Goal: Transaction & Acquisition: Book appointment/travel/reservation

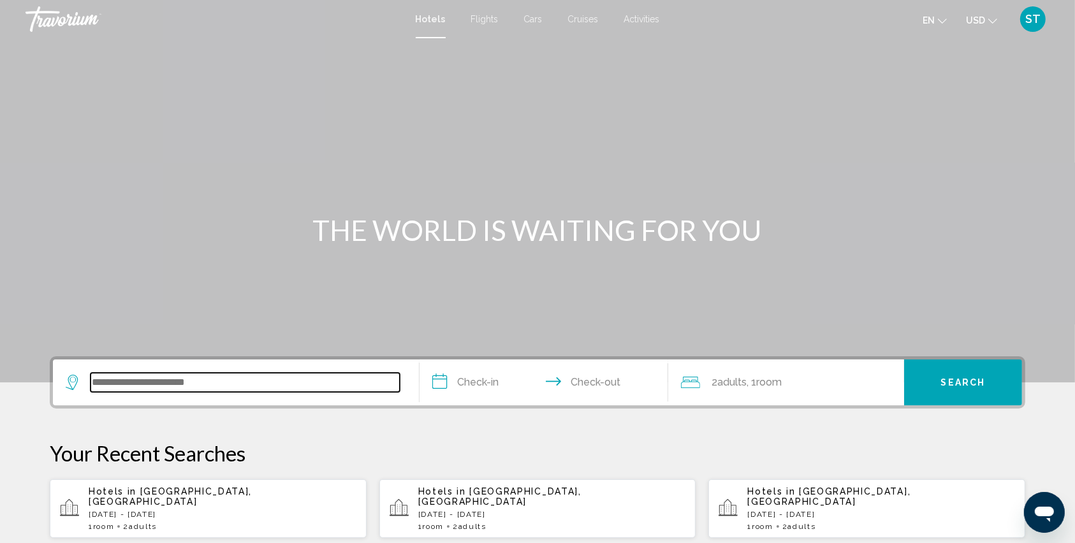
click at [125, 384] on input "Search widget" at bounding box center [245, 382] width 309 height 19
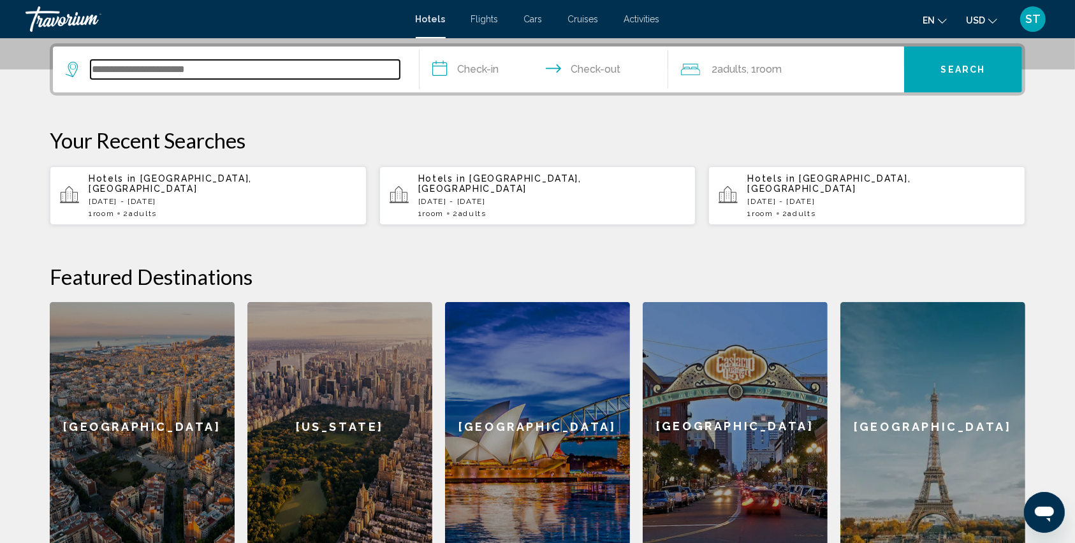
scroll to position [314, 0]
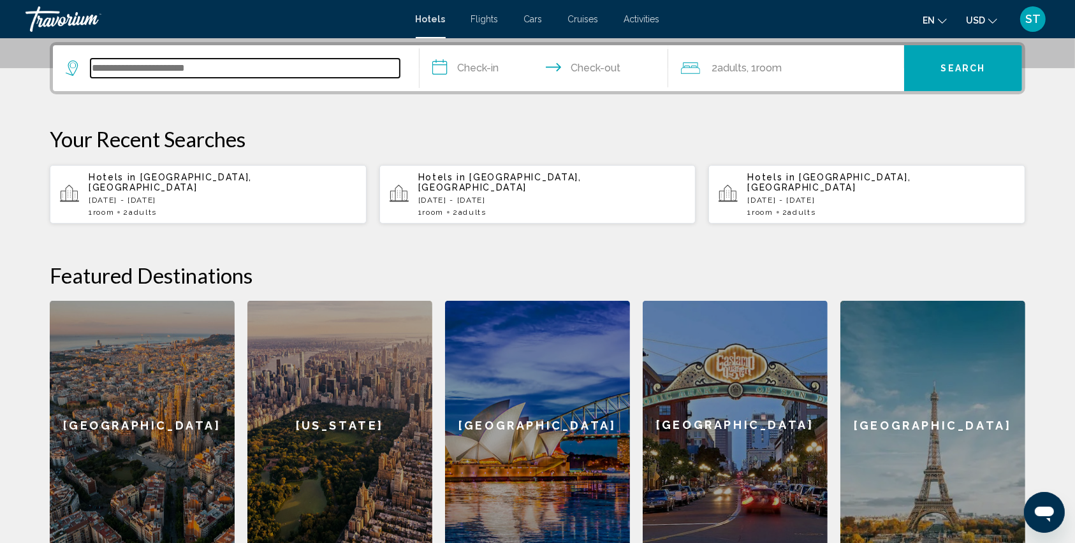
click at [133, 68] on input "Search widget" at bounding box center [245, 68] width 309 height 19
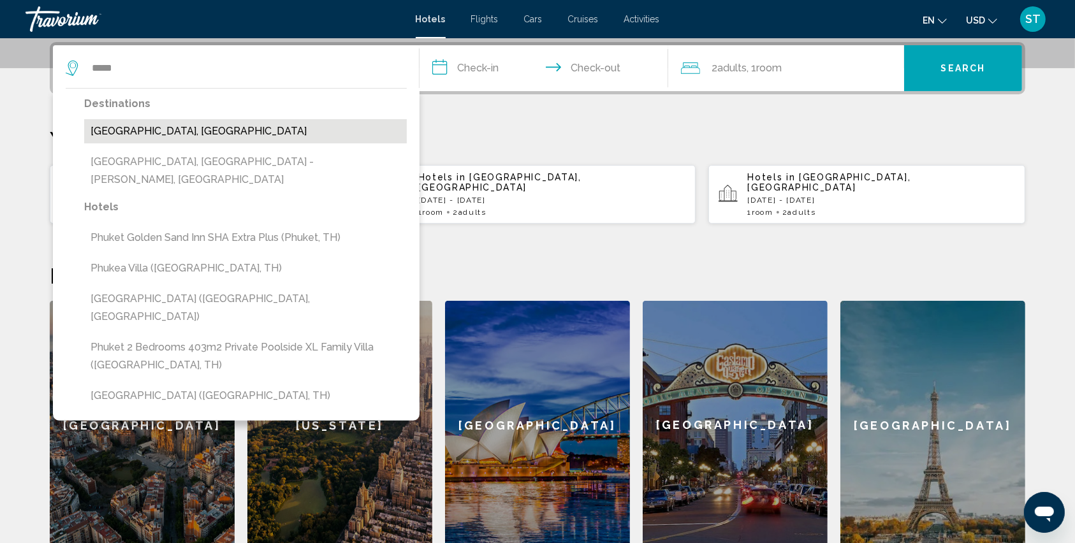
click at [111, 135] on button "[GEOGRAPHIC_DATA], [GEOGRAPHIC_DATA]" at bounding box center [245, 131] width 323 height 24
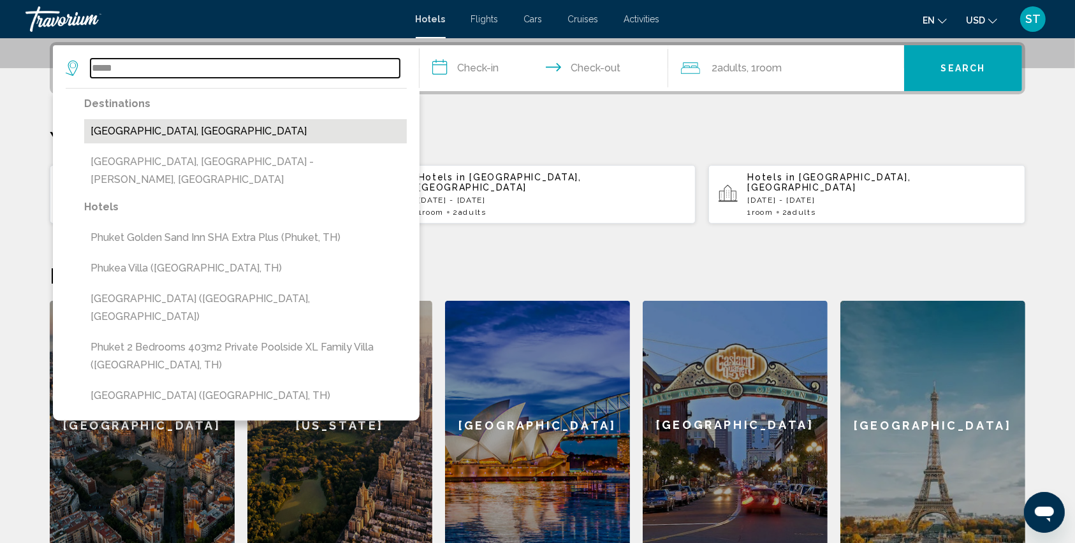
type input "**********"
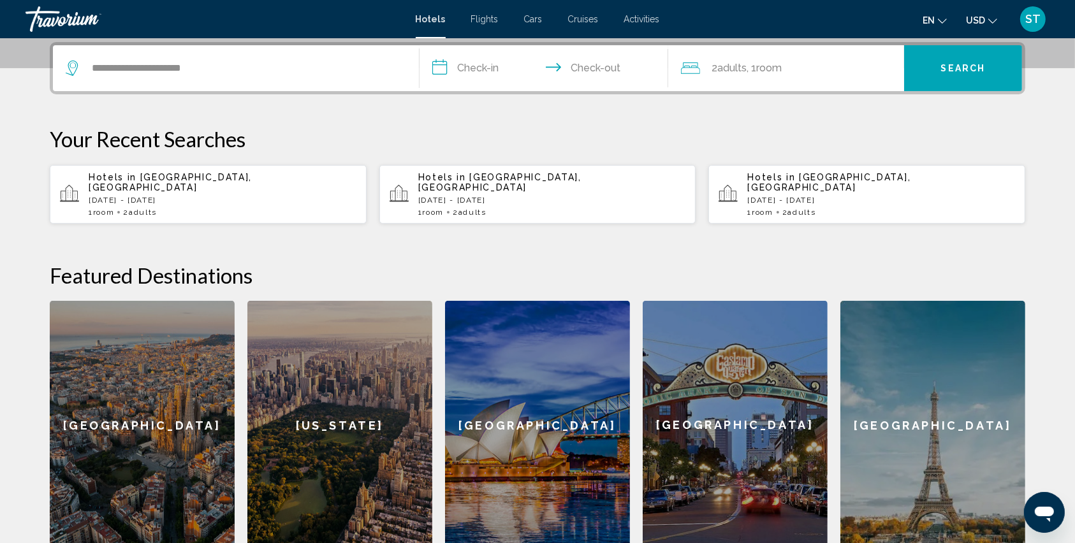
click at [441, 64] on input "**********" at bounding box center [547, 70] width 254 height 50
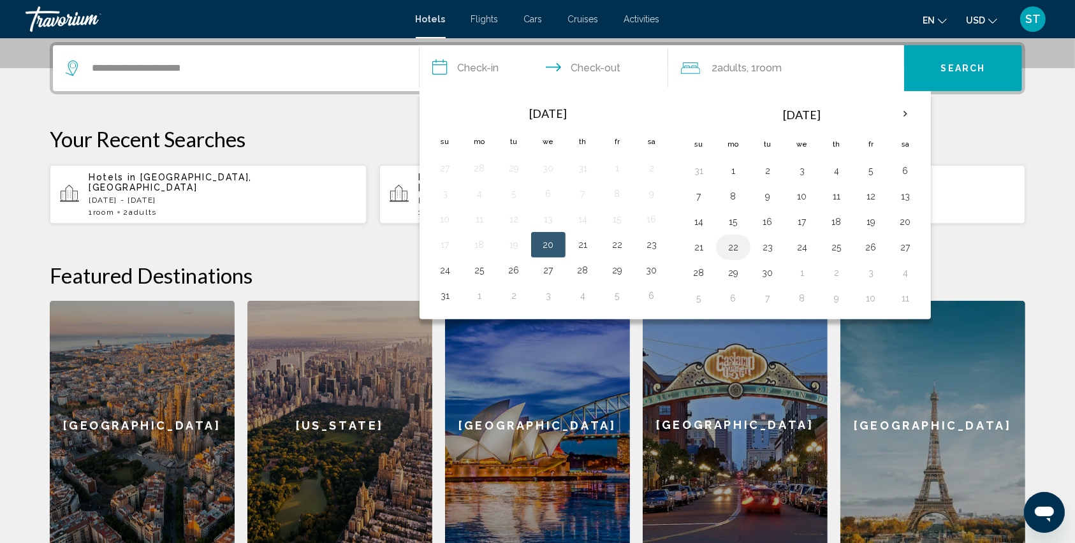
click at [735, 244] on button "22" at bounding box center [733, 248] width 20 height 18
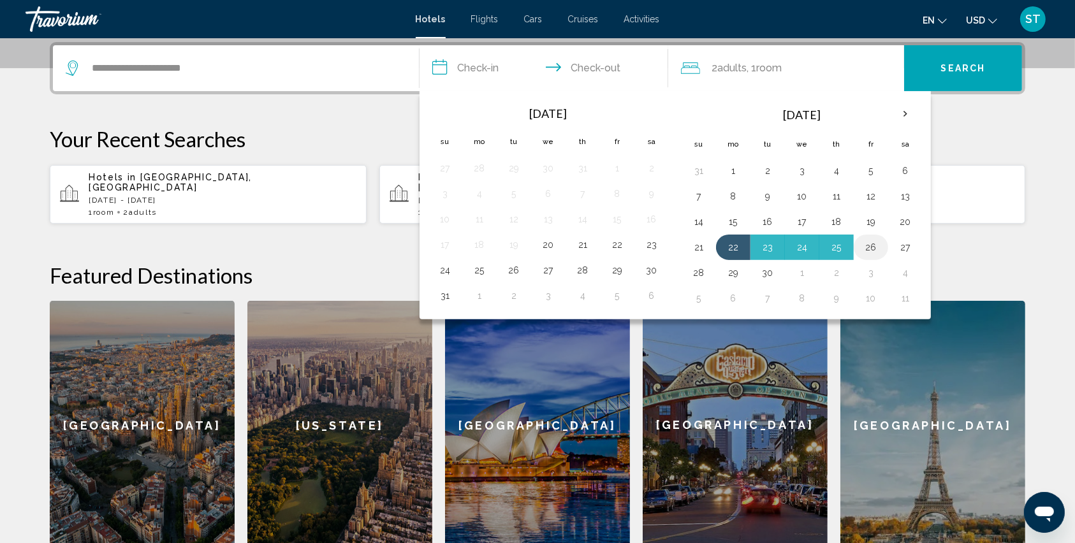
click at [869, 248] on button "26" at bounding box center [871, 248] width 20 height 18
type input "**********"
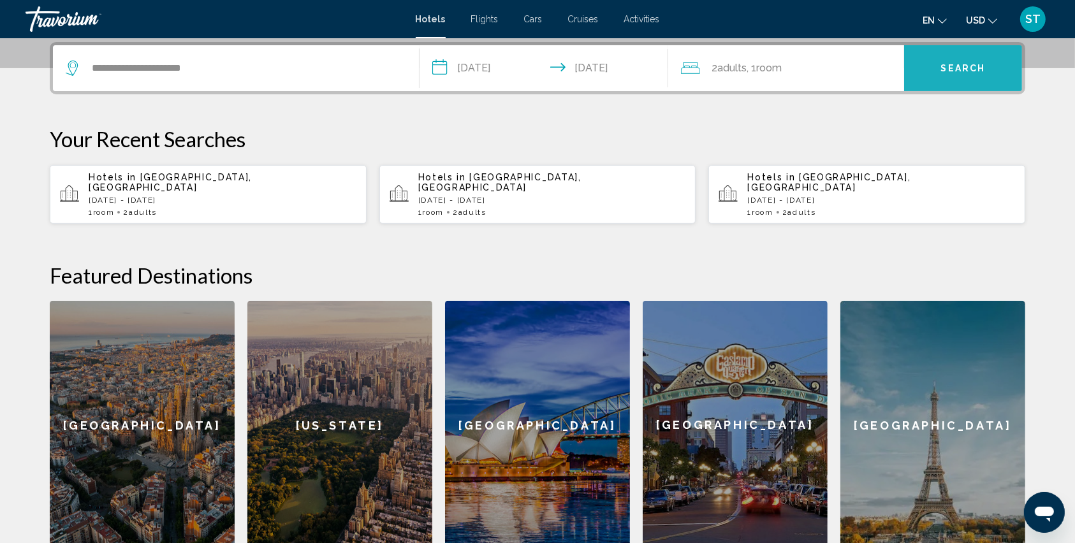
click at [961, 68] on span "Search" at bounding box center [963, 69] width 45 height 10
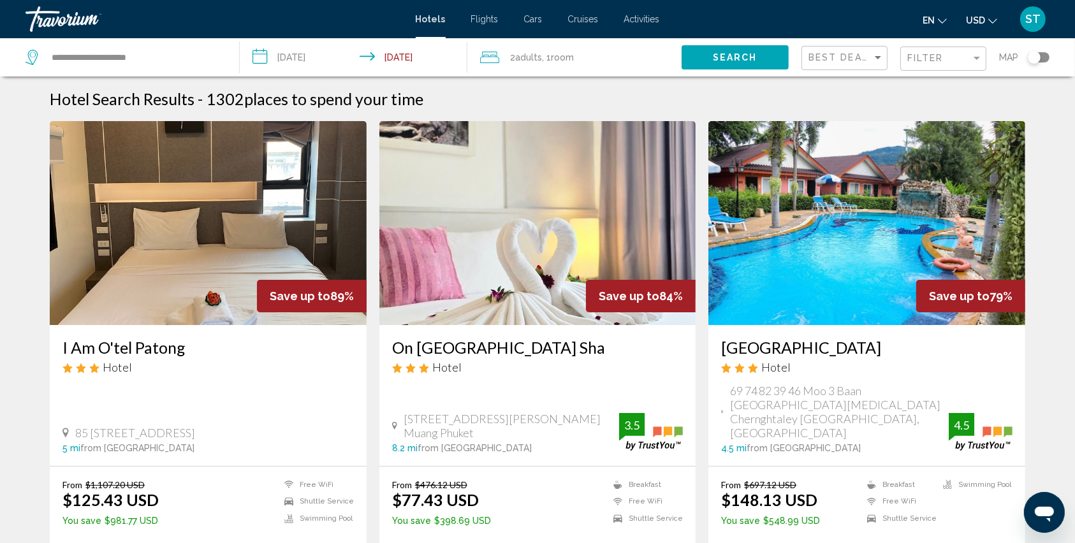
click at [911, 51] on div "Filter" at bounding box center [945, 59] width 75 height 24
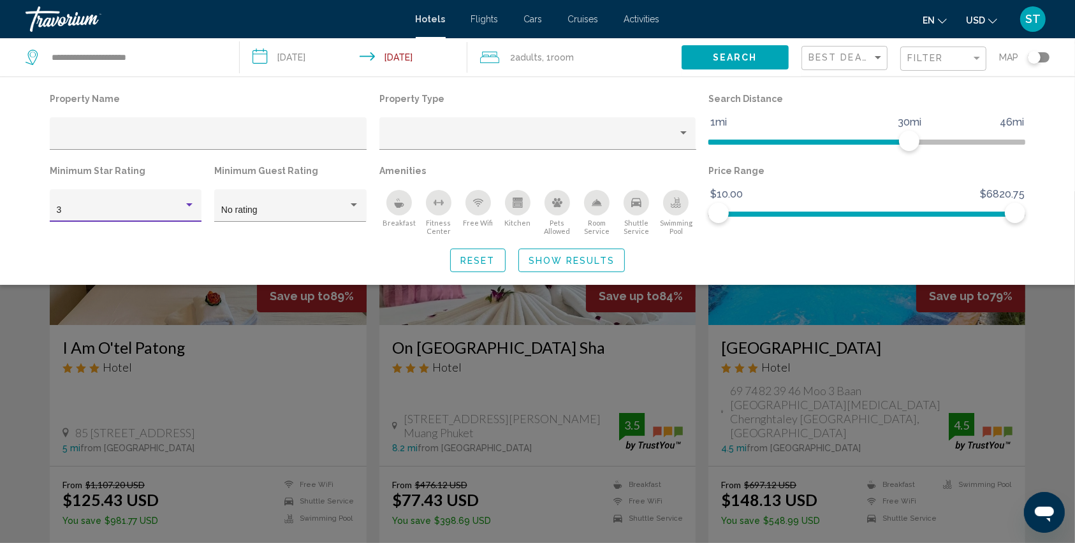
click at [193, 205] on div "Hotel Filters" at bounding box center [189, 205] width 11 height 10
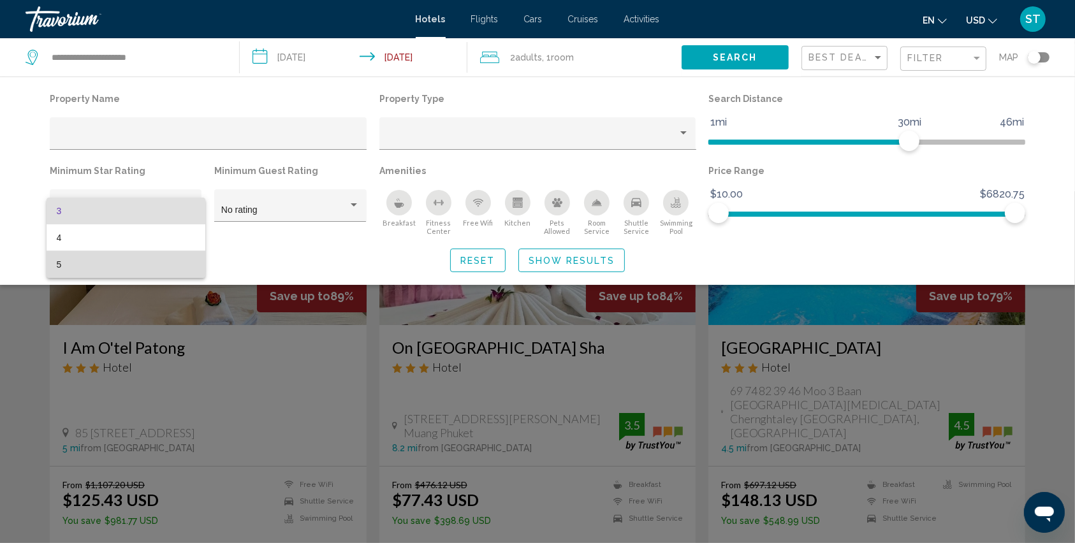
click at [88, 258] on span "5" at bounding box center [126, 264] width 138 height 27
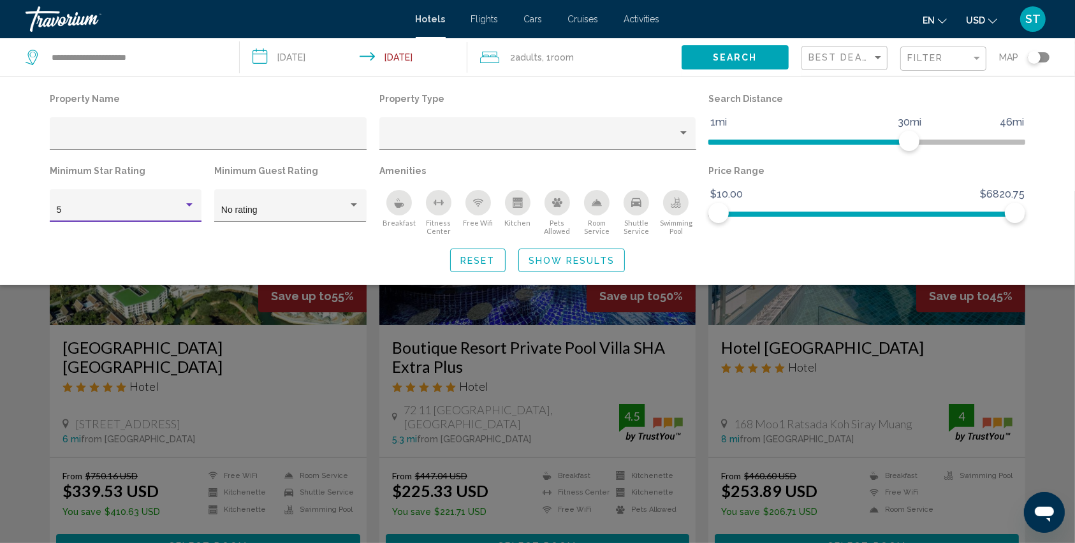
click at [397, 202] on icon "Breakfast" at bounding box center [399, 203] width 10 height 10
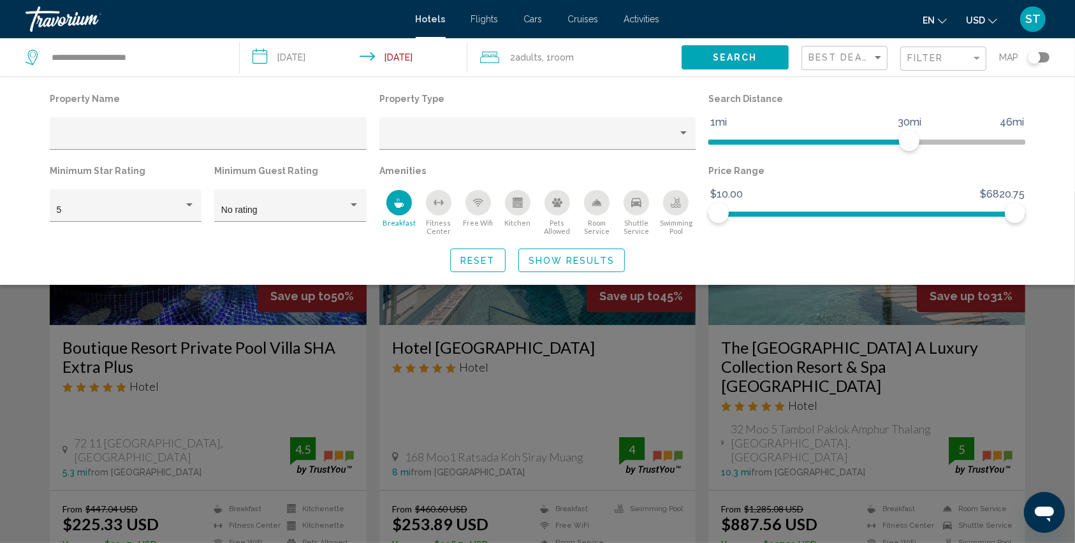
click at [566, 265] on span "Show Results" at bounding box center [572, 261] width 86 height 10
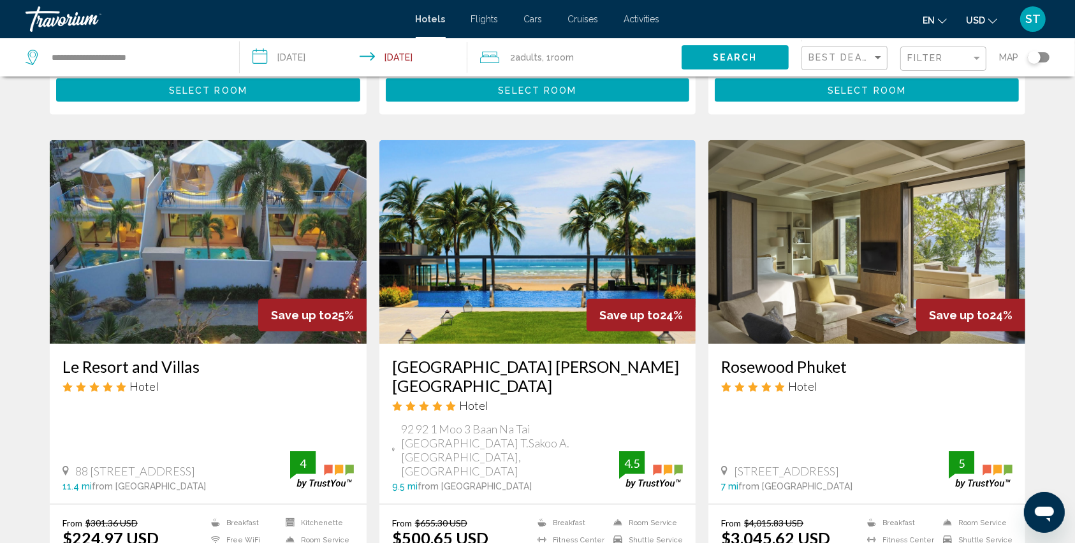
scroll to position [1445, 0]
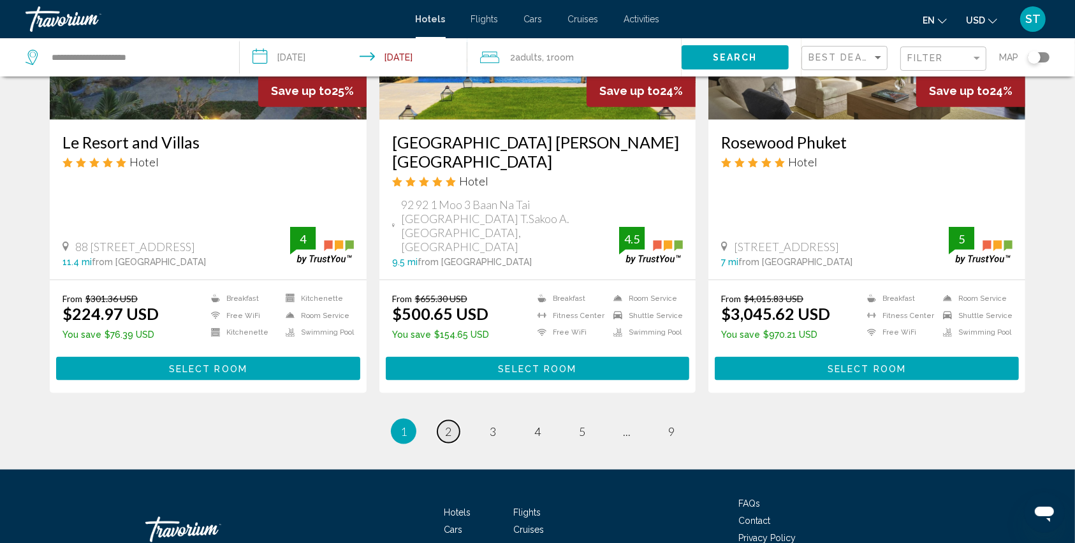
click at [445, 425] on span "2" at bounding box center [448, 432] width 6 height 14
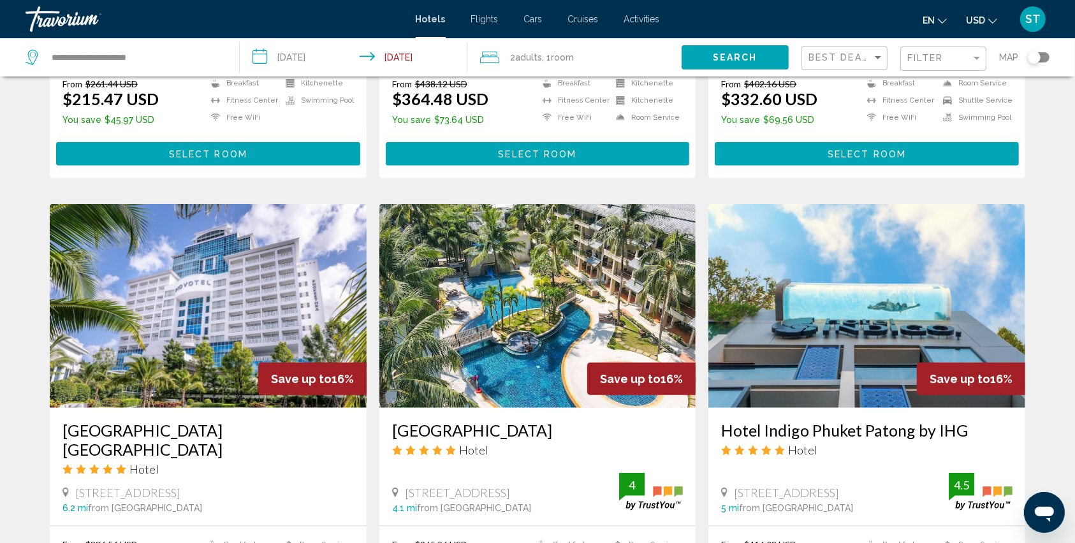
scroll to position [1445, 0]
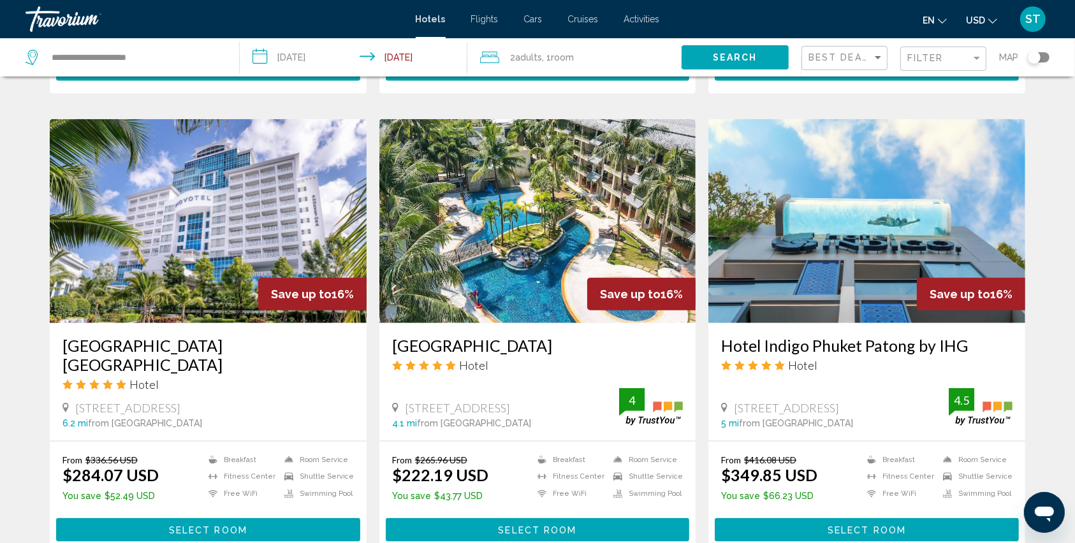
click at [491, 519] on button "Select Room" at bounding box center [538, 531] width 304 height 24
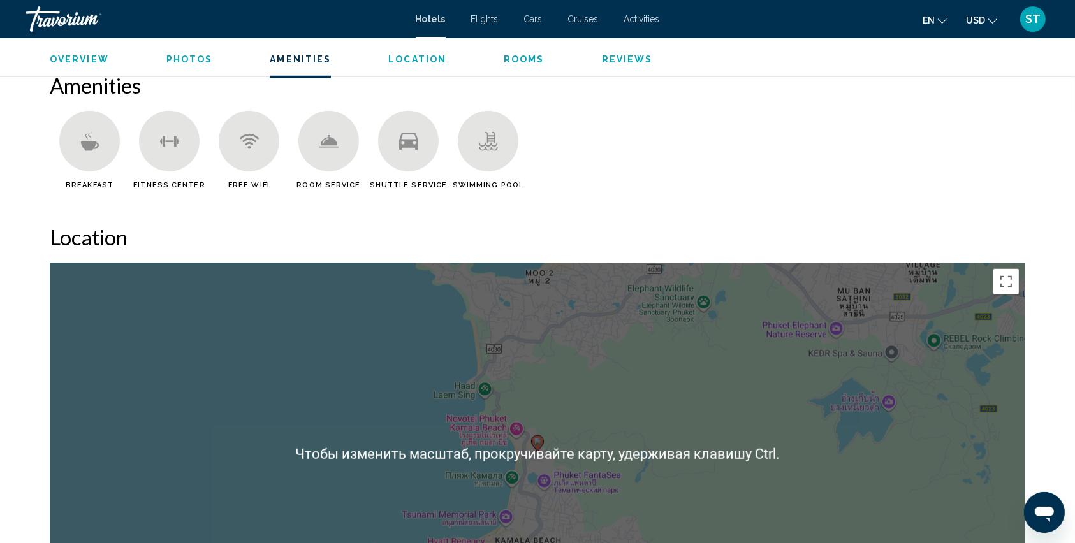
scroll to position [1105, 0]
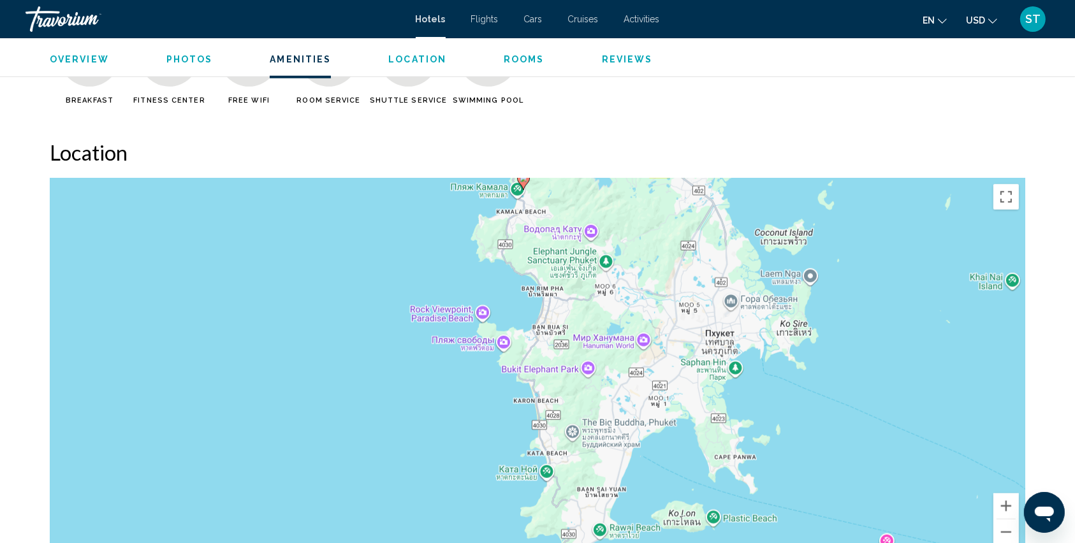
drag, startPoint x: 724, startPoint y: 314, endPoint x: 628, endPoint y: 200, distance: 148.5
click at [628, 200] on div "Чтобы активировать перетаскивание с помощью клавиатуры, нажмите Alt + Ввод. Пос…" at bounding box center [538, 369] width 976 height 383
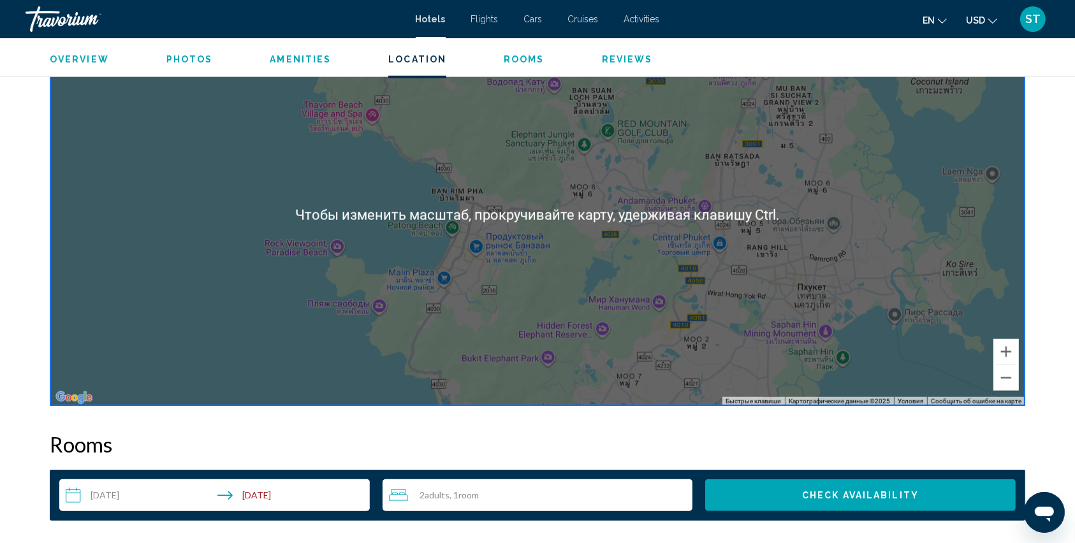
scroll to position [1276, 0]
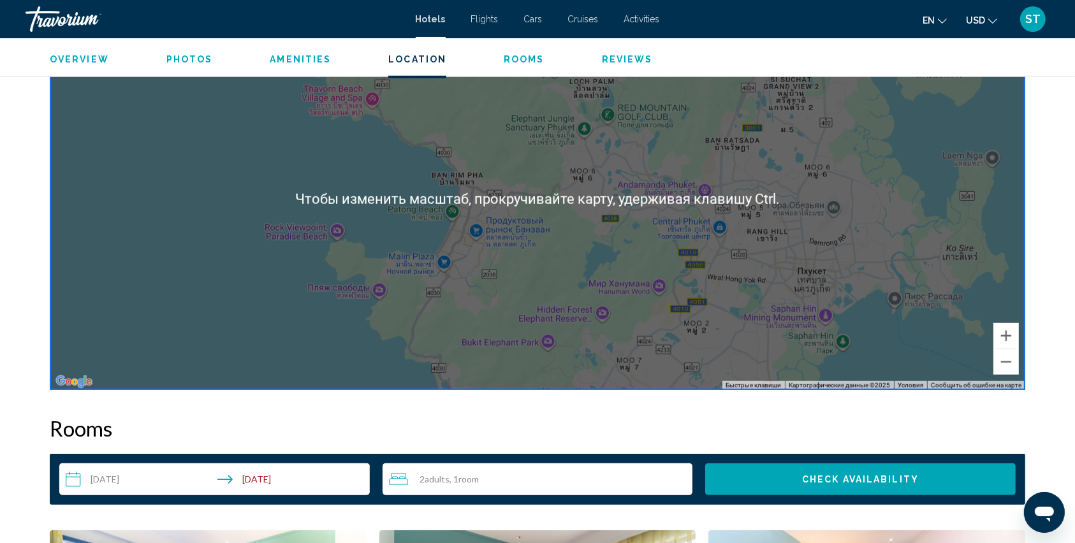
click at [686, 251] on div "Чтобы активировать перетаскивание с помощью клавиатуры, нажмите Alt + Ввод. Пос…" at bounding box center [538, 199] width 976 height 383
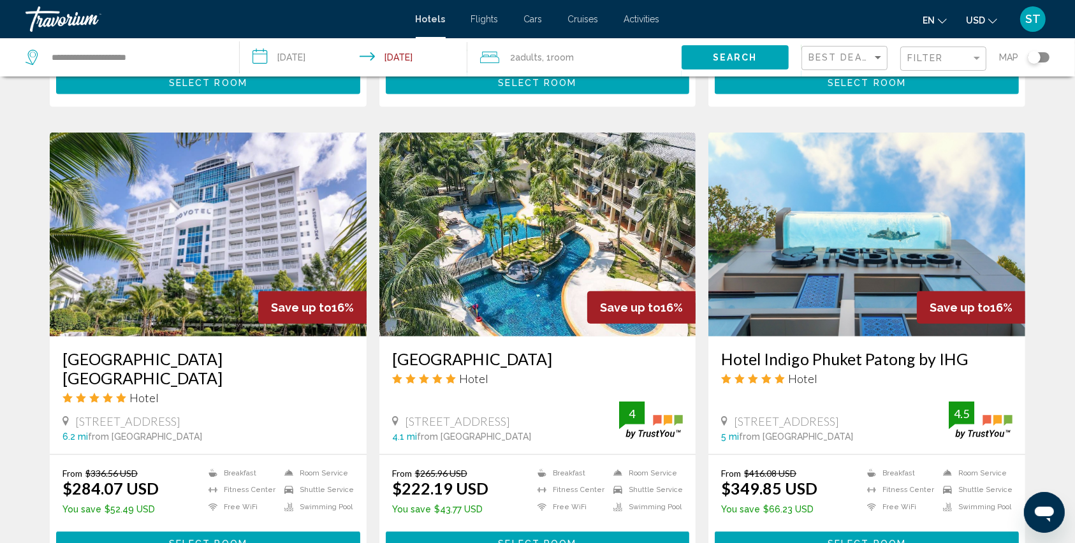
scroll to position [1531, 0]
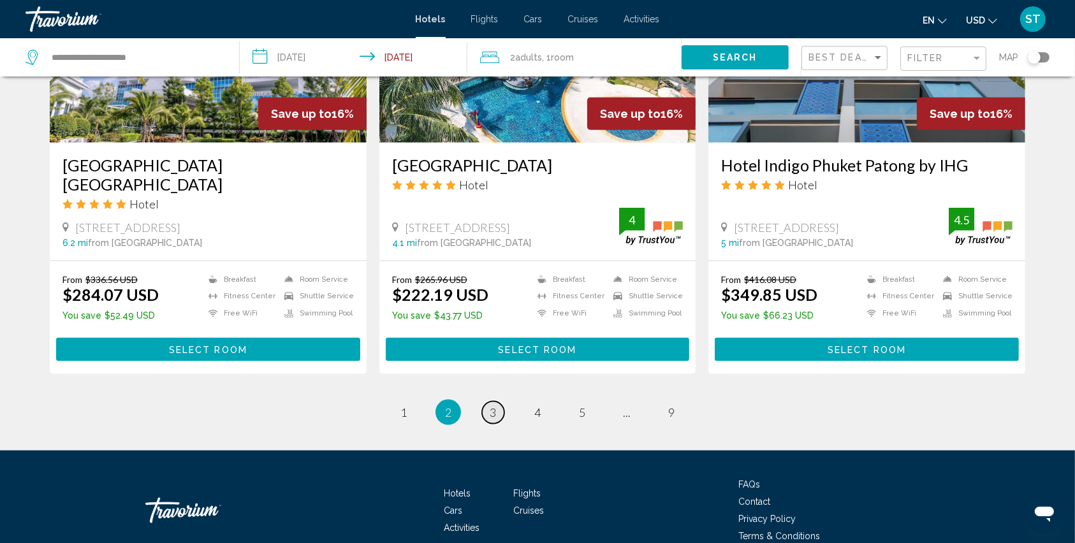
click at [499, 402] on link "page 3" at bounding box center [493, 413] width 22 height 22
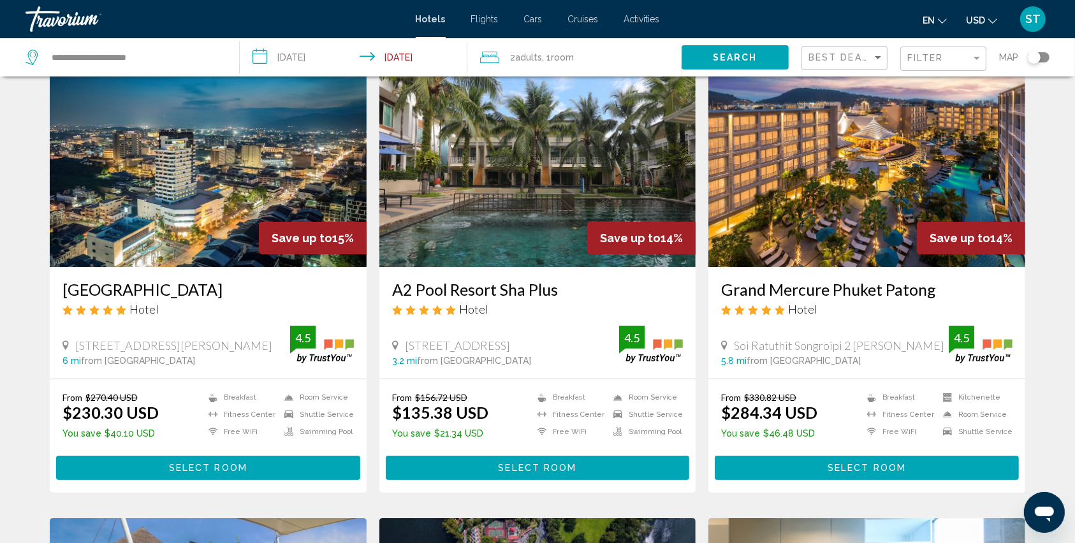
scroll to position [85, 0]
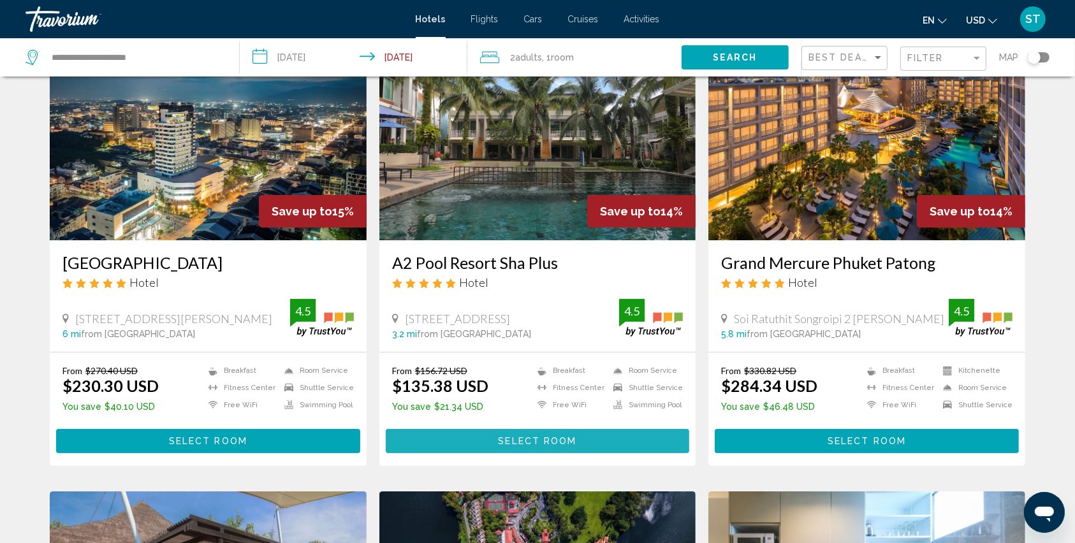
click at [520, 441] on span "Select Room" at bounding box center [537, 442] width 78 height 10
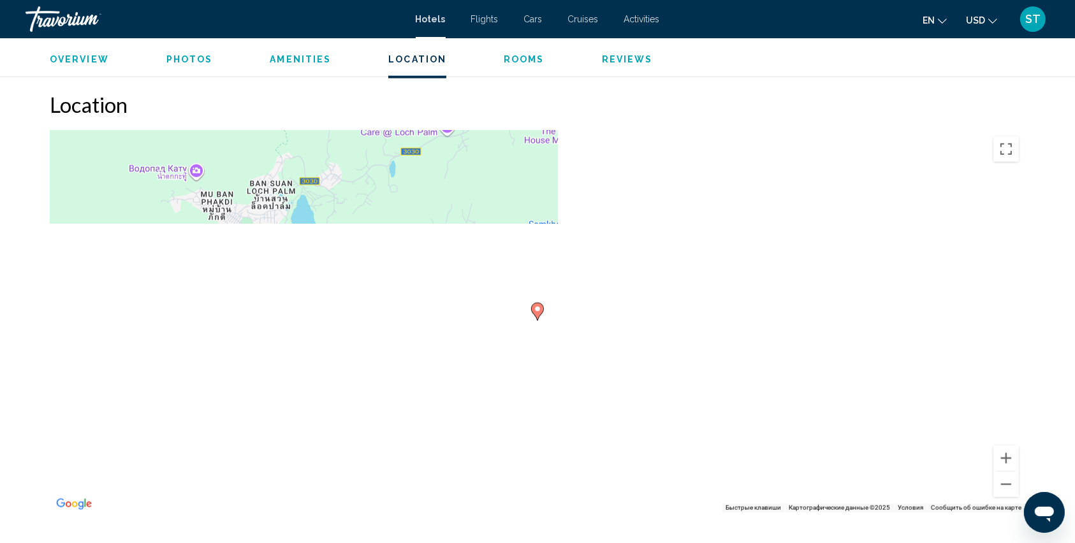
scroll to position [1190, 0]
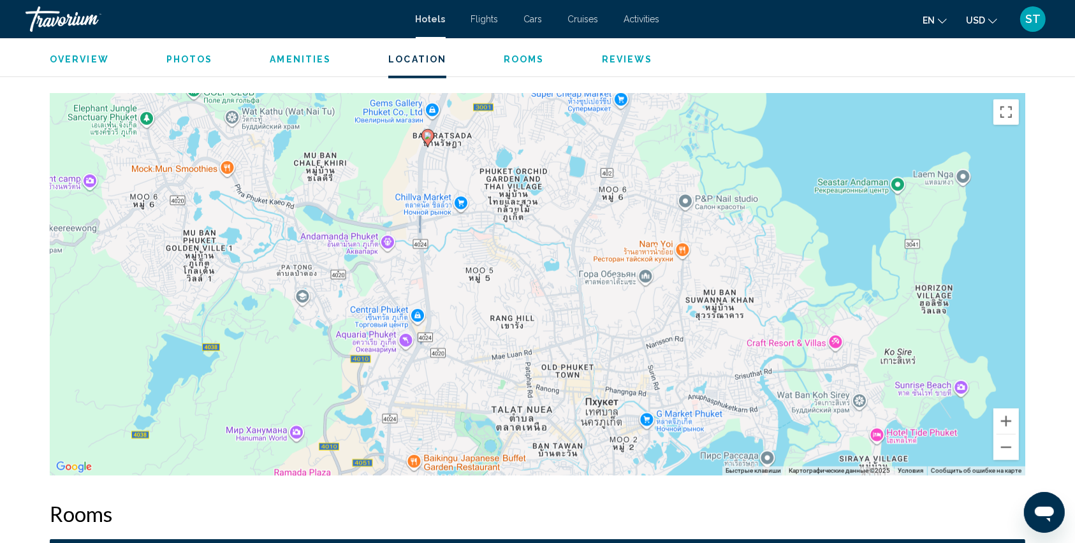
drag, startPoint x: 534, startPoint y: 317, endPoint x: 445, endPoint y: 161, distance: 180.0
click at [445, 161] on div "Чтобы активировать перетаскивание с помощью клавиатуры, нажмите Alt + Ввод. Пос…" at bounding box center [538, 284] width 976 height 383
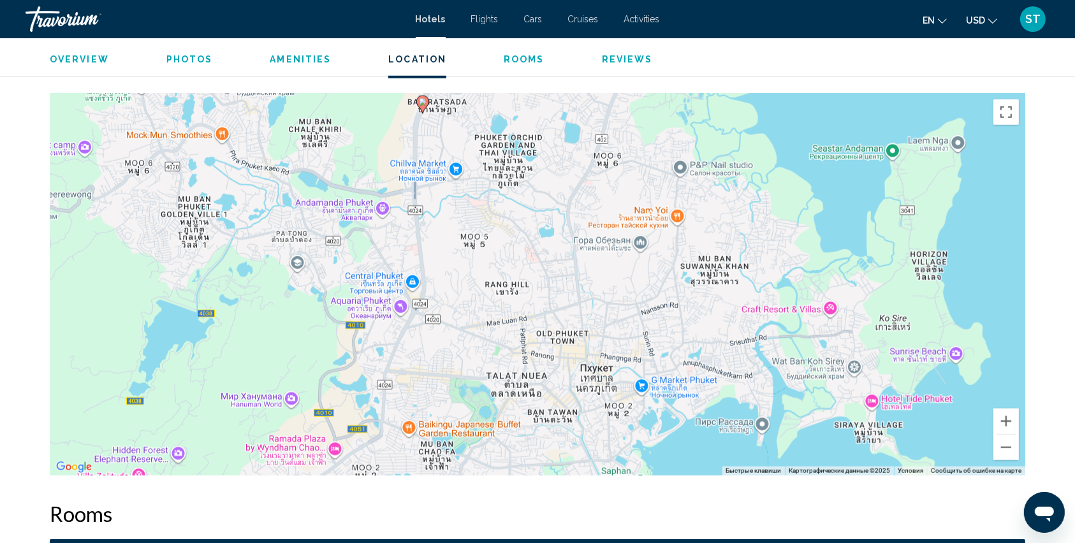
drag, startPoint x: 610, startPoint y: 410, endPoint x: 605, endPoint y: 375, distance: 35.4
click at [605, 375] on div "Чтобы активировать перетаскивание с помощью клавиатуры, нажмите Alt + Ввод. Пос…" at bounding box center [538, 284] width 976 height 383
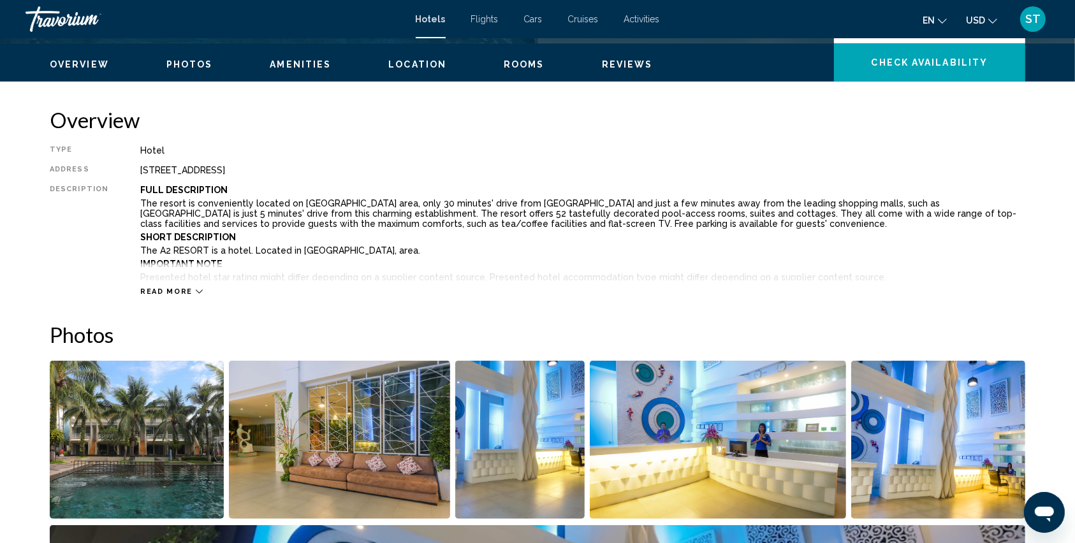
scroll to position [340, 0]
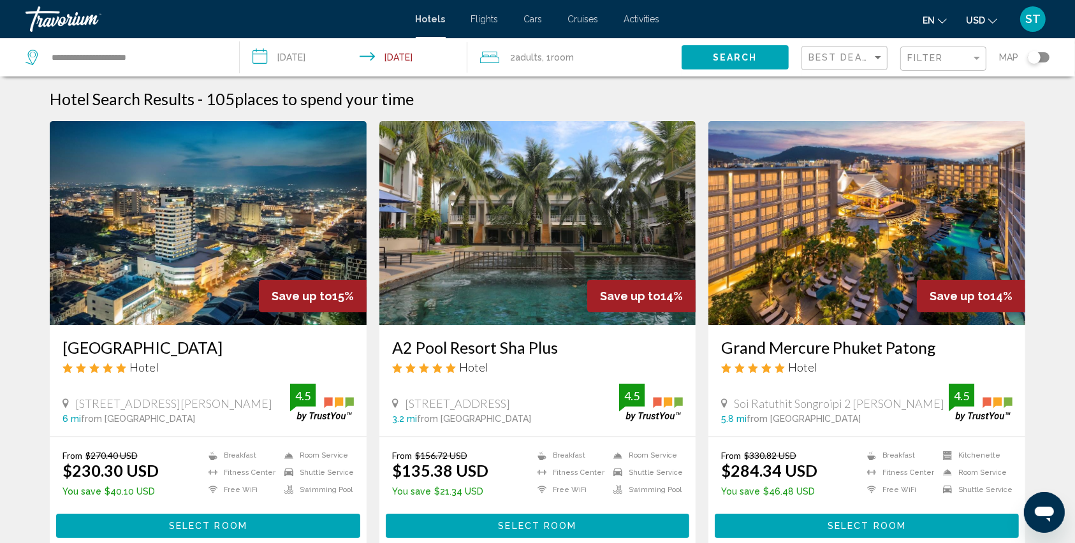
click at [820, 521] on button "Select Room" at bounding box center [867, 526] width 304 height 24
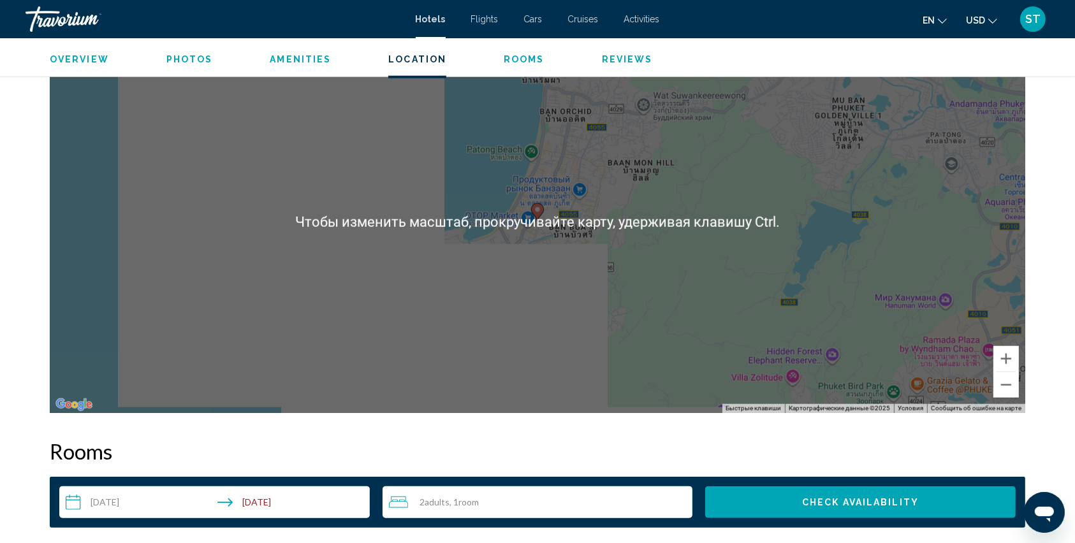
scroll to position [1276, 0]
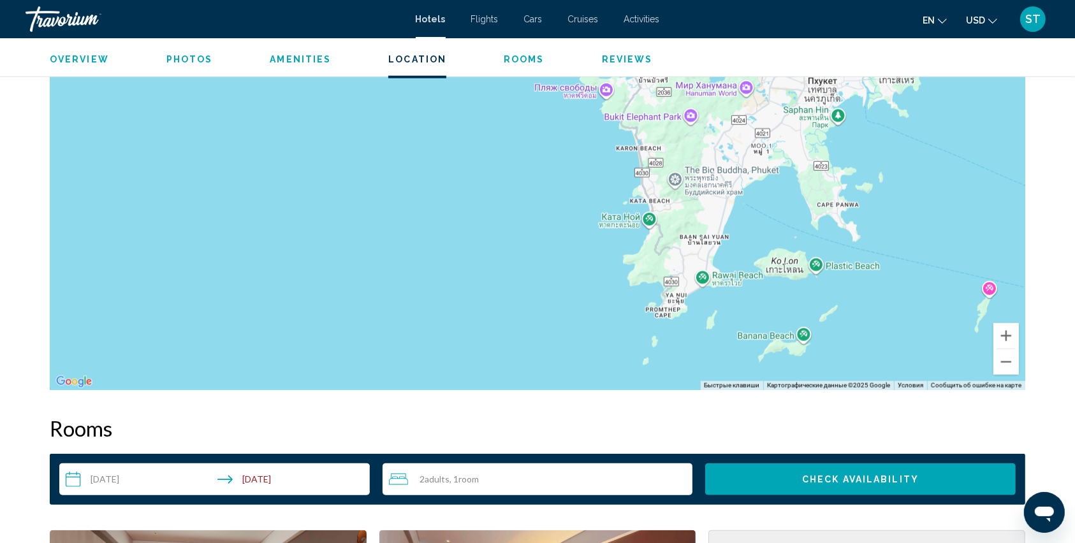
drag, startPoint x: 514, startPoint y: 278, endPoint x: 544, endPoint y: 153, distance: 128.6
click at [544, 153] on div "Чтобы активировать перетаскивание с помощью клавиатуры, нажмите Alt + Ввод. Пос…" at bounding box center [538, 199] width 976 height 383
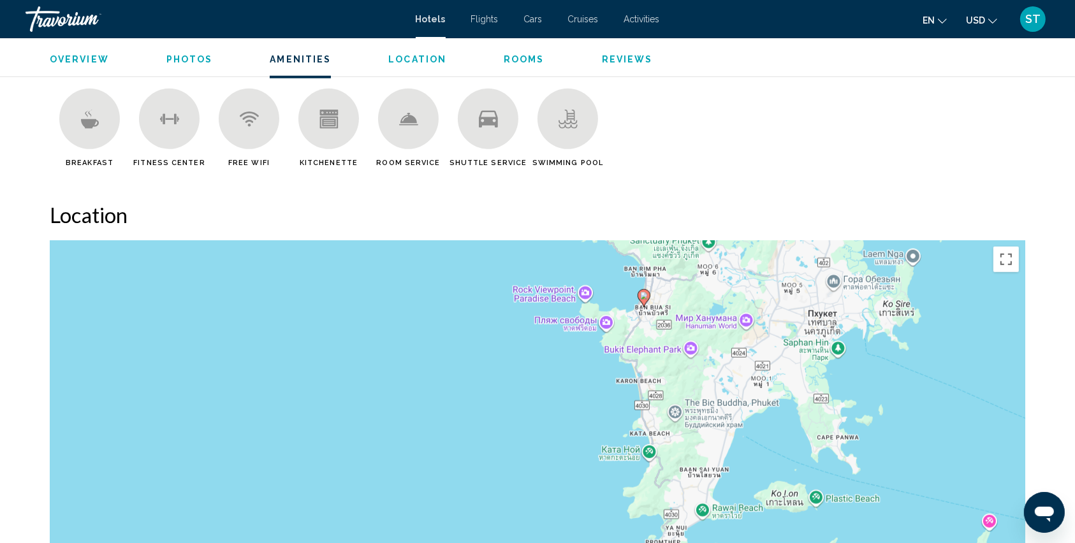
scroll to position [1020, 0]
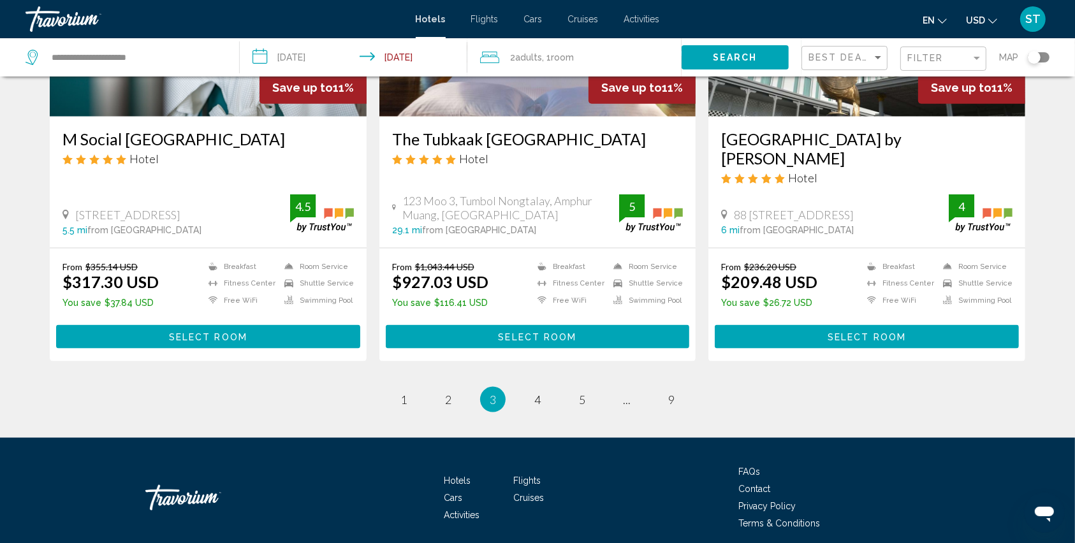
scroll to position [1616, 0]
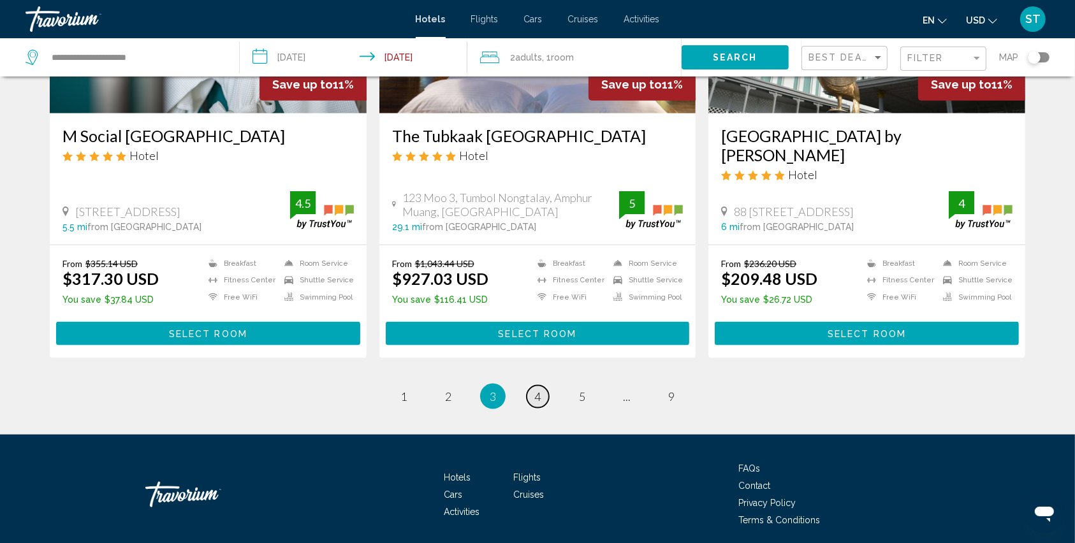
click at [537, 386] on link "page 4" at bounding box center [538, 397] width 22 height 22
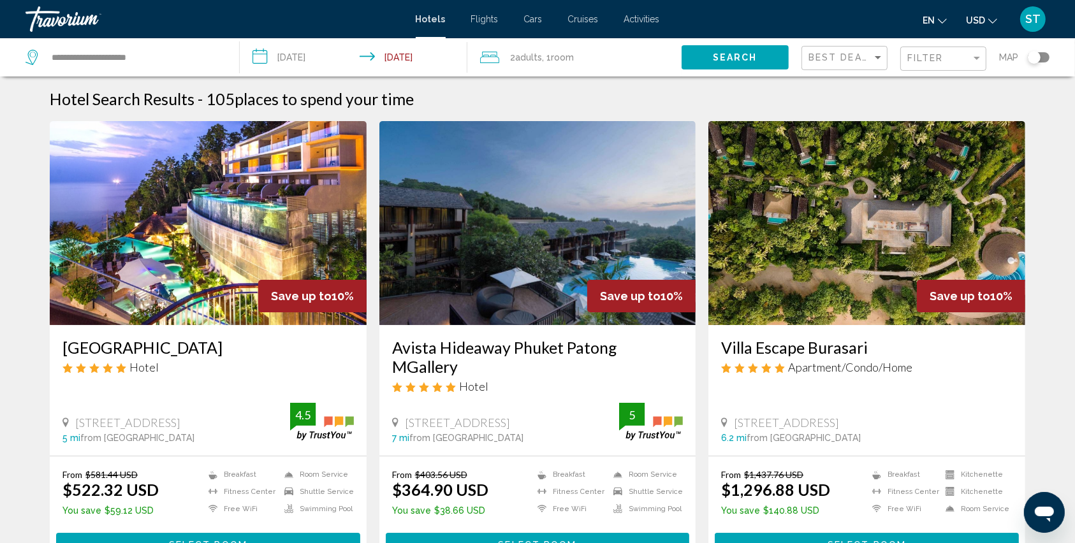
scroll to position [85, 0]
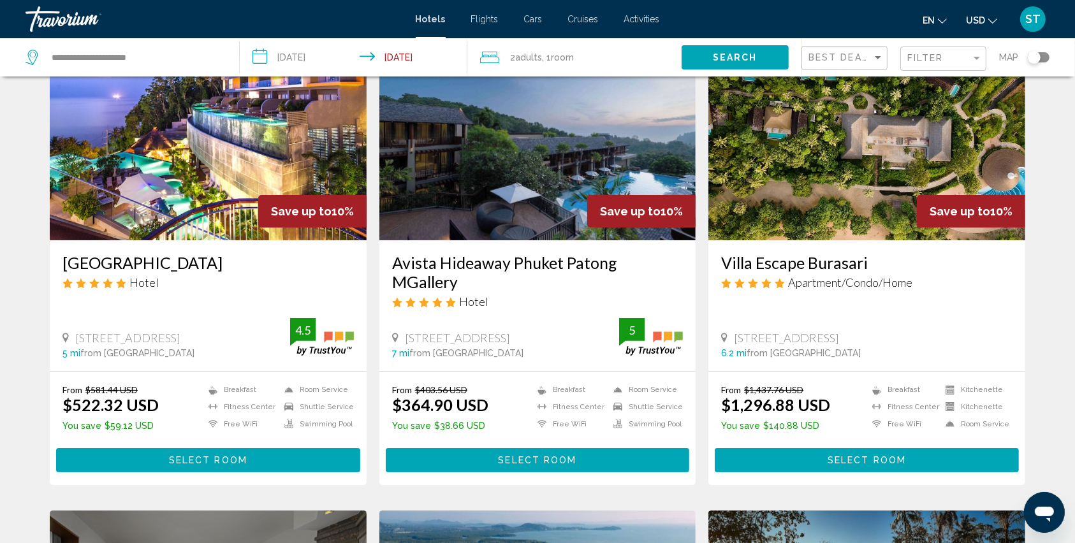
click at [206, 448] on button "Select Room" at bounding box center [208, 460] width 304 height 24
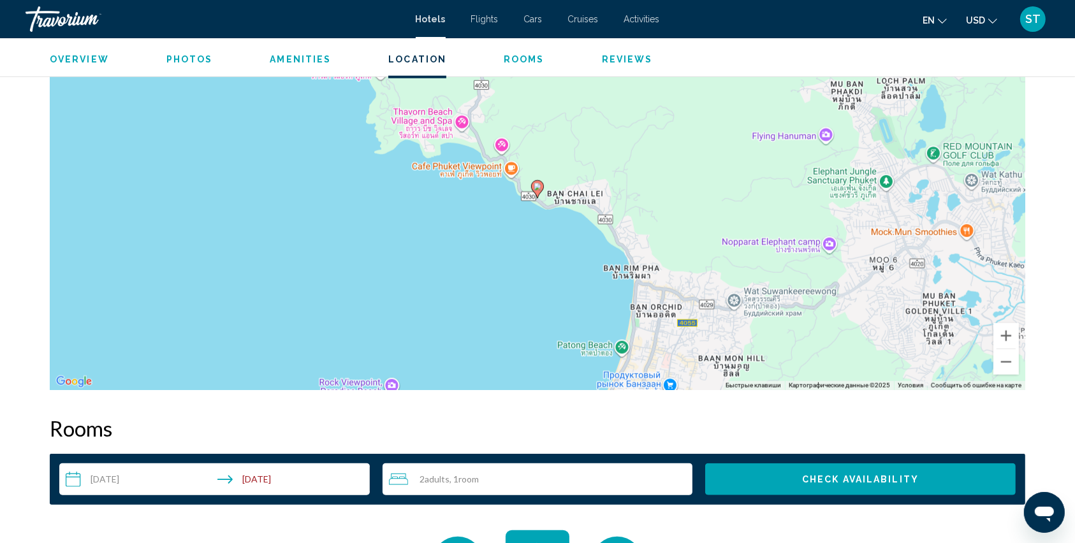
scroll to position [1020, 0]
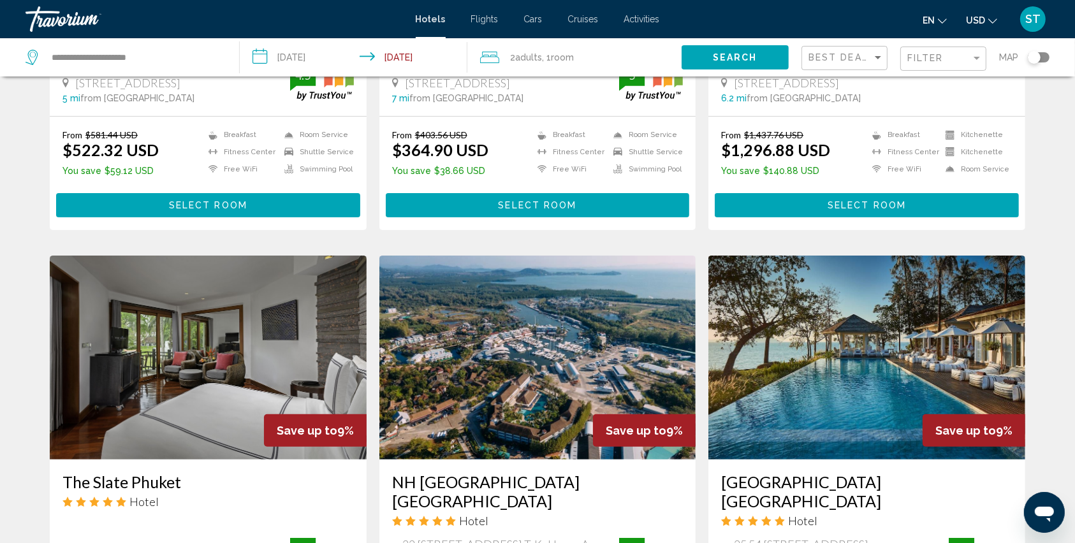
scroll to position [510, 0]
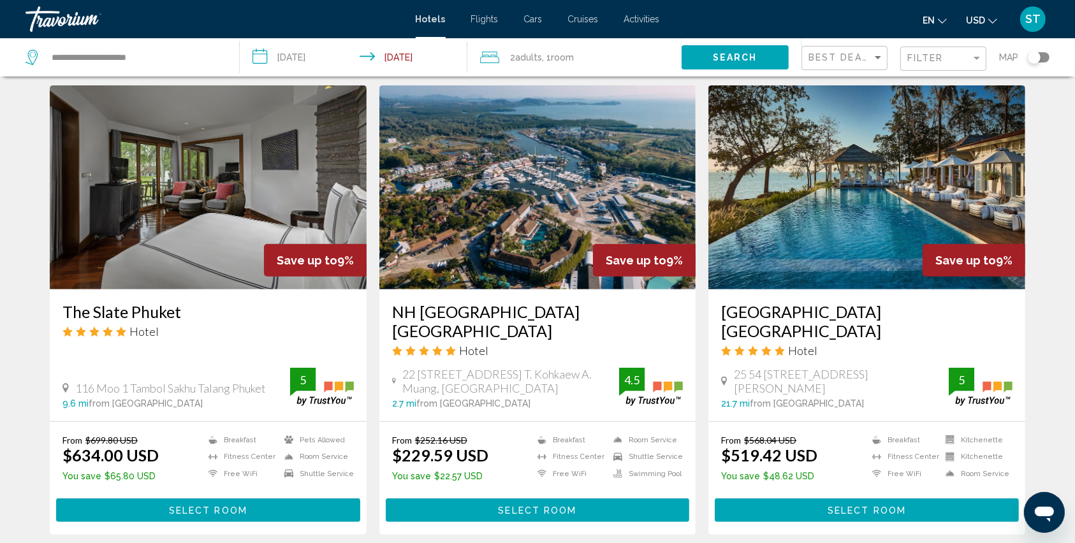
click at [519, 506] on span "Select Room" at bounding box center [537, 511] width 78 height 10
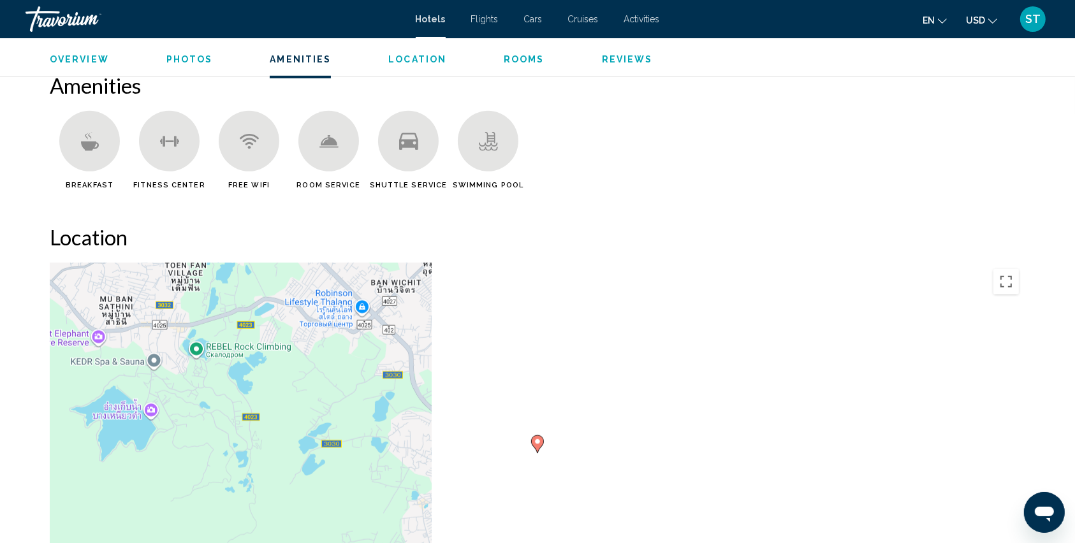
scroll to position [1190, 0]
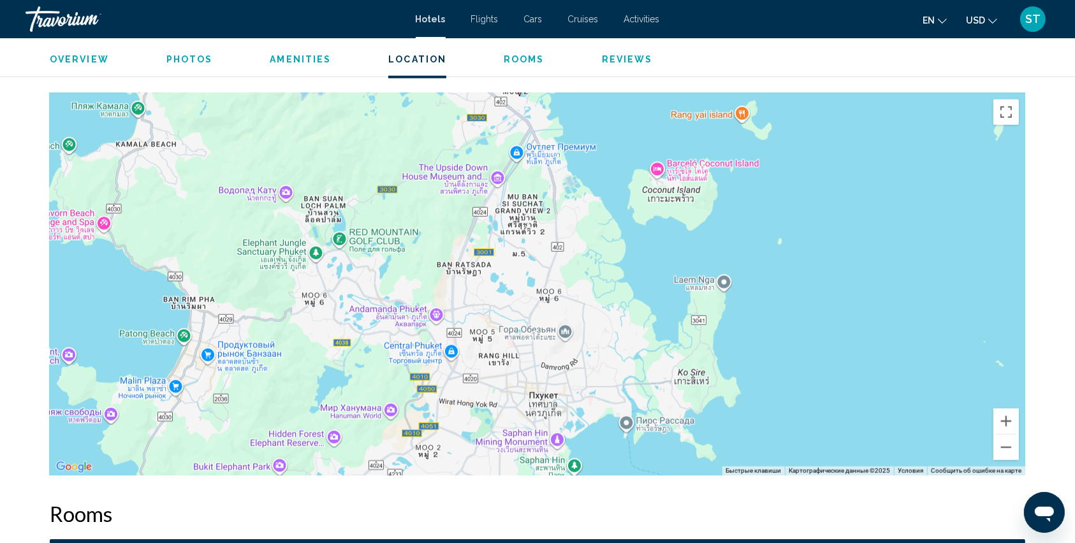
drag, startPoint x: 567, startPoint y: 403, endPoint x: 531, endPoint y: 292, distance: 116.8
click at [531, 292] on div "Чтобы активировать перетаскивание с помощью клавиатуры, нажмите Alt + Ввод. Пос…" at bounding box center [538, 284] width 976 height 383
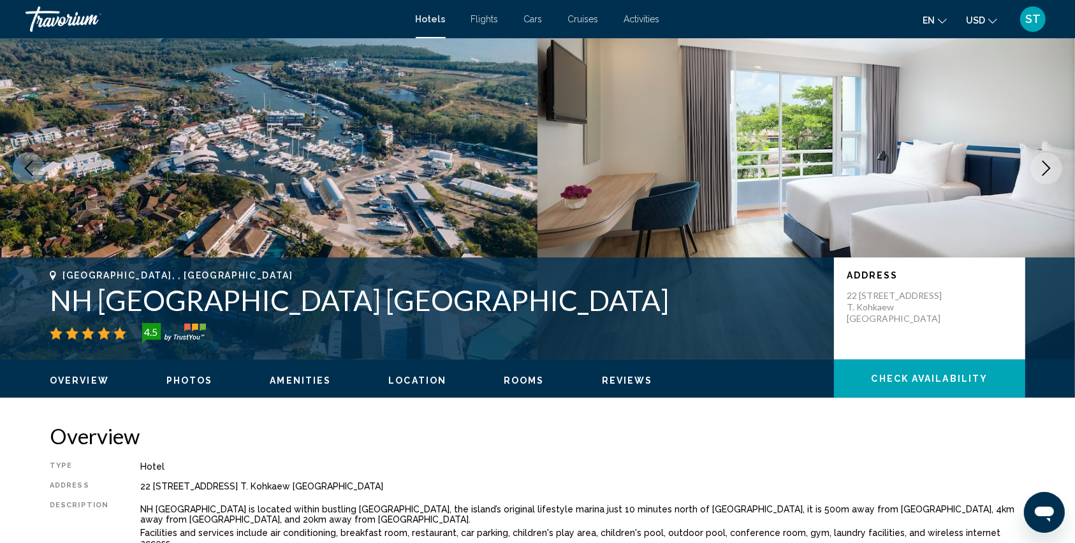
scroll to position [170, 0]
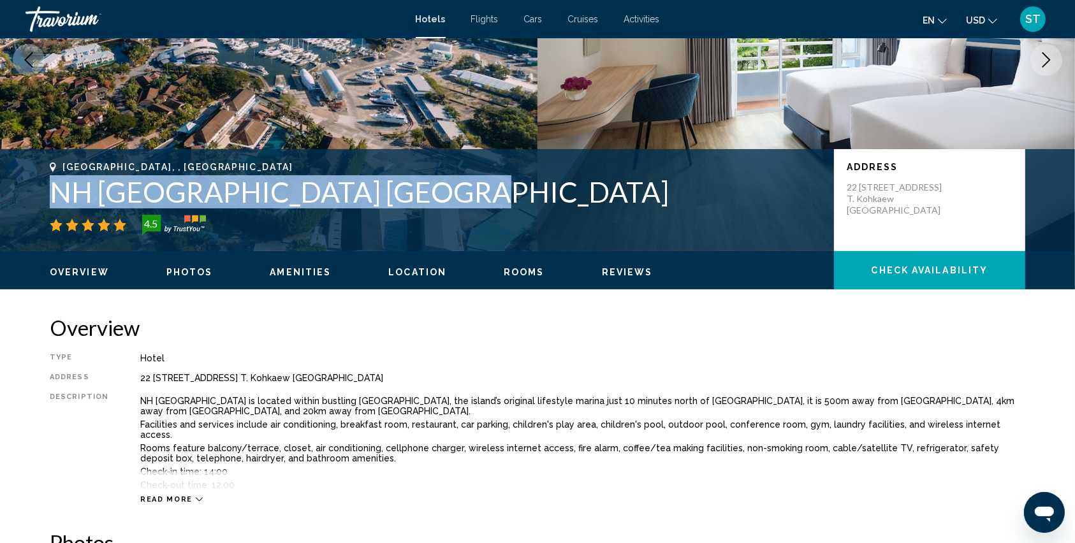
drag, startPoint x: 52, startPoint y: 188, endPoint x: 438, endPoint y: 191, distance: 385.9
click at [438, 191] on h1 "NH [GEOGRAPHIC_DATA] [GEOGRAPHIC_DATA]" at bounding box center [436, 191] width 772 height 33
copy h1 "NH [GEOGRAPHIC_DATA] [GEOGRAPHIC_DATA]"
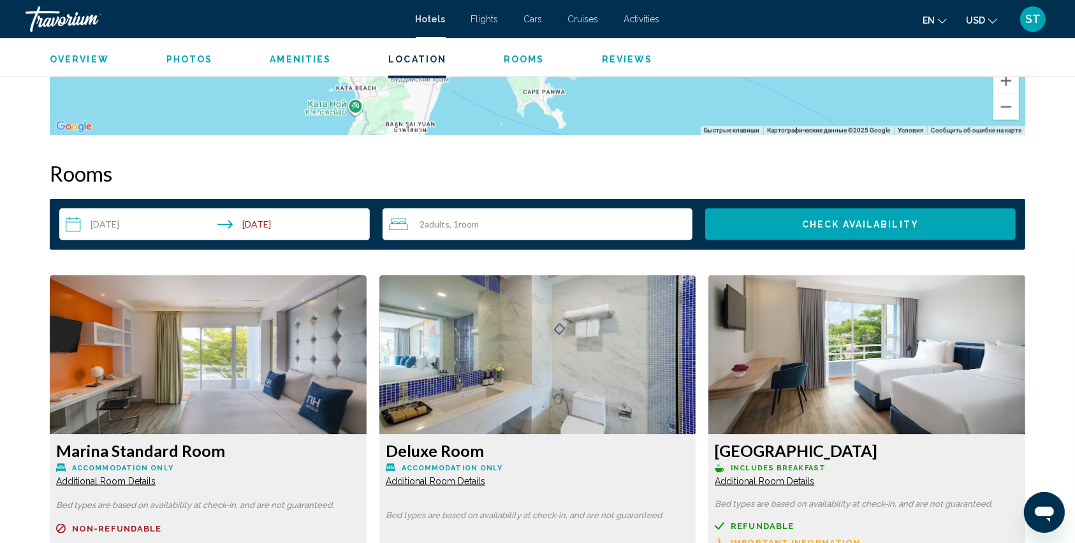
scroll to position [1191, 0]
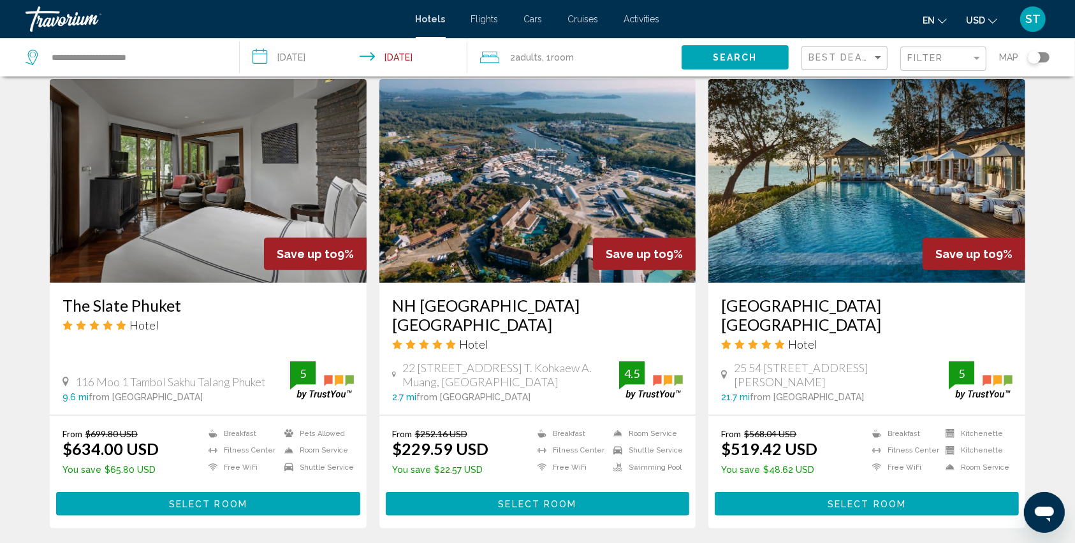
scroll to position [595, 0]
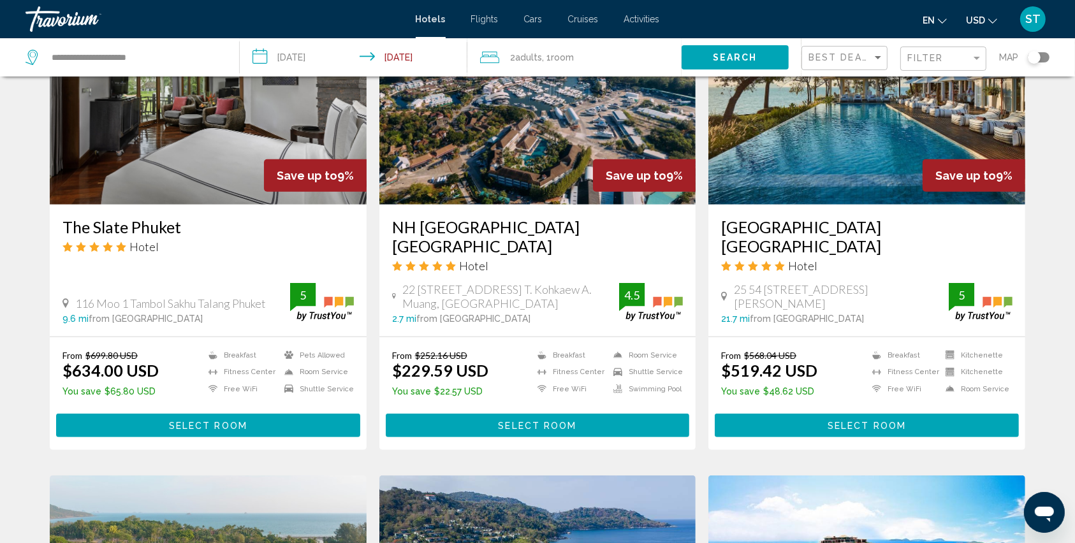
click at [533, 421] on span "Select Room" at bounding box center [537, 426] width 78 height 10
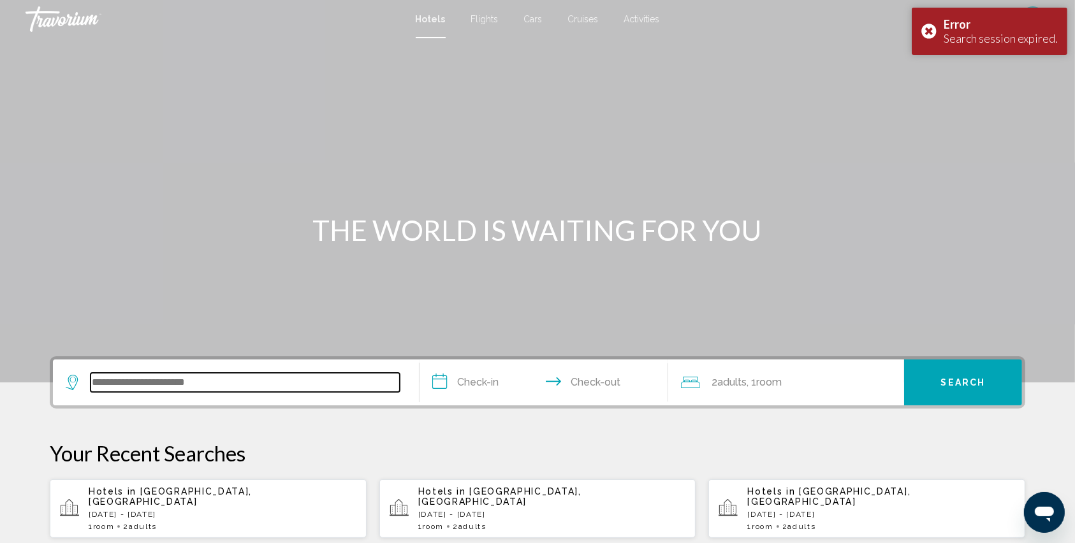
click at [156, 383] on input "Search widget" at bounding box center [245, 382] width 309 height 19
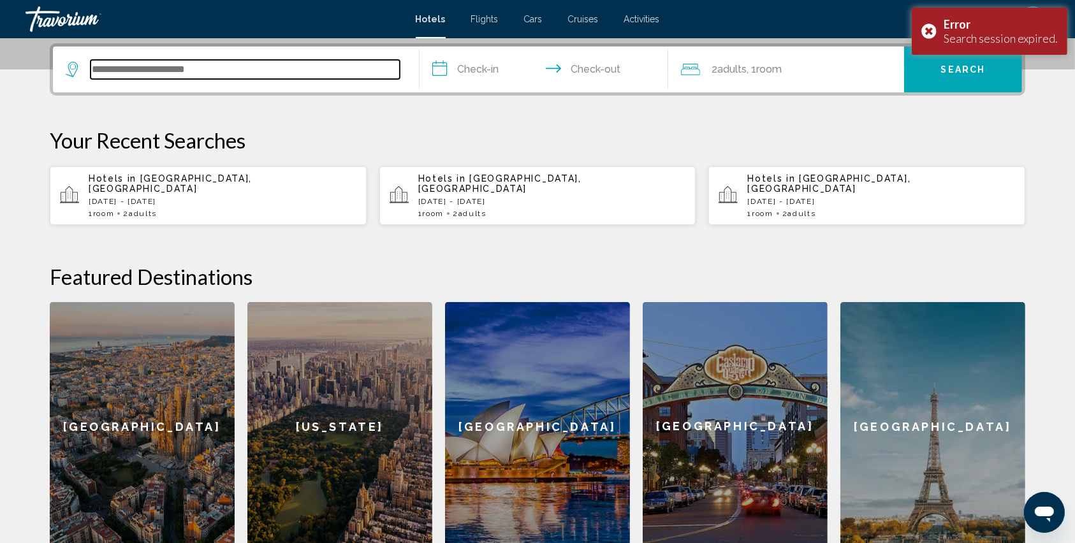
scroll to position [314, 0]
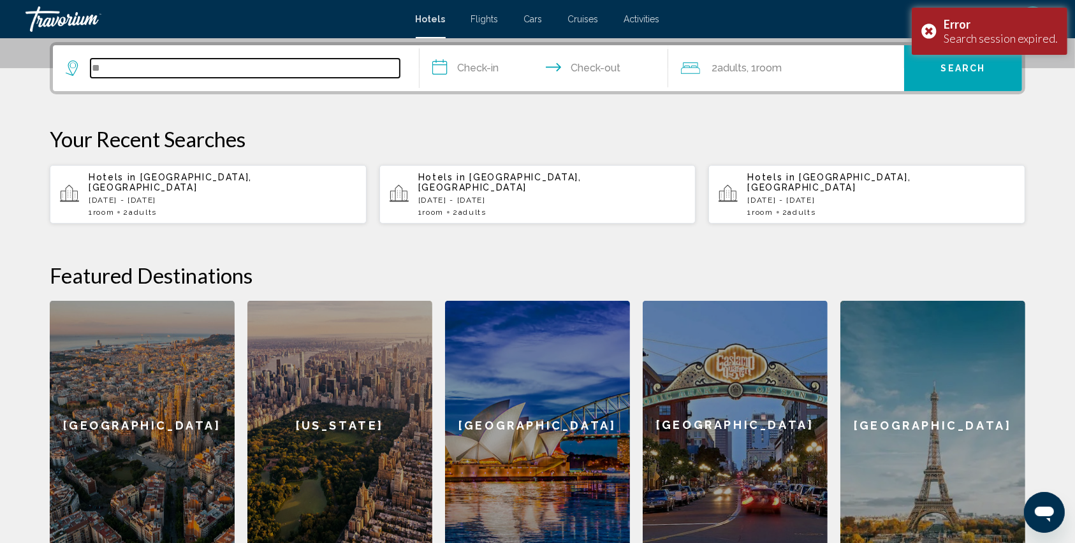
type input "*"
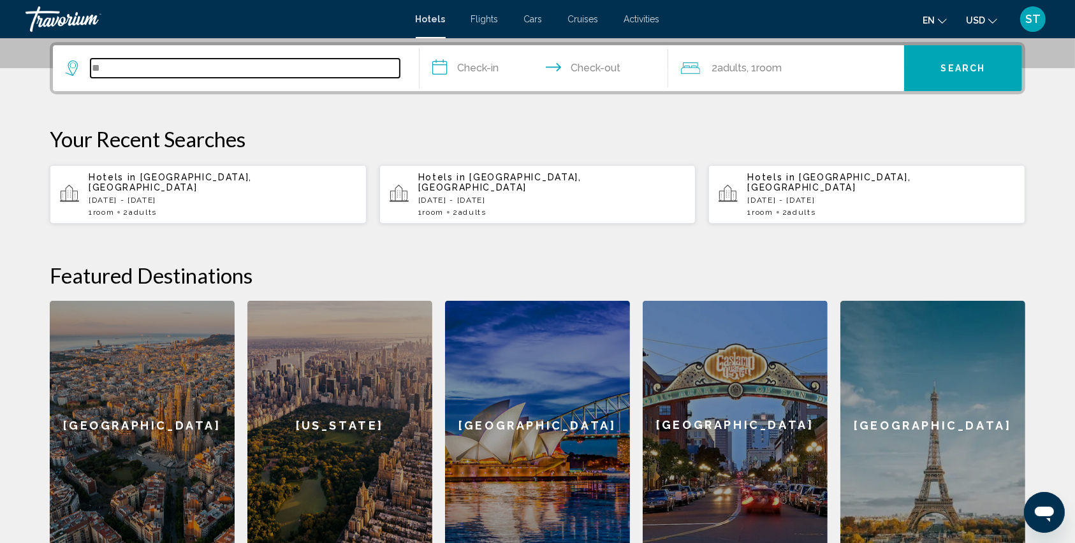
type input "***"
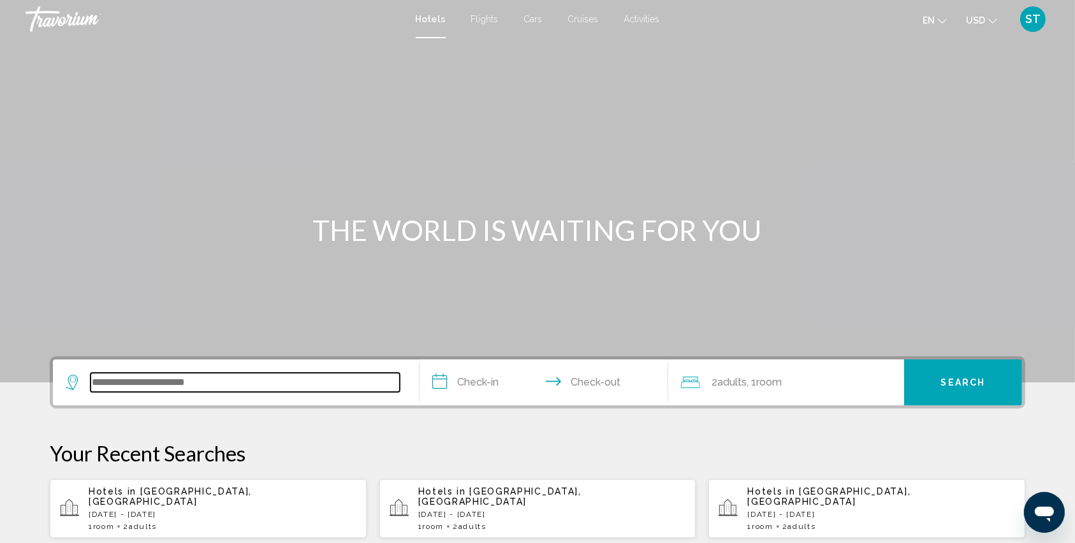
click at [116, 385] on input "Search widget" at bounding box center [245, 382] width 309 height 19
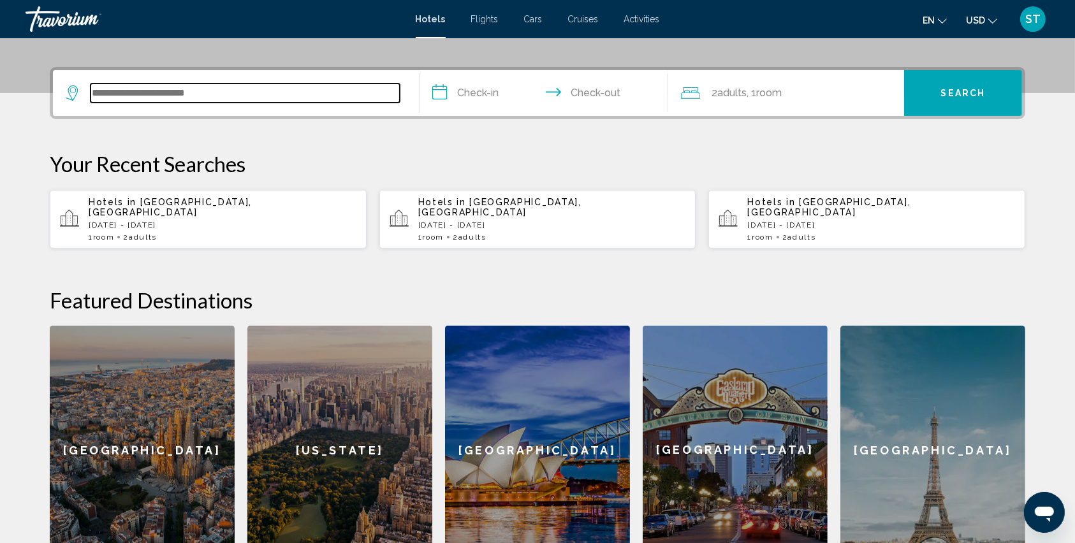
scroll to position [314, 0]
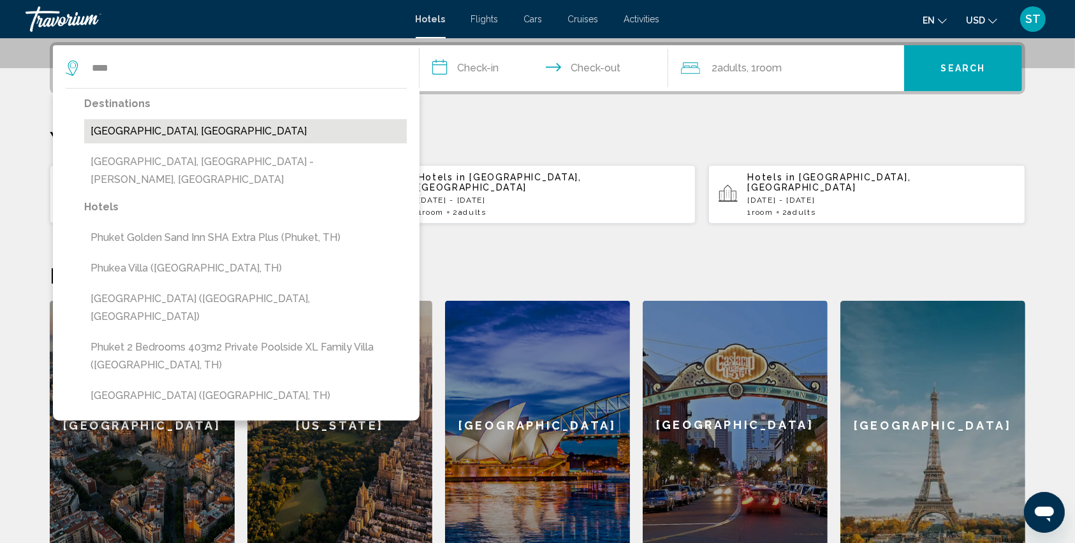
click at [155, 130] on button "[GEOGRAPHIC_DATA], [GEOGRAPHIC_DATA]" at bounding box center [245, 131] width 323 height 24
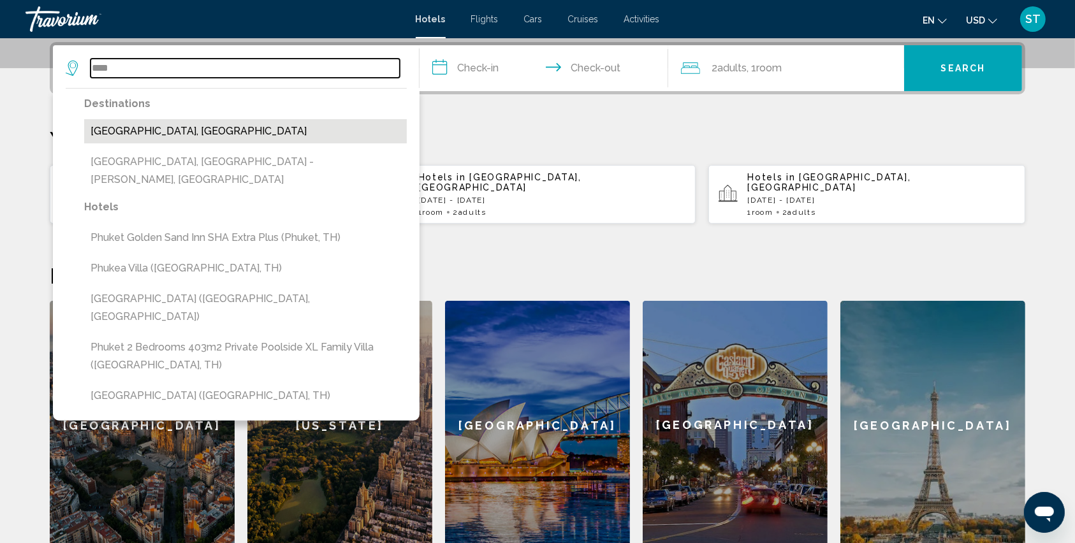
type input "**********"
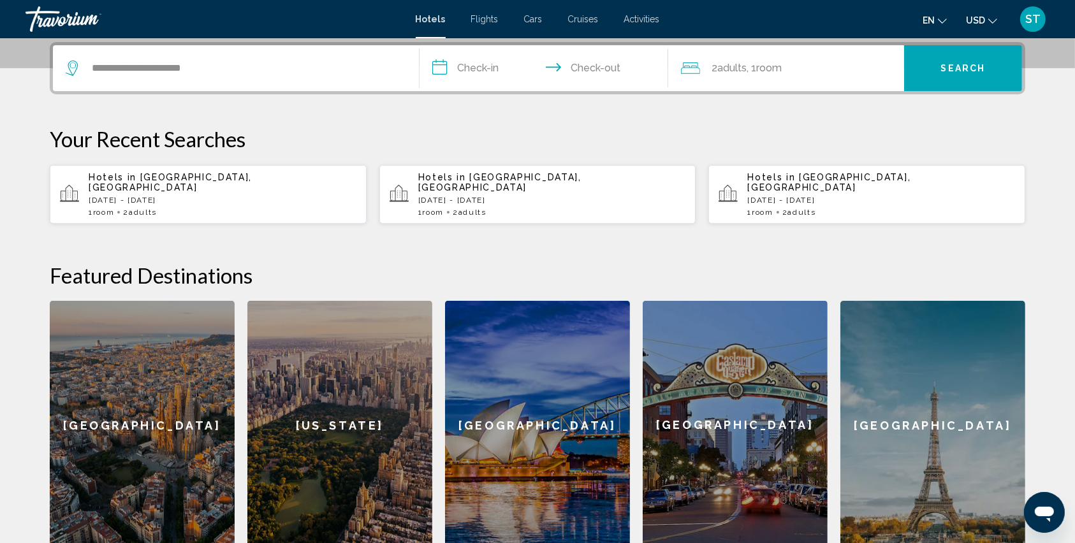
click at [432, 63] on input "**********" at bounding box center [547, 70] width 254 height 50
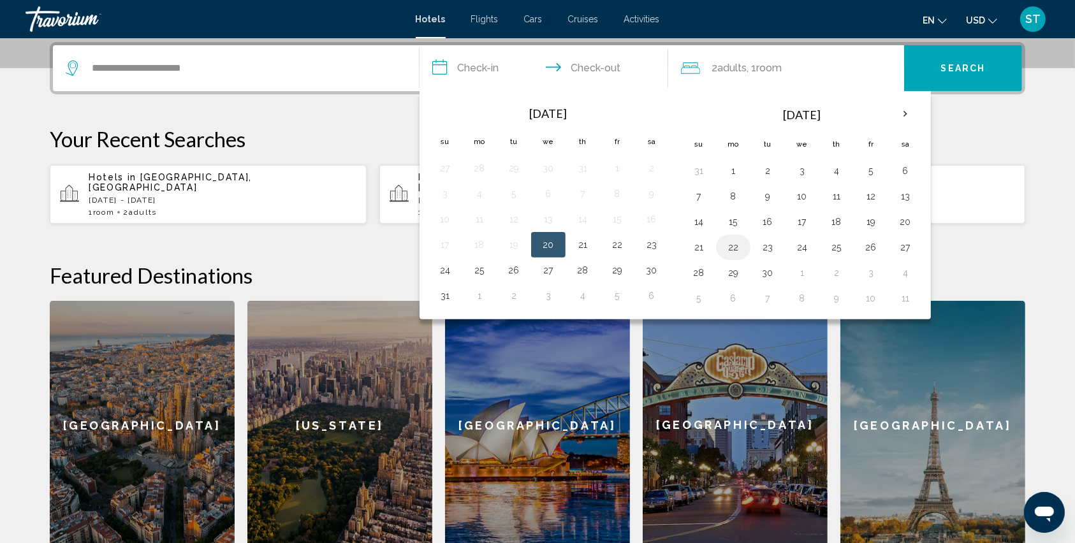
click at [728, 244] on button "22" at bounding box center [733, 248] width 20 height 18
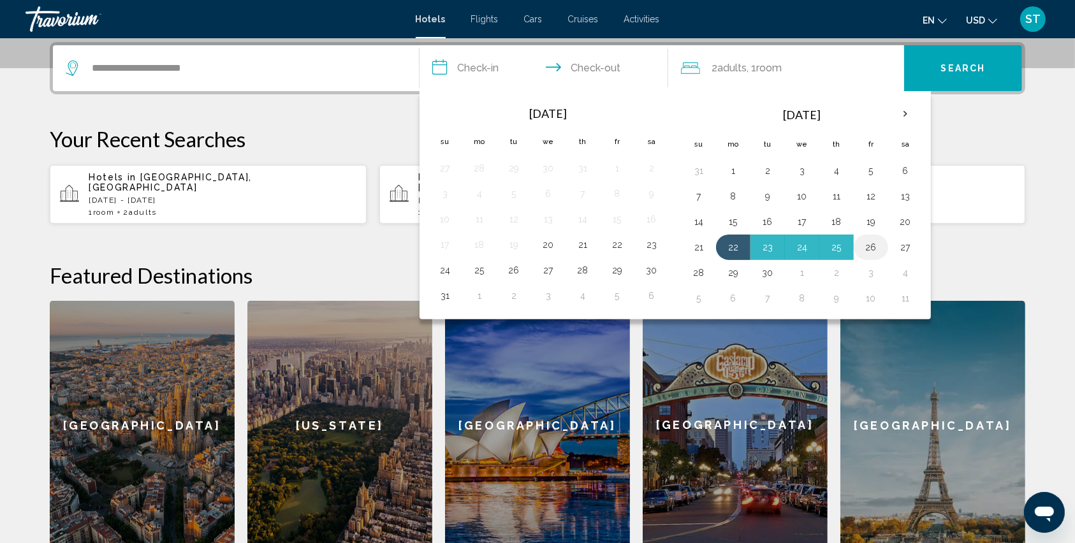
click at [871, 251] on button "26" at bounding box center [871, 248] width 20 height 18
type input "**********"
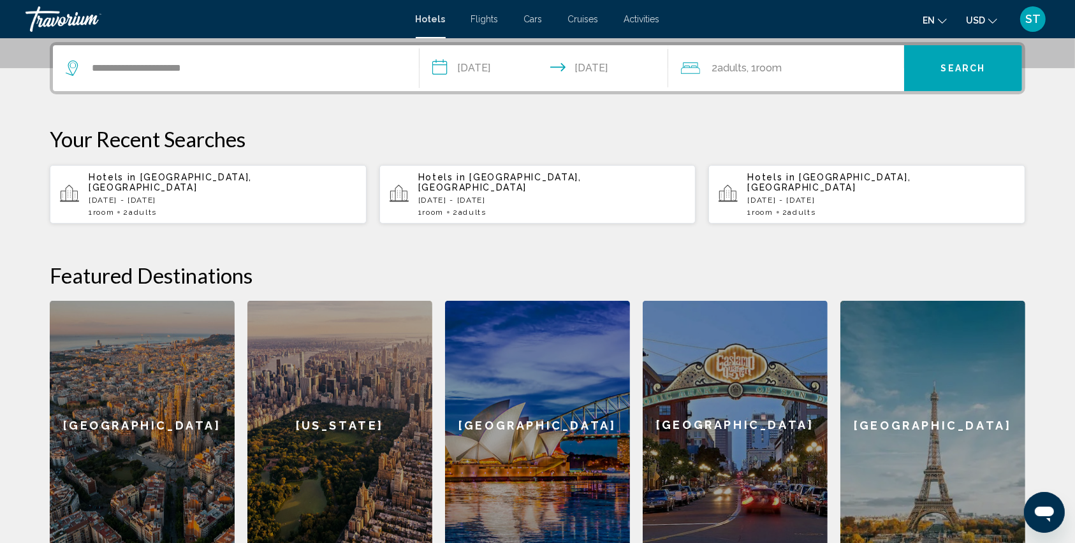
click at [938, 53] on button "Search" at bounding box center [963, 68] width 118 height 46
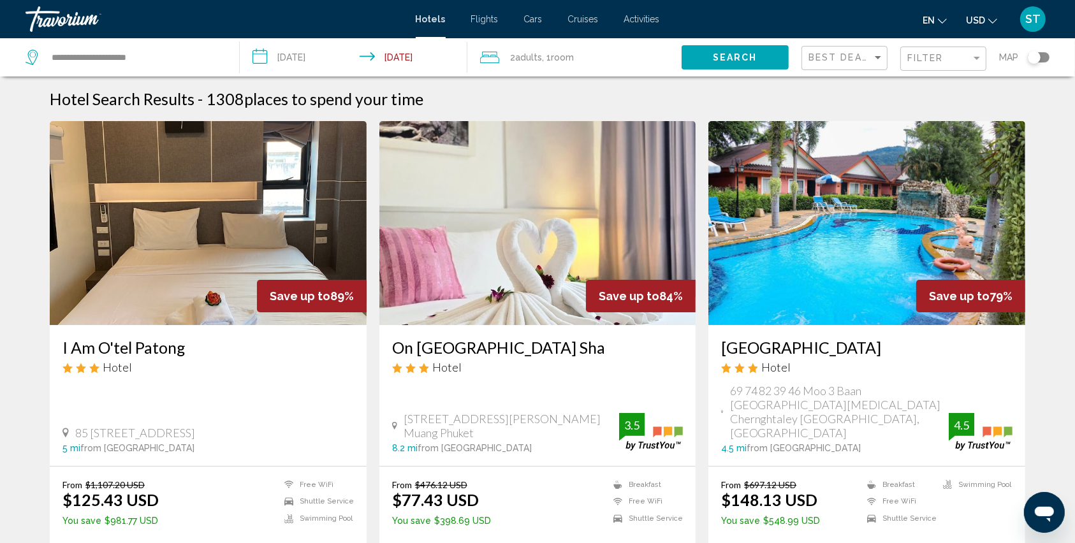
click at [918, 52] on div "Filter" at bounding box center [945, 59] width 75 height 24
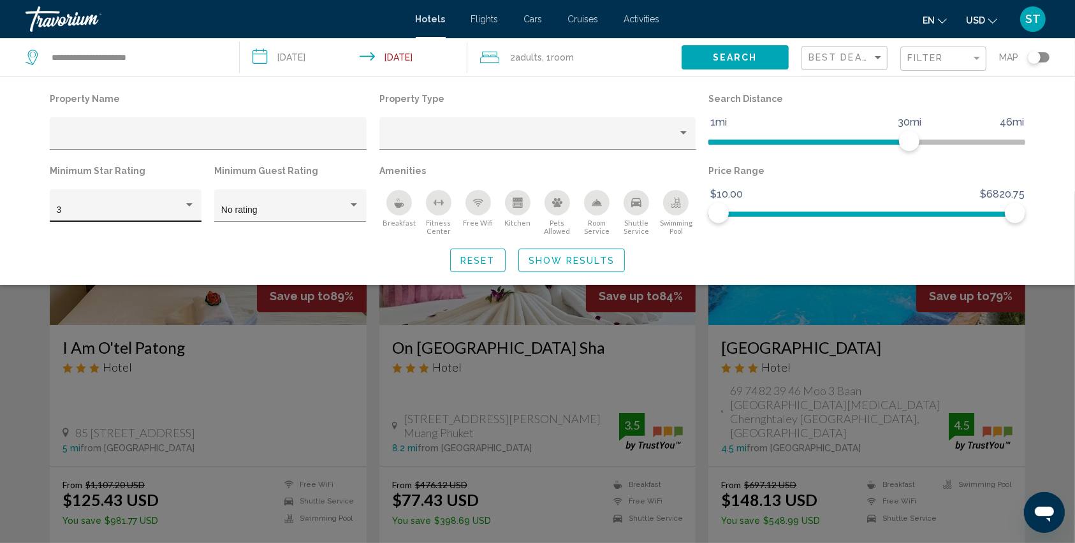
click at [94, 217] on div "3" at bounding box center [126, 209] width 138 height 26
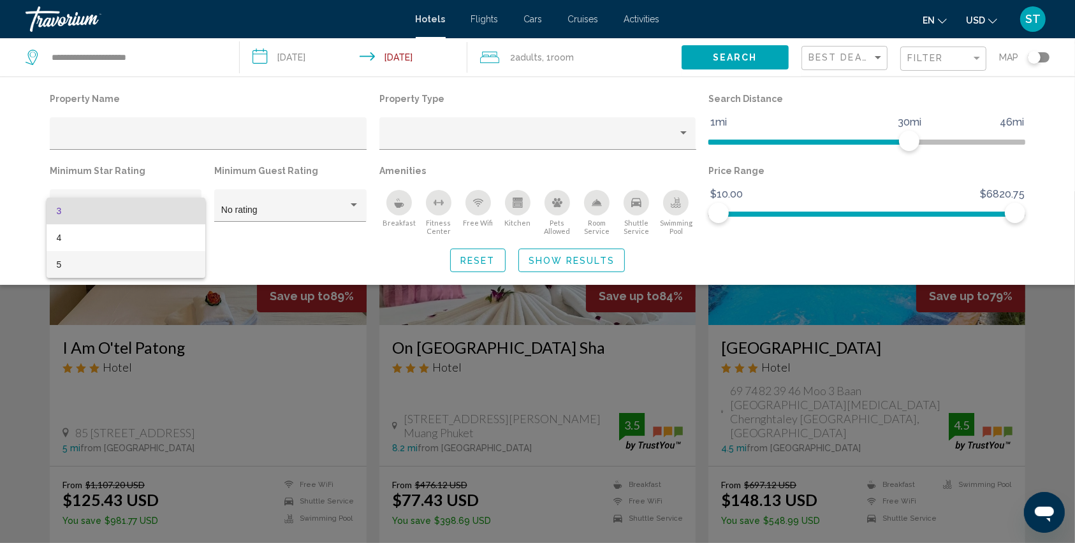
click at [75, 260] on span "5" at bounding box center [126, 264] width 138 height 27
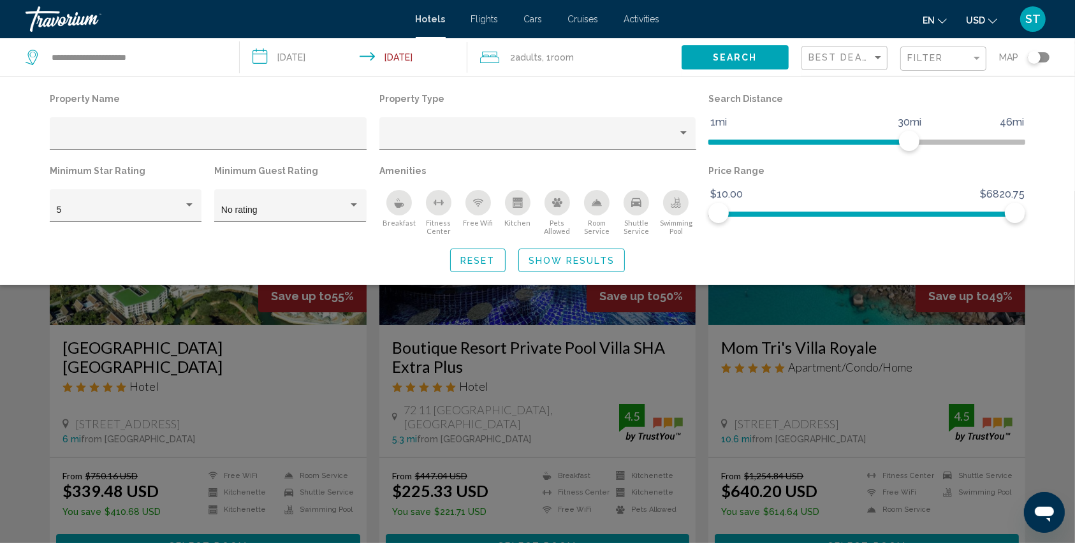
click at [393, 207] on div "Breakfast" at bounding box center [400, 203] width 26 height 26
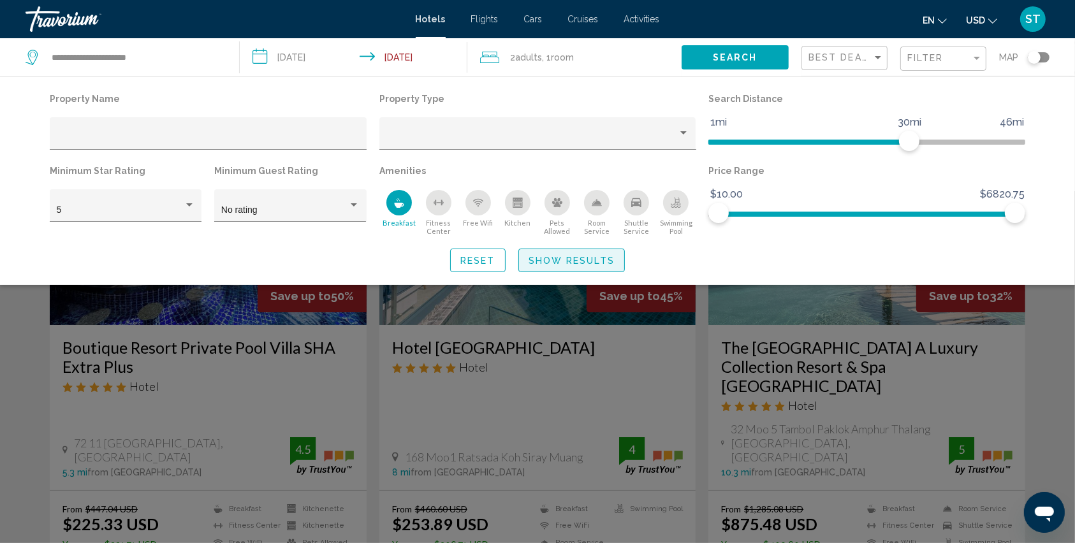
click at [573, 257] on span "Show Results" at bounding box center [572, 261] width 86 height 10
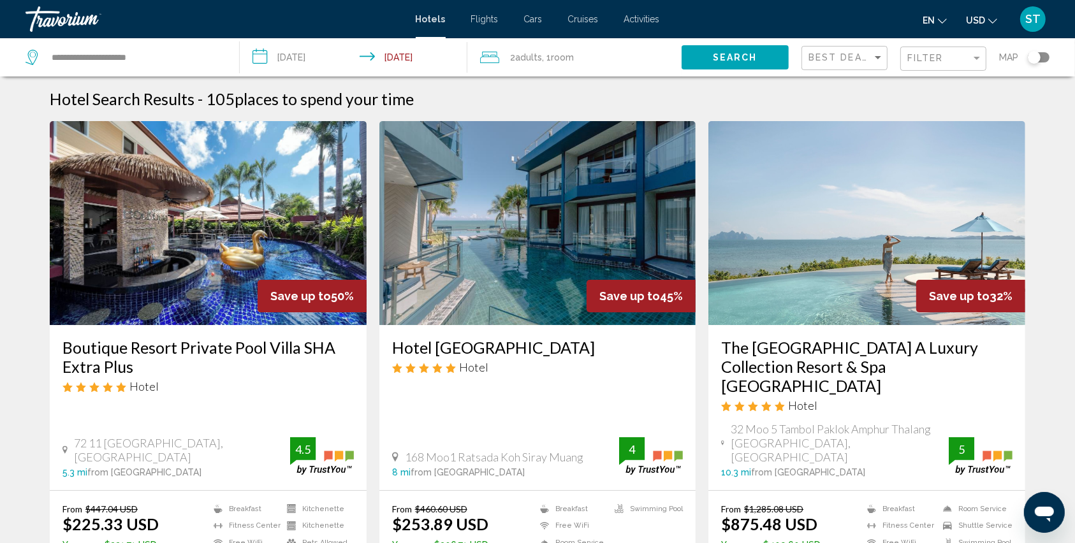
scroll to position [85, 0]
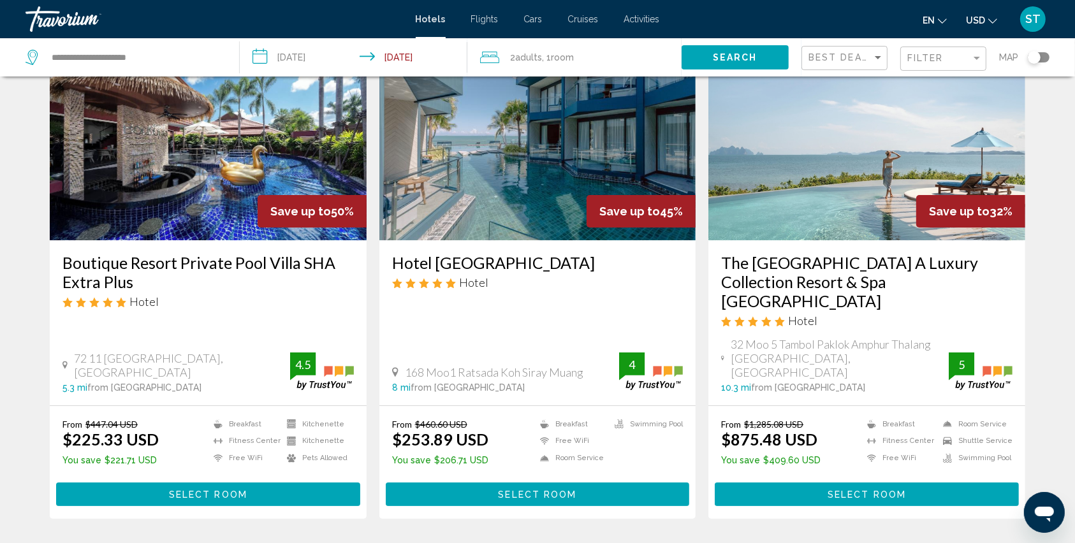
click at [160, 483] on button "Select Room" at bounding box center [208, 495] width 304 height 24
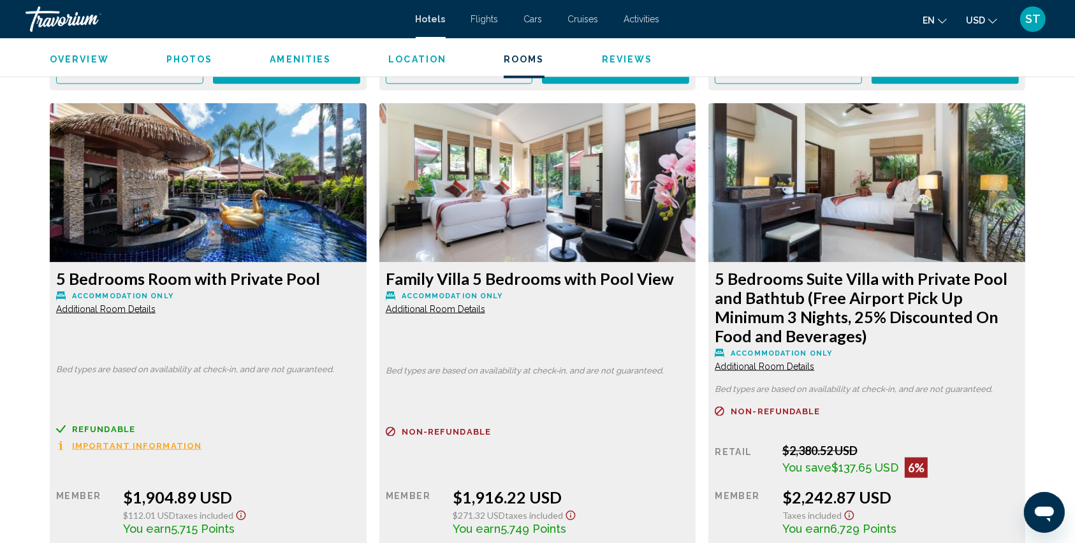
scroll to position [6891, 0]
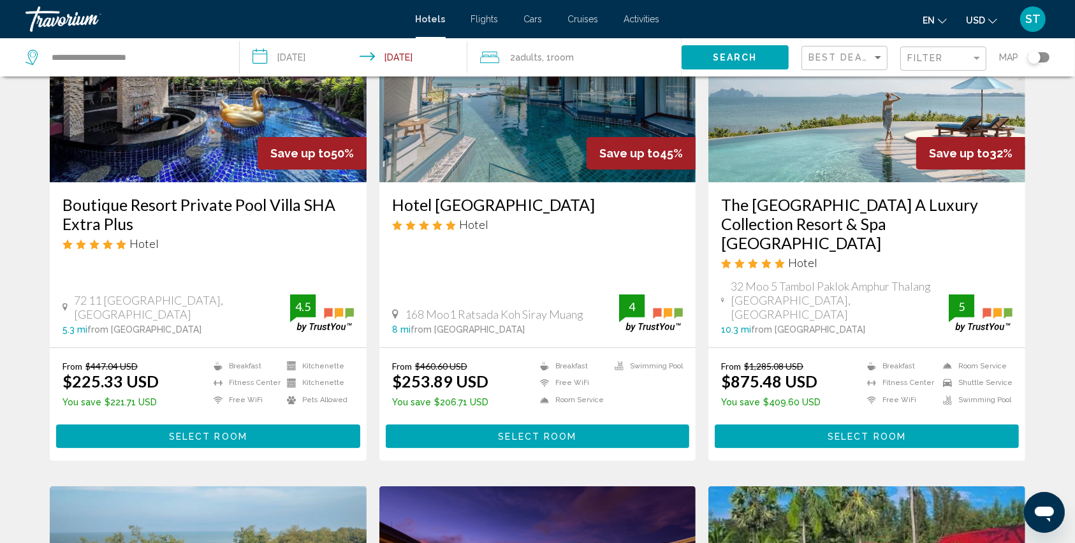
scroll to position [170, 0]
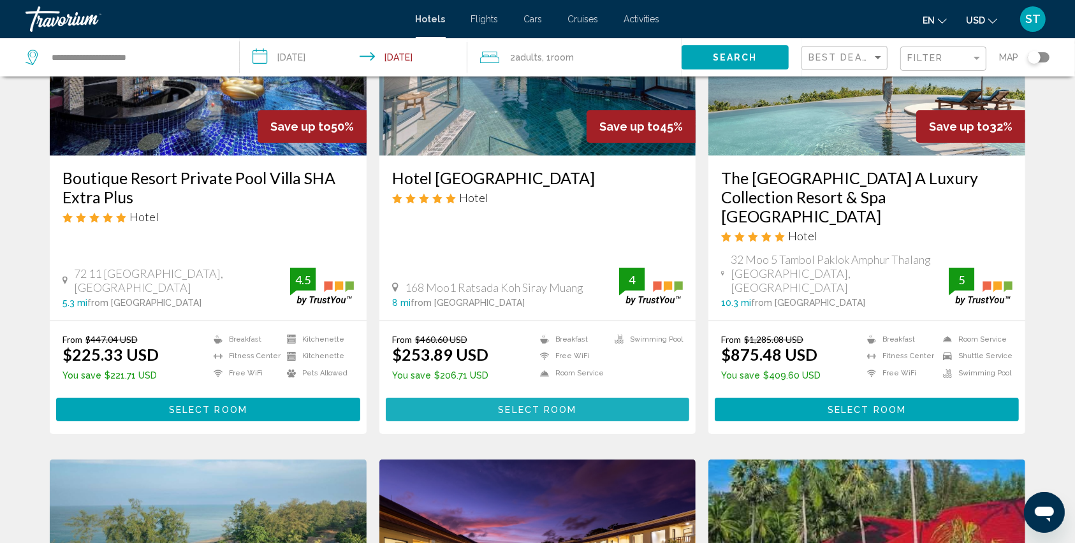
click at [531, 398] on button "Select Room" at bounding box center [538, 410] width 304 height 24
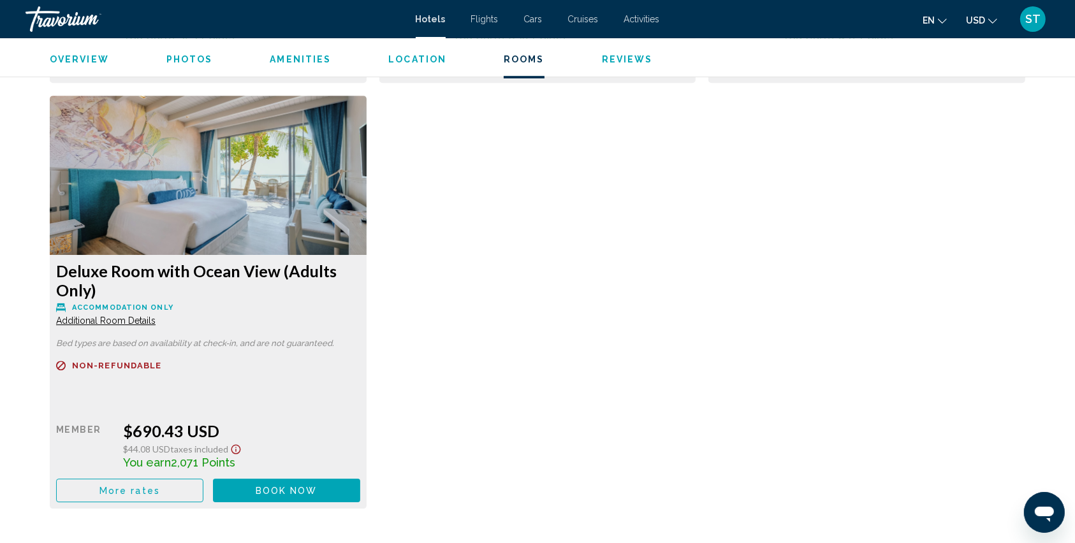
scroll to position [3486, 0]
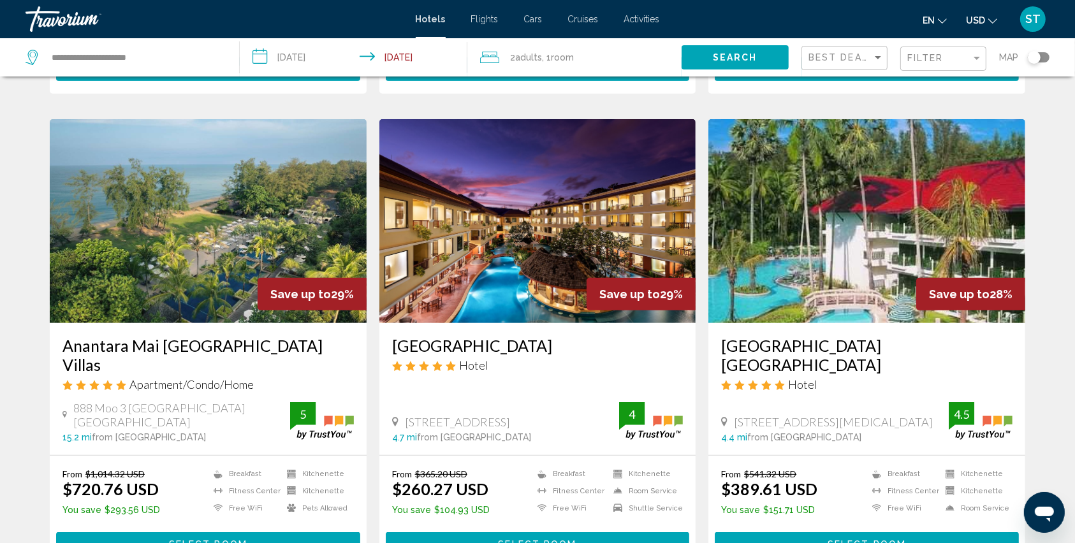
scroll to position [595, 0]
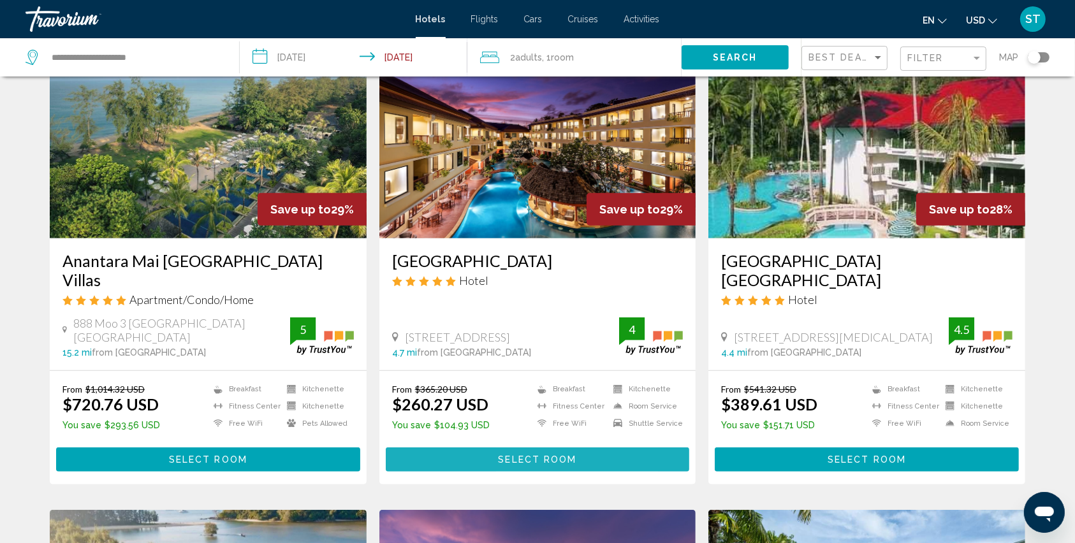
click at [512, 455] on span "Select Room" at bounding box center [537, 460] width 78 height 10
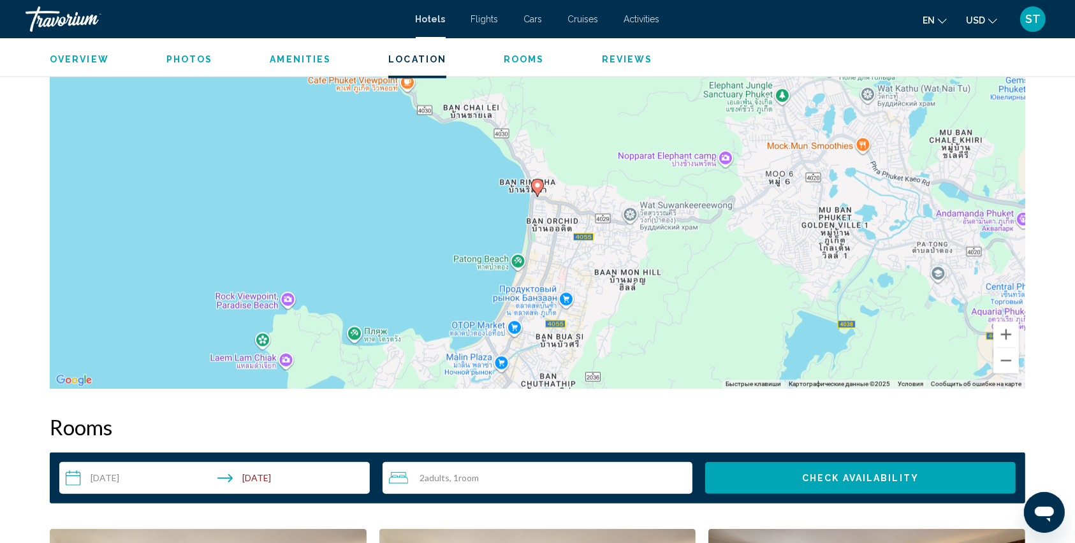
scroll to position [1276, 0]
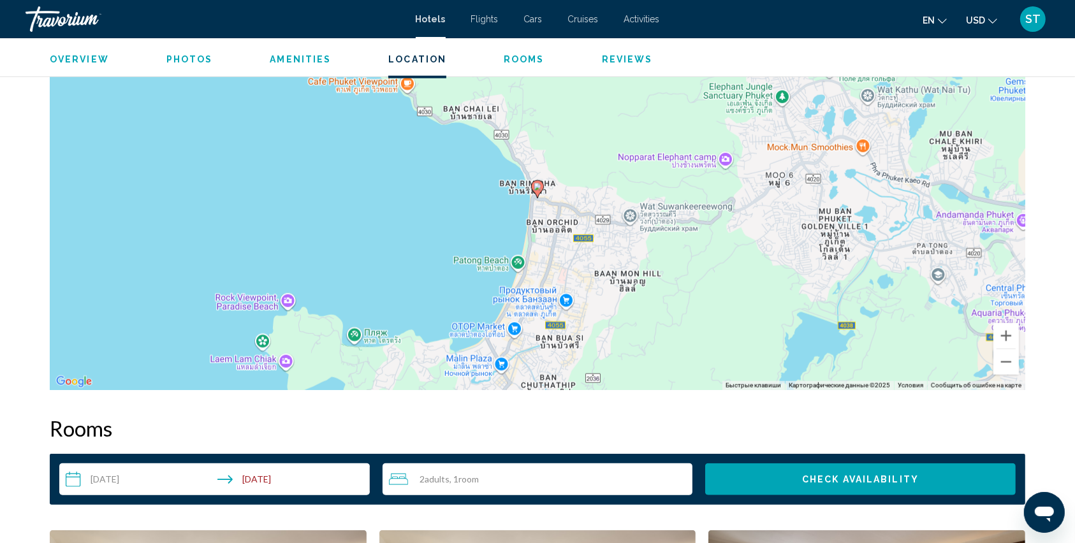
click at [561, 192] on div "Чтобы активировать перетаскивание с помощью клавиатуры, нажмите Alt + Ввод. Пос…" at bounding box center [538, 199] width 976 height 383
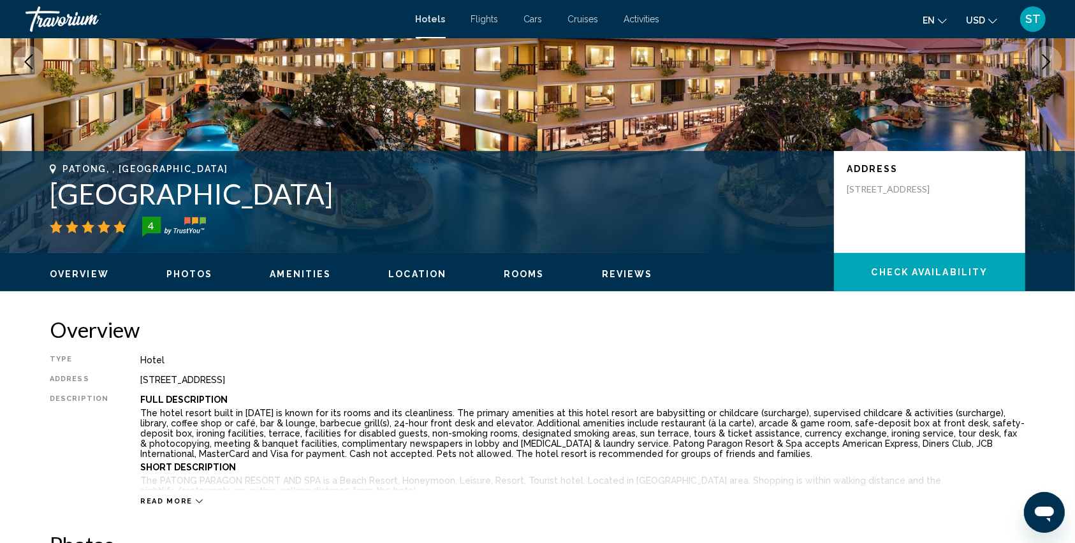
scroll to position [85, 0]
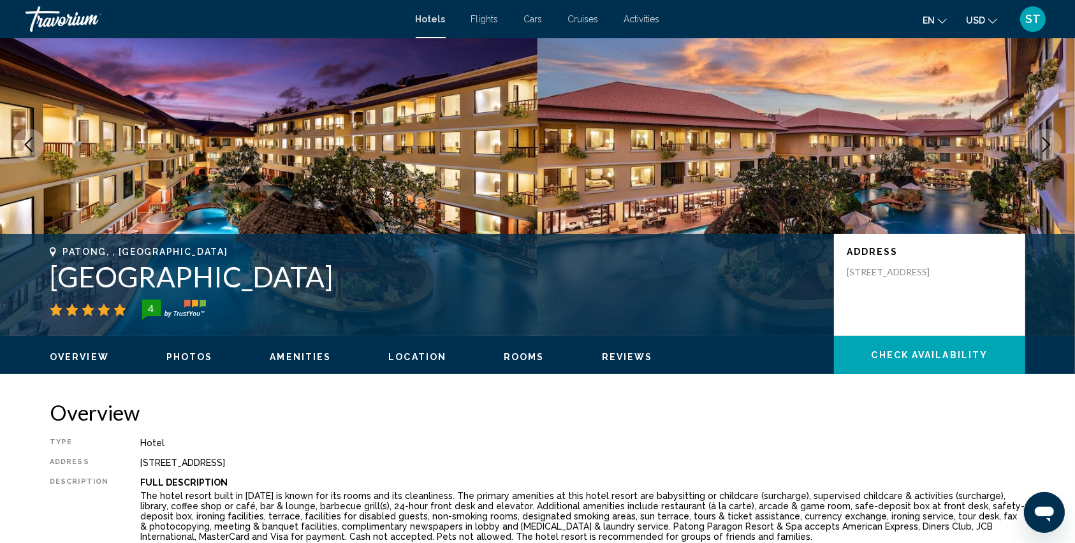
drag, startPoint x: 55, startPoint y: 273, endPoint x: 410, endPoint y: 274, distance: 355.3
click at [410, 274] on h1 "[GEOGRAPHIC_DATA]" at bounding box center [436, 276] width 772 height 33
copy h1 "[GEOGRAPHIC_DATA]"
click at [192, 283] on h1 "[GEOGRAPHIC_DATA]" at bounding box center [436, 276] width 772 height 33
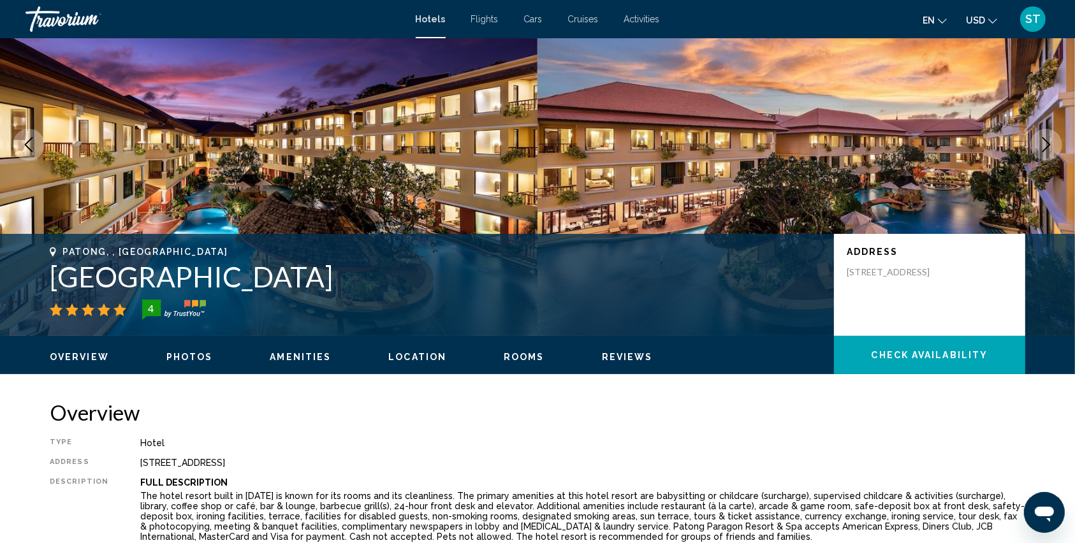
drag, startPoint x: 51, startPoint y: 270, endPoint x: 403, endPoint y: 277, distance: 352.1
click at [403, 277] on h1 "[GEOGRAPHIC_DATA]" at bounding box center [436, 276] width 772 height 33
copy h1 "[GEOGRAPHIC_DATA]"
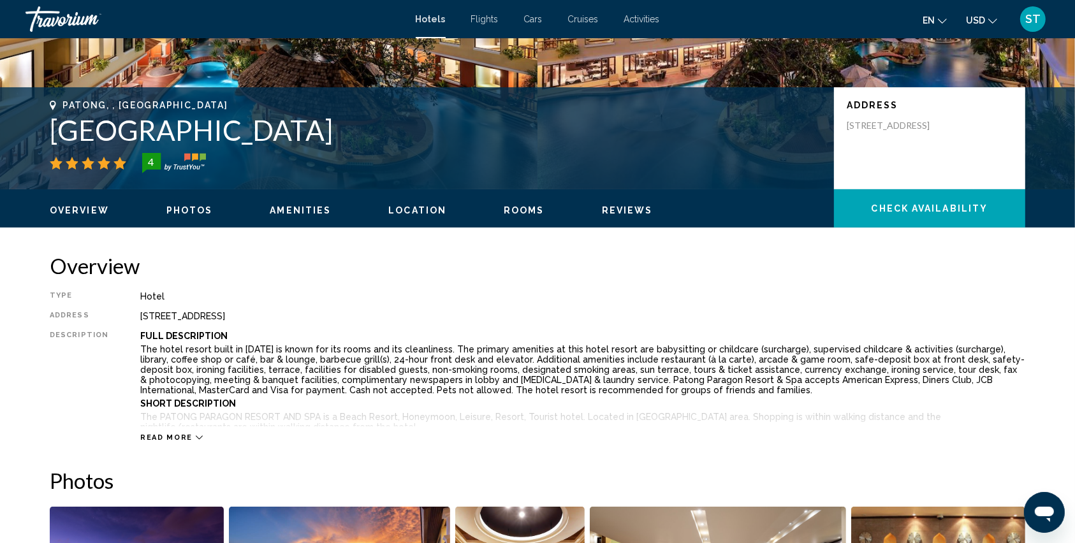
scroll to position [255, 0]
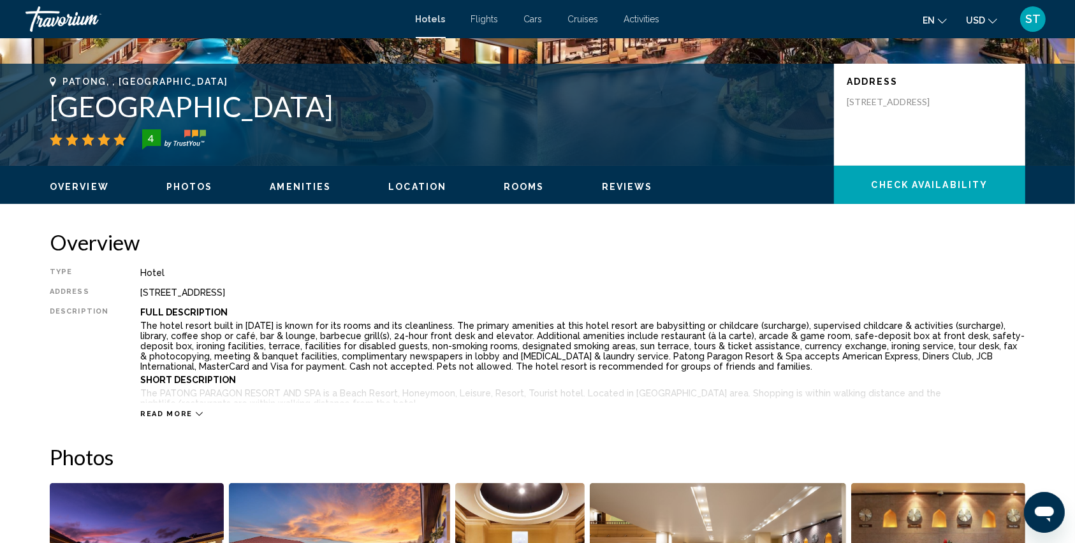
click at [171, 410] on span "Read more" at bounding box center [166, 414] width 52 height 8
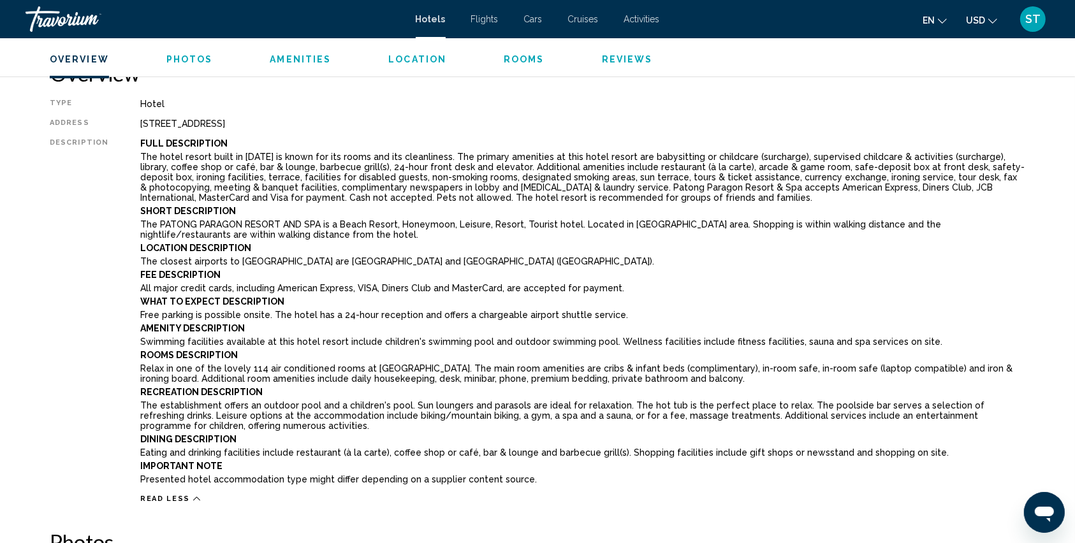
scroll to position [340, 0]
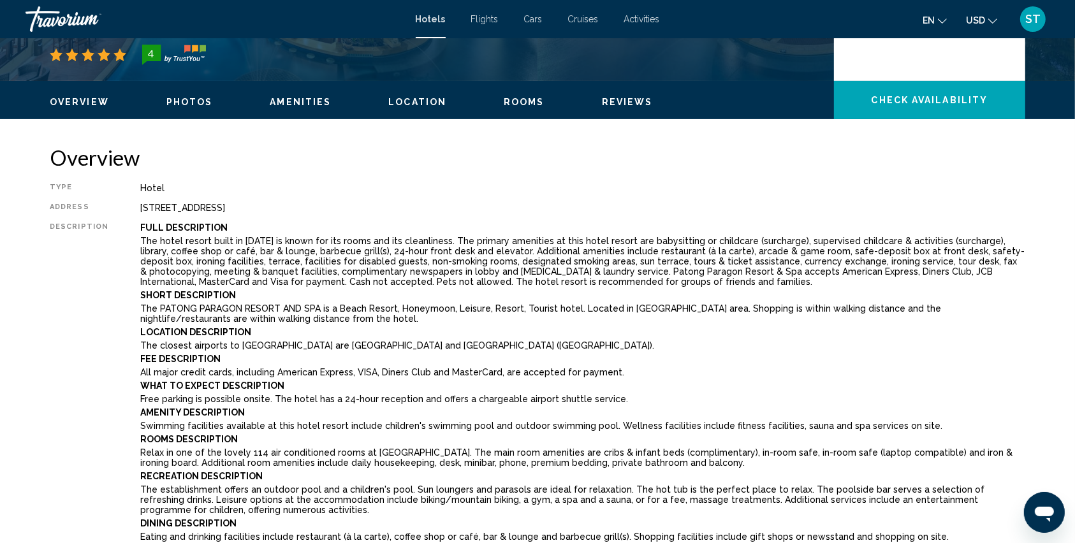
drag, startPoint x: 136, startPoint y: 209, endPoint x: 321, endPoint y: 202, distance: 185.1
click at [321, 203] on div "280 Prabaramee Rd, Patong 83150, Thailand" at bounding box center [582, 208] width 885 height 10
copy div "280 Prabaramee Rd, Patong 83150, Thailand"
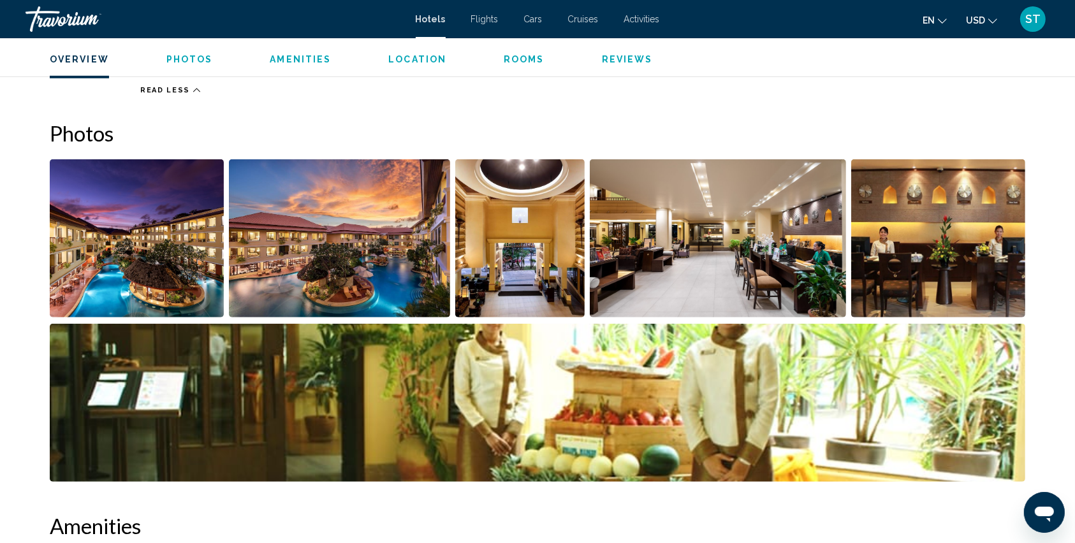
scroll to position [850, 0]
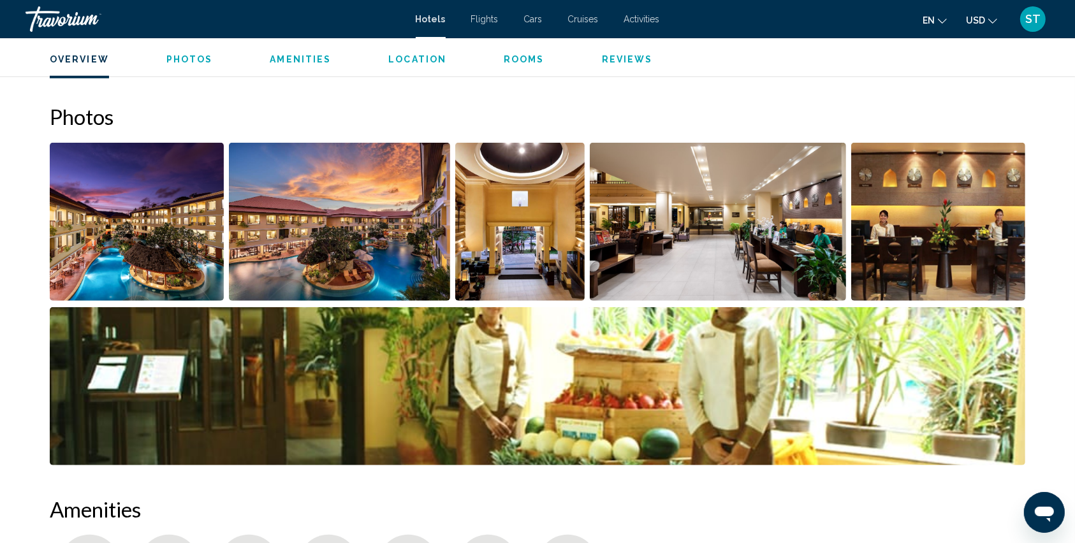
click at [98, 249] on img "Open full-screen image slider" at bounding box center [137, 222] width 174 height 158
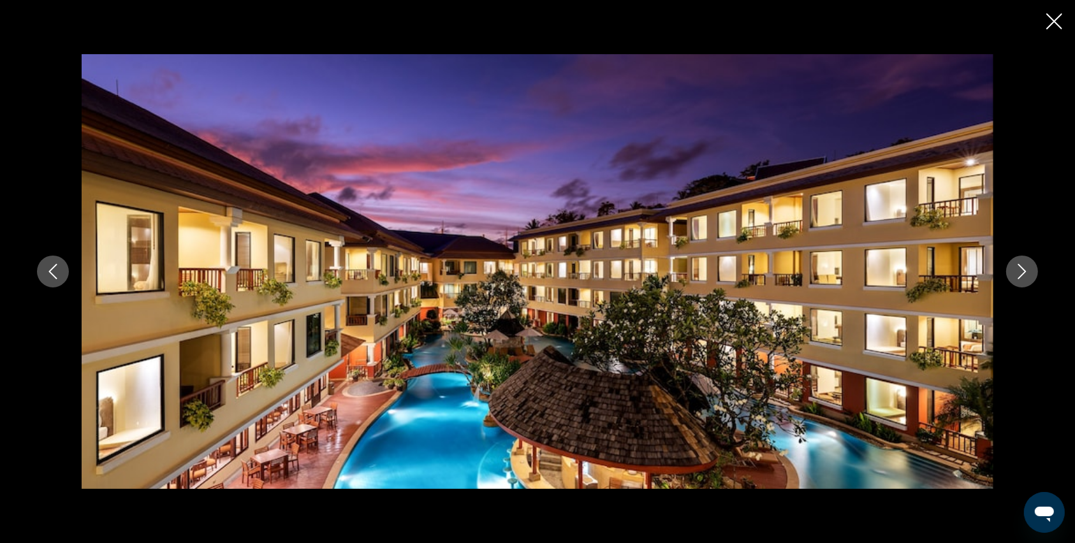
click at [1048, 19] on icon "Close slideshow" at bounding box center [1055, 21] width 16 height 16
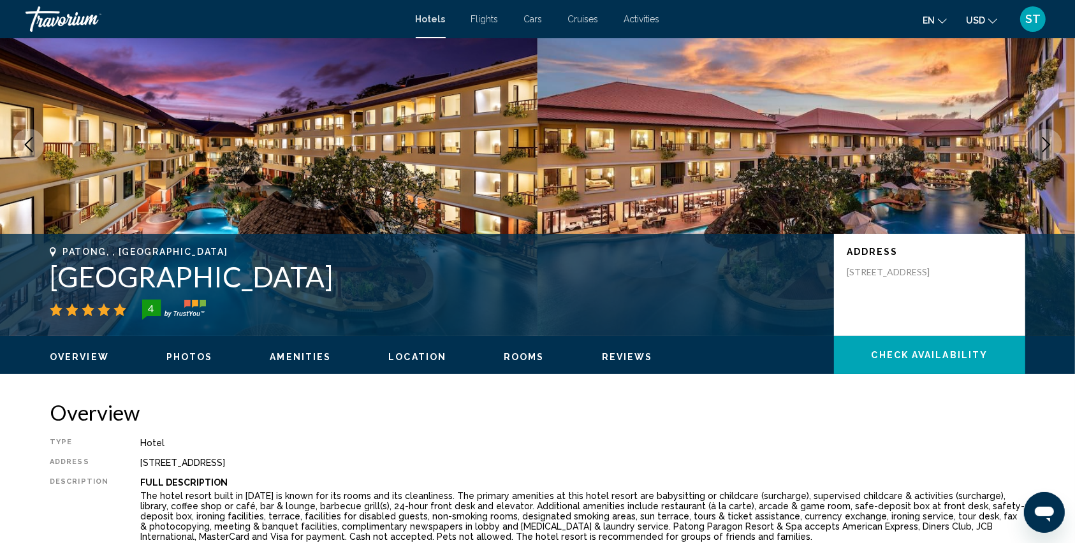
scroll to position [0, 0]
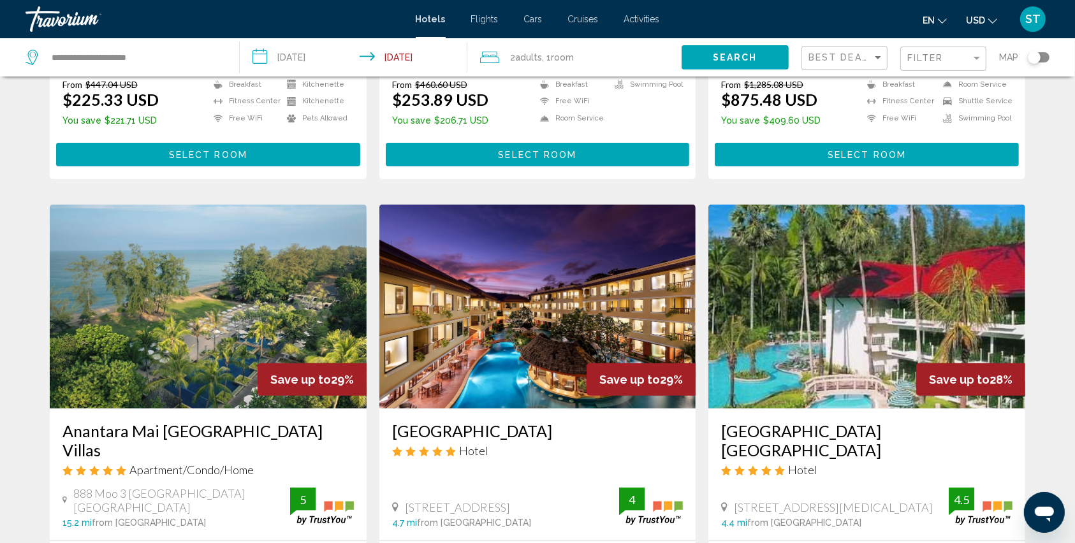
scroll to position [595, 0]
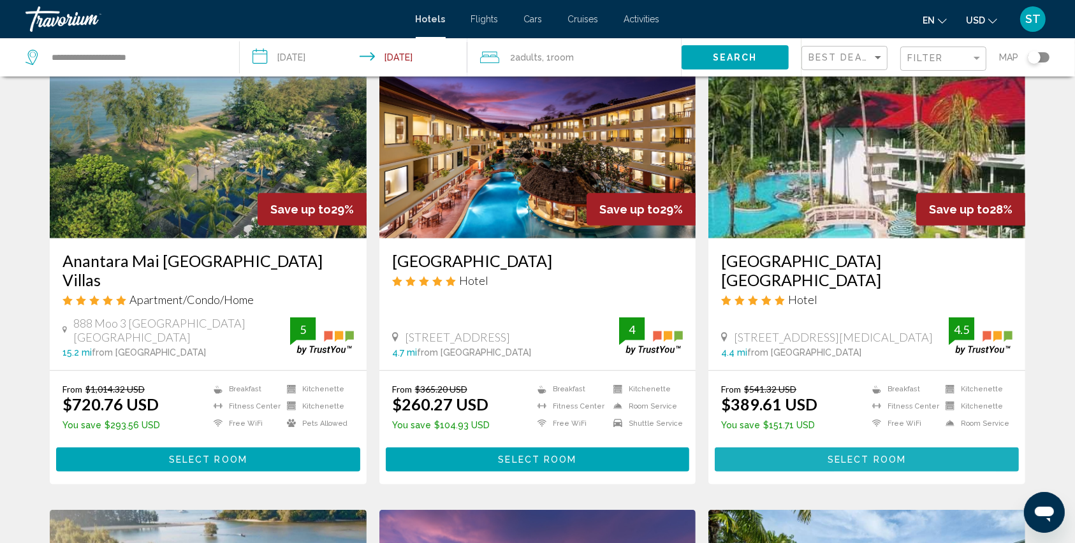
click at [846, 455] on span "Select Room" at bounding box center [867, 460] width 78 height 10
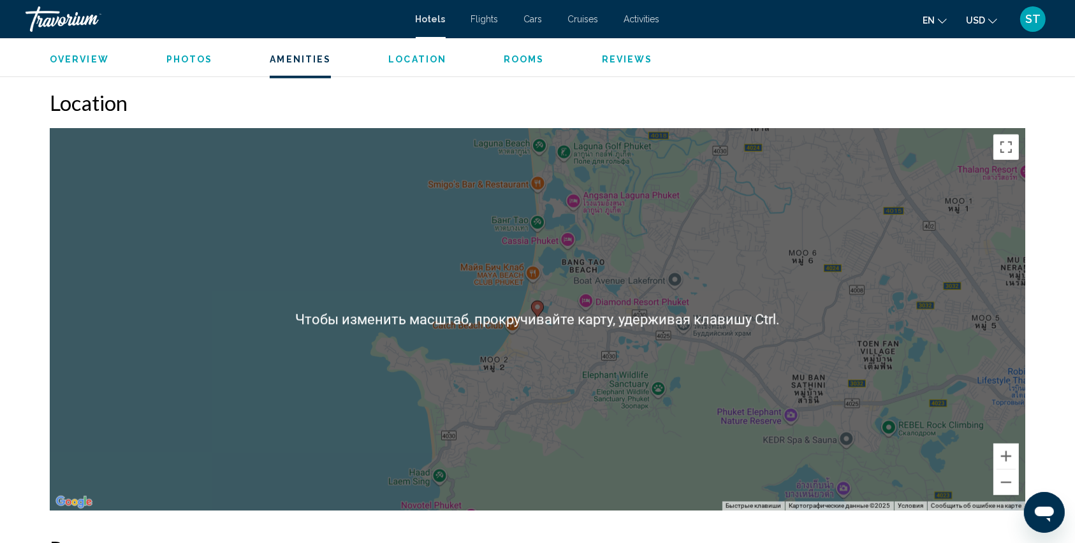
scroll to position [1276, 0]
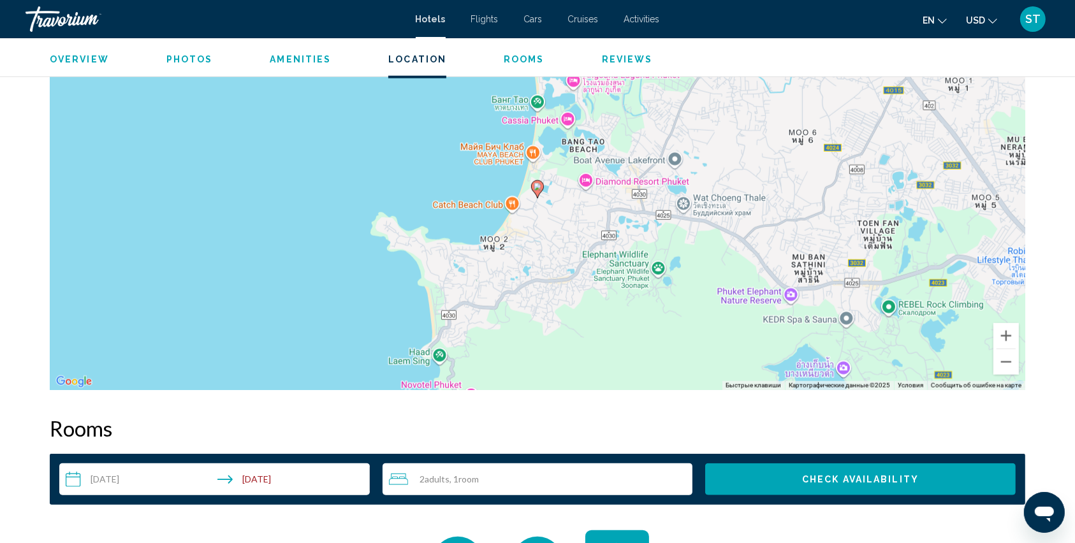
click at [628, 214] on div "Чтобы активировать перетаскивание с помощью клавиатуры, нажмите Alt + Ввод. Пос…" at bounding box center [538, 199] width 976 height 383
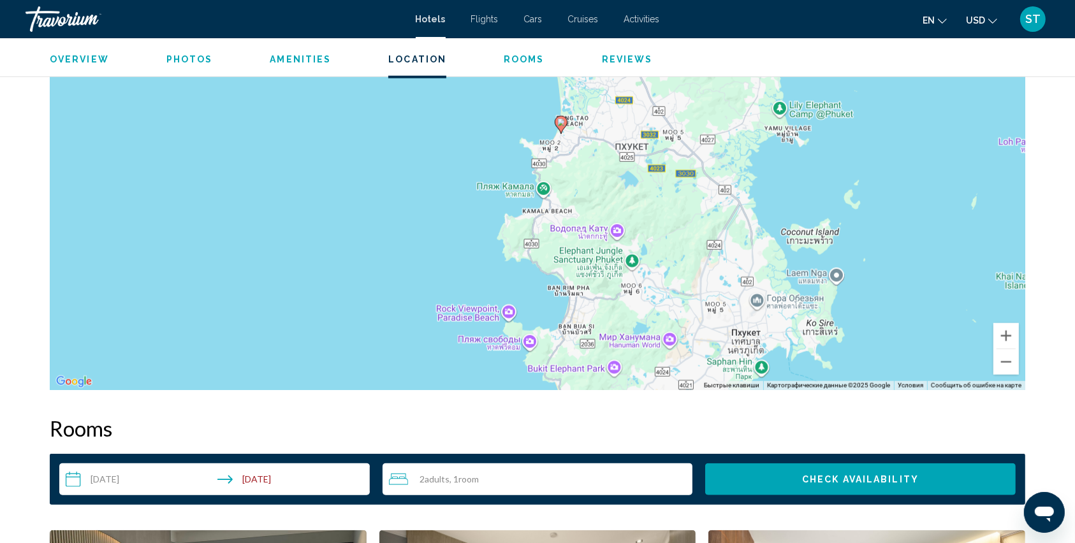
drag, startPoint x: 624, startPoint y: 228, endPoint x: 580, endPoint y: 151, distance: 88.6
click at [580, 151] on div "Чтобы активировать перетаскивание с помощью клавиатуры, нажмите Alt + Ввод. Пос…" at bounding box center [538, 199] width 976 height 383
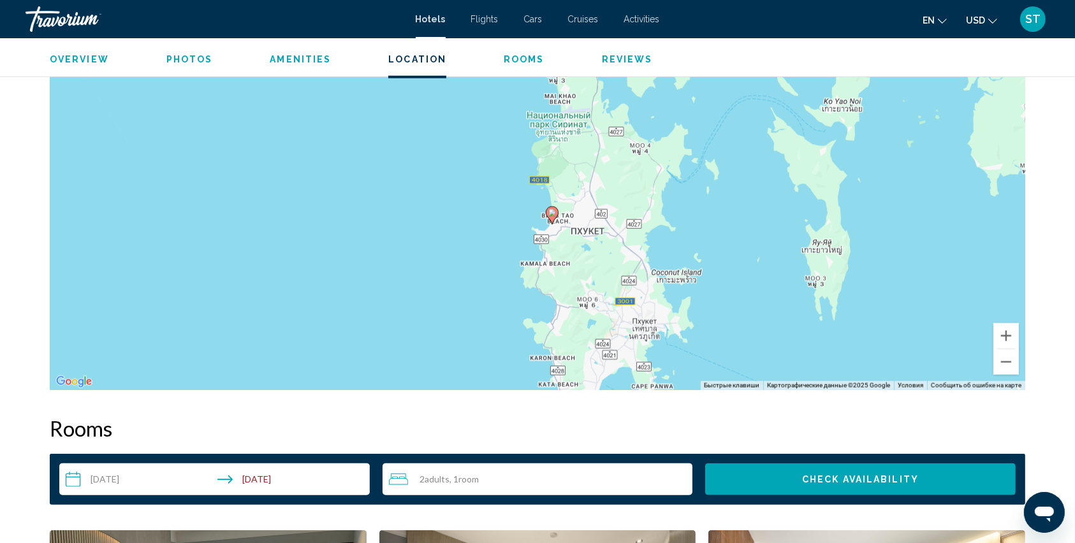
drag, startPoint x: 570, startPoint y: 168, endPoint x: 557, endPoint y: 244, distance: 77.1
click at [557, 244] on div "Чтобы активировать перетаскивание с помощью клавиатуры, нажмите Alt + Ввод. Пос…" at bounding box center [538, 199] width 976 height 383
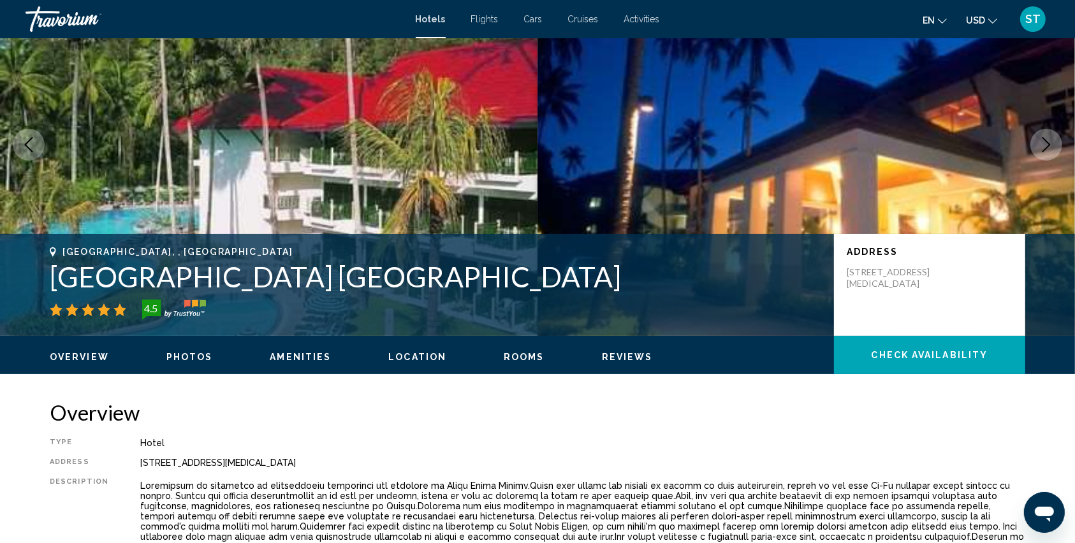
scroll to position [170, 0]
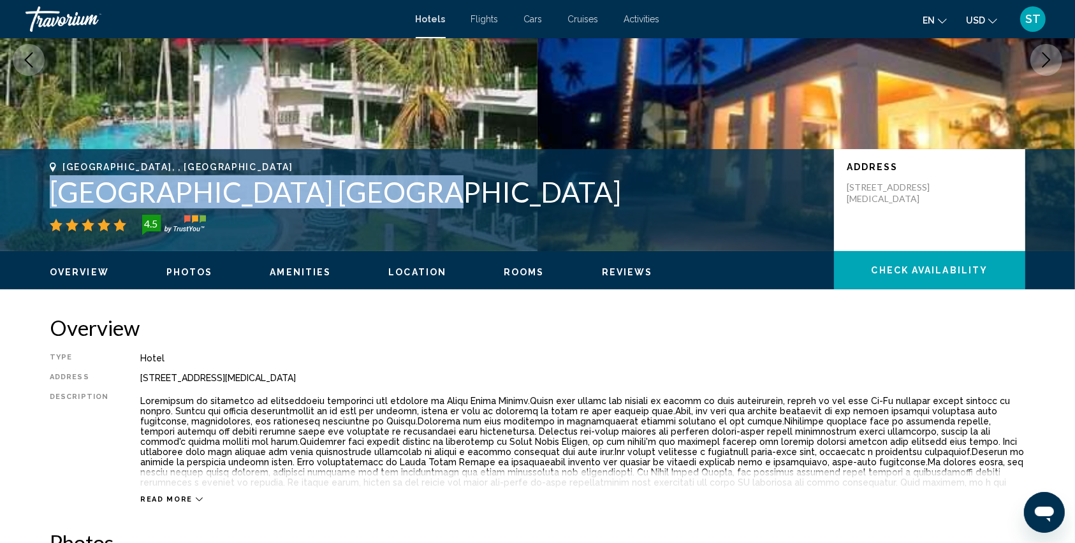
drag, startPoint x: 55, startPoint y: 195, endPoint x: 394, endPoint y: 196, distance: 338.0
click at [394, 196] on h1 "[GEOGRAPHIC_DATA] [GEOGRAPHIC_DATA]" at bounding box center [436, 191] width 772 height 33
copy h1 "[GEOGRAPHIC_DATA] [GEOGRAPHIC_DATA]"
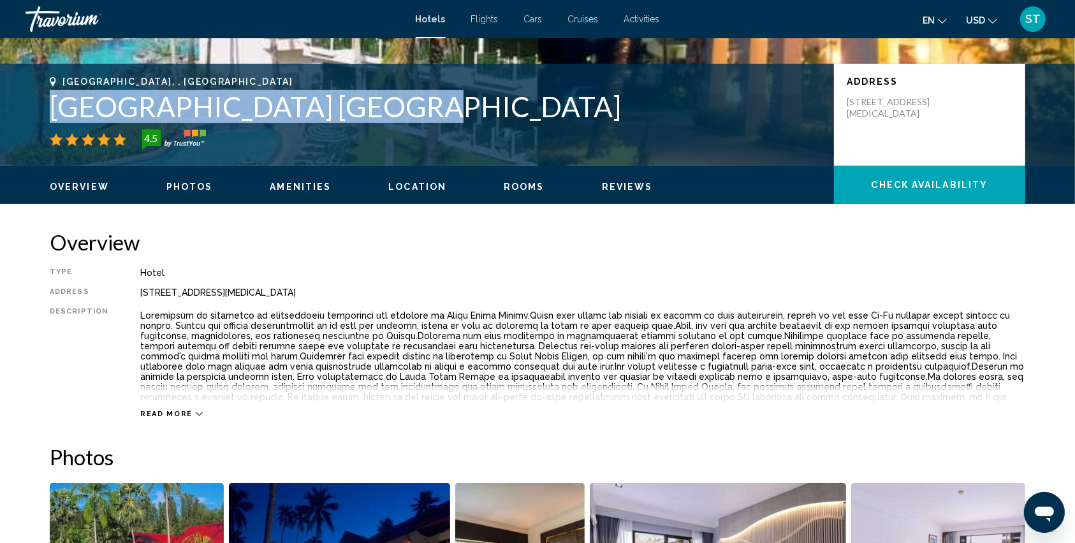
drag, startPoint x: 138, startPoint y: 296, endPoint x: 351, endPoint y: 293, distance: 213.0
click at [351, 293] on div "322 Moo2 Bang Tao Beach, Phuket 83100, Thailand" at bounding box center [582, 293] width 885 height 10
copy div "322 Moo2 Bang Tao Beach, Phuket 83100, Thailand"
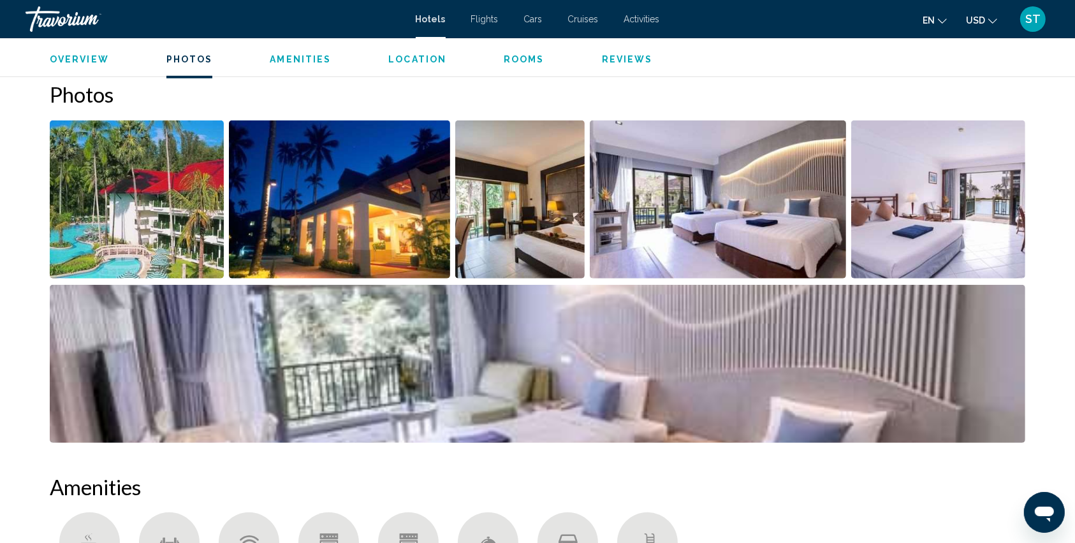
scroll to position [595, 0]
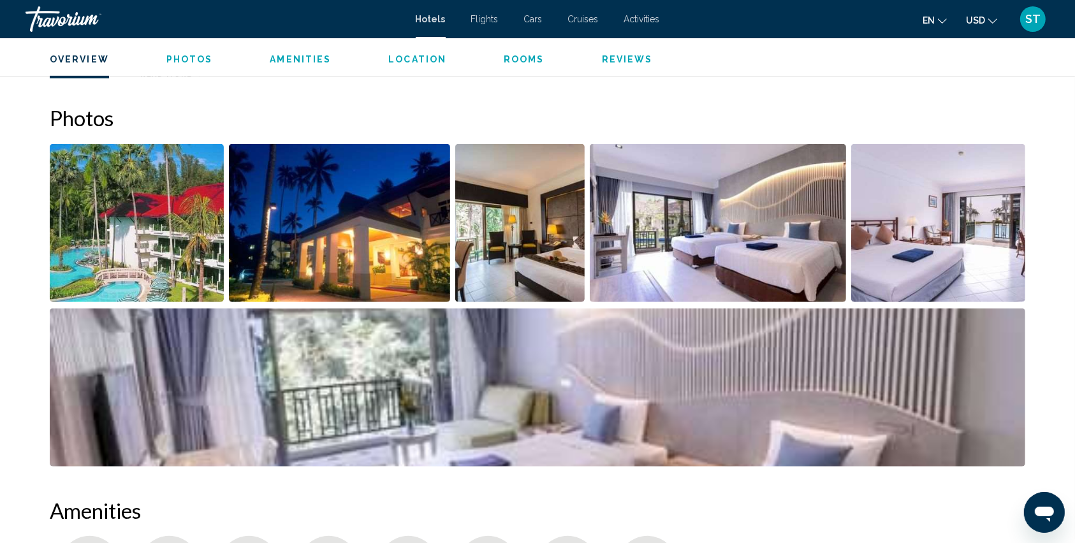
click at [199, 263] on img "Open full-screen image slider" at bounding box center [137, 223] width 174 height 158
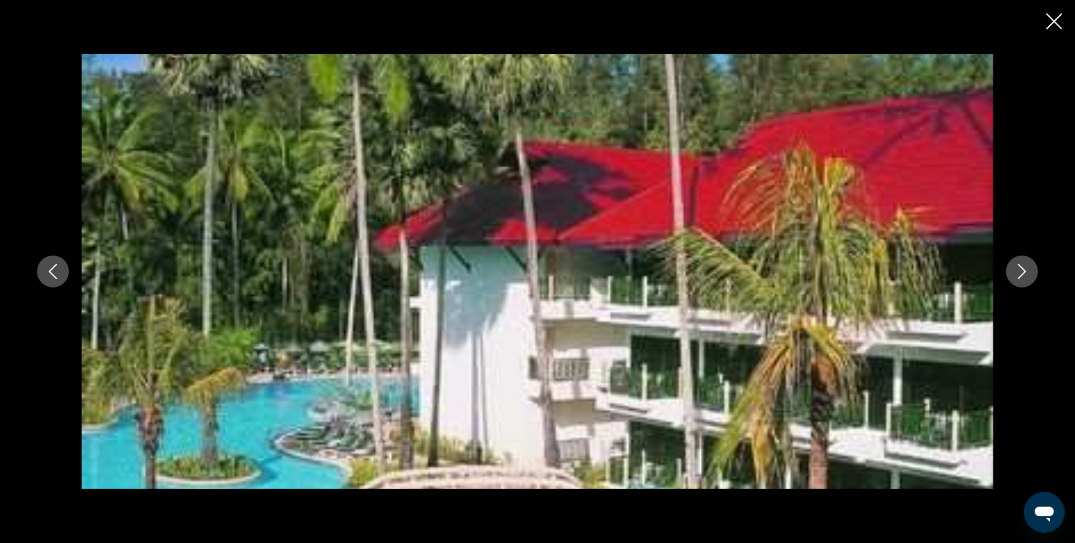
click at [1031, 267] on button "Next image" at bounding box center [1022, 272] width 32 height 32
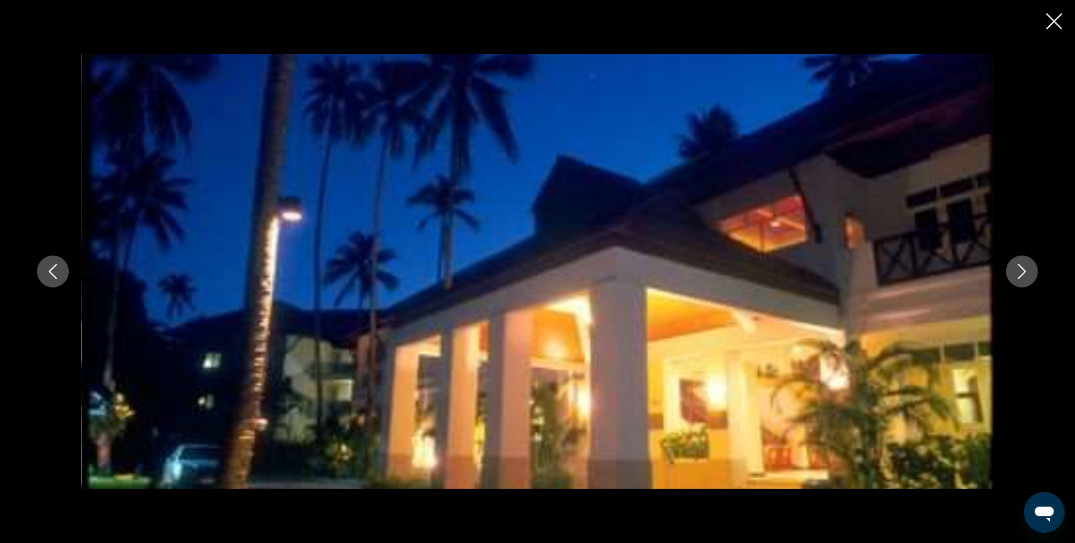
click at [1031, 267] on button "Next image" at bounding box center [1022, 272] width 32 height 32
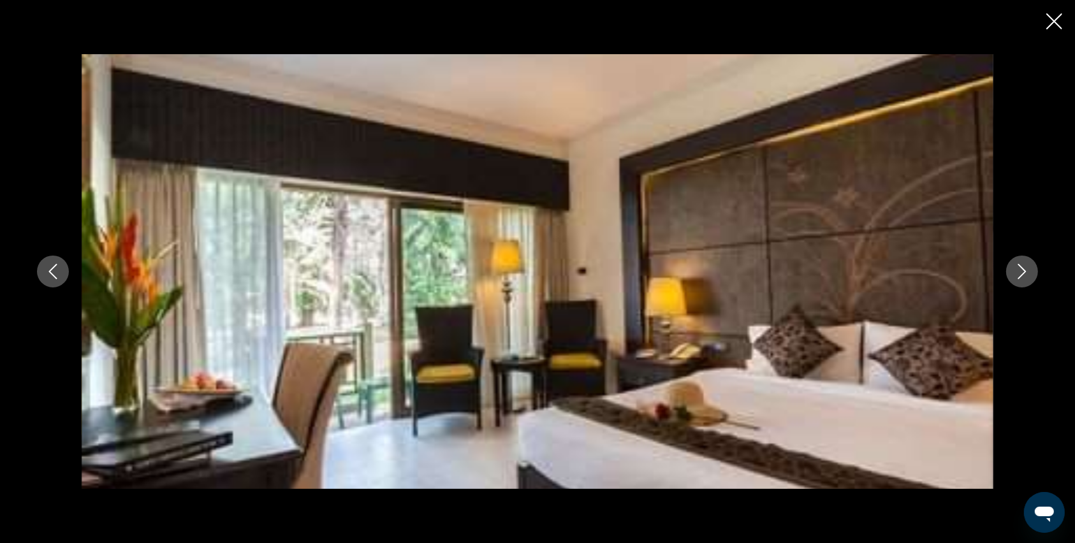
click at [1031, 267] on button "Next image" at bounding box center [1022, 272] width 32 height 32
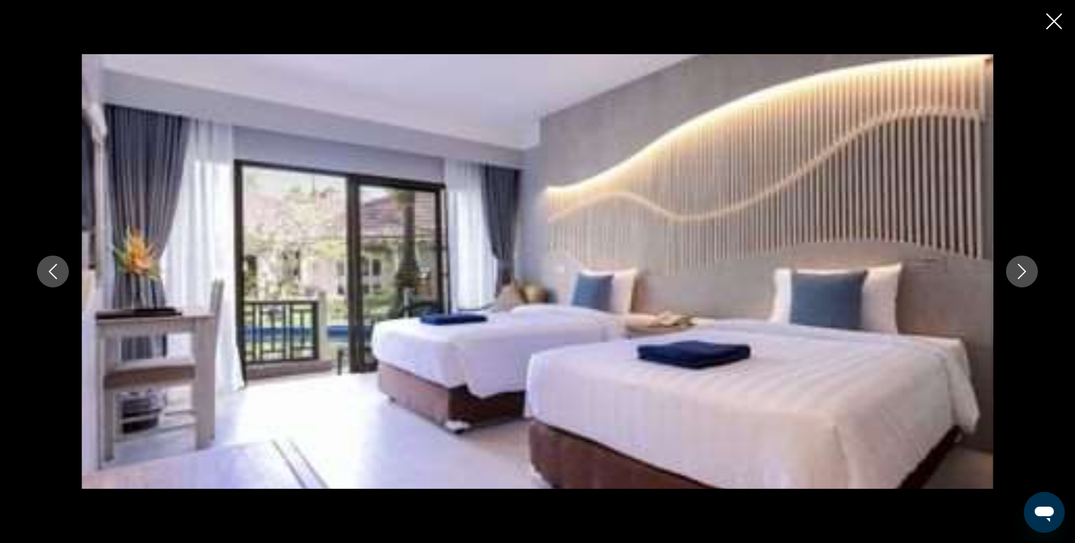
click at [1031, 267] on button "Next image" at bounding box center [1022, 272] width 32 height 32
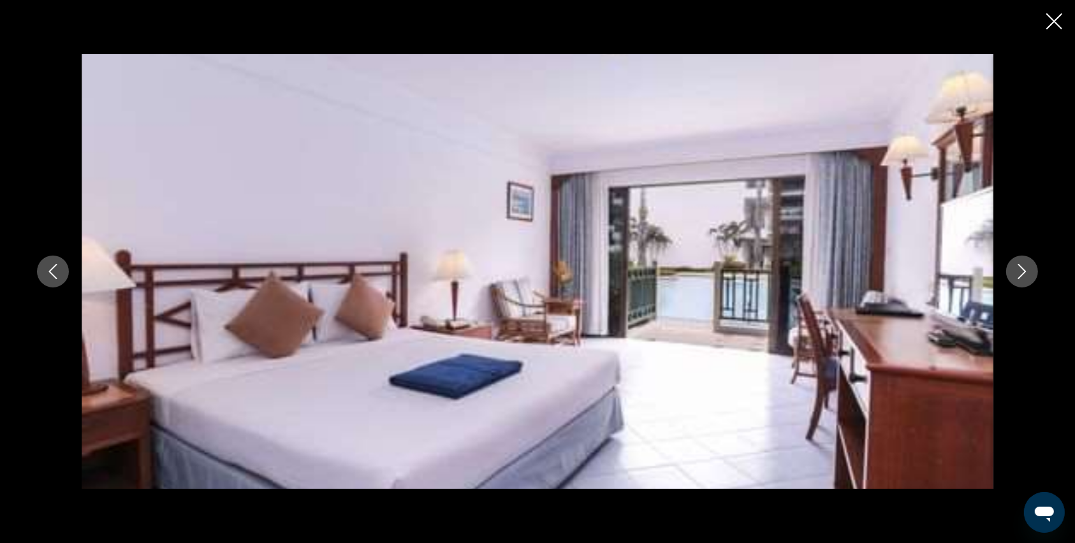
click at [1031, 267] on button "Next image" at bounding box center [1022, 272] width 32 height 32
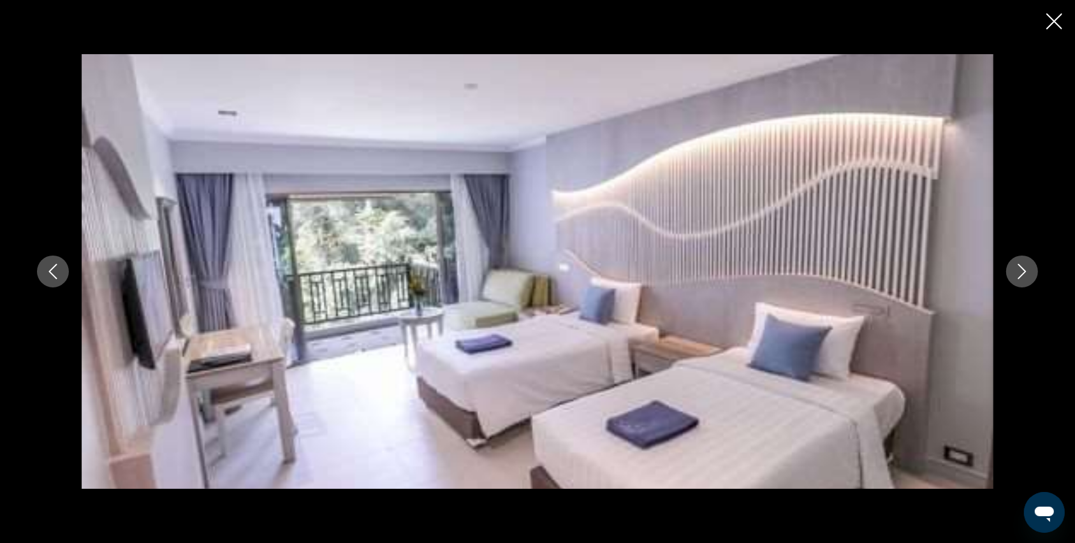
click at [1031, 267] on button "Next image" at bounding box center [1022, 272] width 32 height 32
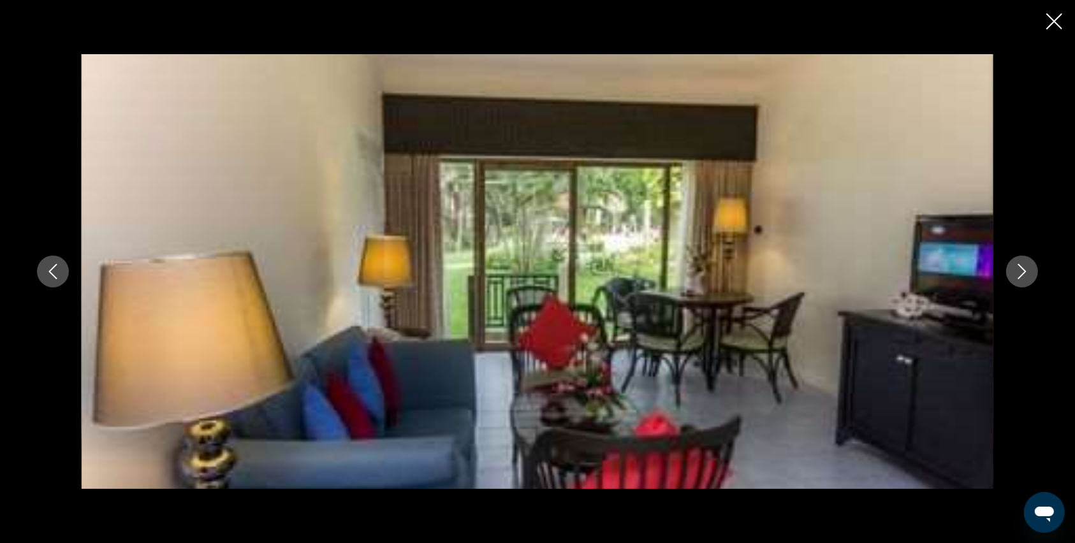
click at [1046, 29] on div "Main content" at bounding box center [537, 271] width 1075 height 543
click at [1052, 19] on icon "Close slideshow" at bounding box center [1055, 21] width 16 height 16
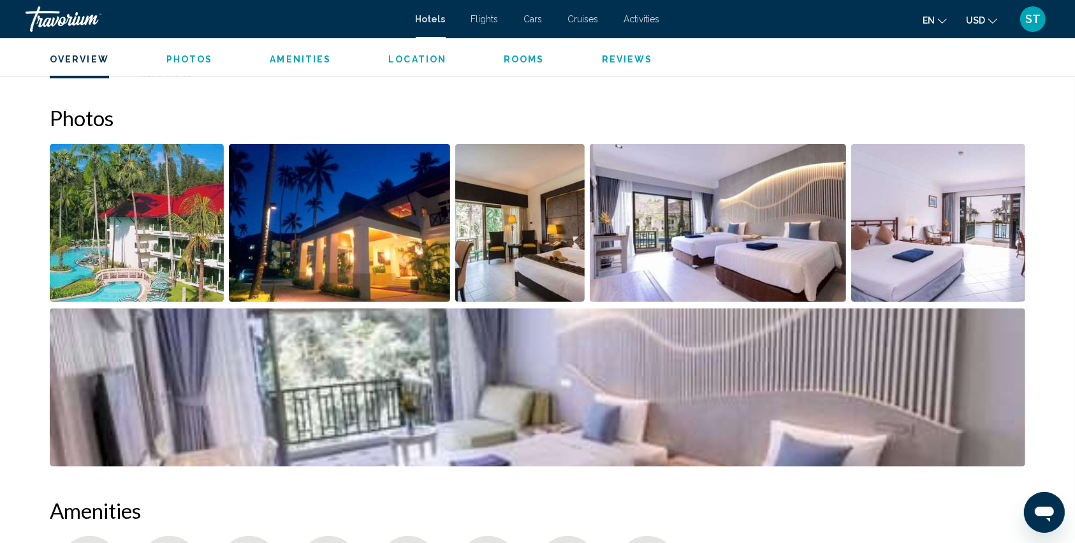
click at [166, 271] on img "Open full-screen image slider" at bounding box center [137, 223] width 174 height 158
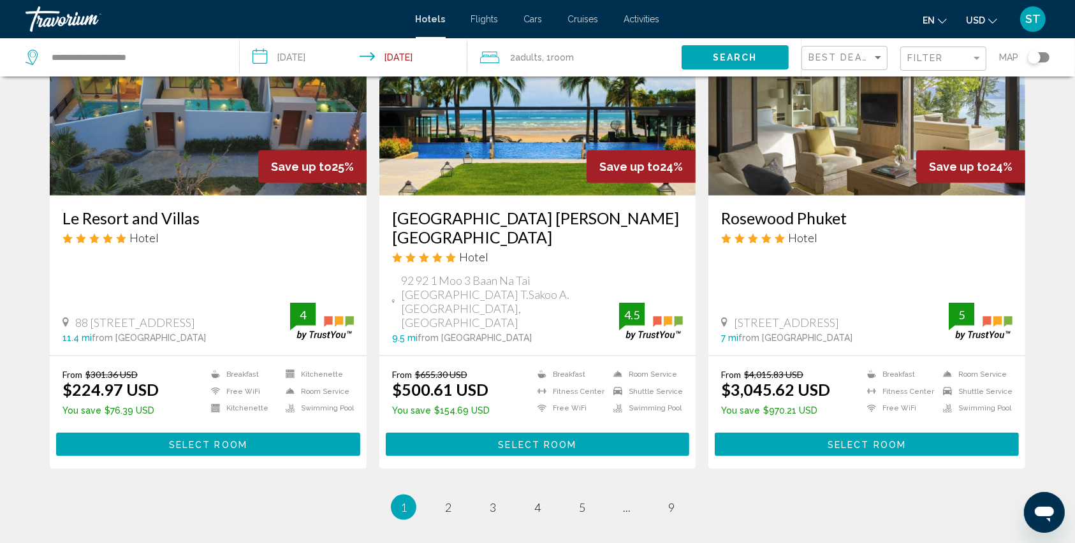
scroll to position [1616, 0]
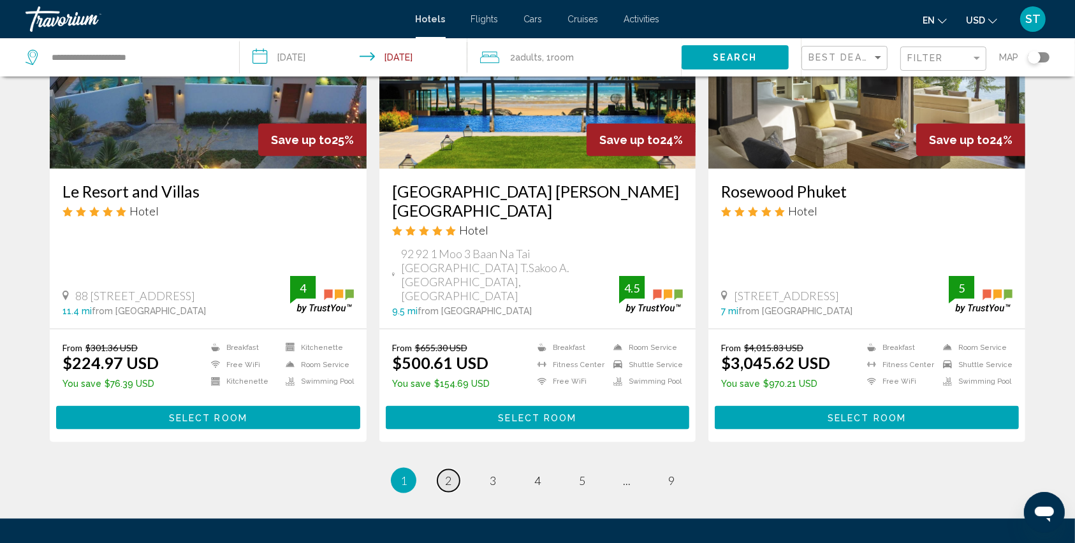
click at [448, 474] on span "2" at bounding box center [448, 481] width 6 height 14
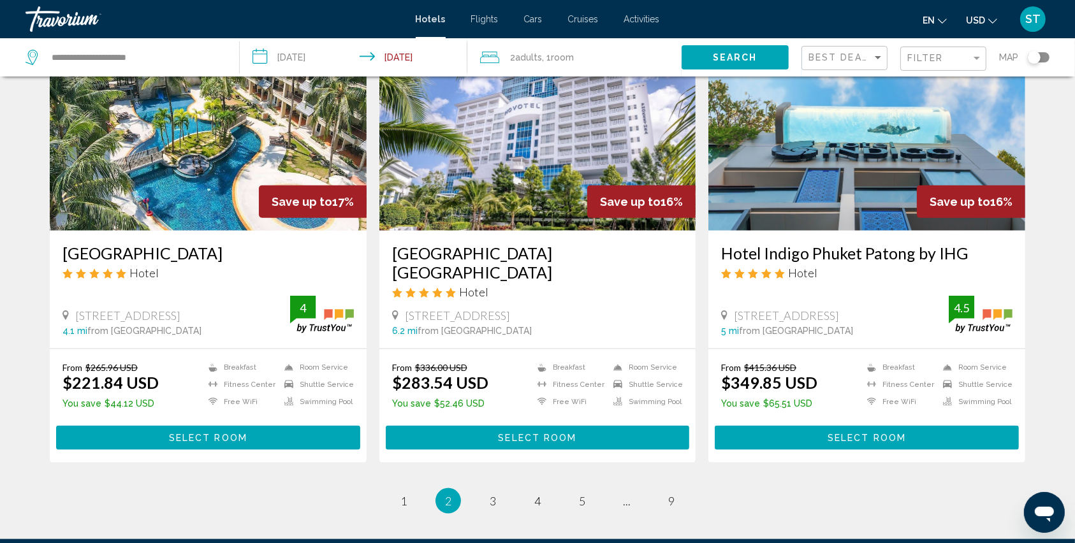
scroll to position [1531, 0]
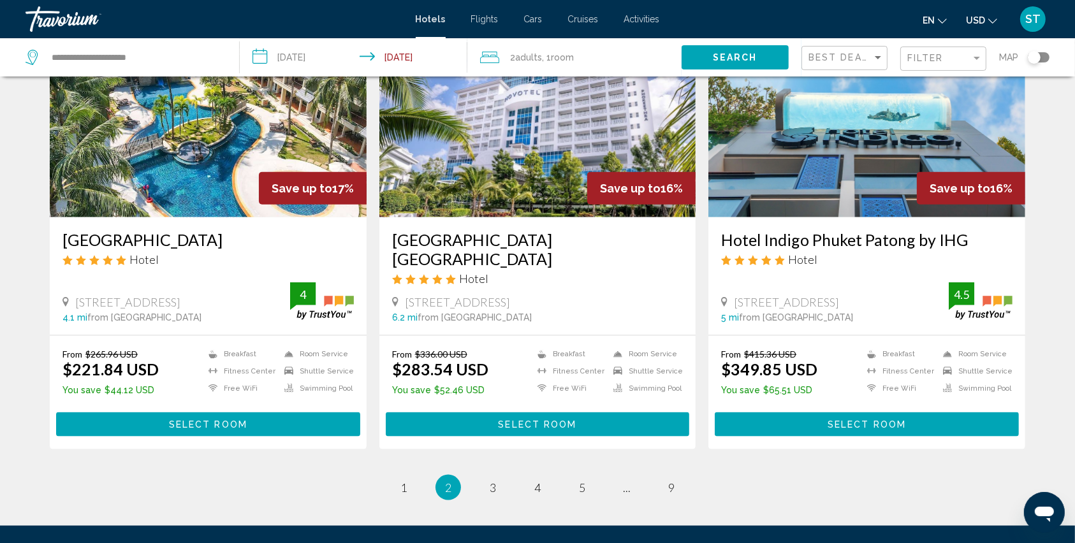
click at [210, 420] on span "Select Room" at bounding box center [208, 425] width 78 height 10
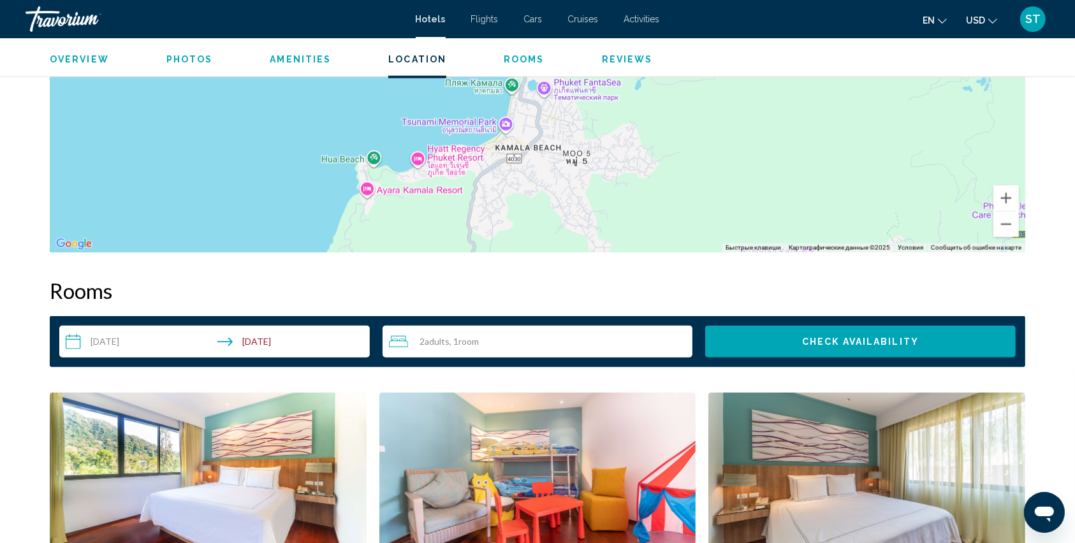
scroll to position [1073, 0]
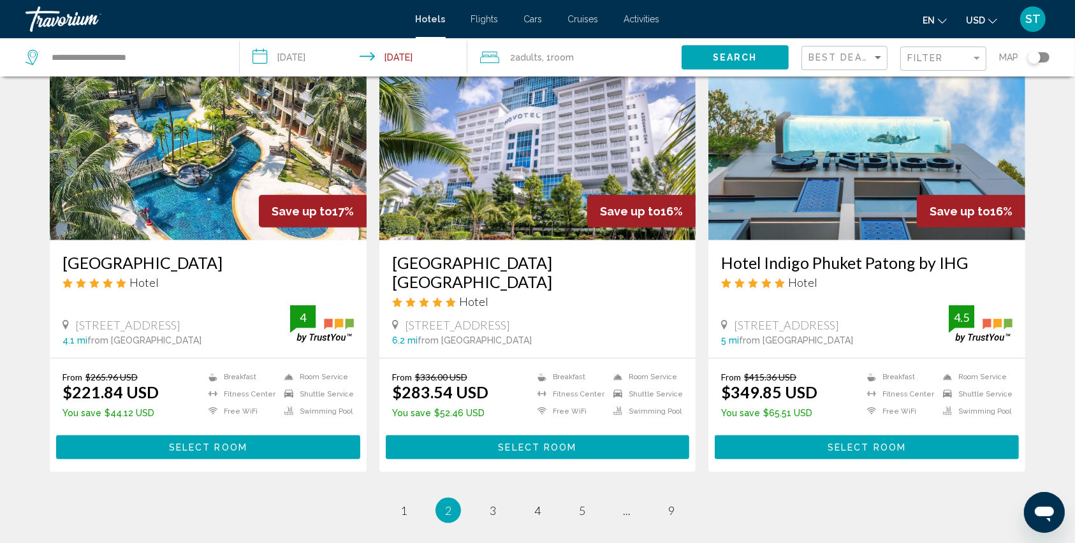
scroll to position [1531, 0]
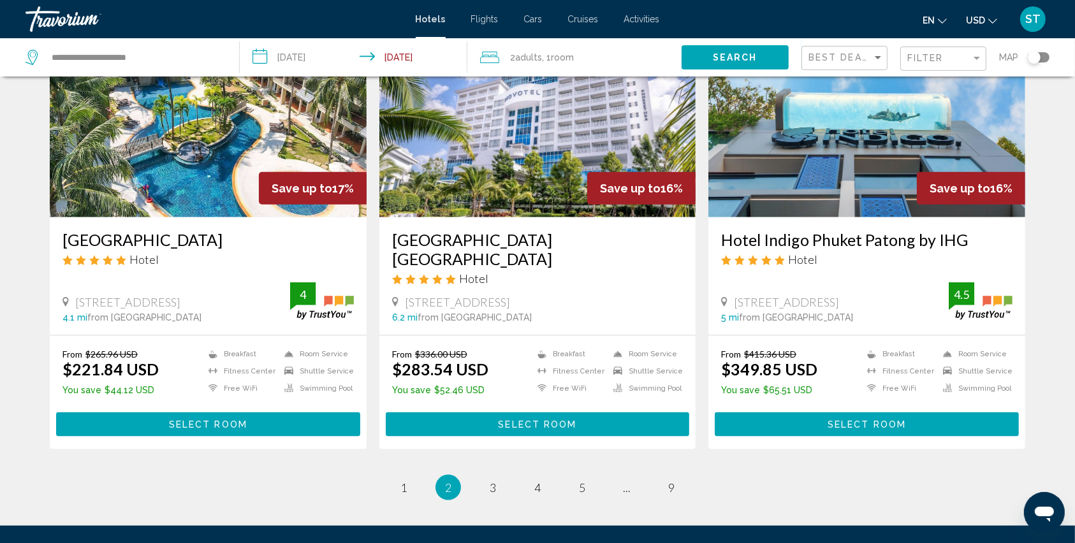
click at [506, 420] on span "Select Room" at bounding box center [537, 425] width 78 height 10
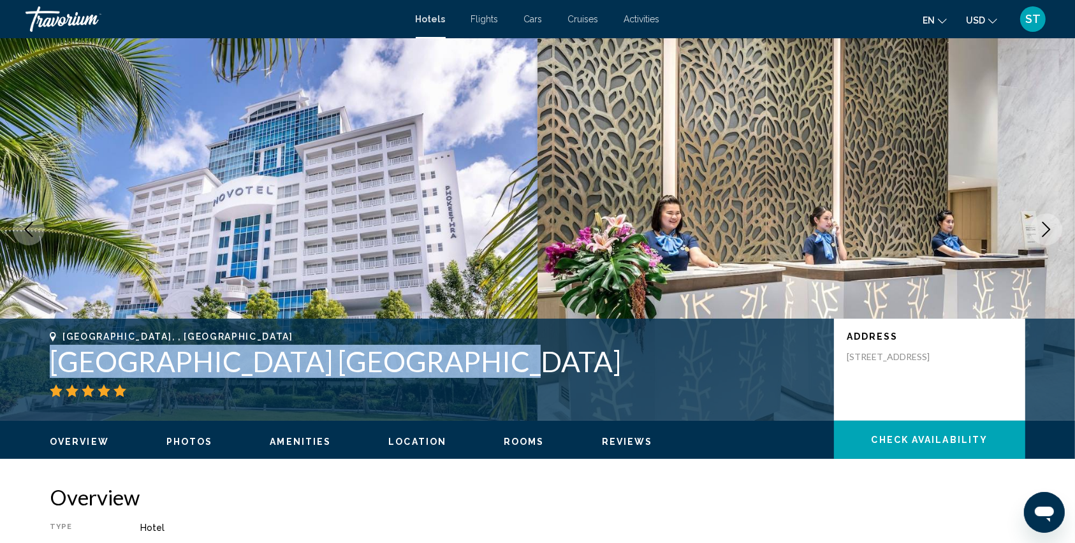
drag, startPoint x: 51, startPoint y: 360, endPoint x: 394, endPoint y: 366, distance: 342.6
click at [462, 360] on h1 "[GEOGRAPHIC_DATA] [GEOGRAPHIC_DATA]" at bounding box center [436, 361] width 772 height 33
copy h1 "[GEOGRAPHIC_DATA] [GEOGRAPHIC_DATA]"
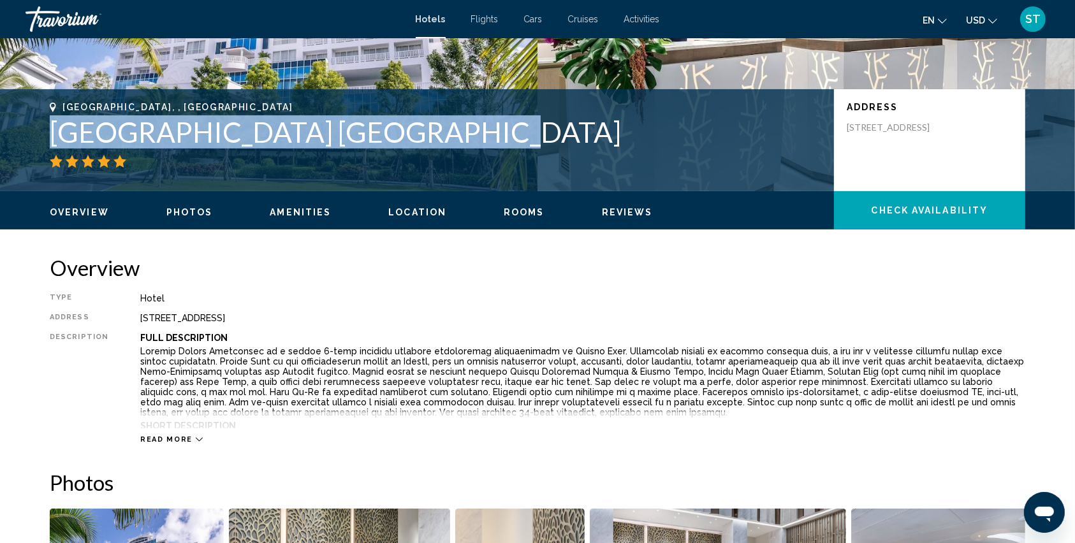
scroll to position [255, 0]
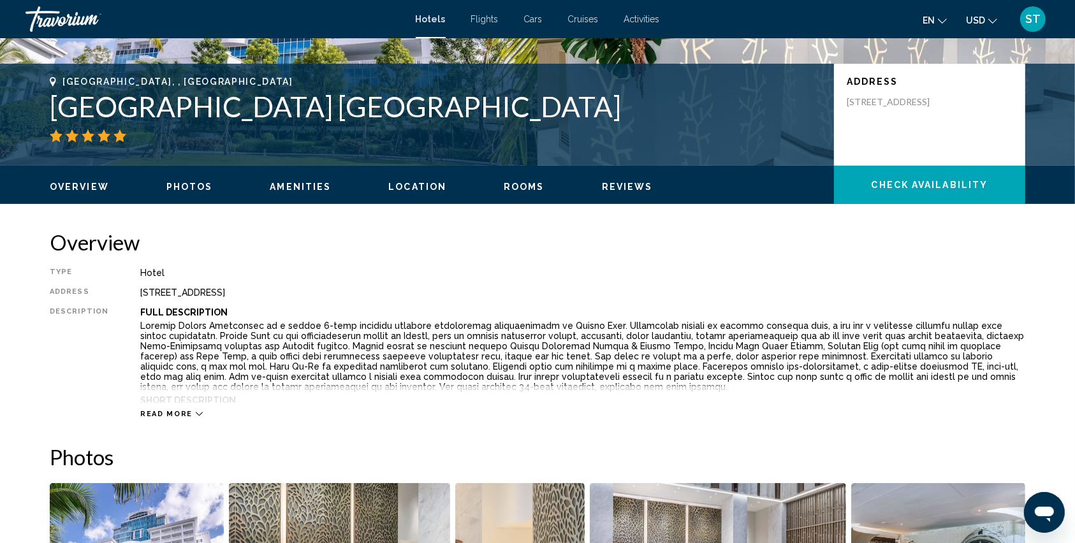
click at [133, 293] on div "Type Hotel Address 40 Chanajaroen Road Tambol Talad Yai Amphur Muang Phuket, Ph…" at bounding box center [538, 343] width 976 height 151
drag, startPoint x: 138, startPoint y: 293, endPoint x: 503, endPoint y: 293, distance: 365.5
click at [503, 293] on div "40 Chanajaroen Road Tambol Talad Yai Amphur Muang Phuket, Phuket 83000, Thailand" at bounding box center [582, 293] width 885 height 10
copy div "40 Chanajaroen Road Tambol Talad Yai Amphur Muang Phuket, Phuket 83000, Thailand"
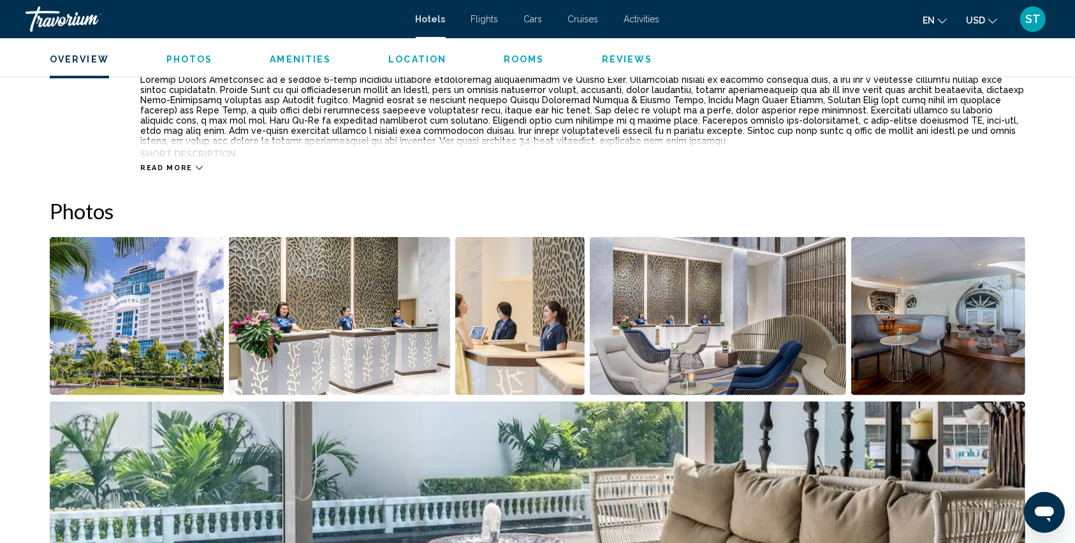
scroll to position [510, 0]
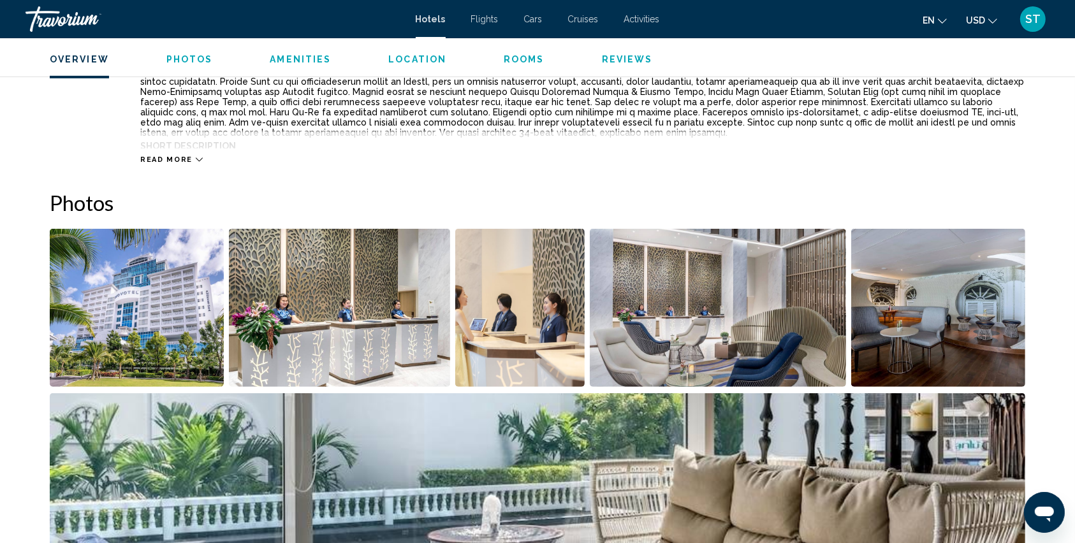
click at [164, 307] on img "Open full-screen image slider" at bounding box center [137, 308] width 174 height 158
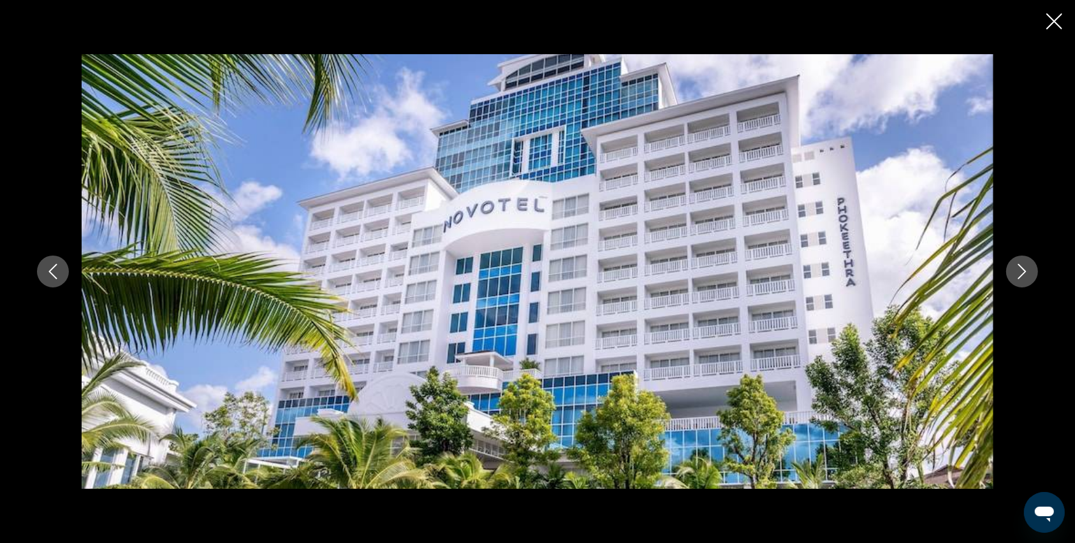
scroll to position [1190, 0]
click at [1046, 28] on div "Main content" at bounding box center [537, 271] width 1075 height 543
click at [1047, 18] on icon "Close slideshow" at bounding box center [1055, 21] width 16 height 16
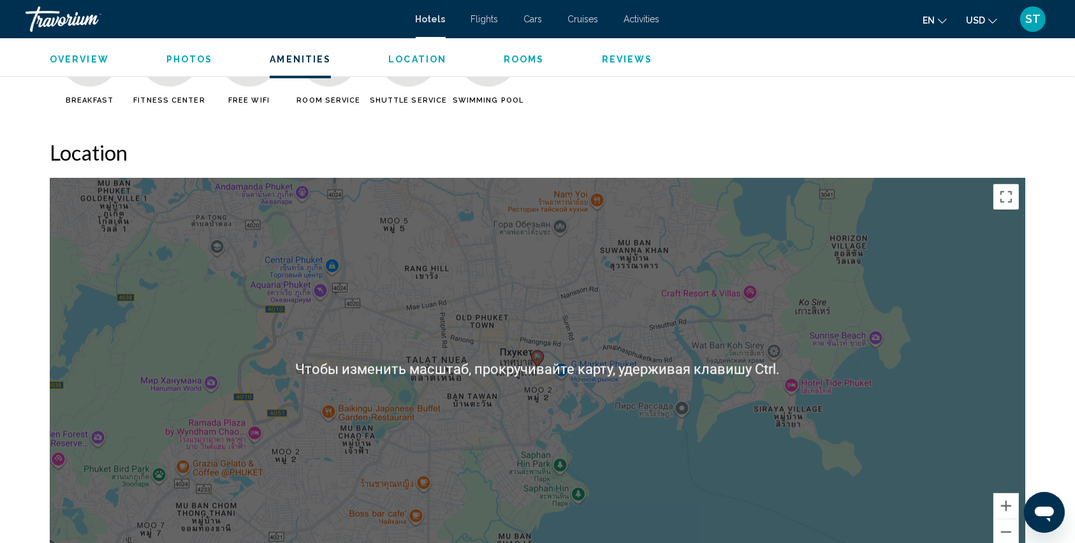
click at [555, 286] on div "Чтобы активировать перетаскивание с помощью клавиатуры, нажмите Alt + Ввод. Пос…" at bounding box center [538, 369] width 976 height 383
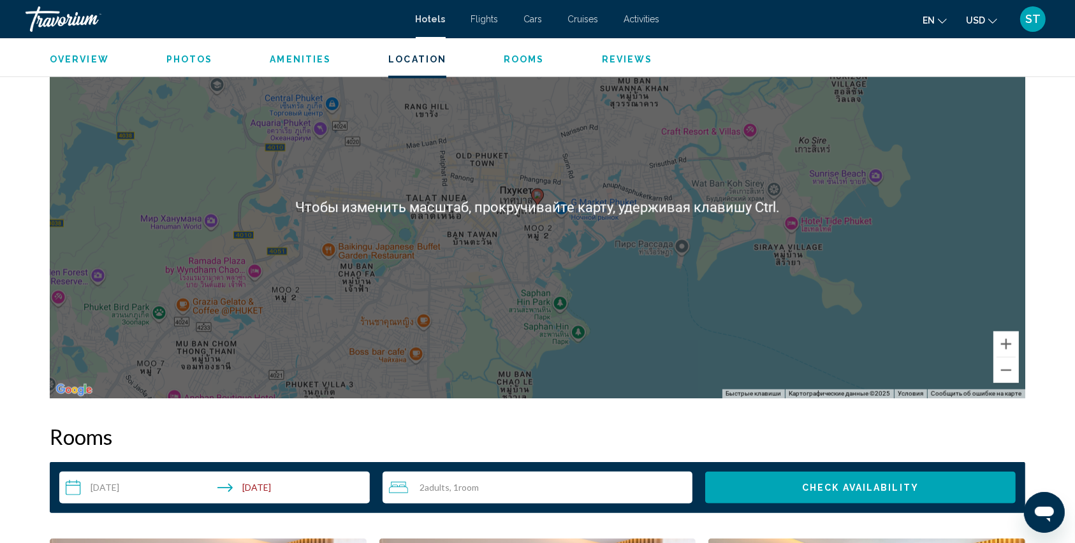
scroll to position [1276, 0]
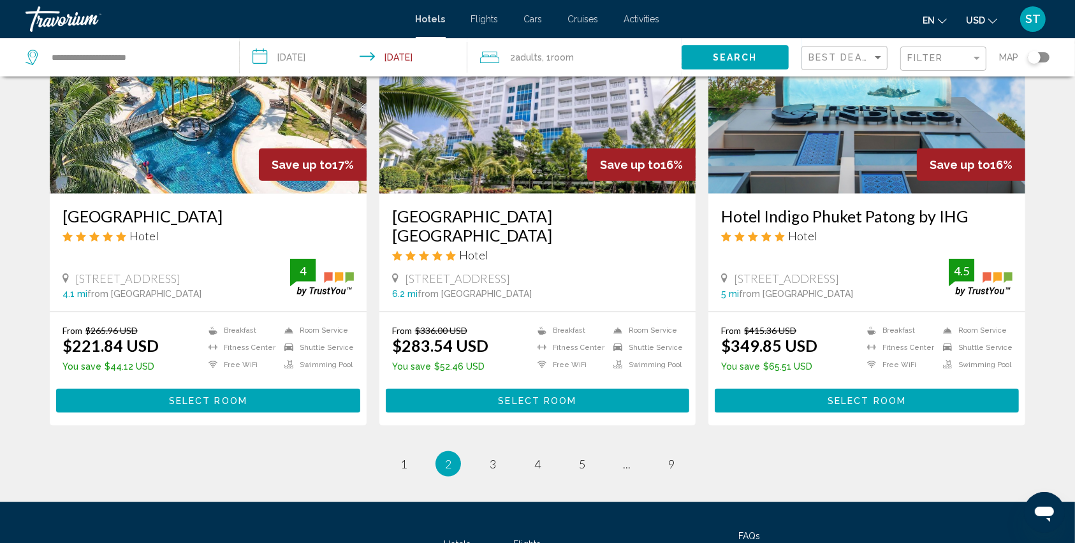
scroll to position [1616, 0]
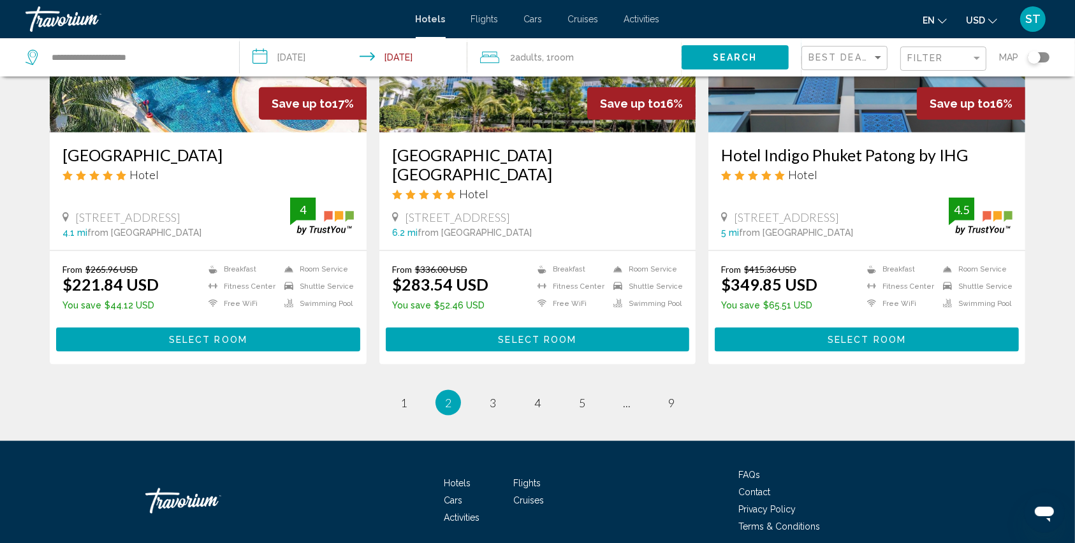
click at [847, 283] on div "From $415.36 USD $349.85 USD You save $65.51 USD Breakfast Fitness Center Free …" at bounding box center [866, 307] width 291 height 87
click at [847, 328] on button "Select Room" at bounding box center [867, 340] width 304 height 24
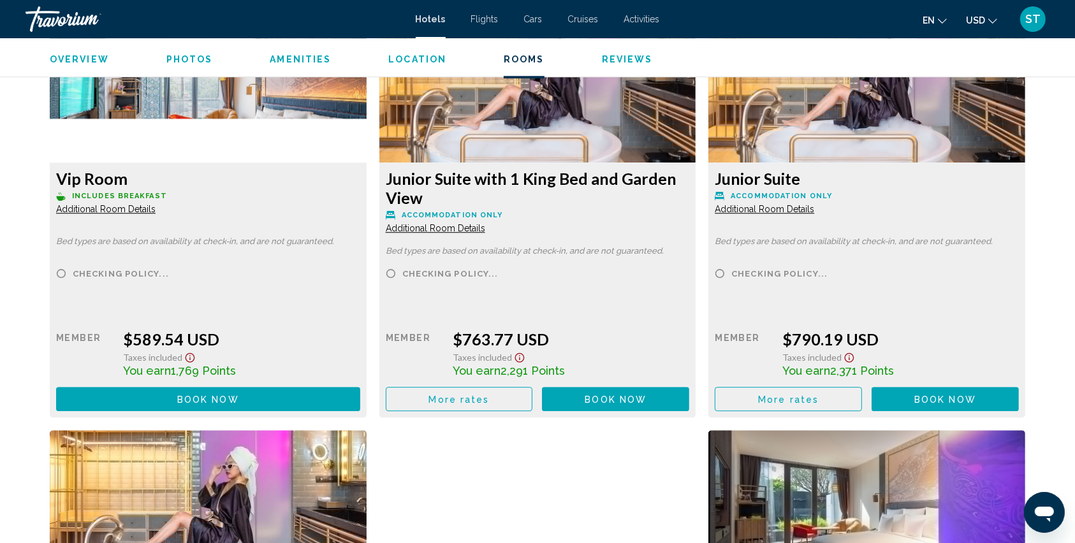
scroll to position [3401, 0]
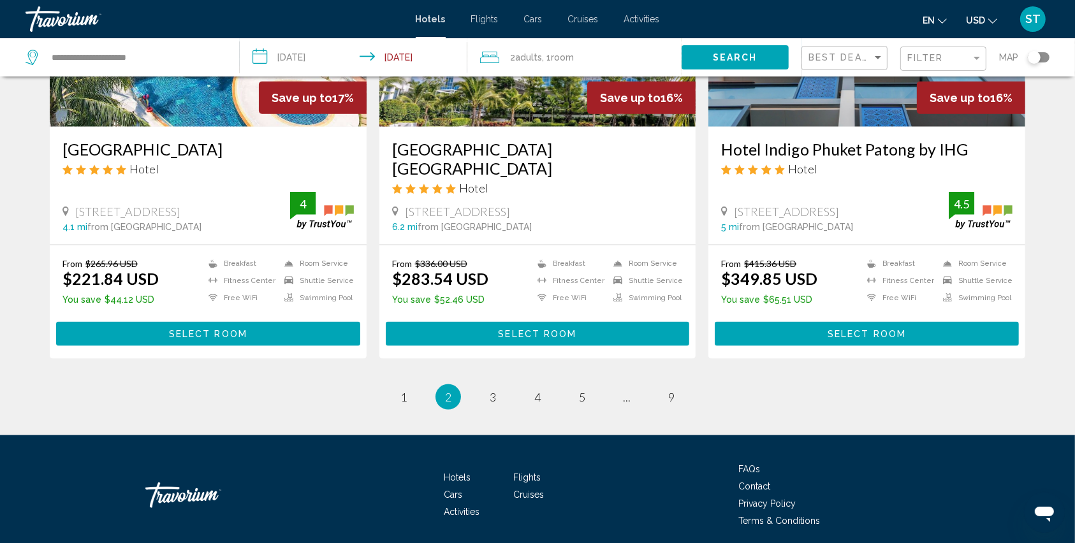
scroll to position [1624, 0]
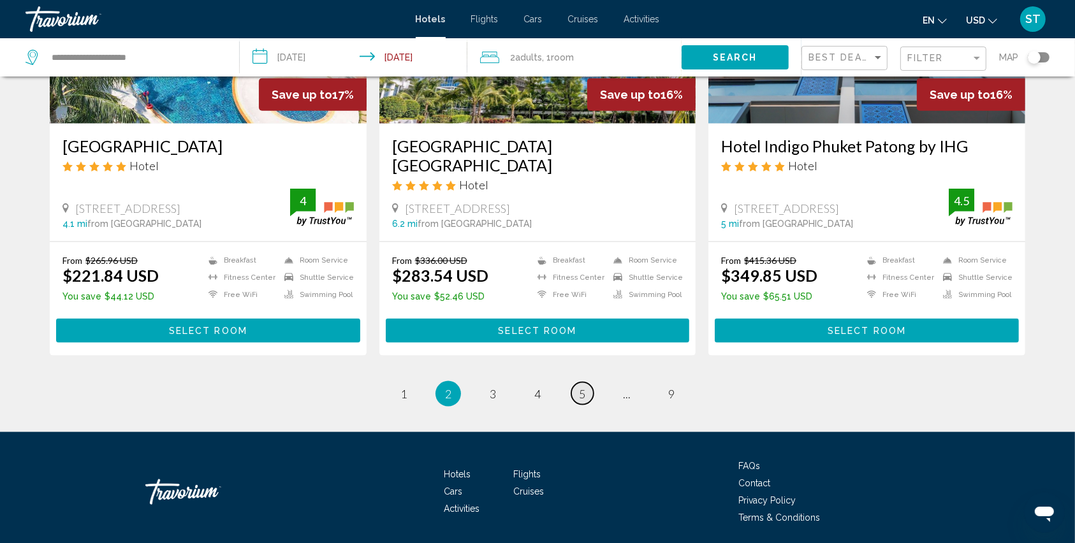
click at [588, 383] on link "page 5" at bounding box center [582, 394] width 22 height 22
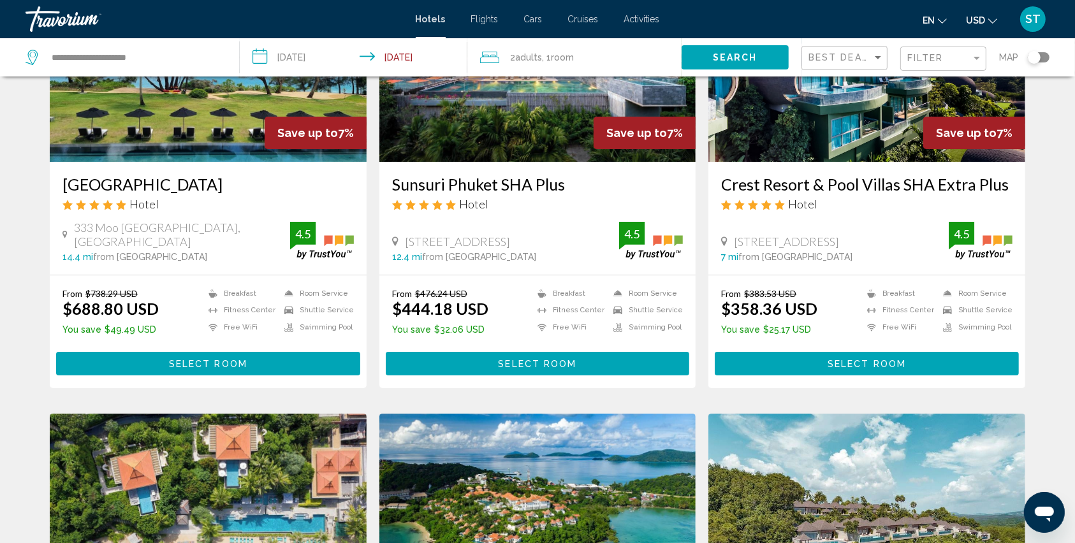
scroll to position [170, 0]
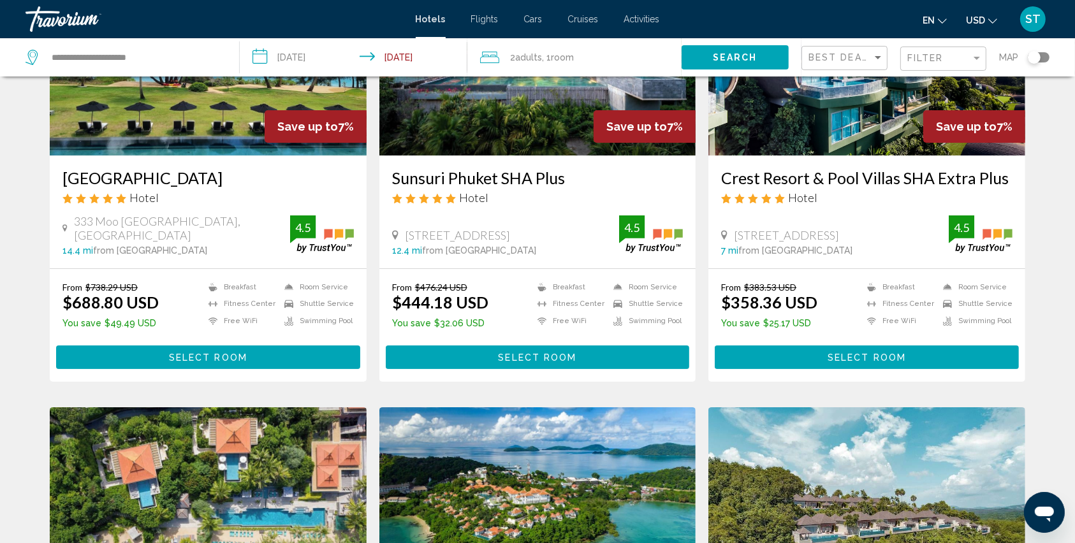
click at [922, 52] on div "Filter" at bounding box center [945, 59] width 75 height 24
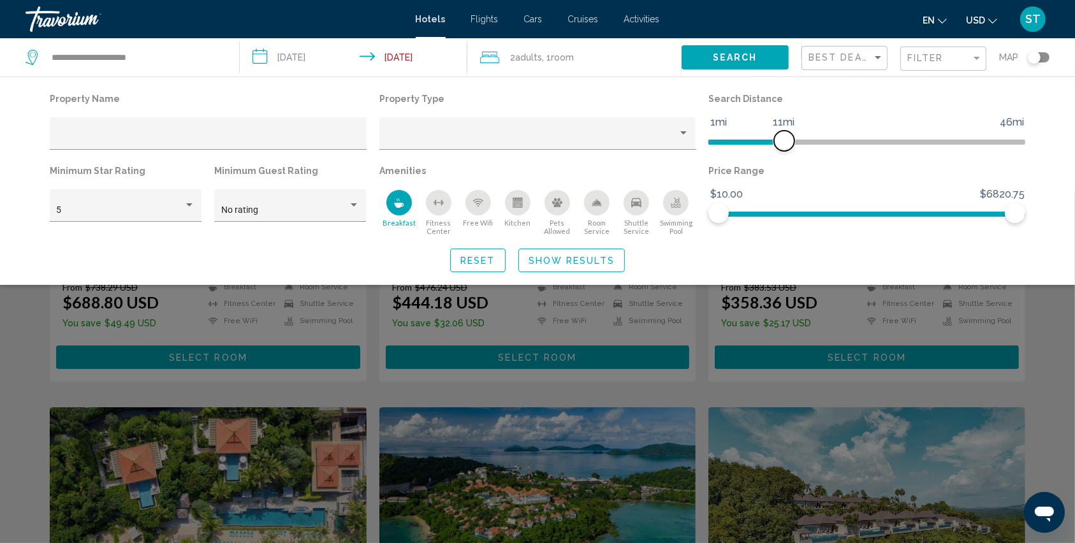
drag, startPoint x: 911, startPoint y: 135, endPoint x: 785, endPoint y: 153, distance: 127.0
click at [785, 153] on div "Search Distance 1mi 46mi 11mi" at bounding box center [867, 126] width 330 height 72
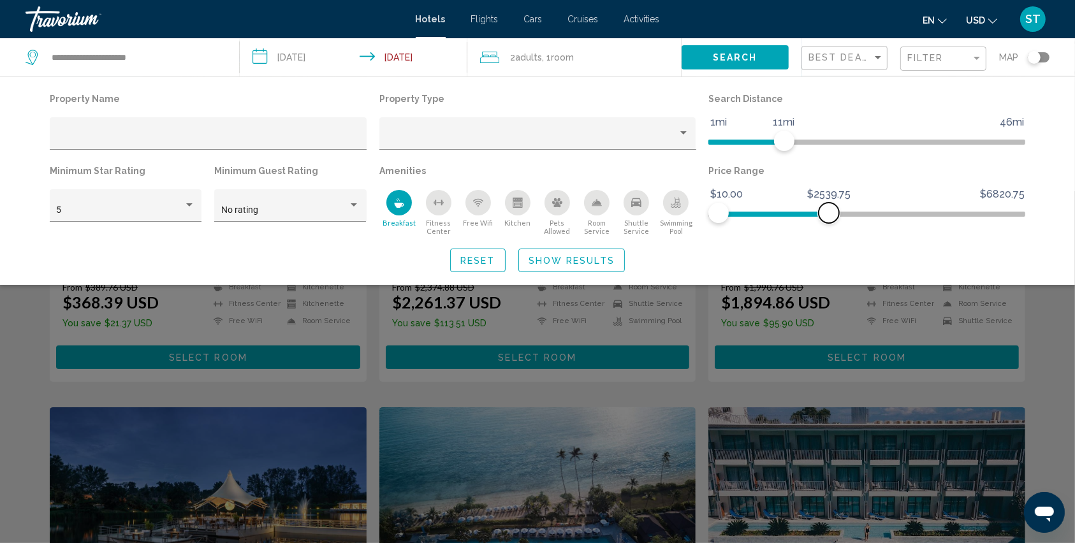
drag, startPoint x: 1010, startPoint y: 214, endPoint x: 829, endPoint y: 218, distance: 180.5
click at [829, 218] on span "Hotel Filters" at bounding box center [829, 213] width 20 height 20
click at [597, 256] on span "Show Results" at bounding box center [572, 261] width 86 height 10
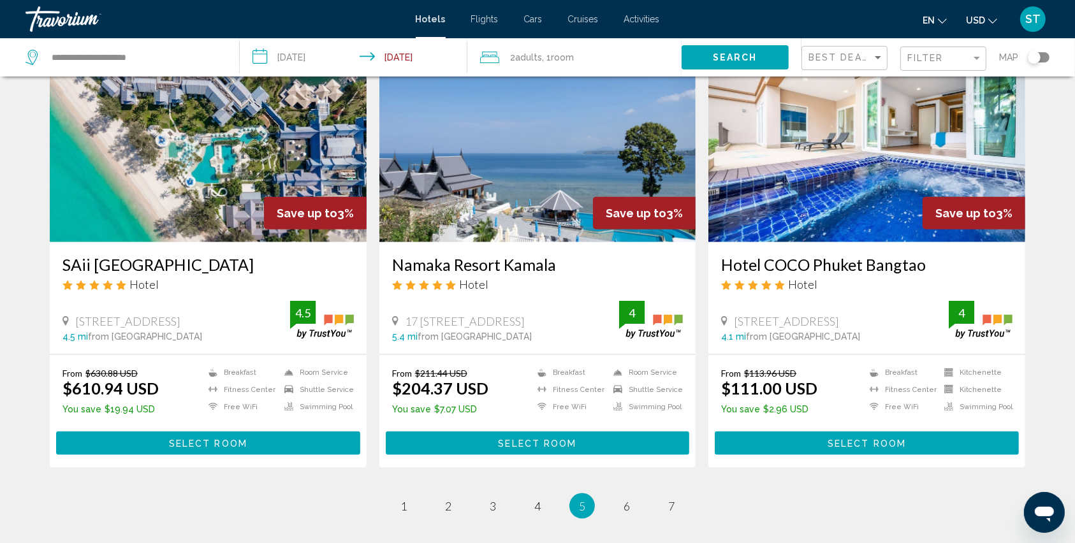
scroll to position [1531, 0]
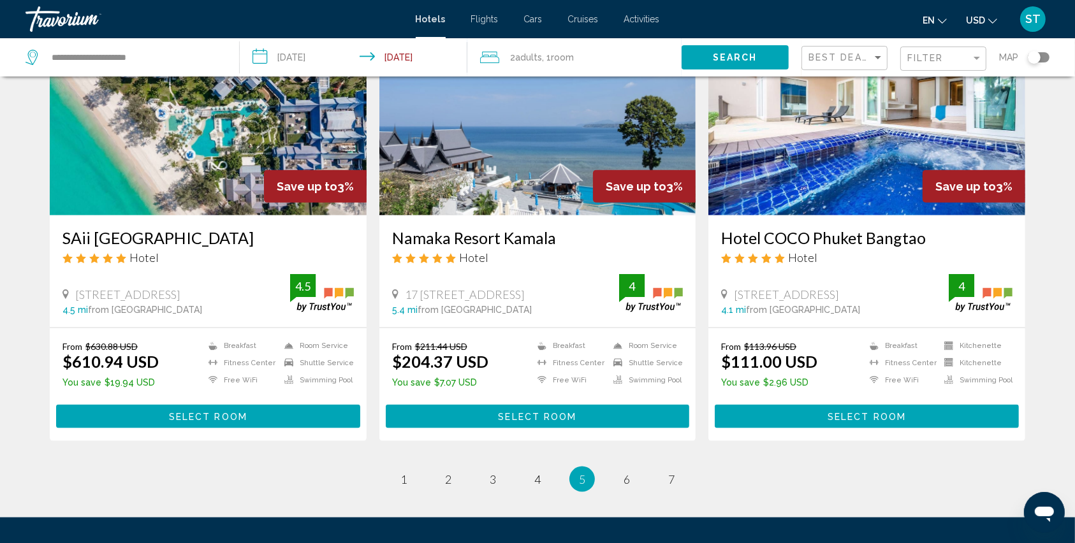
click at [854, 412] on span "Select Room" at bounding box center [867, 417] width 78 height 10
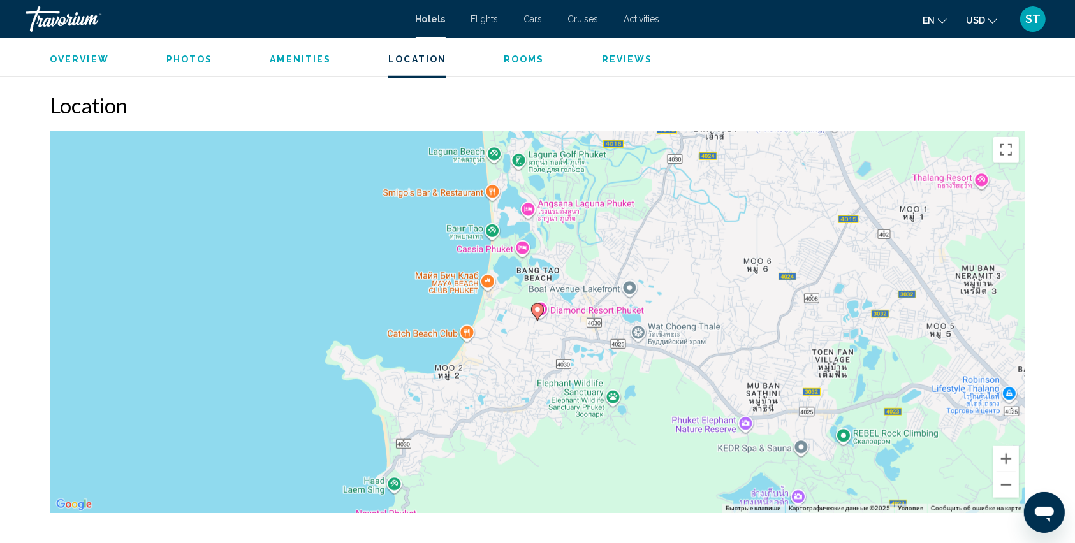
scroll to position [1020, 0]
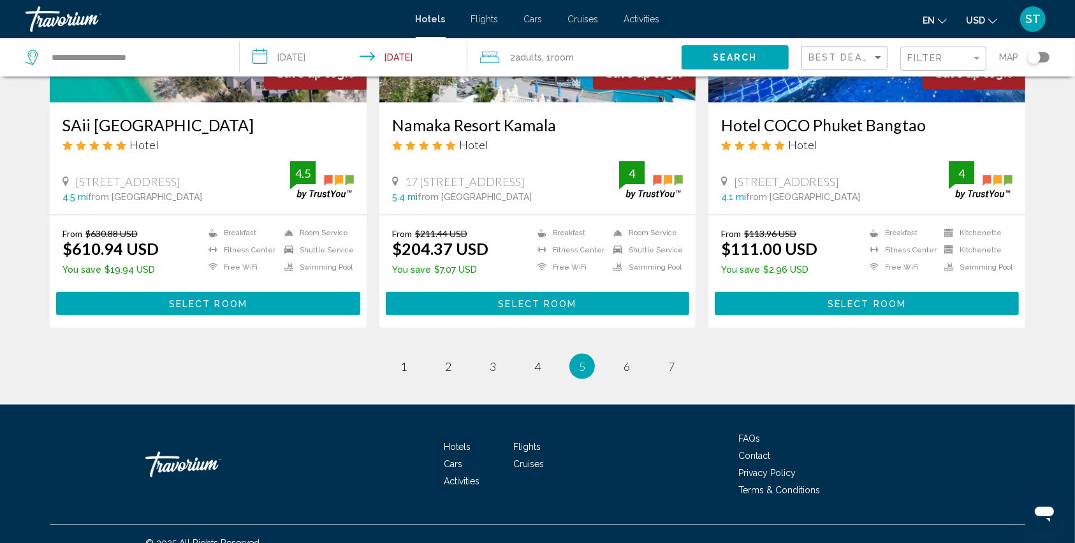
scroll to position [1646, 0]
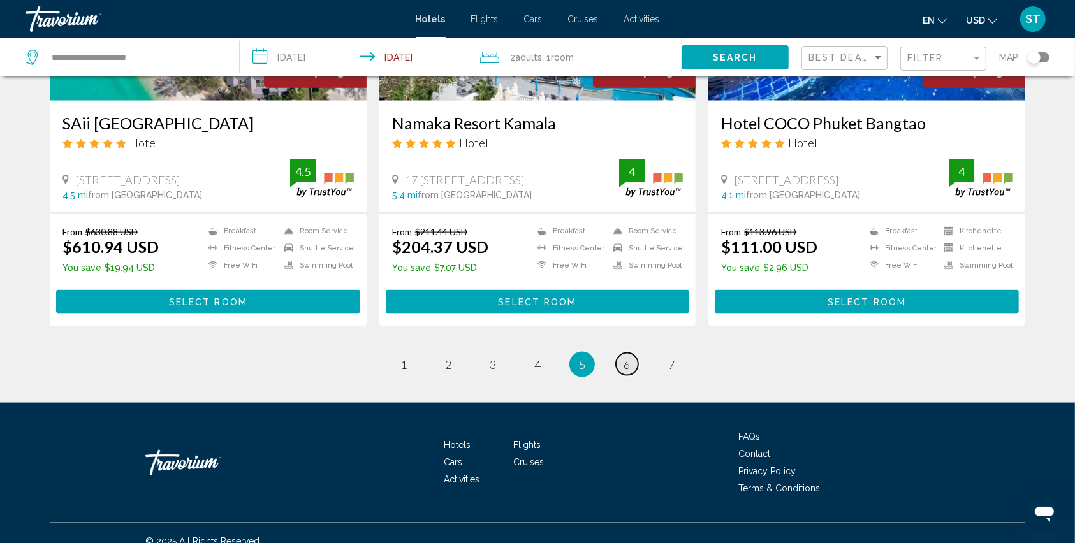
click at [628, 358] on span "6" at bounding box center [627, 365] width 6 height 14
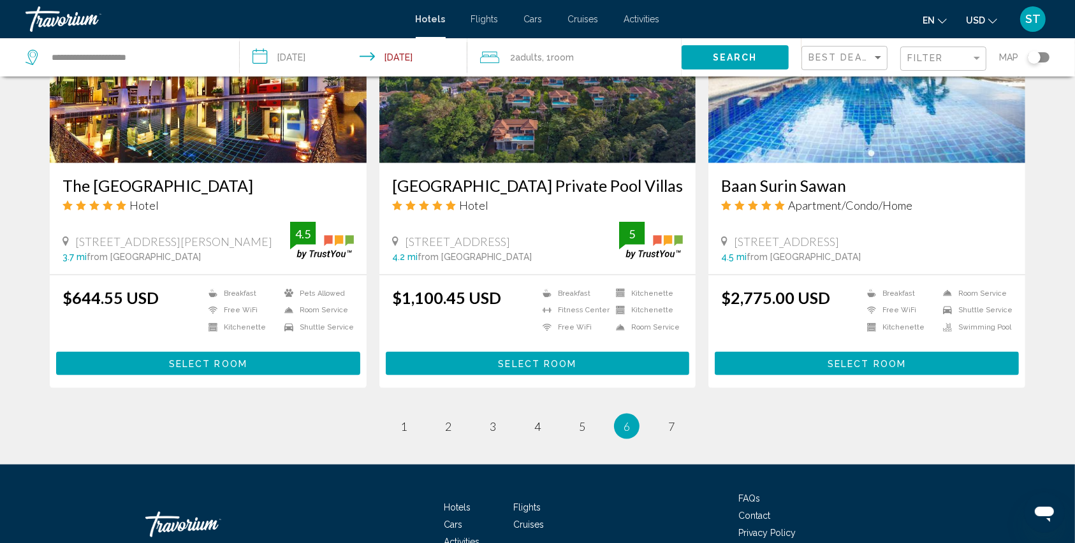
scroll to position [1626, 0]
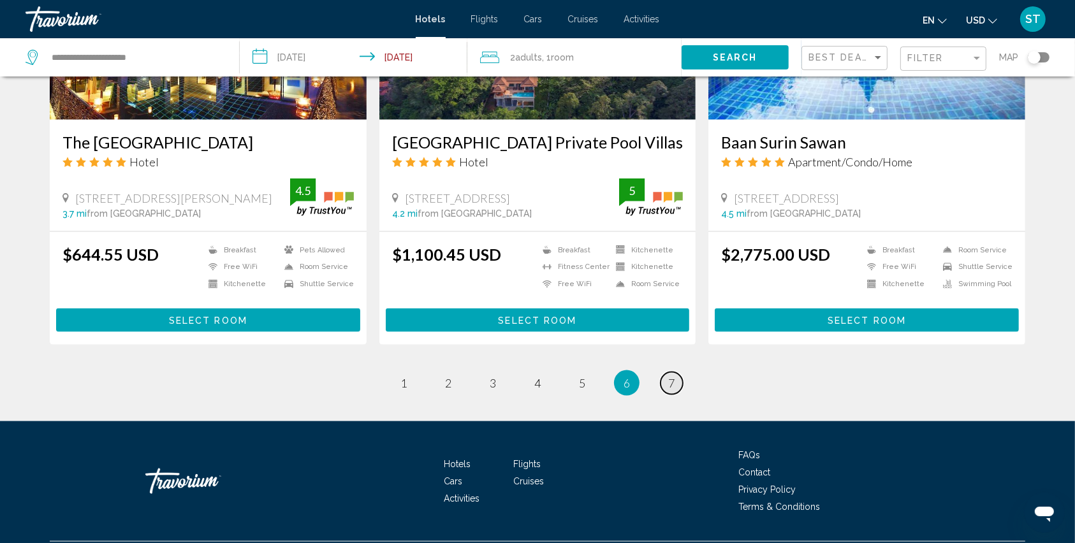
click at [666, 372] on link "page 7" at bounding box center [672, 383] width 22 height 22
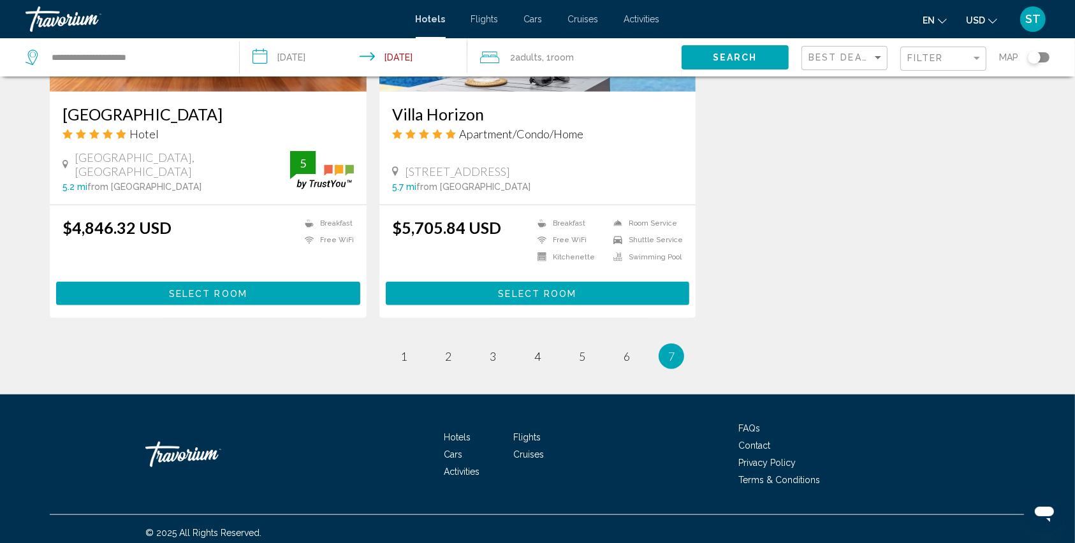
scroll to position [1138, 0]
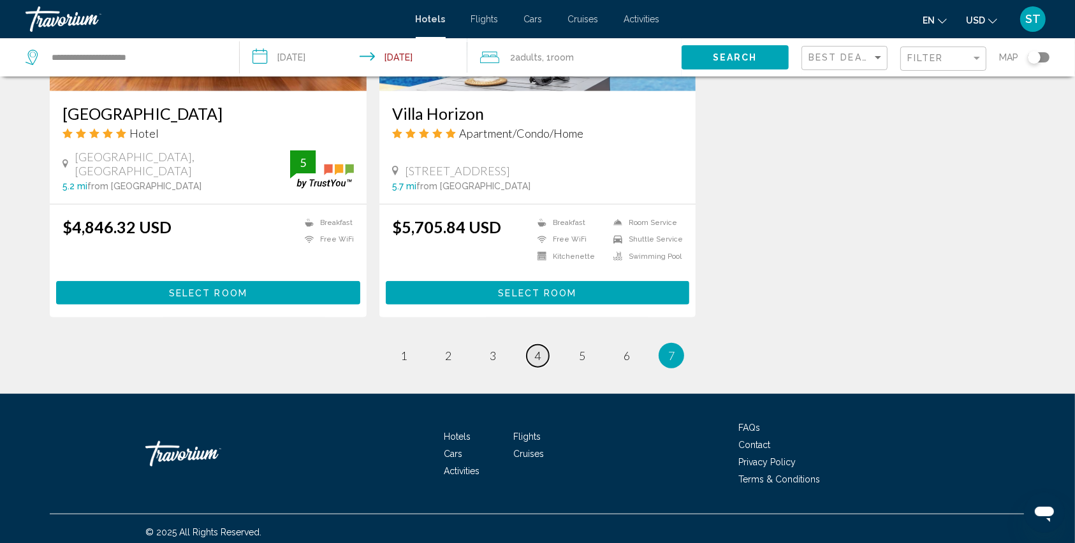
click at [541, 355] on link "page 4" at bounding box center [538, 356] width 22 height 22
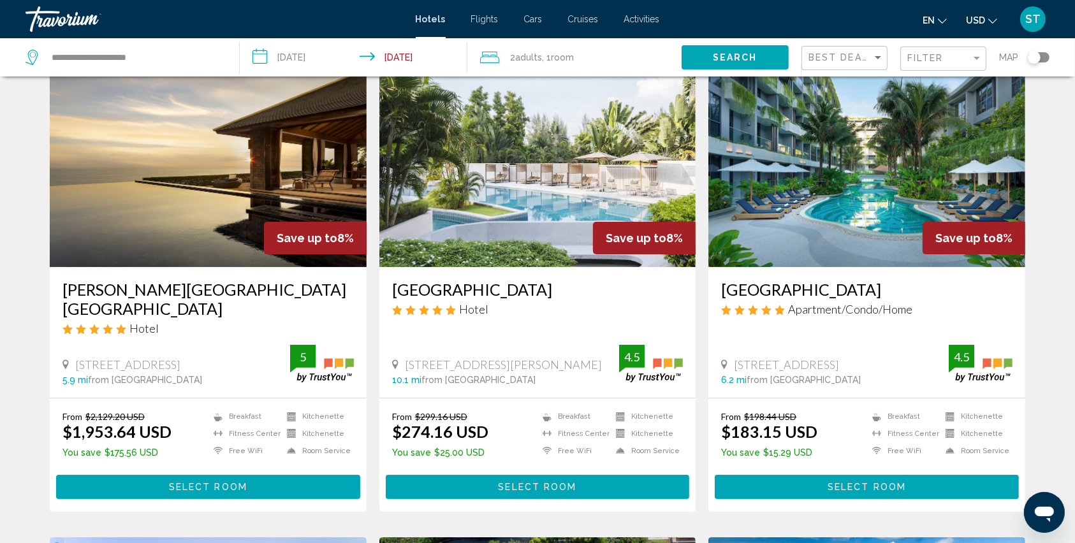
scroll to position [85, 0]
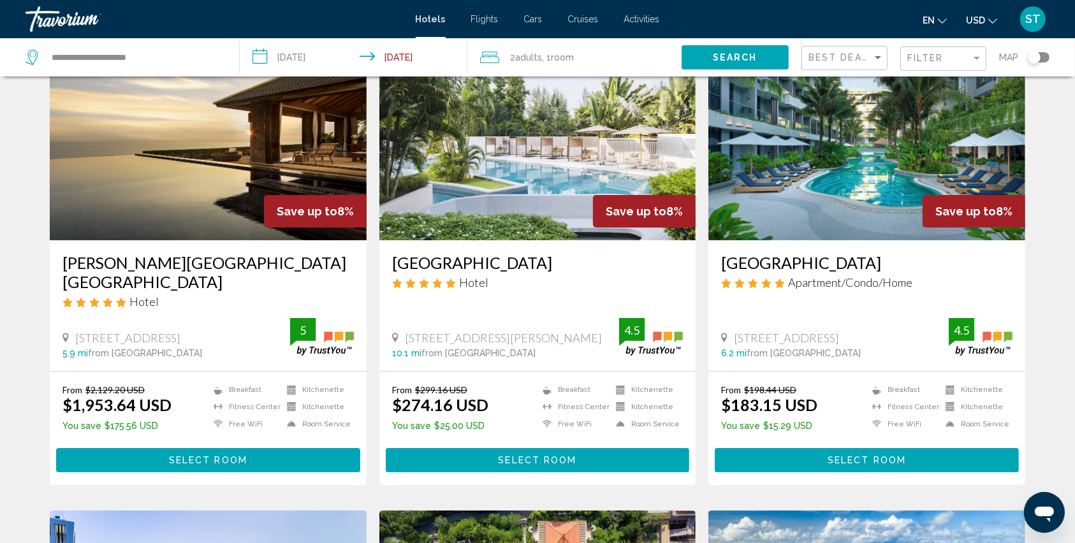
click at [876, 456] on span "Select Room" at bounding box center [867, 461] width 78 height 10
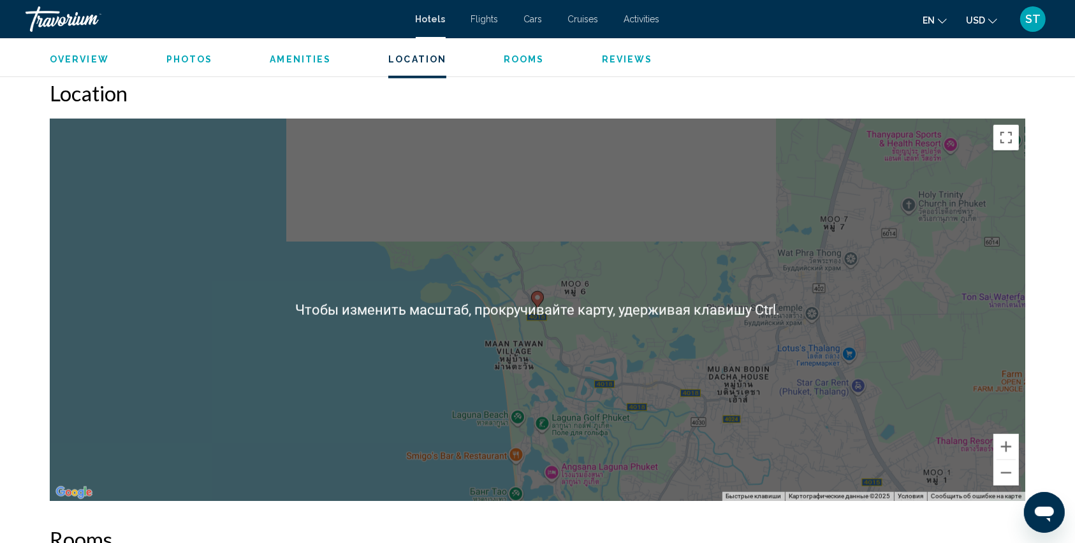
scroll to position [1105, 0]
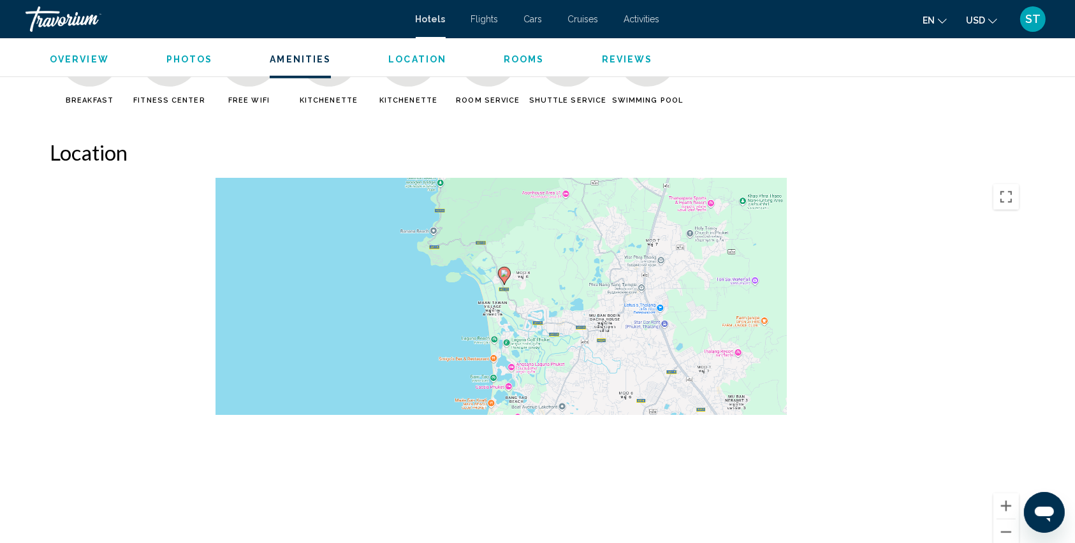
drag, startPoint x: 726, startPoint y: 339, endPoint x: 630, endPoint y: 264, distance: 121.7
click at [630, 264] on div "Чтобы активировать перетаскивание с помощью клавиатуры, нажмите Alt + Ввод. Пос…" at bounding box center [538, 369] width 976 height 383
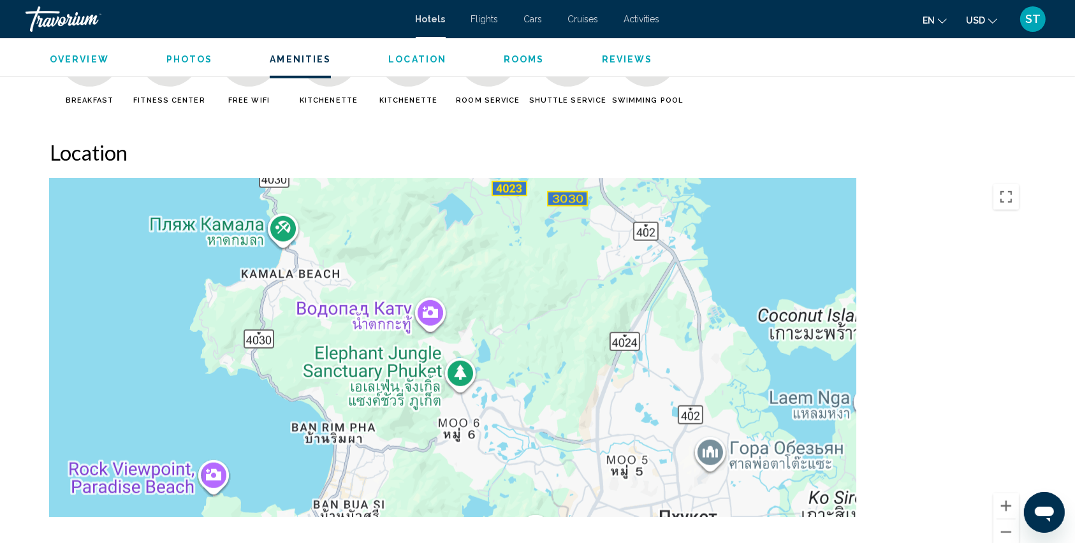
drag, startPoint x: 776, startPoint y: 393, endPoint x: 597, endPoint y: 128, distance: 319.3
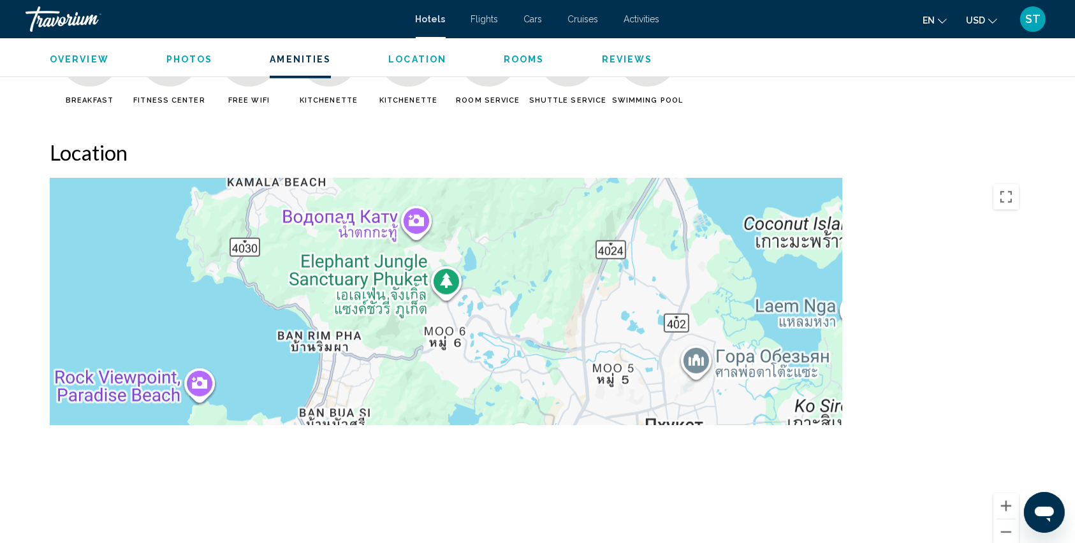
drag, startPoint x: 688, startPoint y: 413, endPoint x: 671, endPoint y: 323, distance: 91.6
click at [671, 323] on div "Main content" at bounding box center [538, 369] width 976 height 383
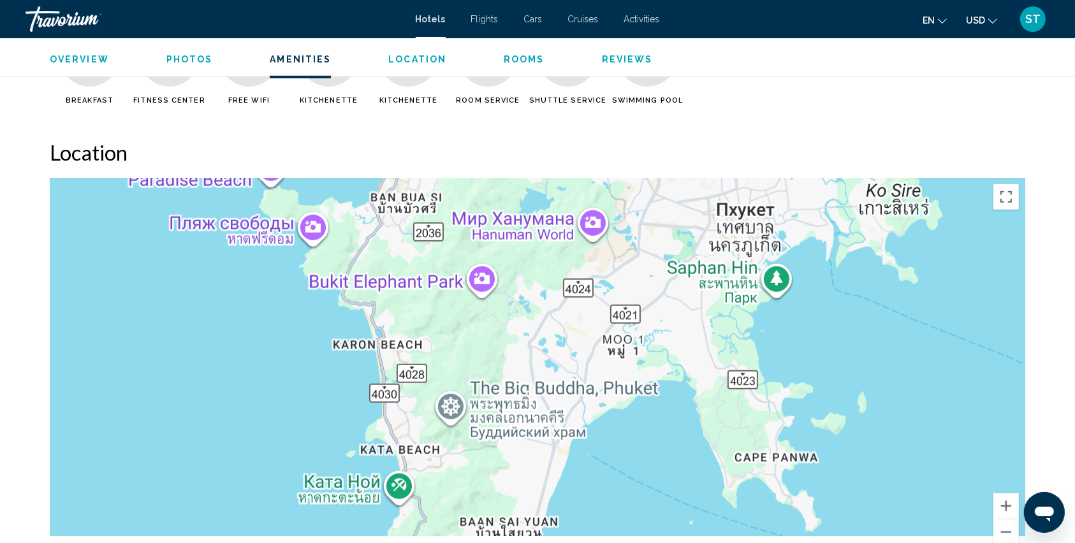
drag, startPoint x: 631, startPoint y: 364, endPoint x: 698, endPoint y: 188, distance: 188.0
click at [698, 188] on div "Main content" at bounding box center [538, 369] width 976 height 383
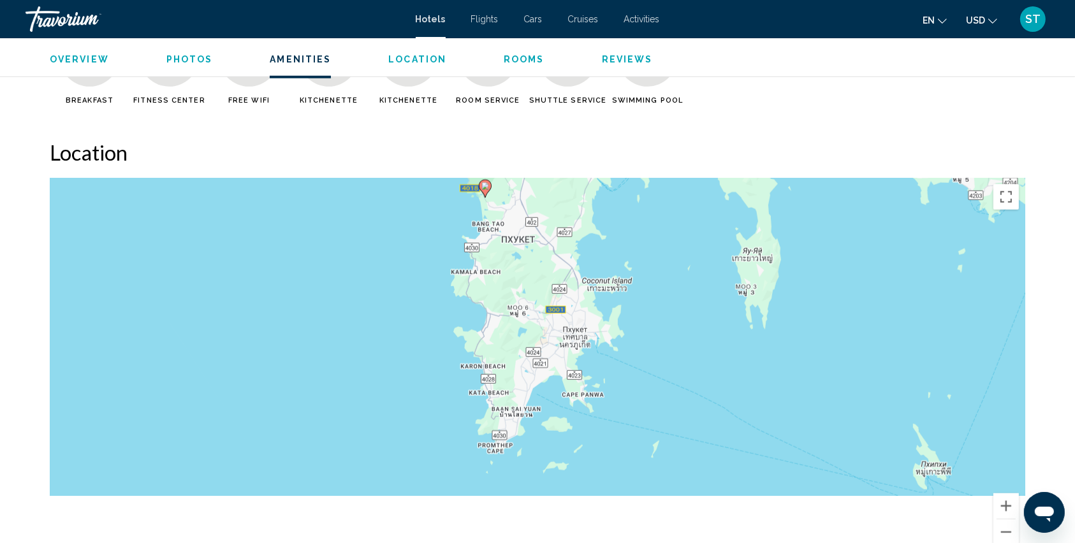
drag, startPoint x: 480, startPoint y: 288, endPoint x: 499, endPoint y: 348, distance: 62.9
click at [499, 348] on div "Чтобы активировать перетаскивание с помощью клавиатуры, нажмите Alt + Ввод. Пос…" at bounding box center [538, 369] width 976 height 383
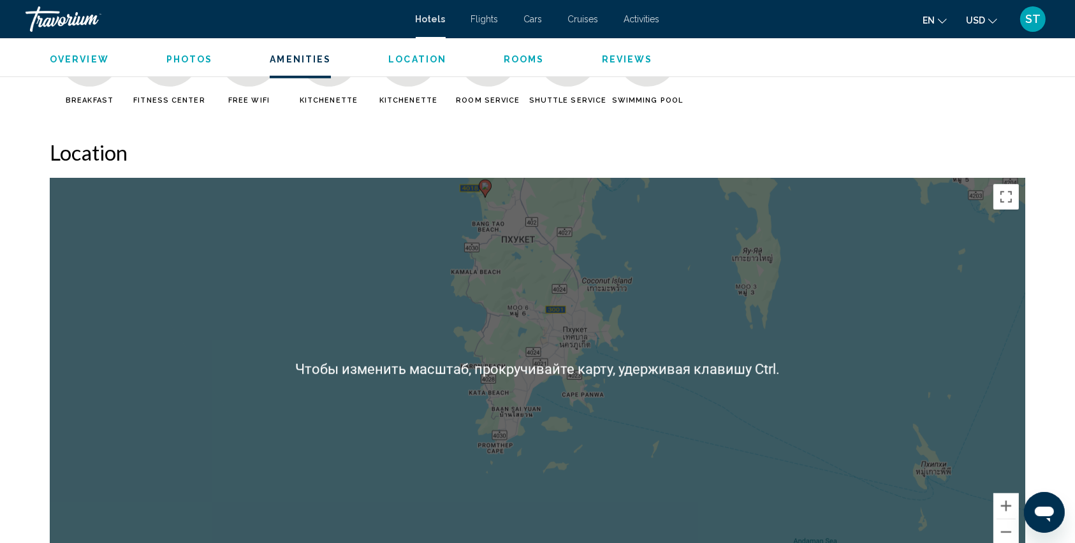
scroll to position [1190, 0]
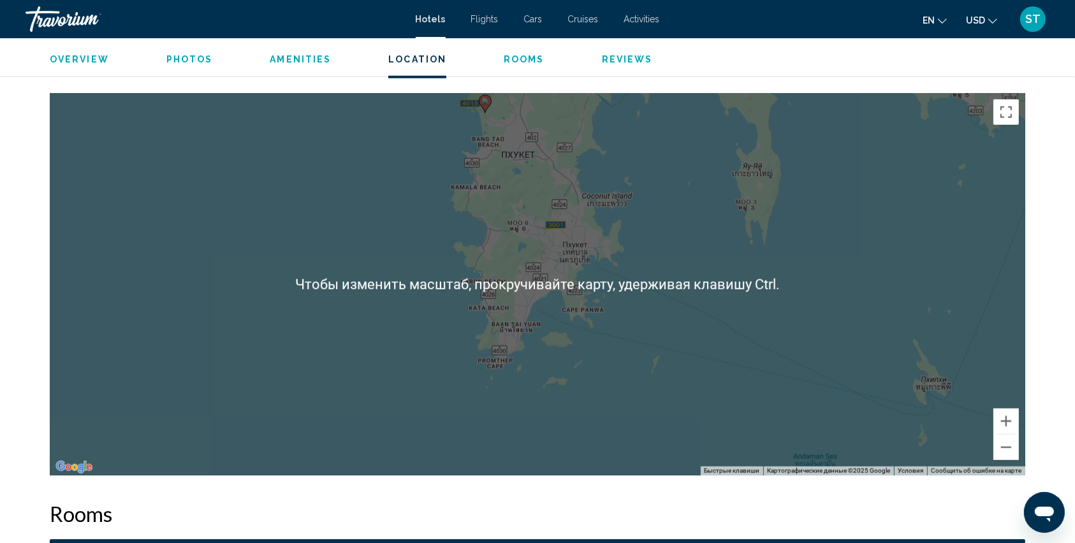
click at [498, 346] on div "Чтобы активировать перетаскивание с помощью клавиатуры, нажмите Alt + Ввод. Пос…" at bounding box center [538, 284] width 976 height 383
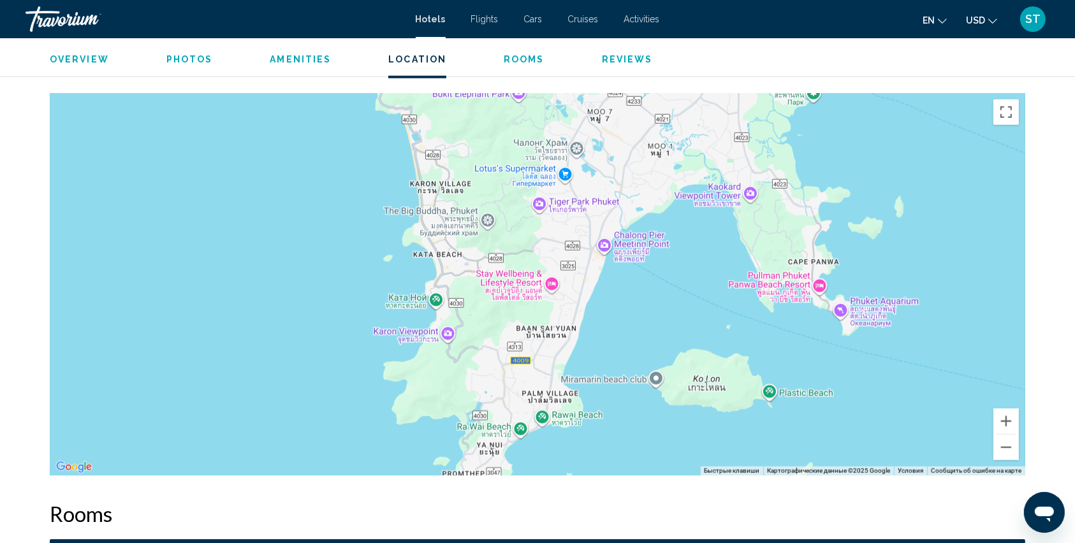
drag, startPoint x: 538, startPoint y: 315, endPoint x: 510, endPoint y: 376, distance: 66.5
click at [510, 376] on div "Main content" at bounding box center [538, 284] width 976 height 383
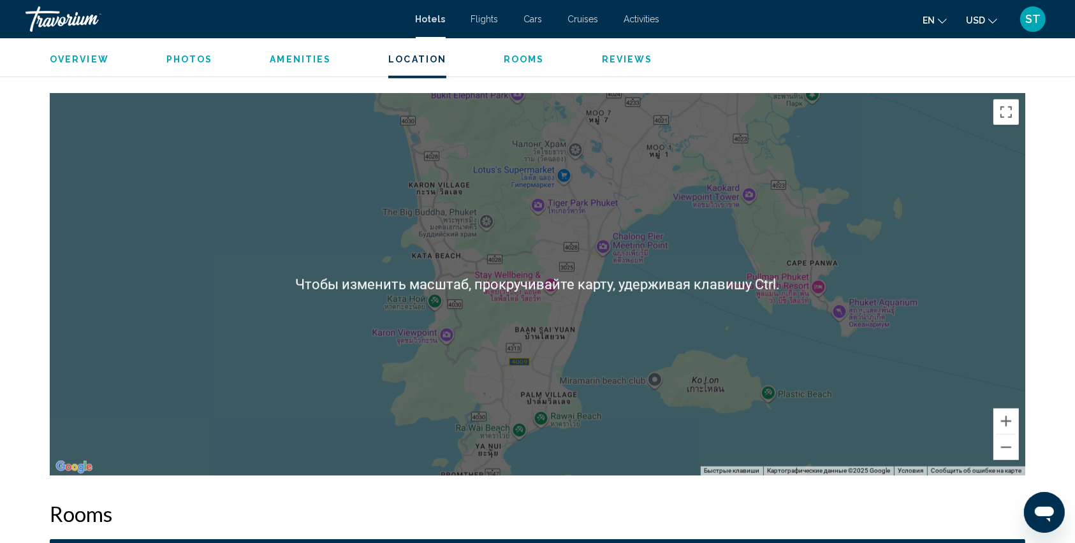
scroll to position [1105, 0]
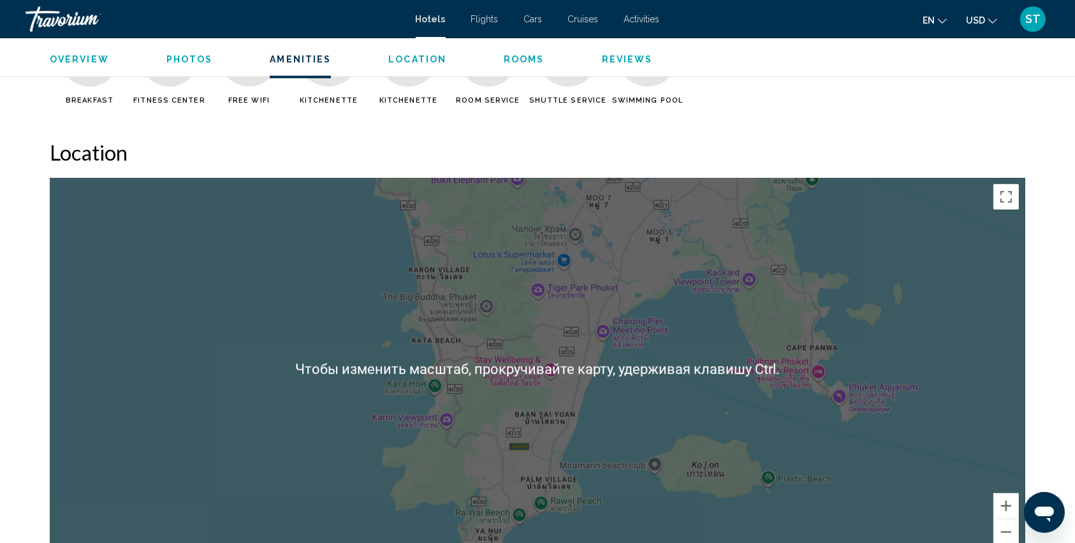
click at [584, 274] on div "Main content" at bounding box center [538, 369] width 976 height 383
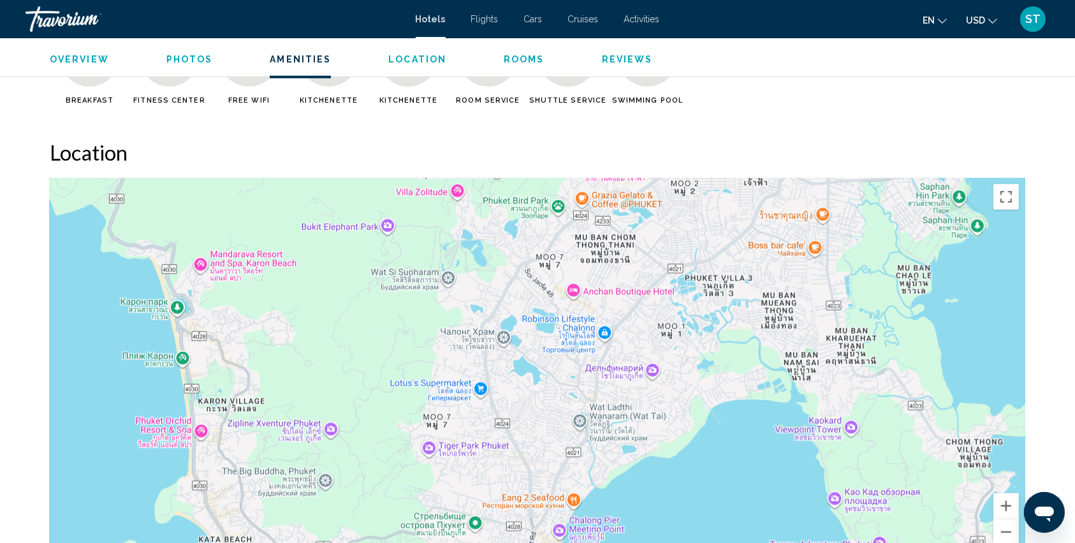
drag, startPoint x: 723, startPoint y: 248, endPoint x: 649, endPoint y: 398, distance: 167.1
click at [649, 398] on div "Main content" at bounding box center [538, 369] width 976 height 383
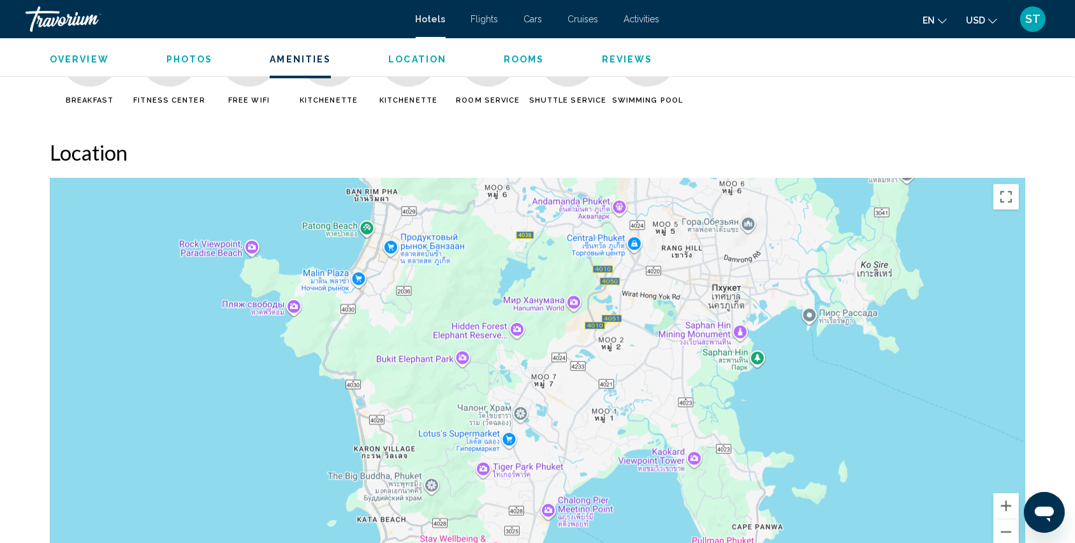
drag, startPoint x: 745, startPoint y: 298, endPoint x: 668, endPoint y: 372, distance: 107.4
click at [668, 372] on div "Main content" at bounding box center [538, 369] width 976 height 383
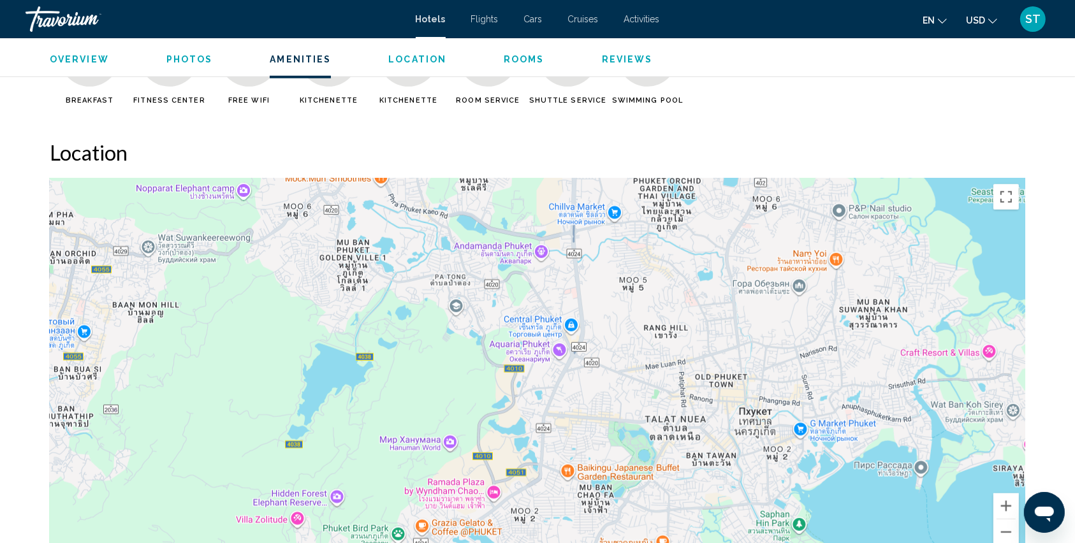
drag, startPoint x: 709, startPoint y: 332, endPoint x: 776, endPoint y: 471, distance: 153.5
click at [776, 471] on div "Main content" at bounding box center [538, 369] width 976 height 383
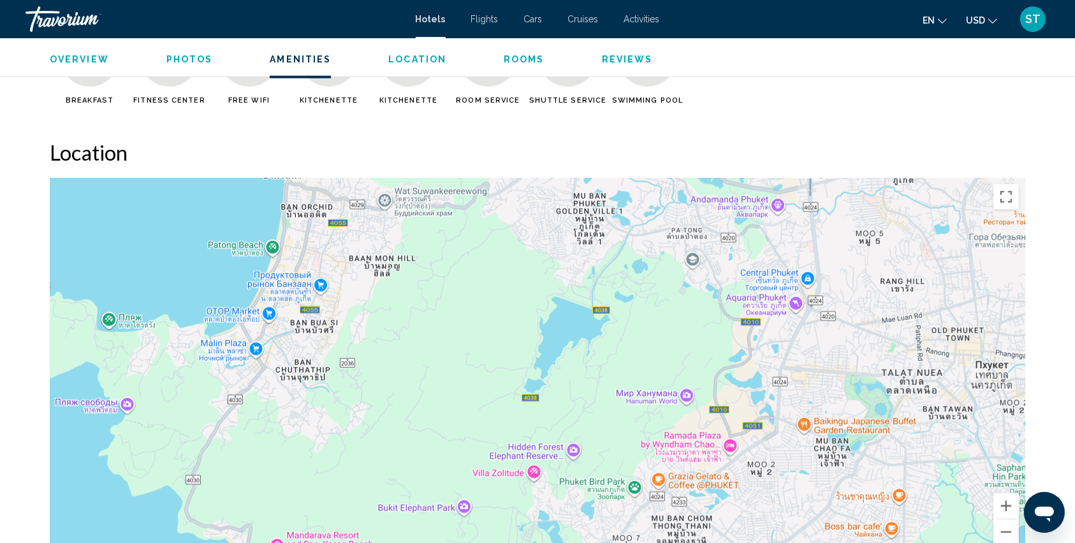
drag, startPoint x: 685, startPoint y: 319, endPoint x: 923, endPoint y: 274, distance: 242.1
click at [923, 274] on div "Main content" at bounding box center [538, 369] width 976 height 383
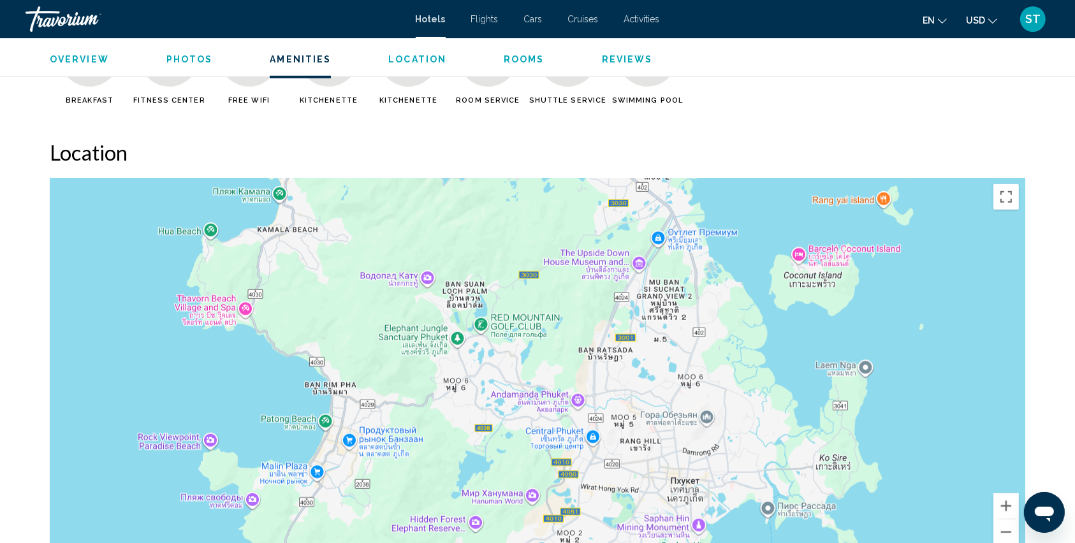
drag, startPoint x: 714, startPoint y: 279, endPoint x: 675, endPoint y: 416, distance: 143.0
click at [675, 416] on div "Main content" at bounding box center [538, 369] width 976 height 383
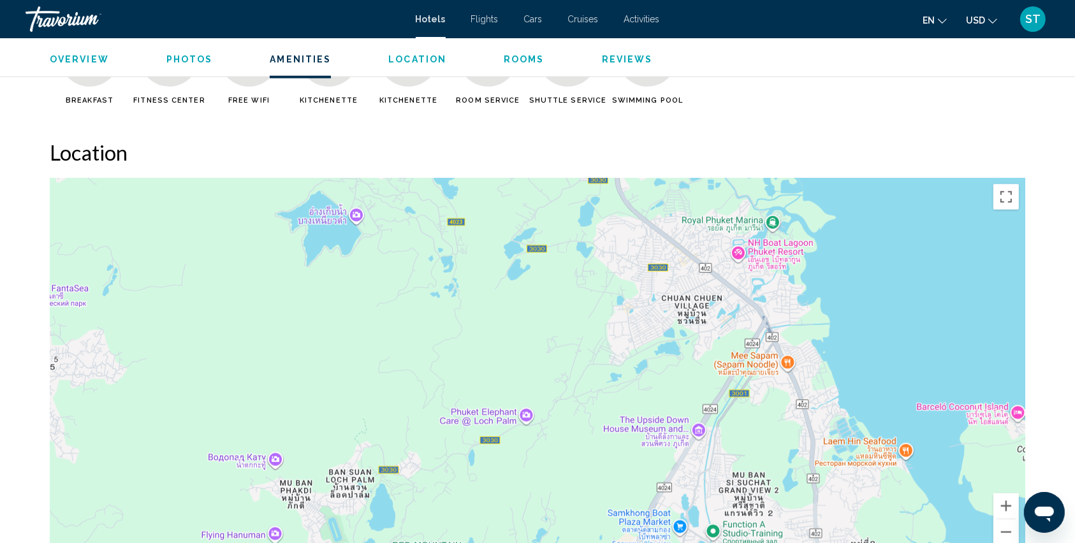
drag, startPoint x: 567, startPoint y: 318, endPoint x: 554, endPoint y: 577, distance: 258.6
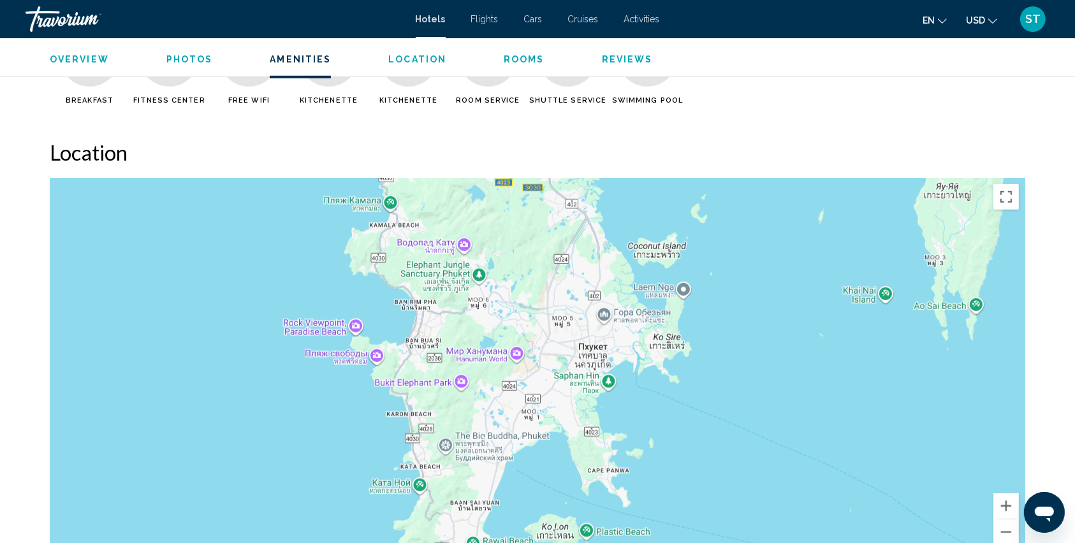
drag, startPoint x: 538, startPoint y: 307, endPoint x: 520, endPoint y: 131, distance: 177.6
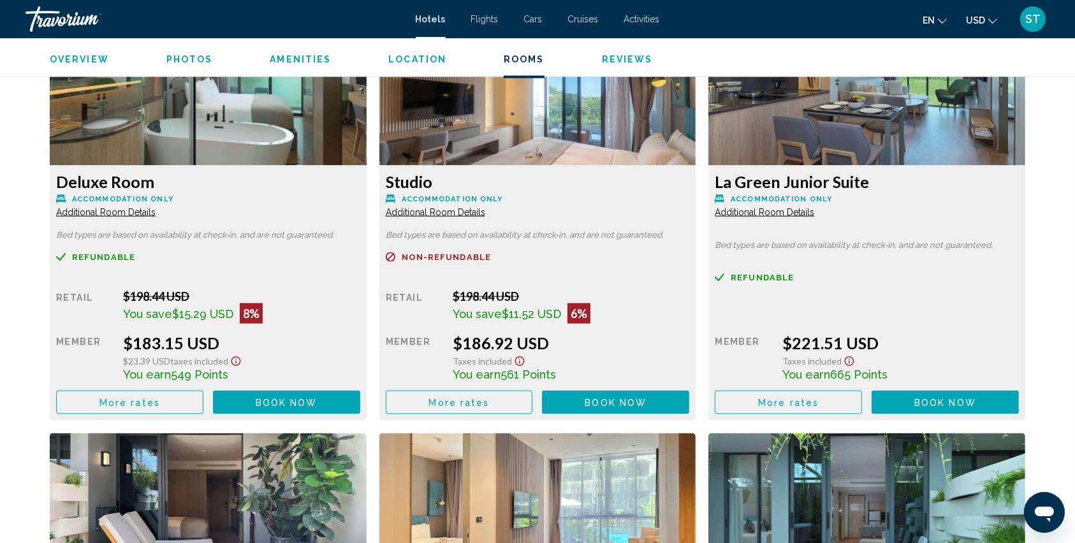
scroll to position [1871, 0]
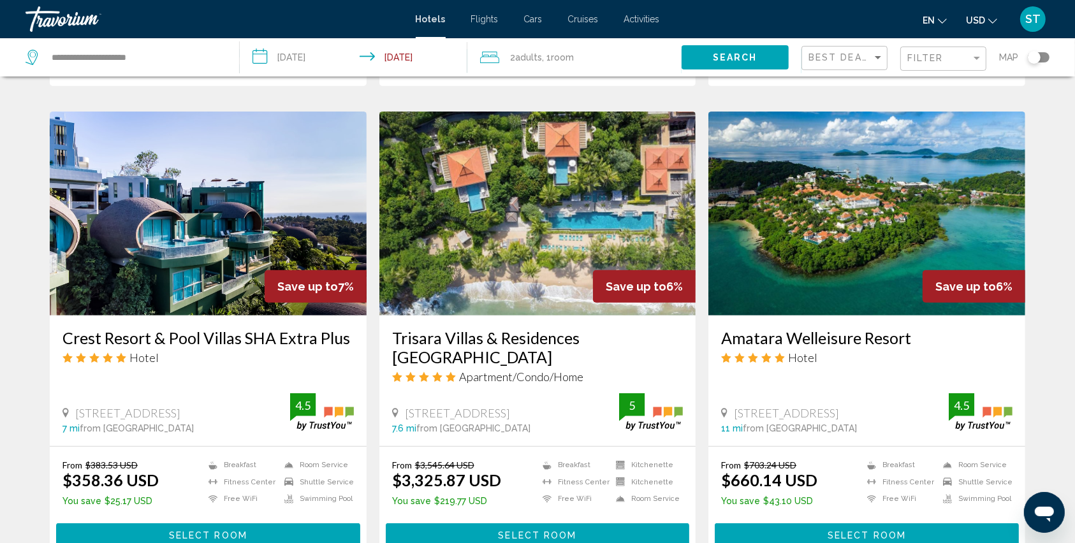
scroll to position [510, 0]
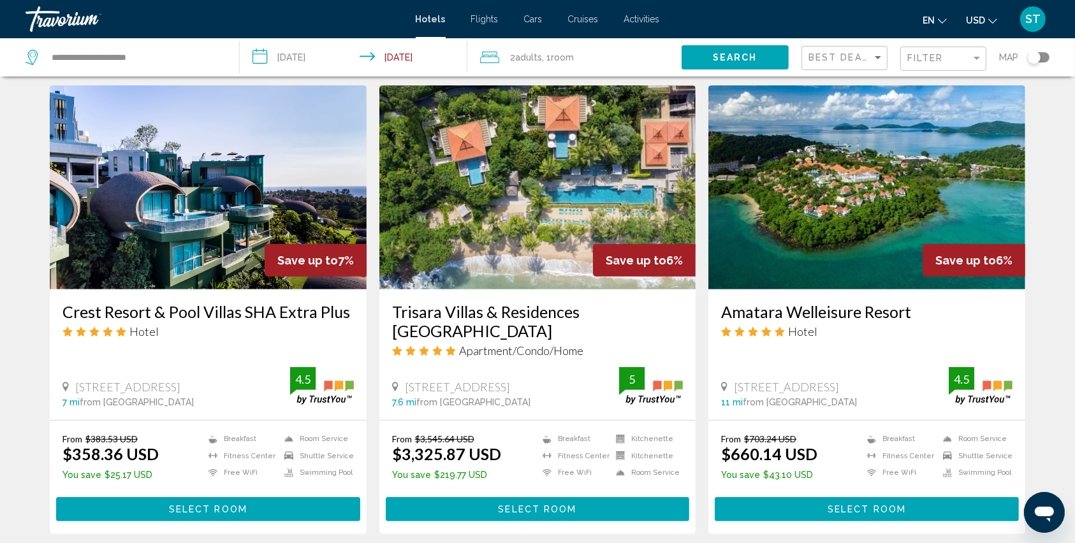
click at [176, 505] on span "Select Room" at bounding box center [208, 510] width 78 height 10
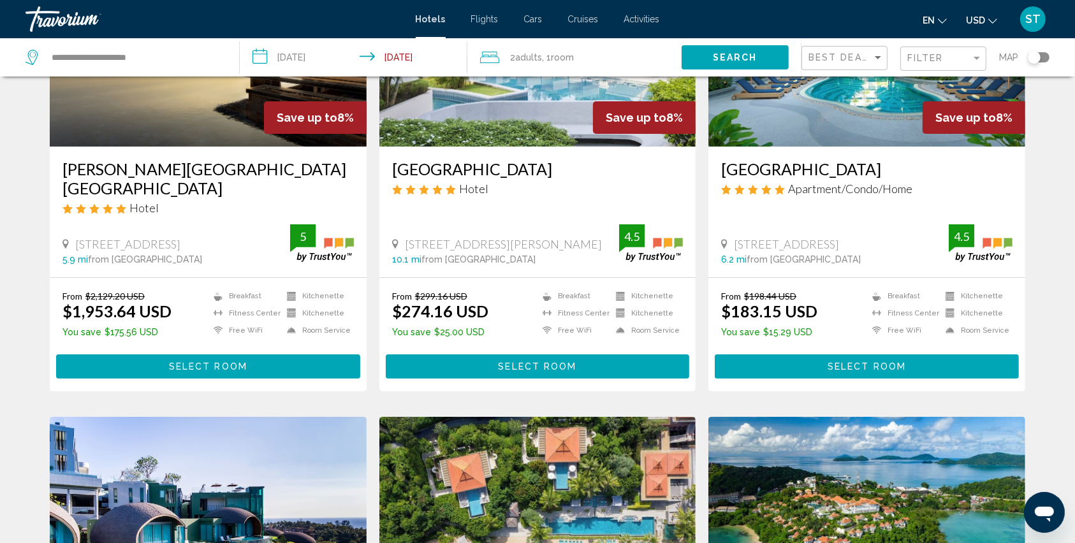
scroll to position [255, 0]
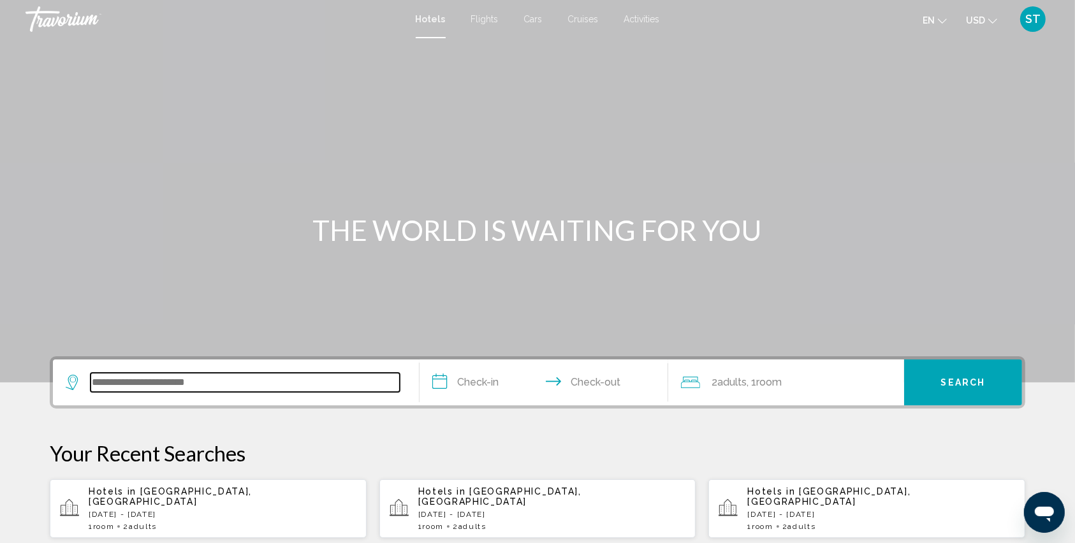
click at [119, 388] on input "Search widget" at bounding box center [245, 382] width 309 height 19
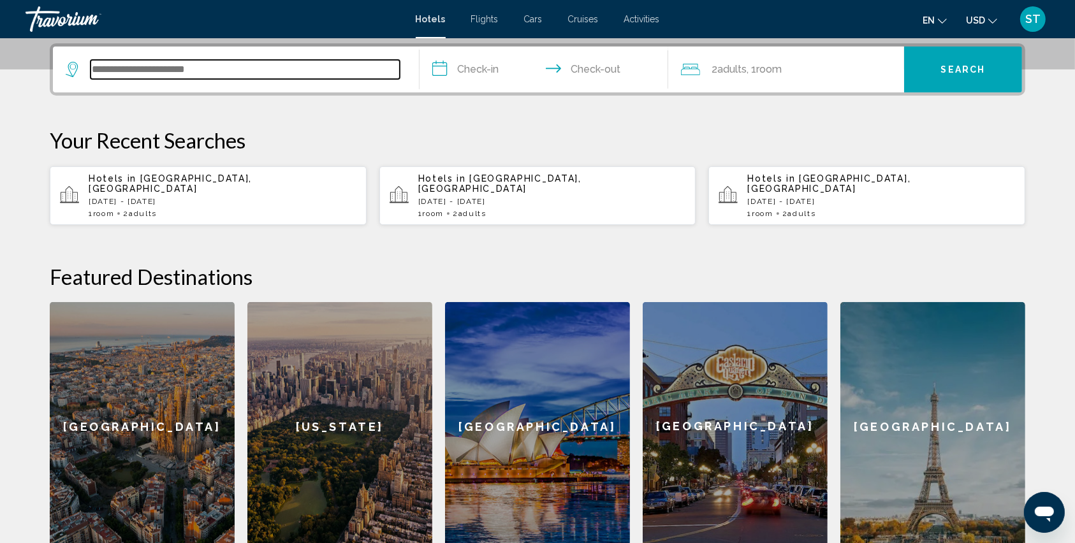
scroll to position [314, 0]
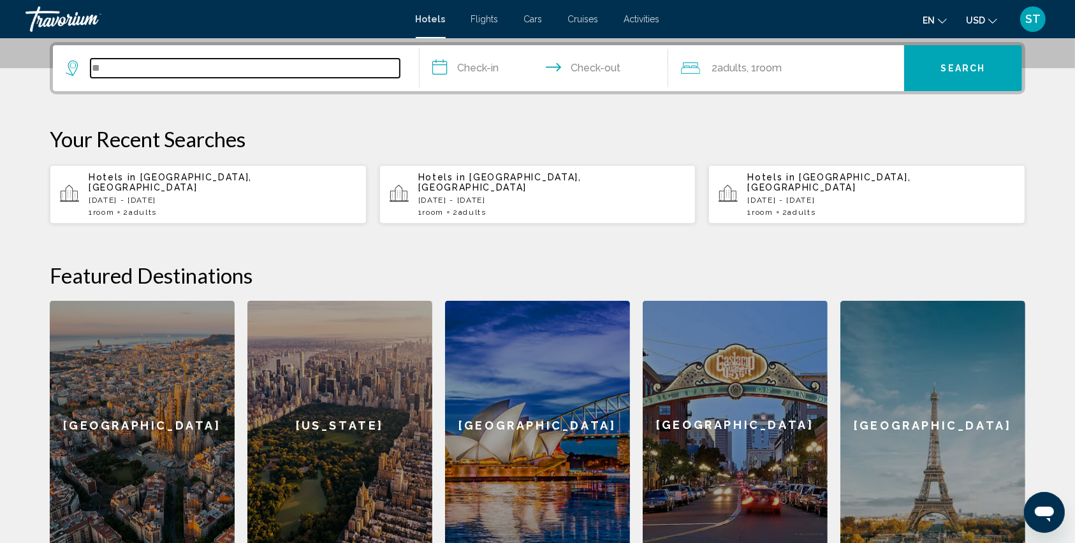
type input "*"
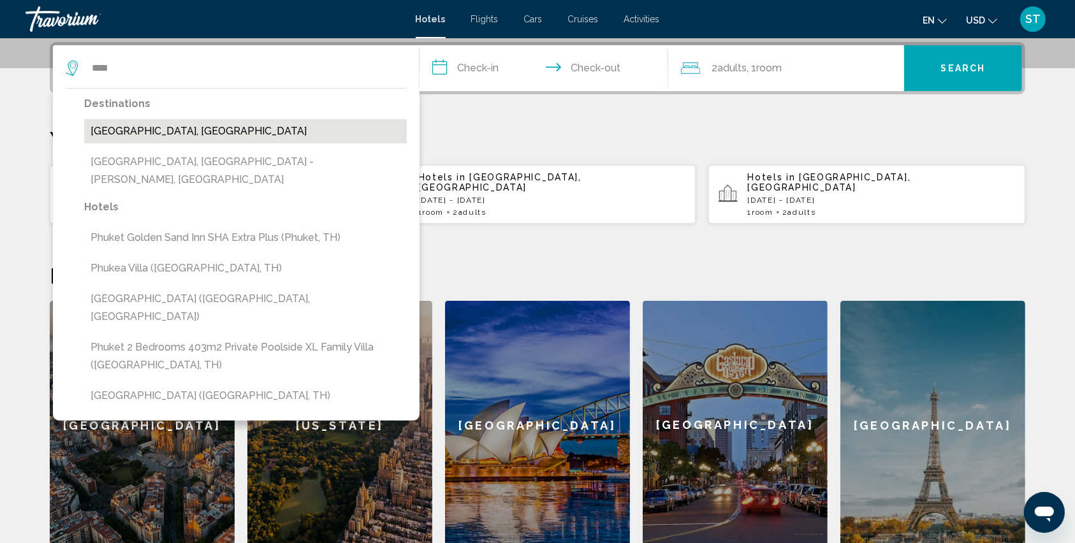
click at [108, 135] on button "[GEOGRAPHIC_DATA], [GEOGRAPHIC_DATA]" at bounding box center [245, 131] width 323 height 24
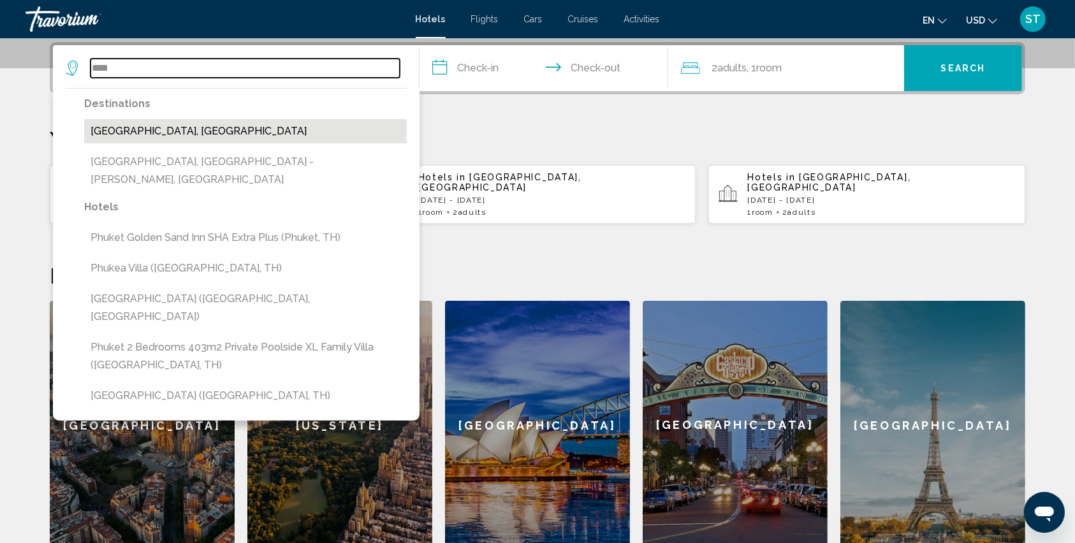
type input "**********"
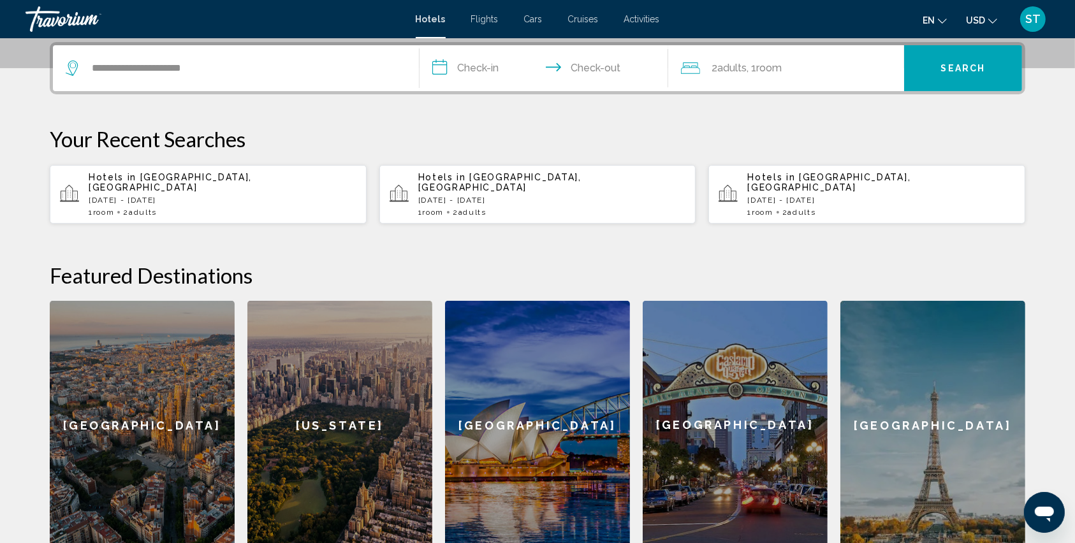
click at [438, 70] on input "**********" at bounding box center [547, 70] width 254 height 50
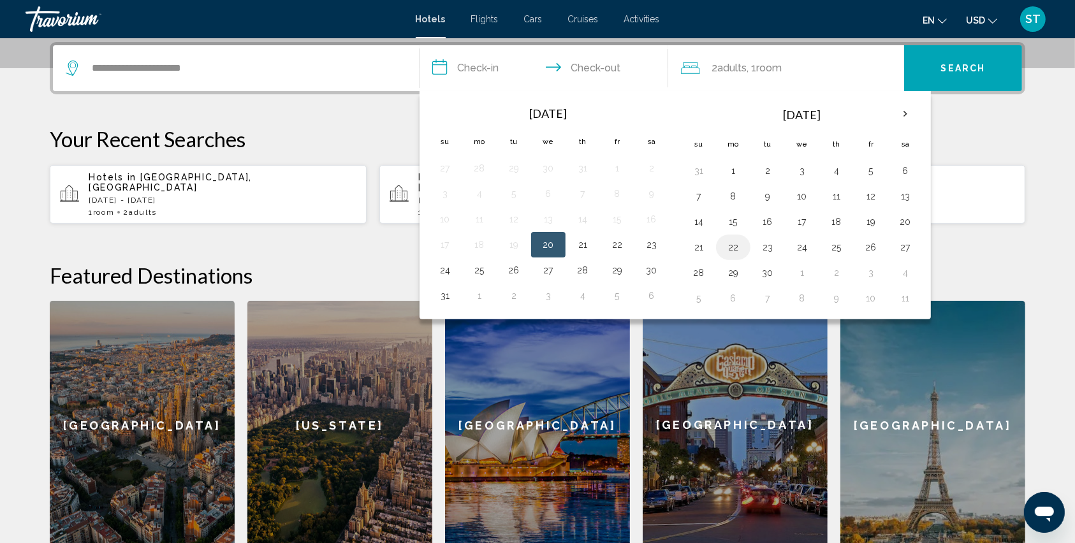
click at [735, 241] on button "22" at bounding box center [733, 248] width 20 height 18
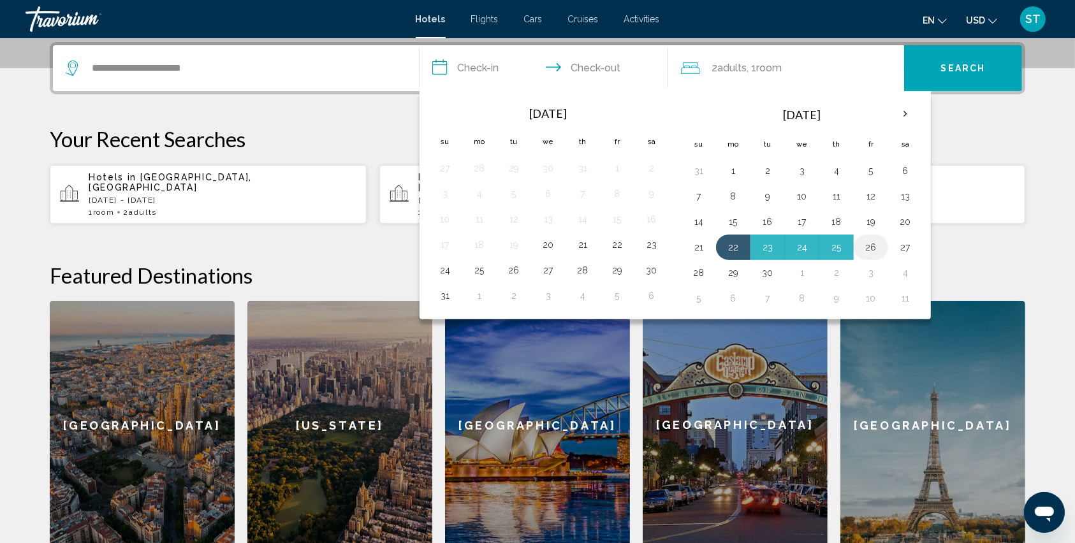
click at [869, 244] on button "26" at bounding box center [871, 248] width 20 height 18
type input "**********"
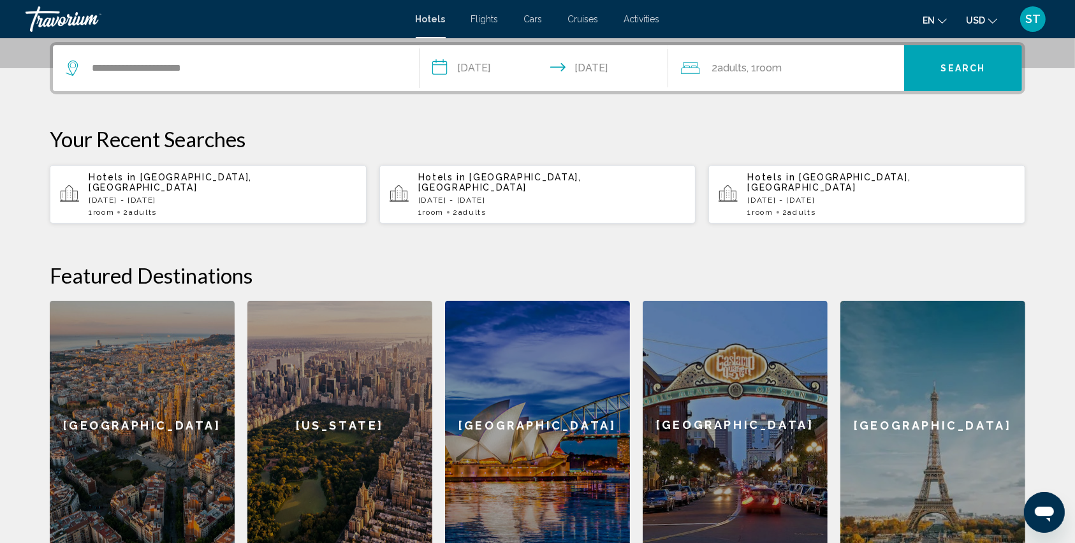
click at [959, 74] on button "Search" at bounding box center [963, 68] width 118 height 46
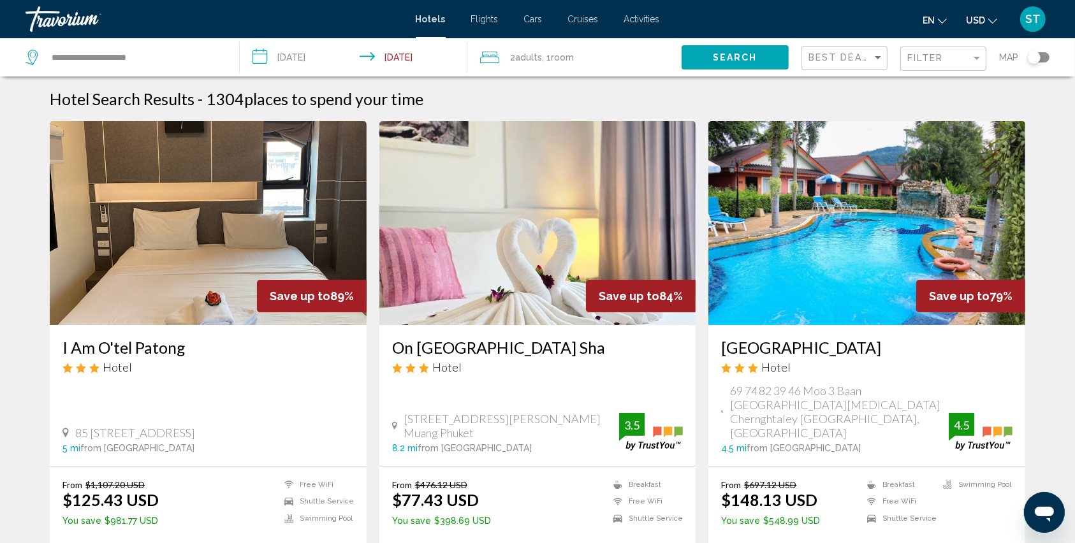
click at [930, 52] on div "Filter" at bounding box center [945, 59] width 75 height 24
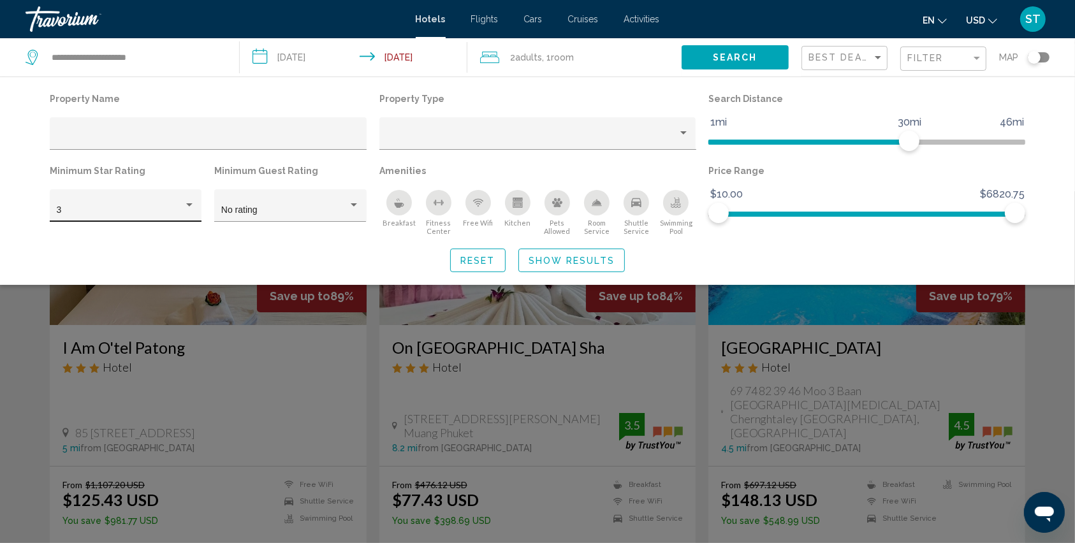
click at [92, 216] on div "3" at bounding box center [126, 209] width 138 height 26
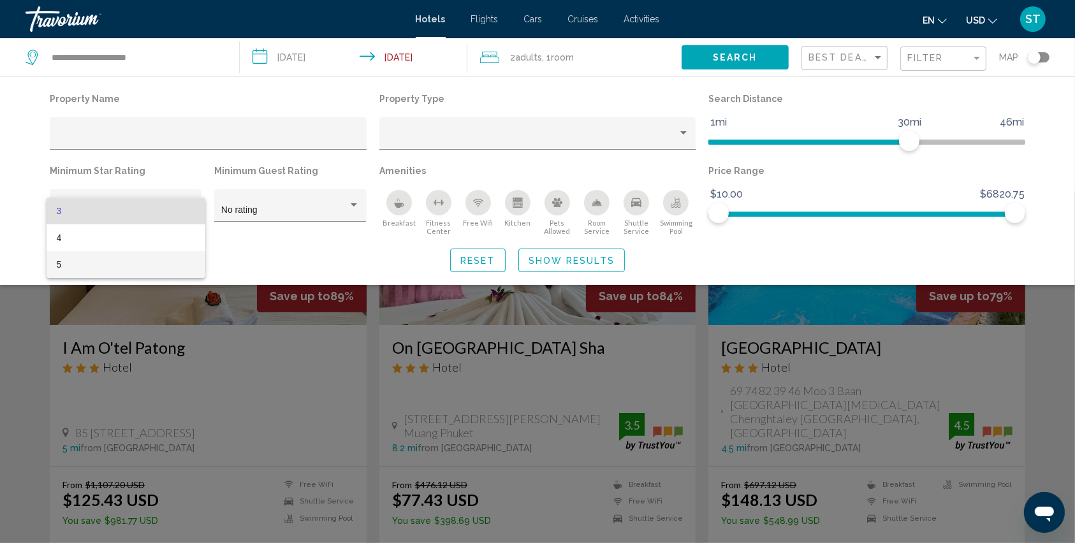
click at [80, 270] on span "5" at bounding box center [126, 264] width 138 height 27
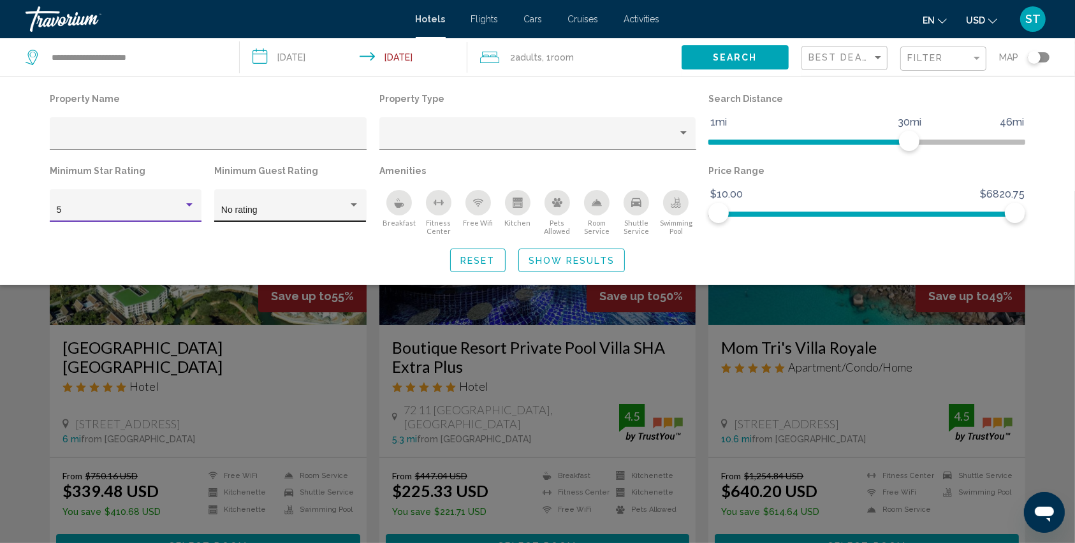
click at [263, 207] on div "No rating" at bounding box center [284, 210] width 127 height 10
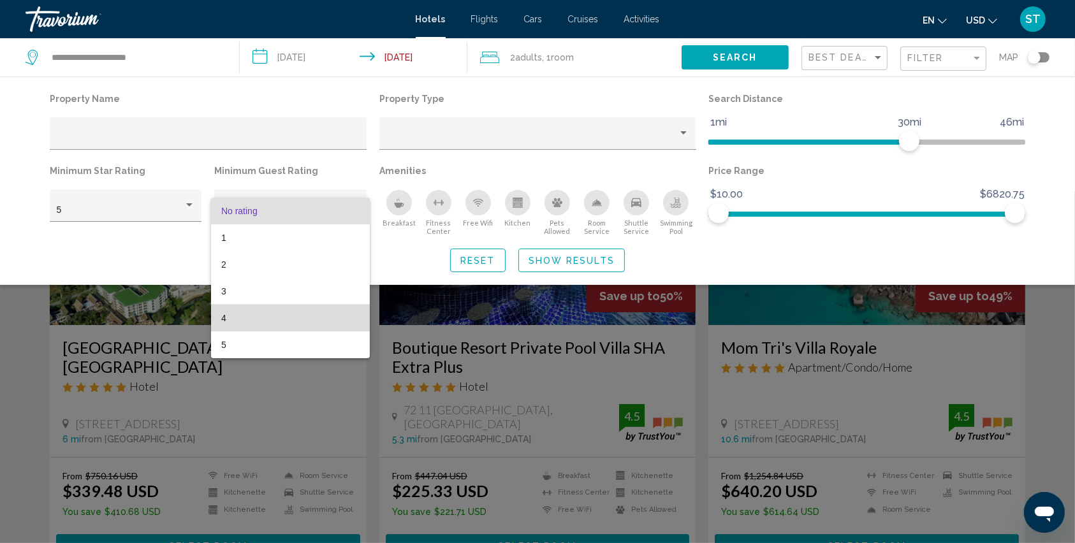
click at [232, 316] on span "4" at bounding box center [290, 318] width 138 height 27
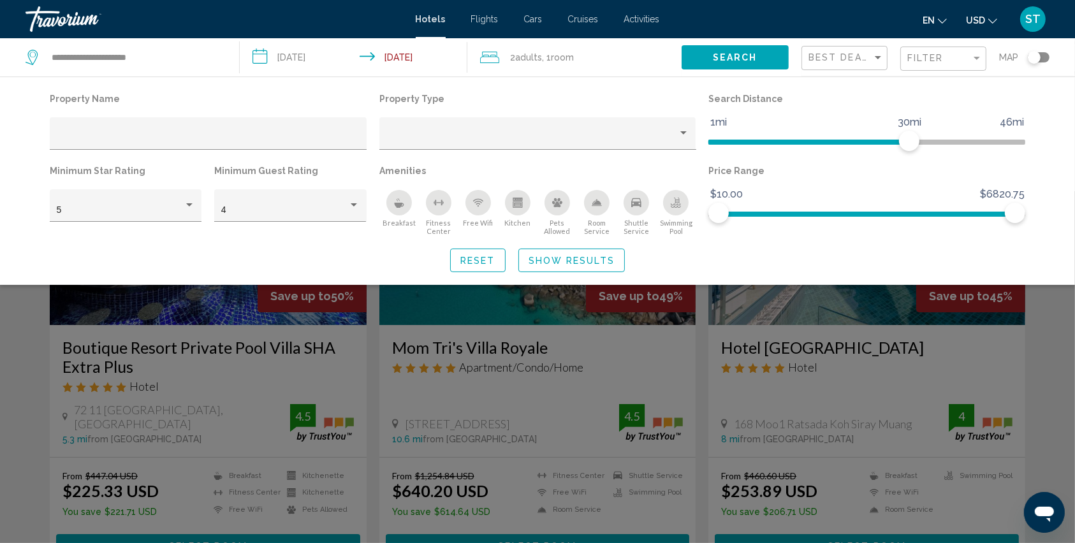
click at [401, 205] on icon "Breakfast" at bounding box center [399, 205] width 10 height 5
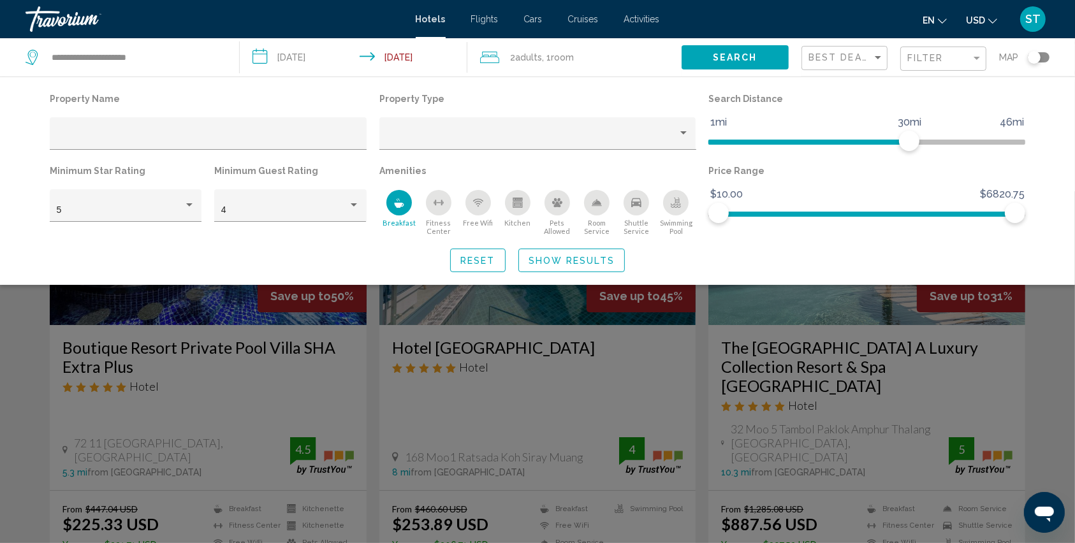
click at [550, 259] on span "Show Results" at bounding box center [572, 261] width 86 height 10
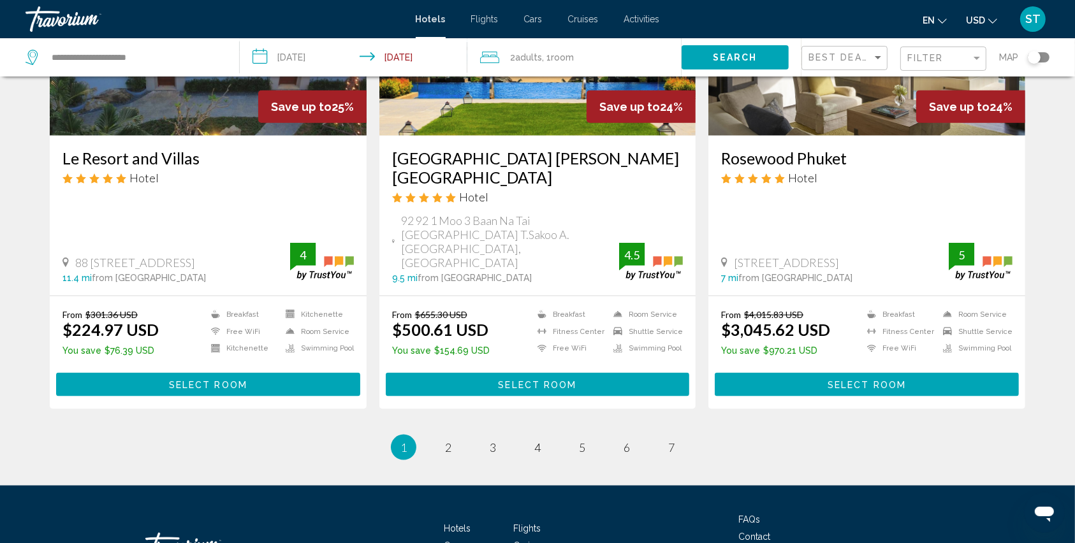
scroll to position [1665, 0]
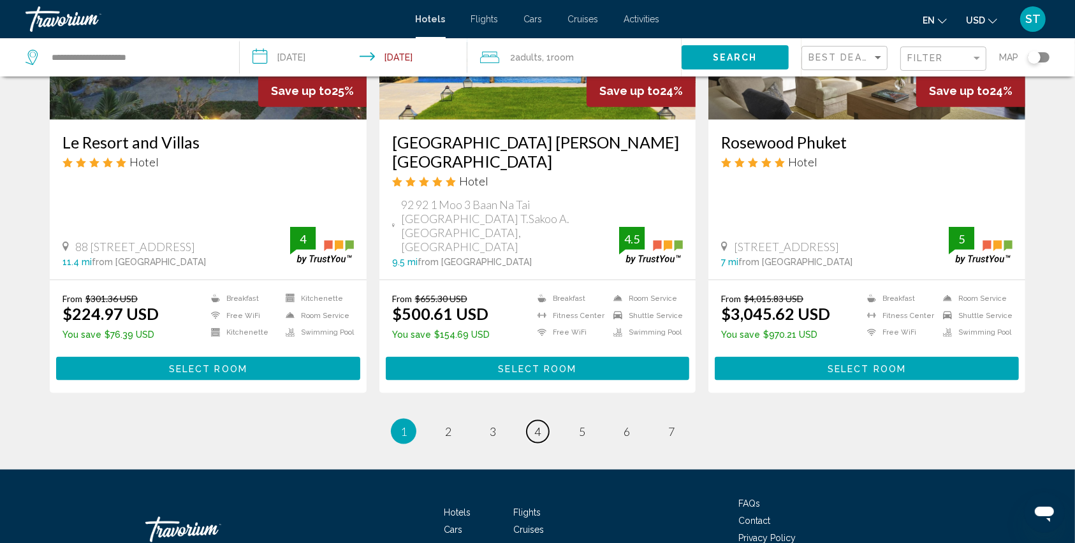
click at [531, 421] on link "page 4" at bounding box center [538, 432] width 22 height 22
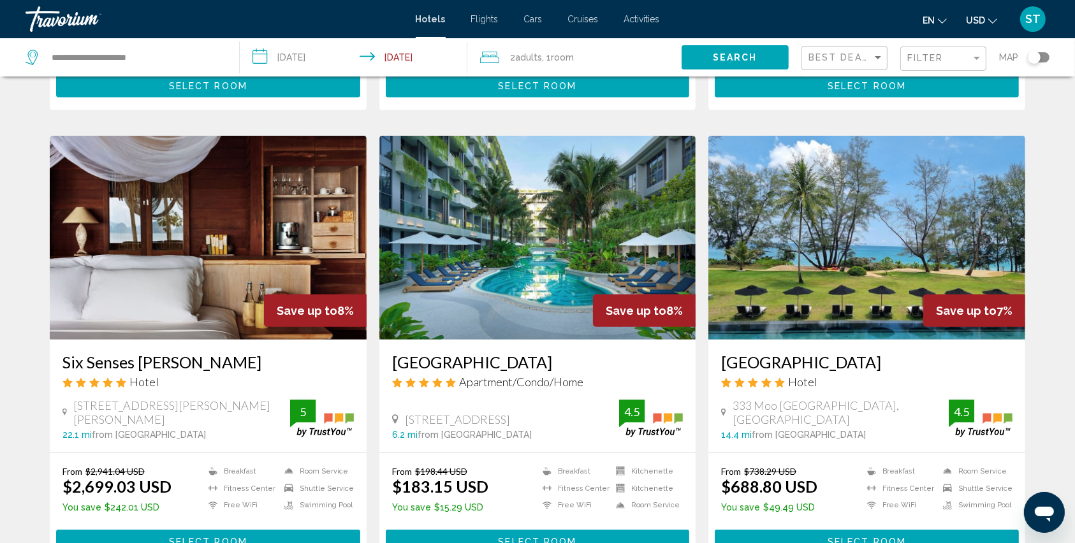
scroll to position [1020, 0]
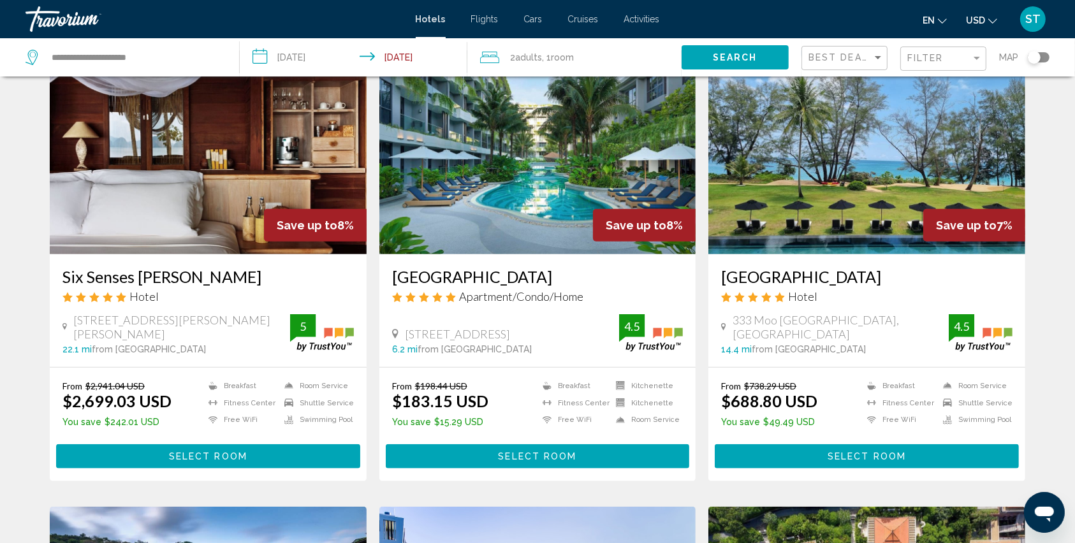
click at [511, 458] on span "Select Room" at bounding box center [537, 457] width 78 height 10
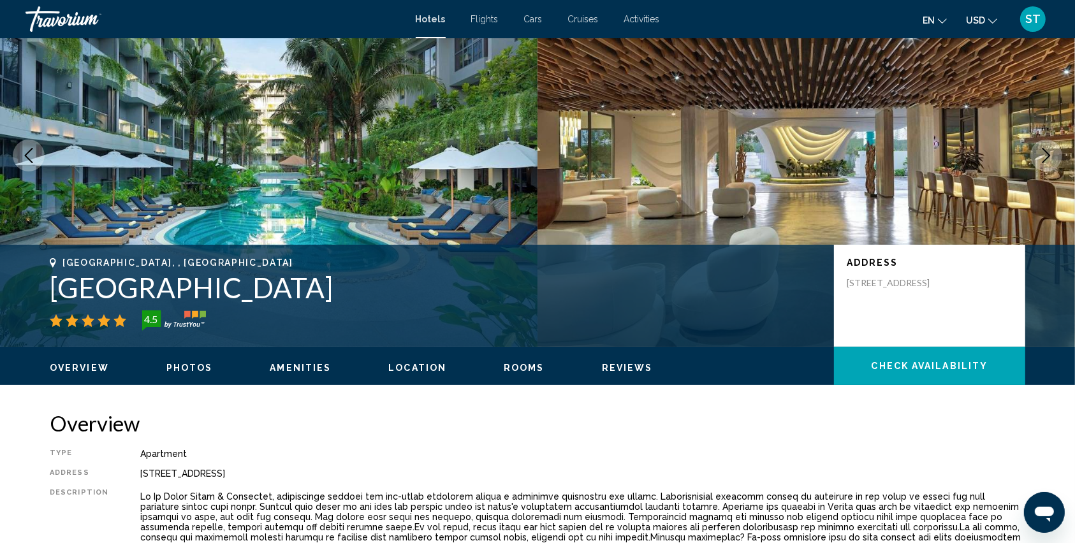
scroll to position [170, 0]
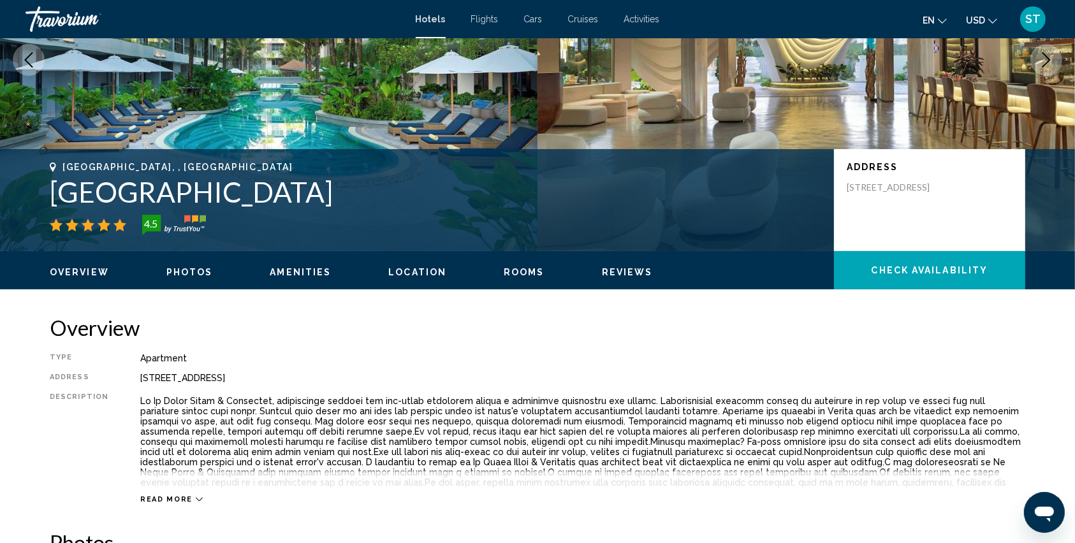
drag, startPoint x: 52, startPoint y: 193, endPoint x: 426, endPoint y: 189, distance: 373.8
click at [426, 189] on h1 "La Green Hotel and Residence" at bounding box center [436, 191] width 772 height 33
copy h1 "La Green Hotel and Residence"
click at [133, 376] on div "Type Apartment Address 149 Moo 6 Cherntalay Thalang, Phuket 83110, Thailand Des…" at bounding box center [538, 428] width 976 height 151
drag, startPoint x: 136, startPoint y: 376, endPoint x: 357, endPoint y: 374, distance: 221.3
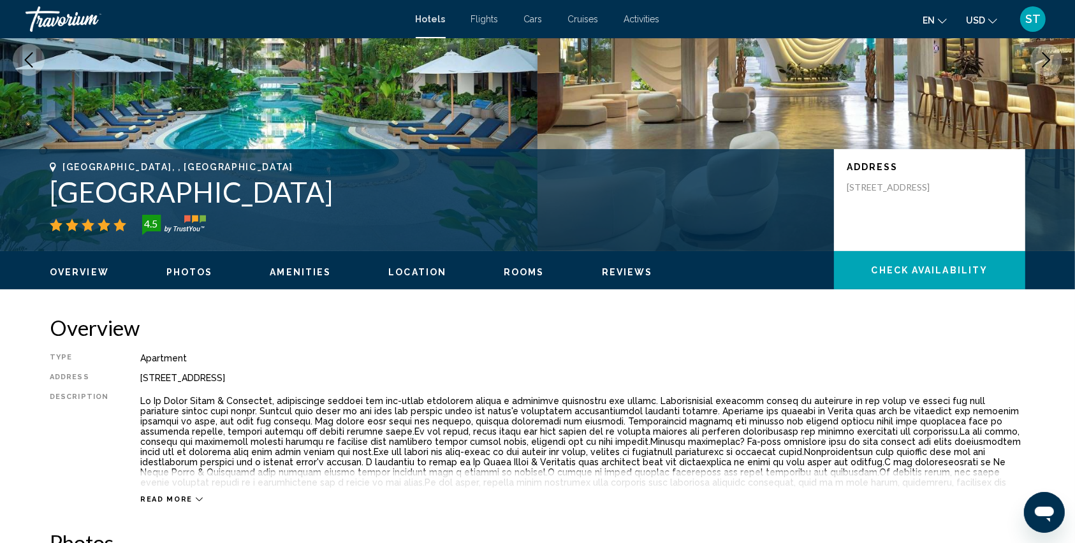
click at [357, 374] on div "149 Moo 6 Cherntalay Thalang, Phuket 83110, Thailand" at bounding box center [582, 378] width 885 height 10
click at [281, 375] on div "149 Moo 6 Cherntalay Thalang, Phuket 83110, Thailand" at bounding box center [582, 378] width 885 height 10
drag, startPoint x: 135, startPoint y: 379, endPoint x: 404, endPoint y: 378, distance: 269.1
click at [404, 378] on div "Type Apartment Address 149 Moo 6 Cherntalay Thalang, Phuket 83110, Thailand Des…" at bounding box center [538, 428] width 976 height 151
copy div "149 Moo 6 Cherntalay Thalang, Phuket 83110, Thailand"
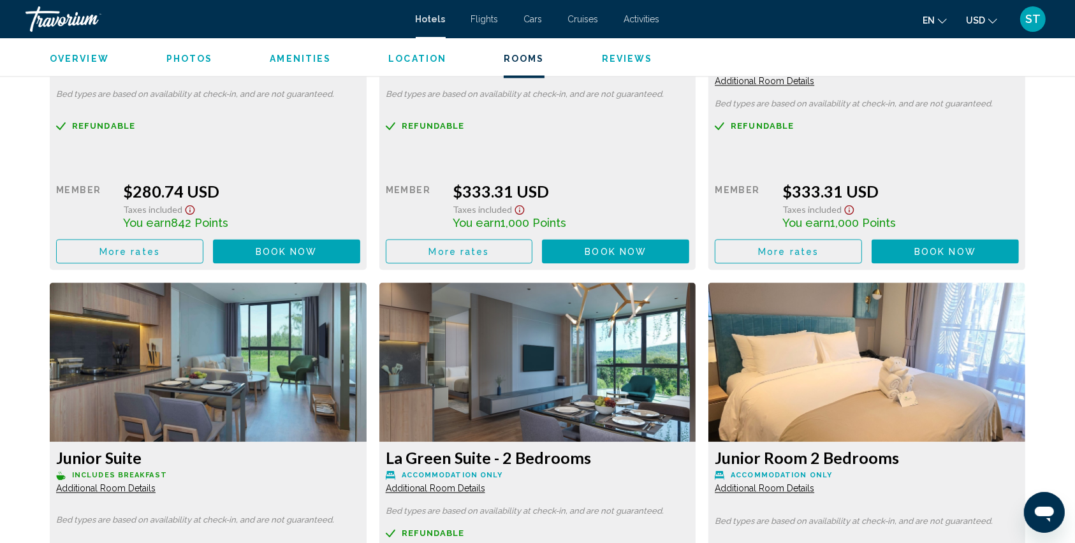
scroll to position [1955, 0]
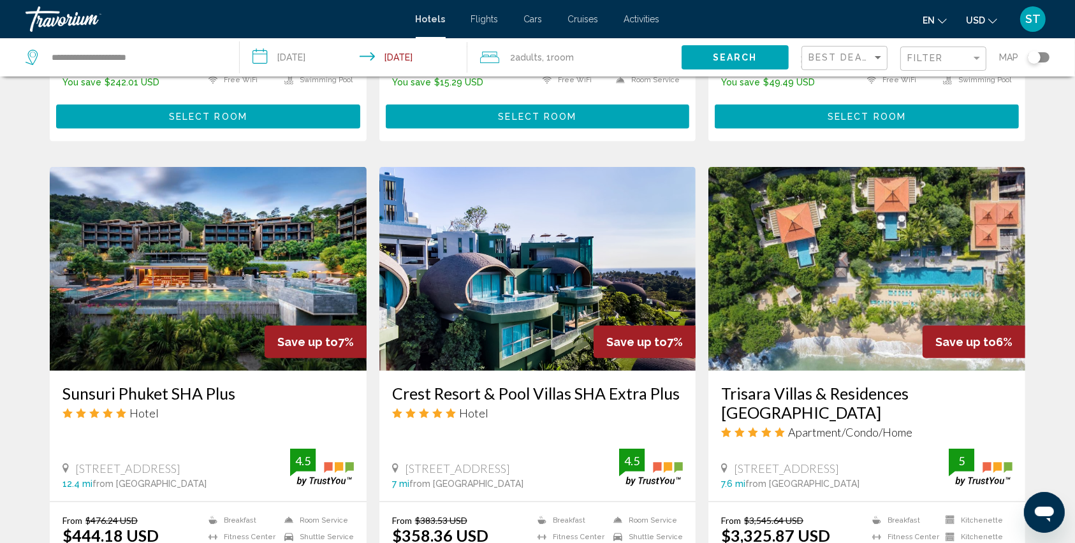
scroll to position [1531, 0]
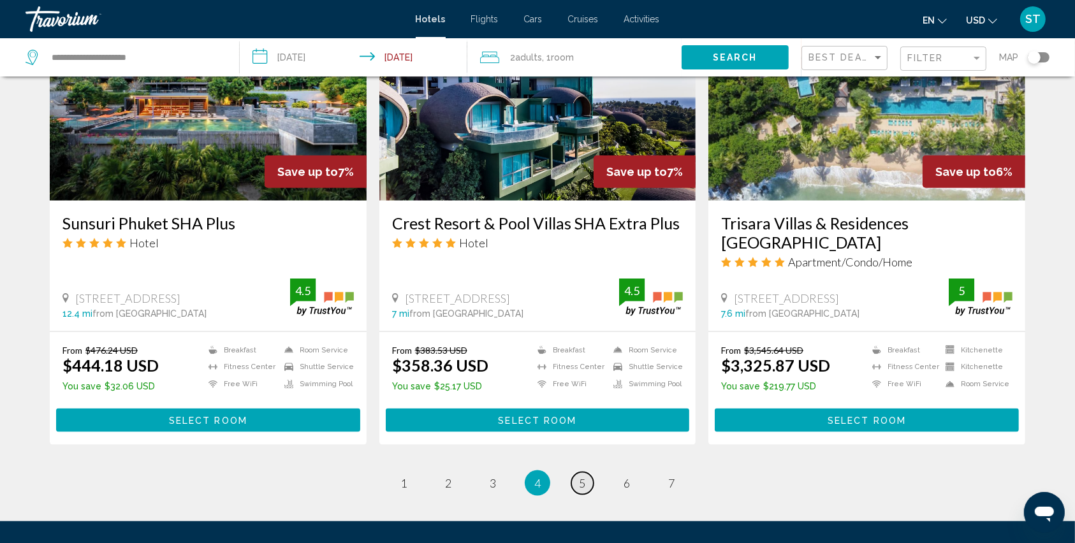
click at [579, 476] on span "5" at bounding box center [582, 483] width 6 height 14
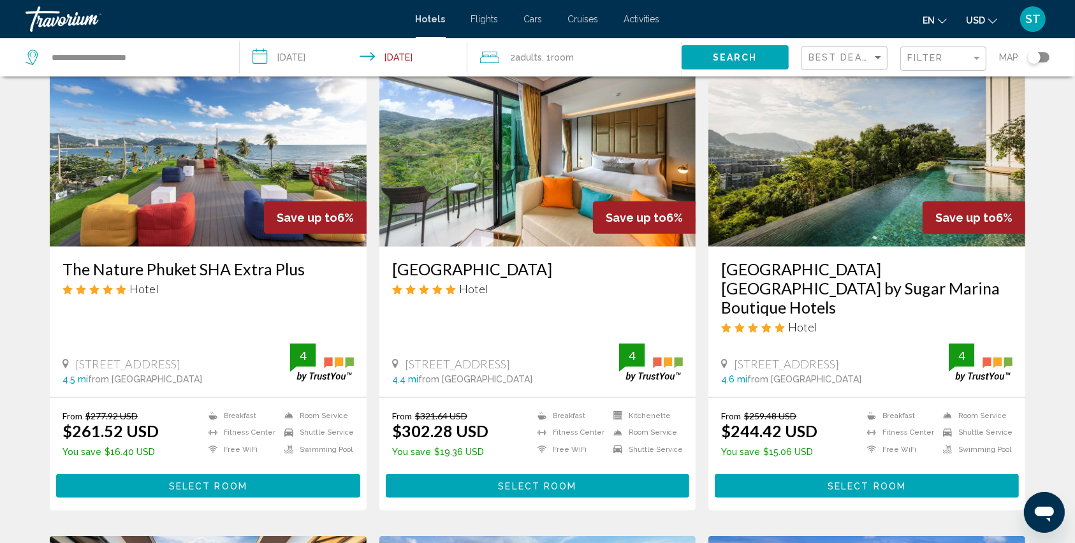
scroll to position [595, 0]
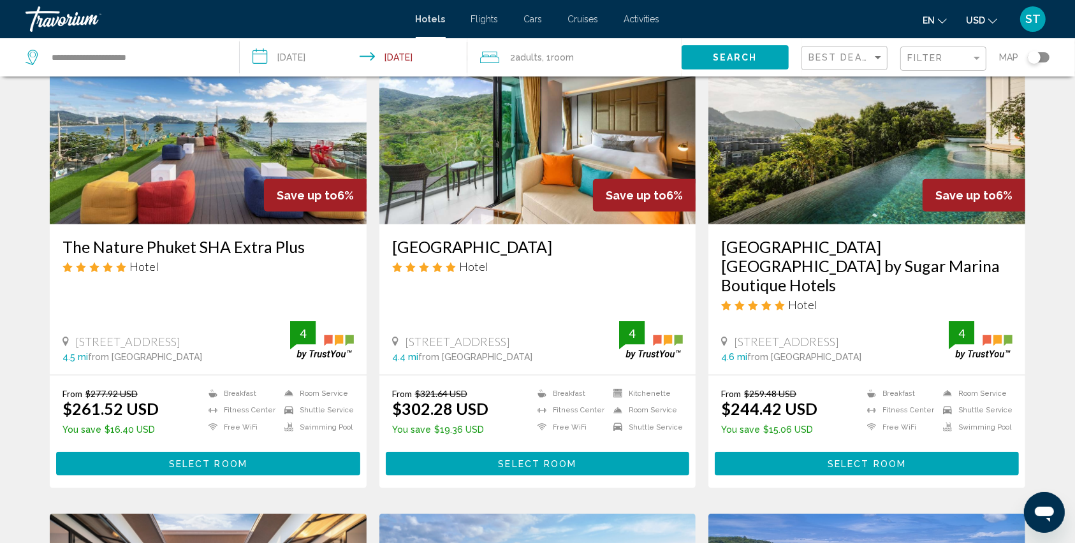
click at [232, 459] on span "Select Room" at bounding box center [208, 464] width 78 height 10
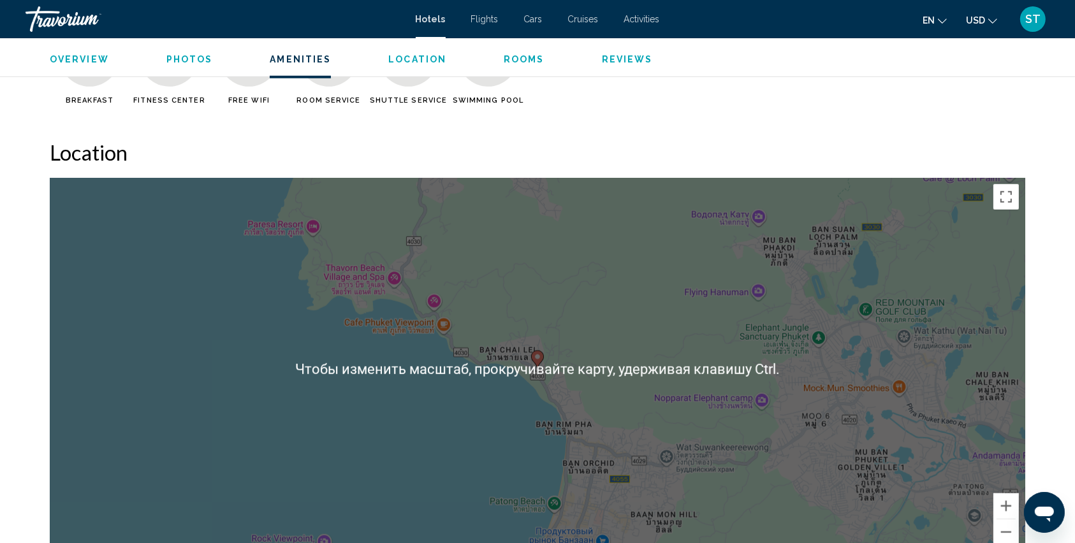
scroll to position [1190, 0]
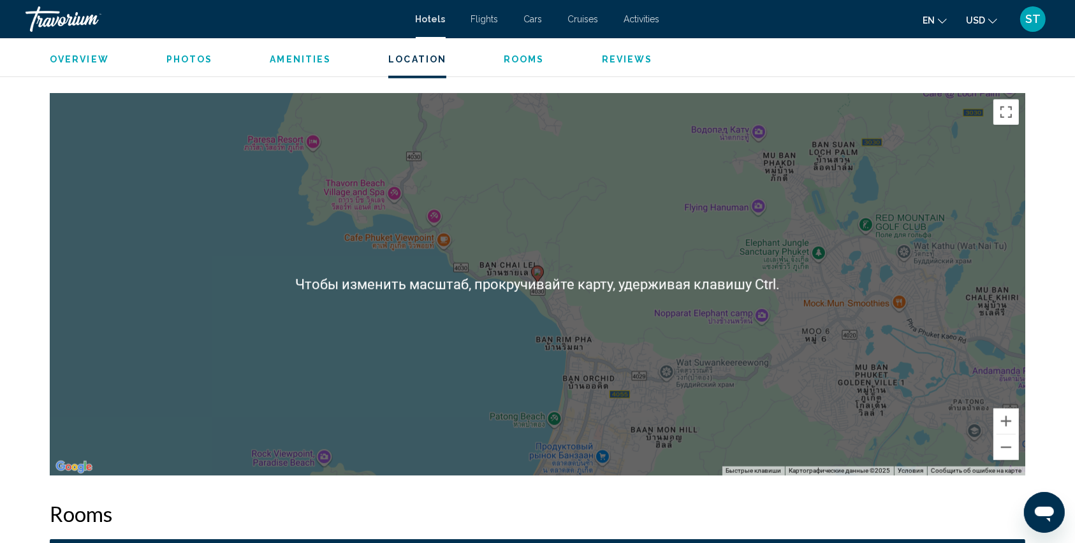
click at [546, 314] on div "Чтобы активировать перетаскивание с помощью клавиатуры, нажмите Alt + Ввод. Пос…" at bounding box center [538, 284] width 976 height 383
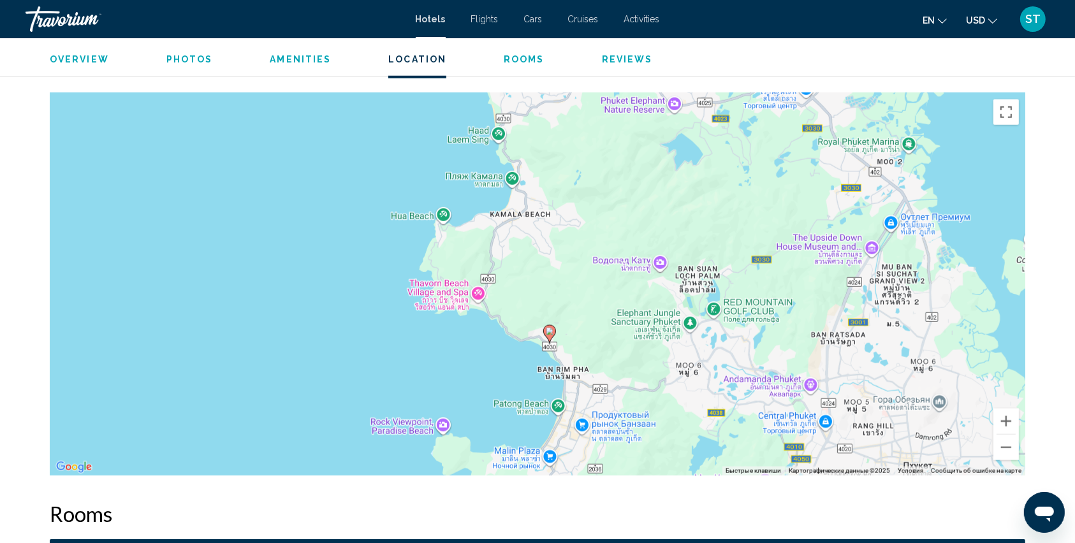
drag, startPoint x: 539, startPoint y: 197, endPoint x: 536, endPoint y: 288, distance: 90.6
click at [536, 288] on div "Чтобы активировать перетаскивание с помощью клавиатуры, нажмите Alt + Ввод. Пос…" at bounding box center [538, 284] width 976 height 383
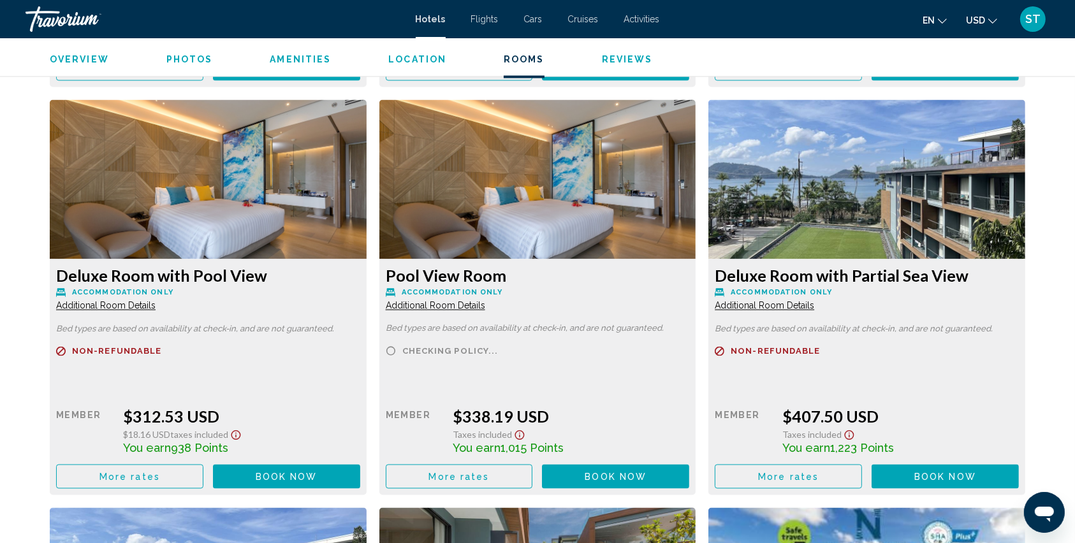
scroll to position [2211, 0]
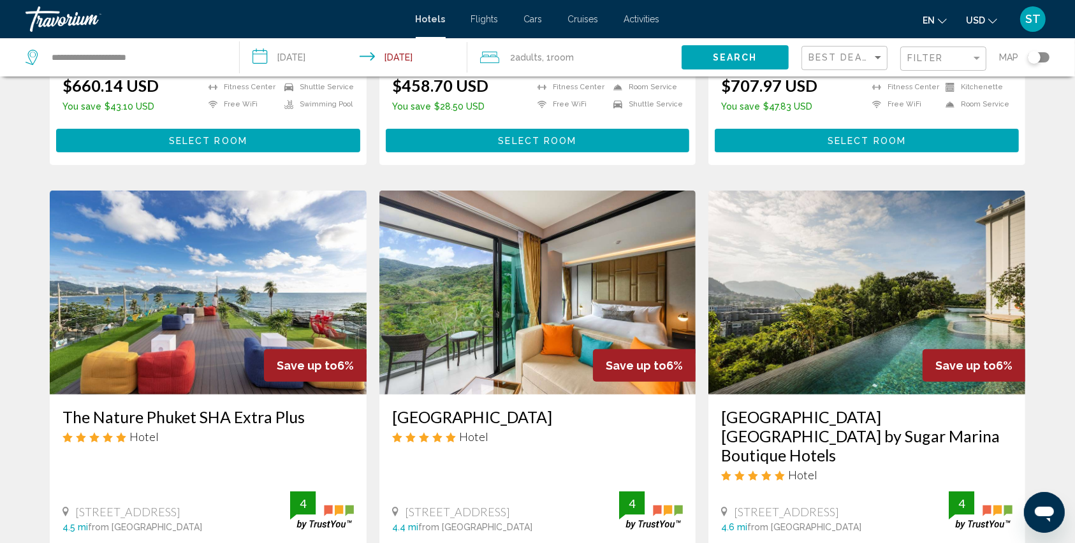
scroll to position [595, 0]
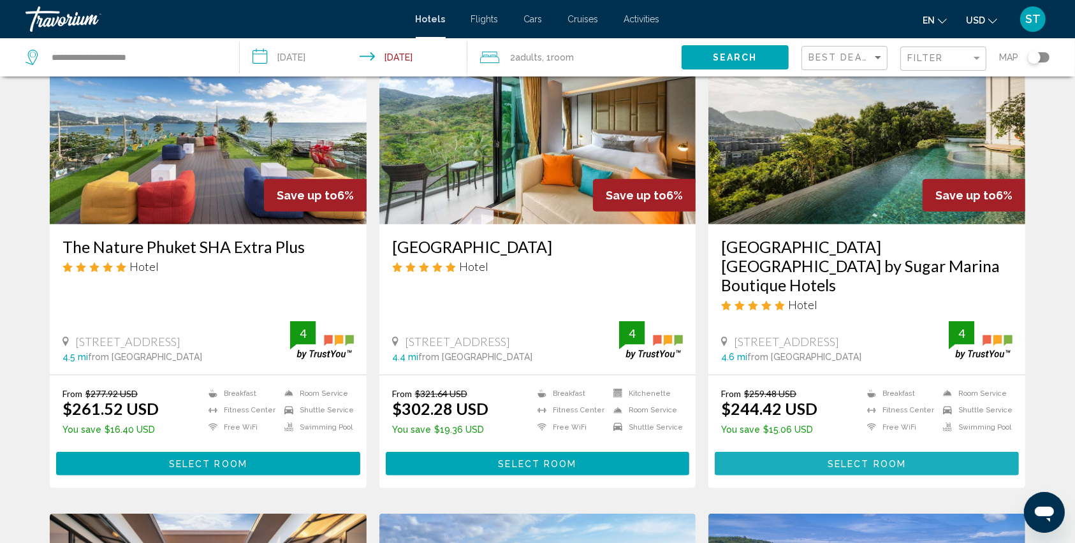
click at [883, 459] on span "Select Room" at bounding box center [867, 464] width 78 height 10
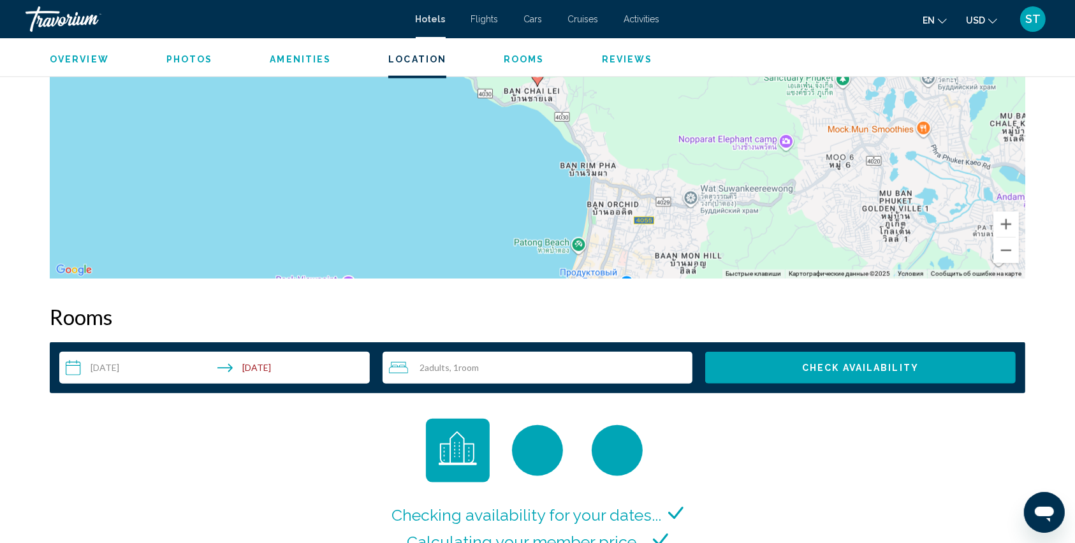
scroll to position [1531, 0]
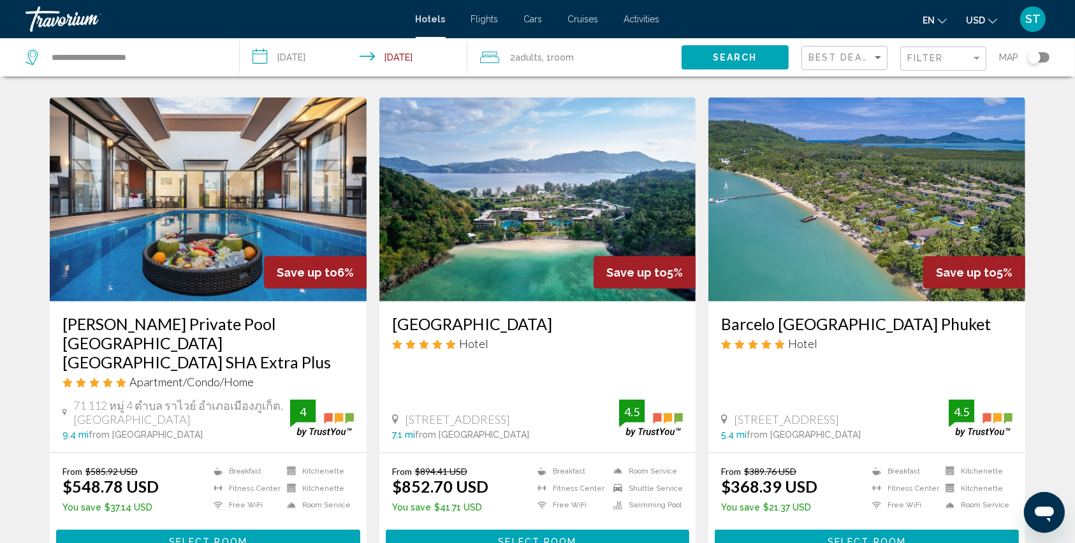
scroll to position [1105, 0]
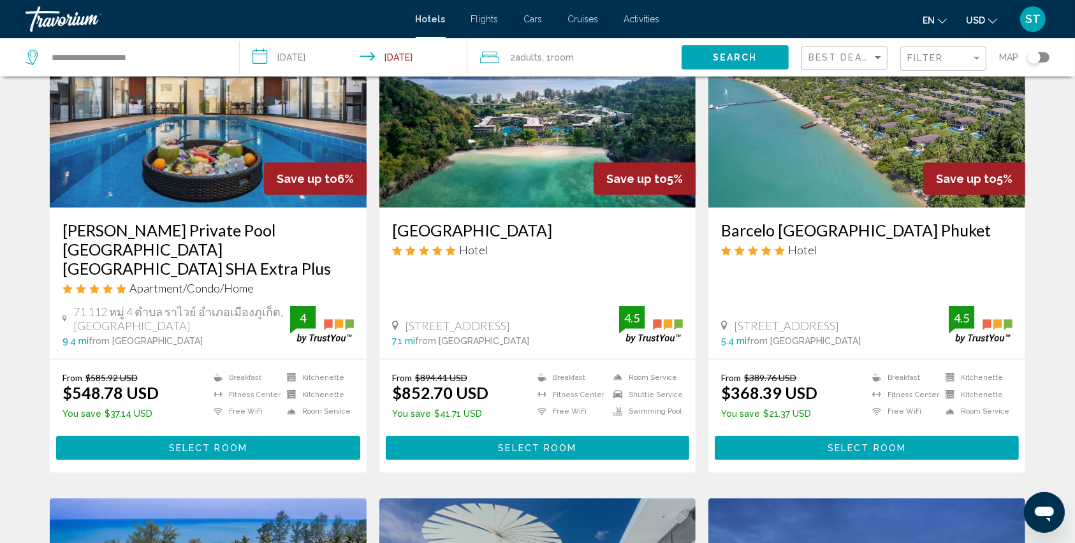
click at [198, 436] on button "Select Room" at bounding box center [208, 448] width 304 height 24
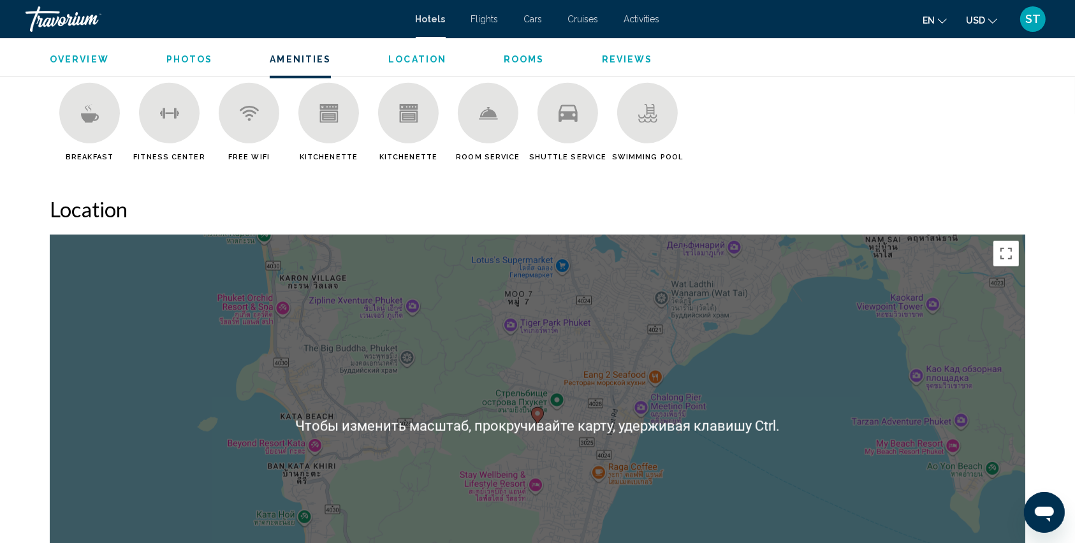
scroll to position [1105, 0]
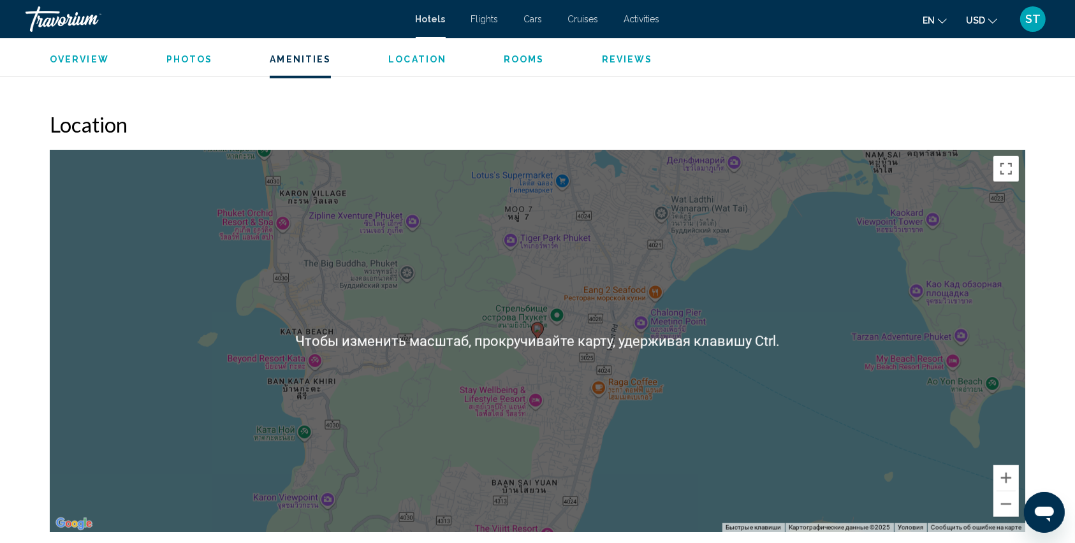
click at [423, 406] on div "Чтобы активировать перетаскивание с помощью клавиатуры, нажмите Alt + Ввод. Пос…" at bounding box center [538, 341] width 976 height 383
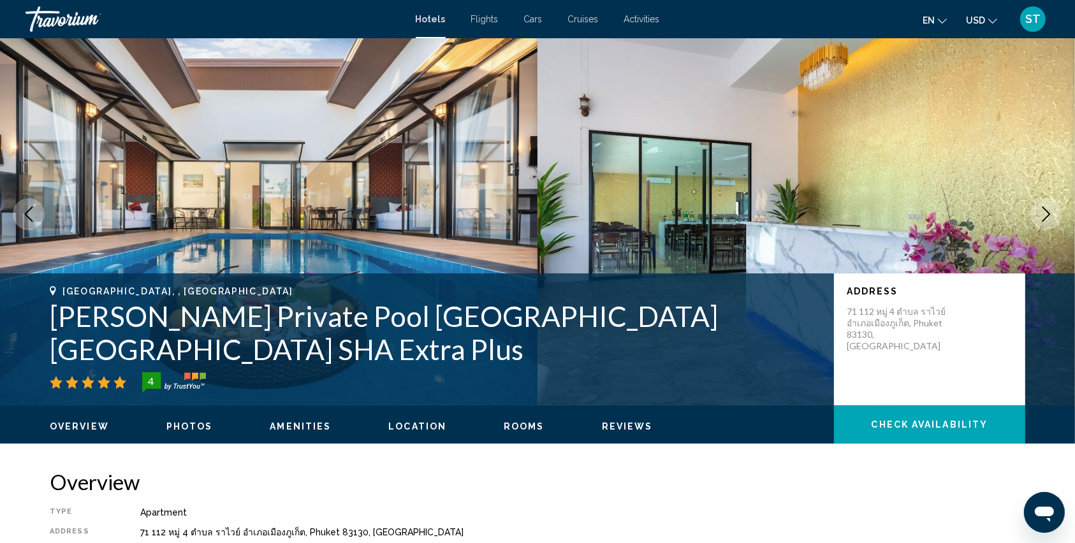
scroll to position [0, 0]
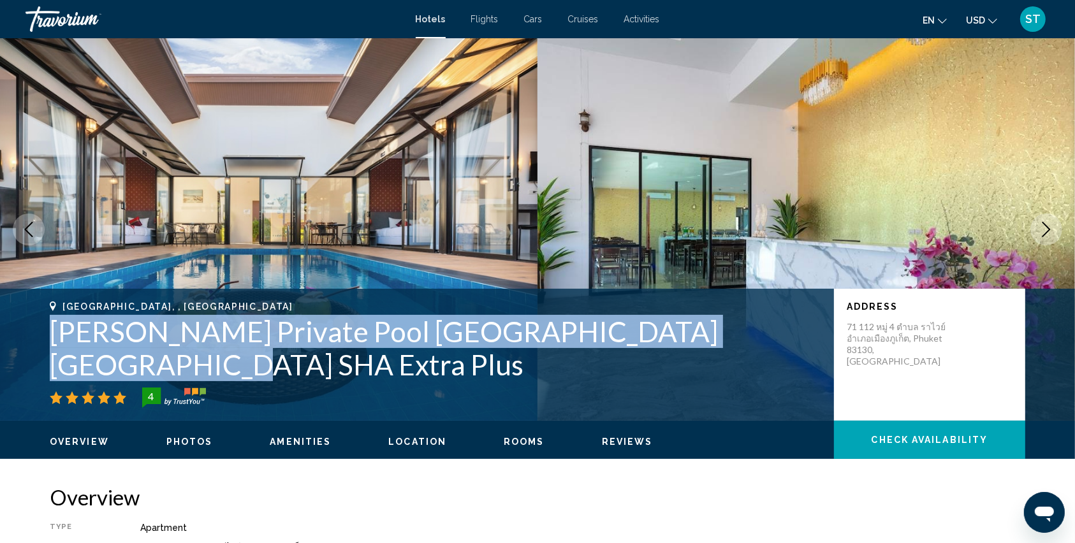
drag, startPoint x: 50, startPoint y: 354, endPoint x: 788, endPoint y: 355, distance: 737.9
click at [788, 355] on h1 "Thames Tara Private Pool Villa Rawai Phuket SHA Extra Plus" at bounding box center [436, 348] width 772 height 66
copy h1 "Thames Tara Private Pool Villa Rawai Phuket SHA Extra Plus"
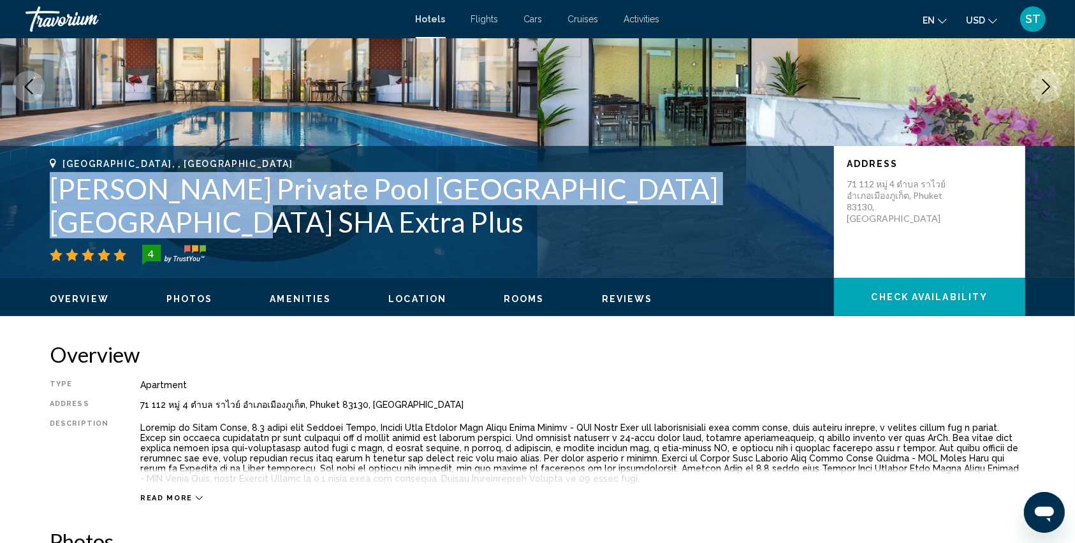
scroll to position [170, 0]
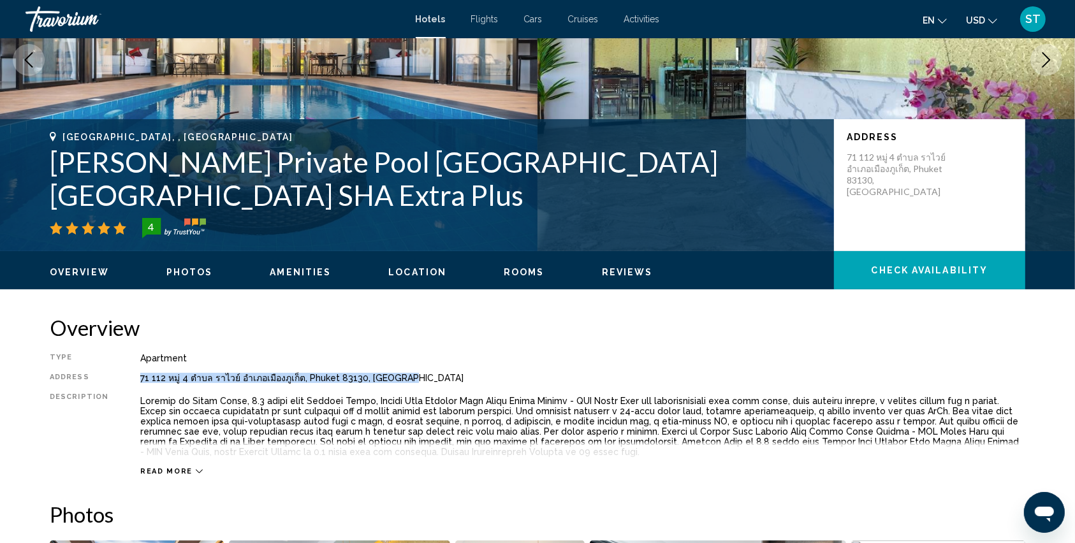
drag, startPoint x: 137, startPoint y: 378, endPoint x: 404, endPoint y: 373, distance: 266.6
click at [404, 373] on div "71 112 หมู่ 4 ตำบล ราไวย์ อำเภอเมืองภูเก็ต, Phuket 83130, Thailand" at bounding box center [582, 378] width 885 height 10
copy div "71 112 หมู่ 4 ตำบล ราไวย์ อำเภอเมืองภูเก็ต, Phuket 83130, Thailand"
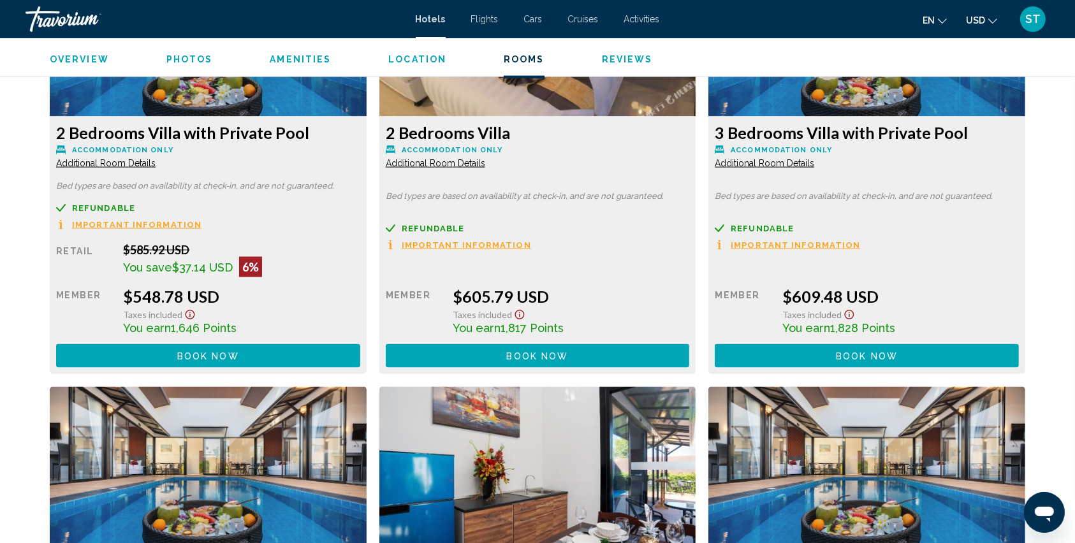
scroll to position [1702, 0]
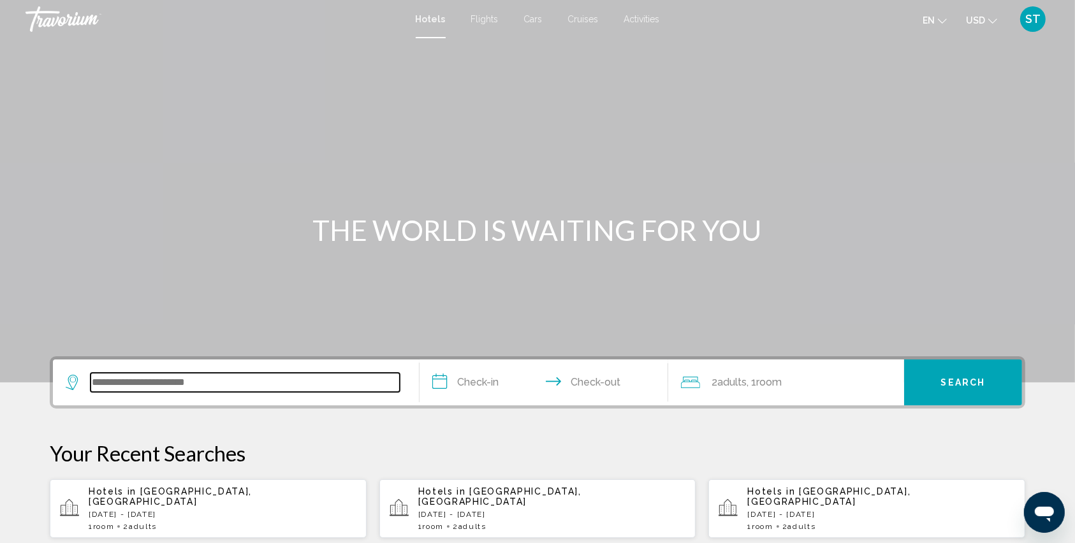
click at [109, 381] on input "Search widget" at bounding box center [245, 382] width 309 height 19
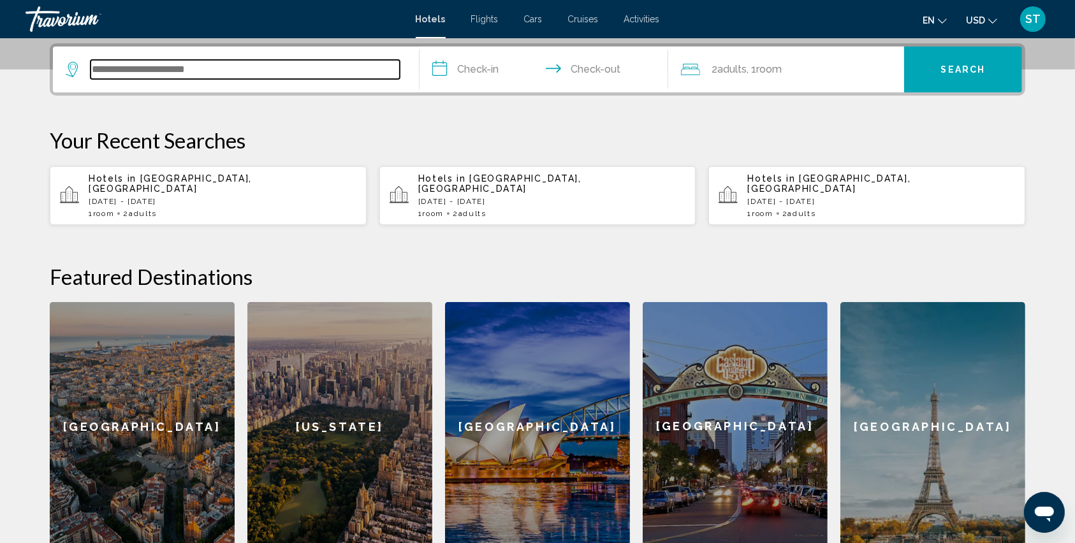
scroll to position [314, 0]
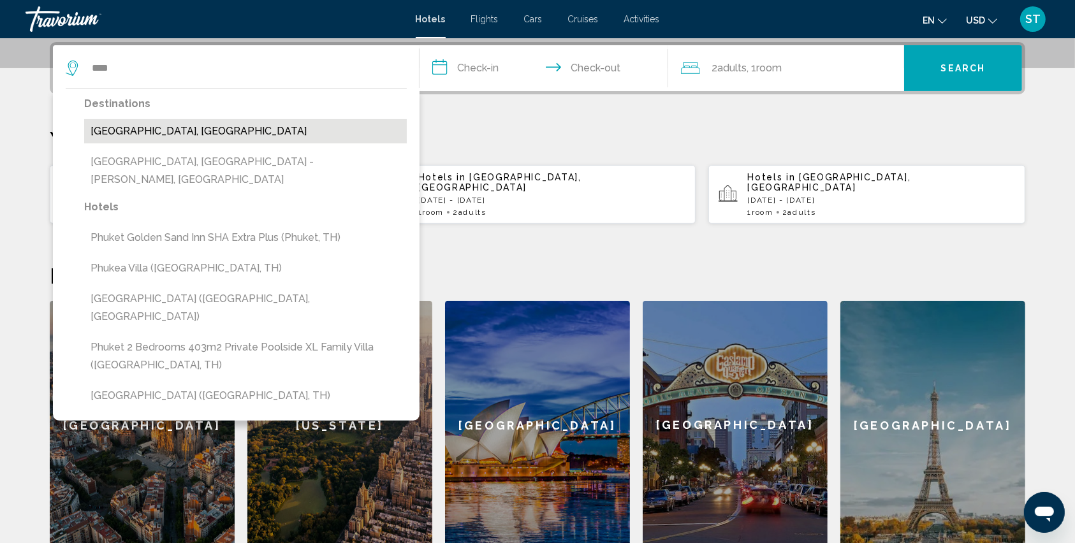
click at [167, 128] on button "[GEOGRAPHIC_DATA], [GEOGRAPHIC_DATA]" at bounding box center [245, 131] width 323 height 24
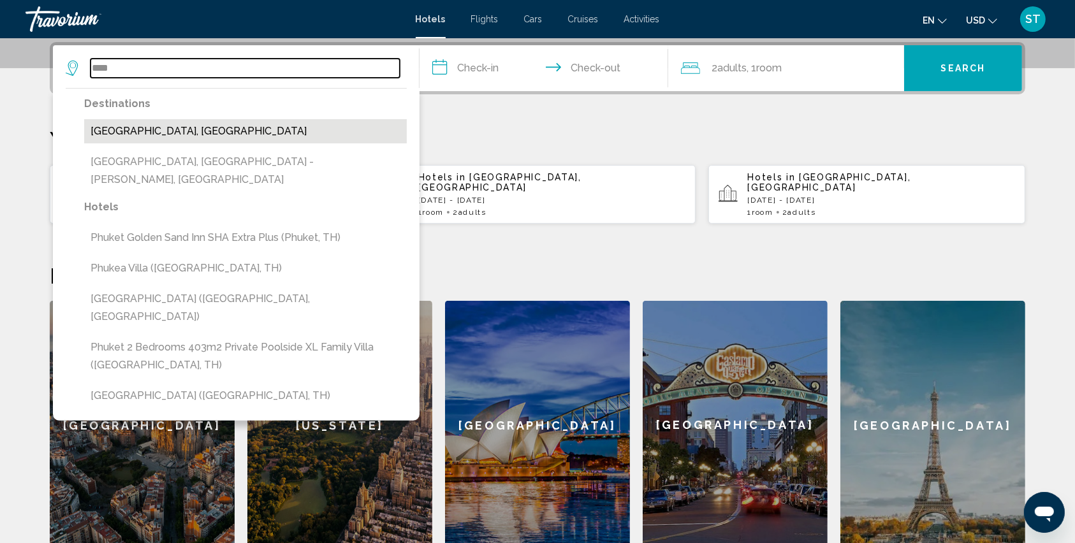
type input "**********"
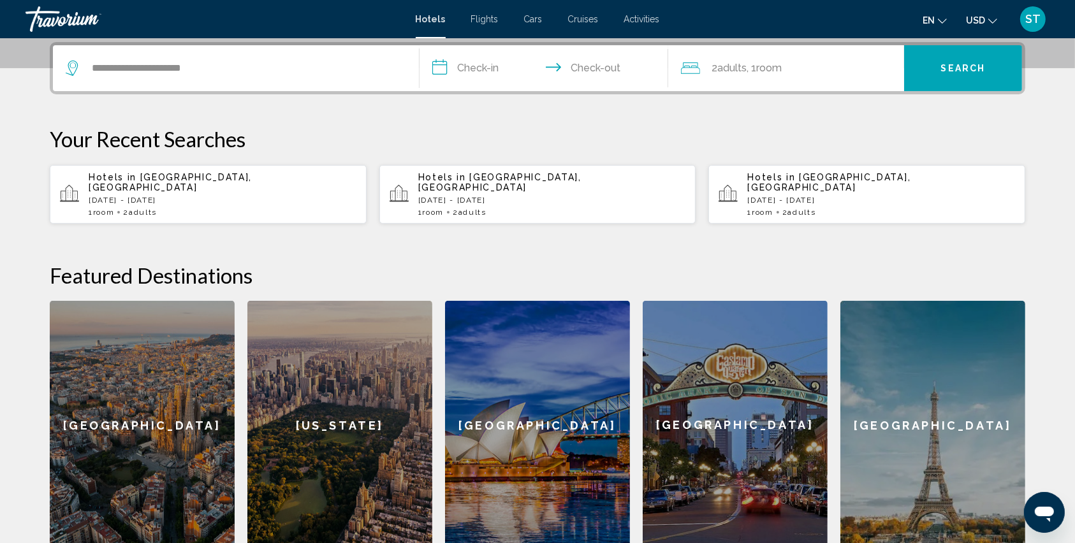
click at [439, 64] on input "**********" at bounding box center [547, 70] width 254 height 50
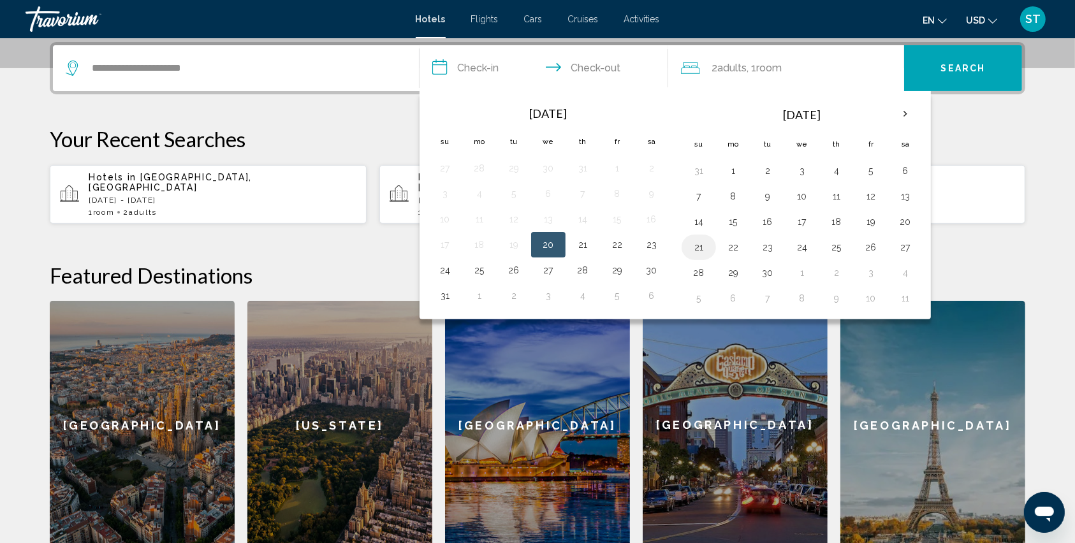
click at [696, 242] on button "21" at bounding box center [699, 248] width 20 height 18
click at [803, 243] on button "24" at bounding box center [802, 248] width 20 height 18
type input "**********"
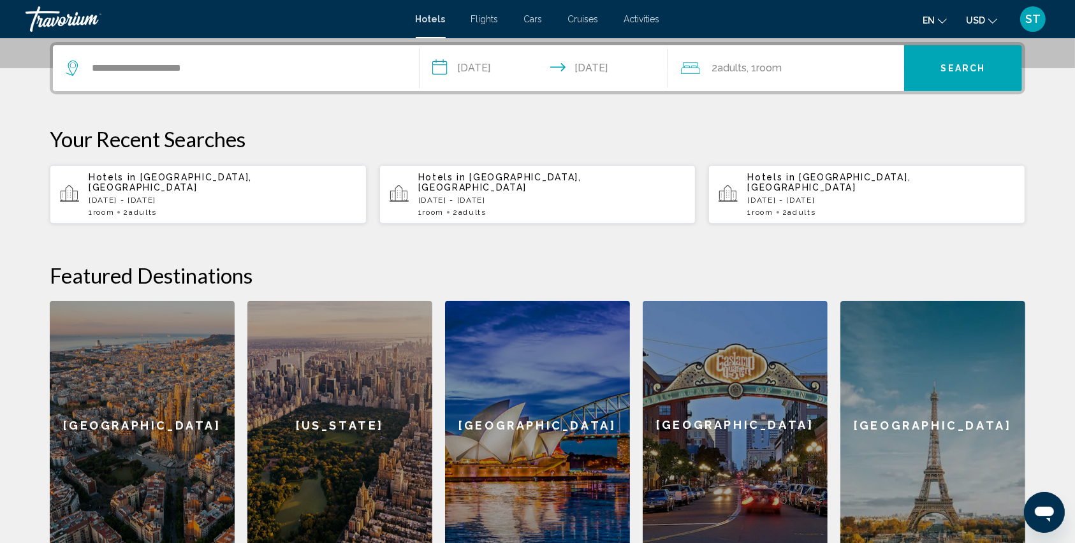
click at [930, 70] on button "Search" at bounding box center [963, 68] width 118 height 46
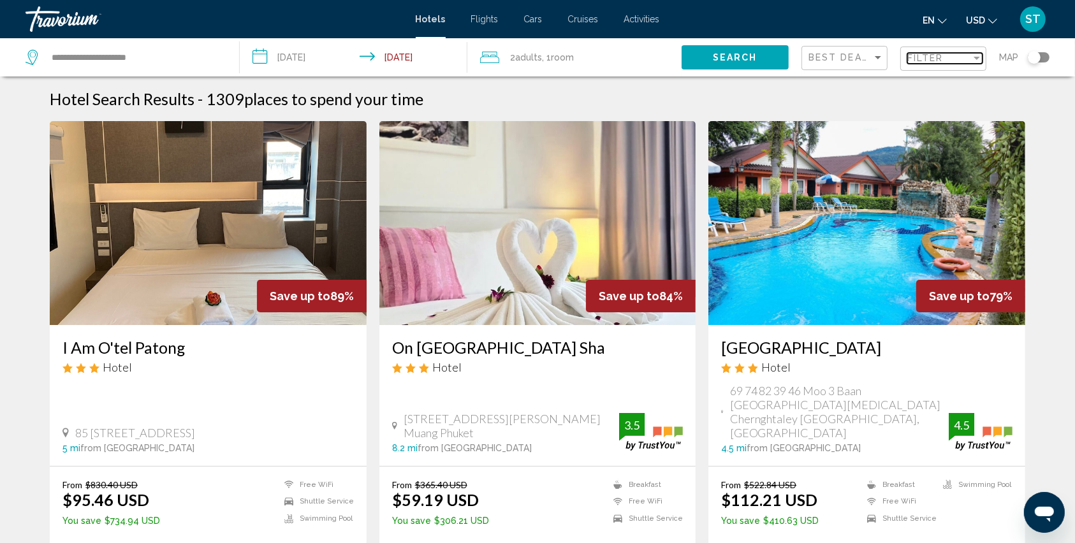
click at [919, 54] on span "Filter" at bounding box center [926, 58] width 36 height 10
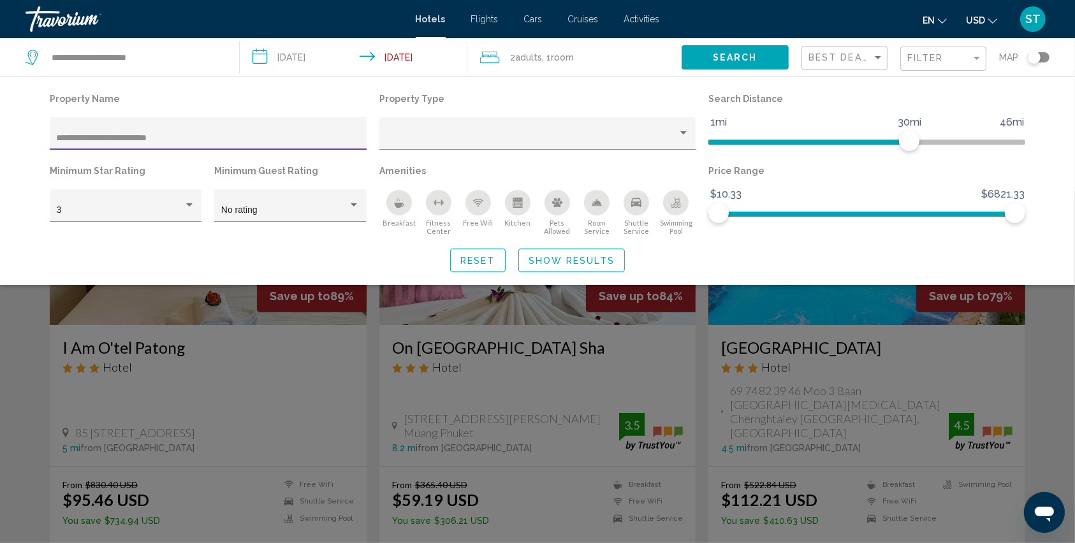
type input "**********"
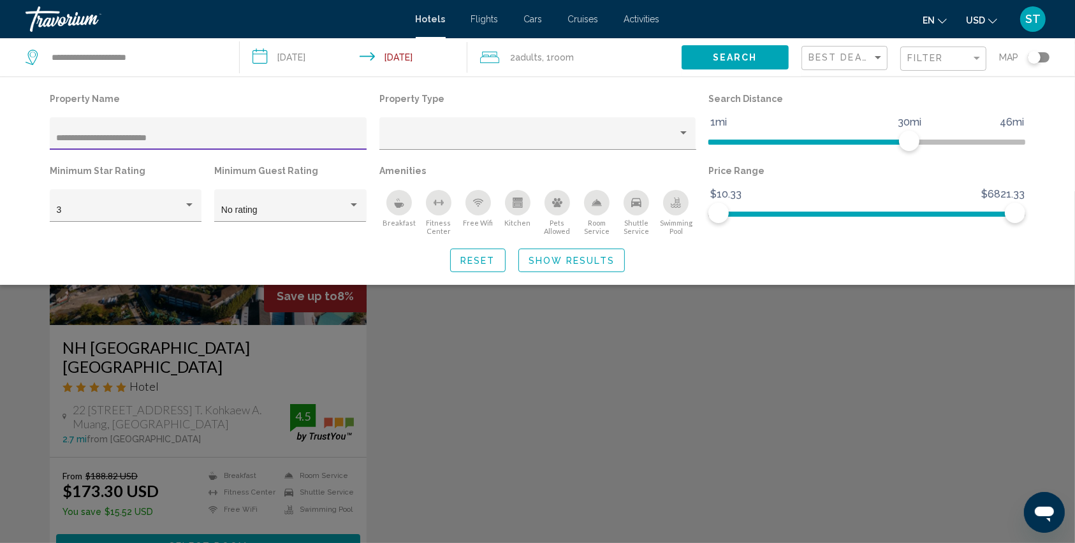
click at [506, 386] on div "Search widget" at bounding box center [537, 367] width 1075 height 352
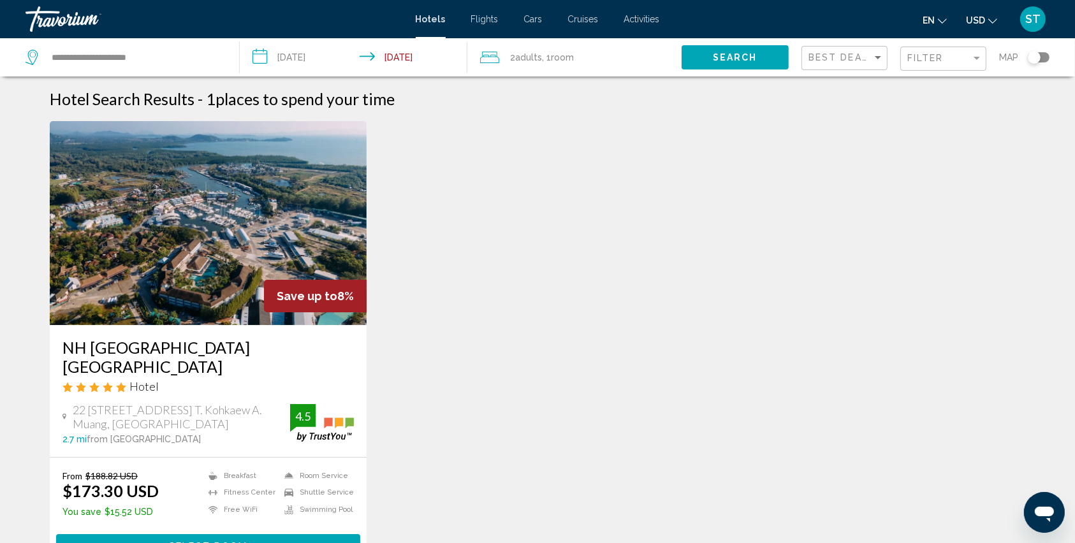
click at [164, 534] on button "Select Room" at bounding box center [208, 546] width 304 height 24
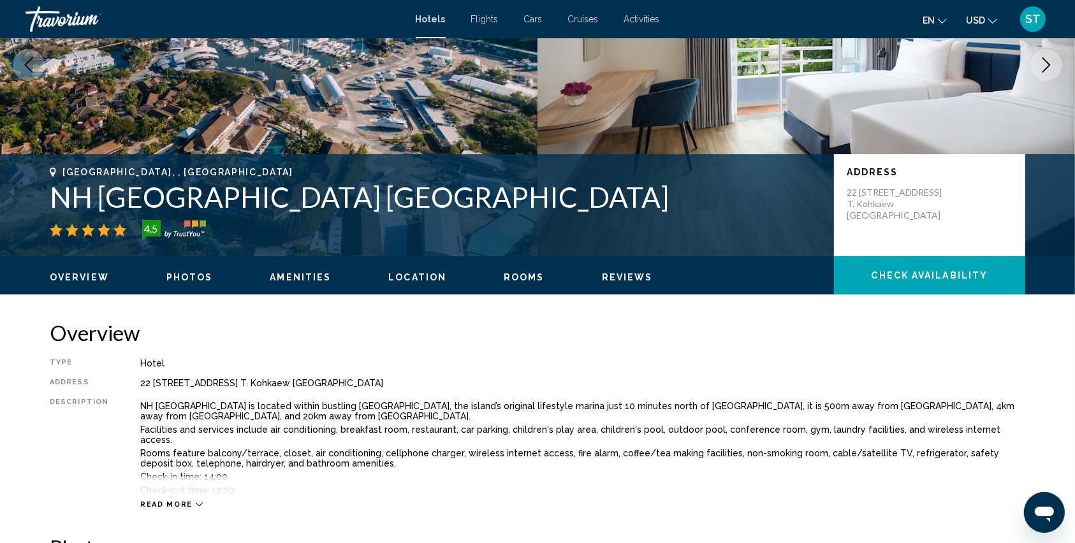
scroll to position [170, 0]
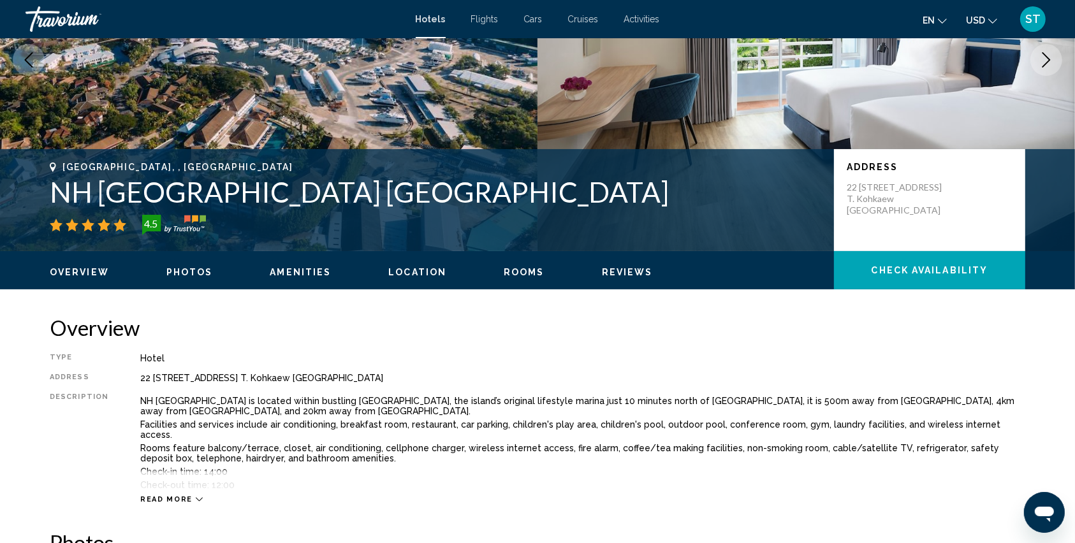
drag, startPoint x: 136, startPoint y: 377, endPoint x: 459, endPoint y: 378, distance: 323.4
click at [459, 378] on div "22 [STREET_ADDRESS] T. Kohkaew [GEOGRAPHIC_DATA]" at bounding box center [582, 378] width 885 height 10
copy div "22 [STREET_ADDRESS] T. Kohkaew [GEOGRAPHIC_DATA]"
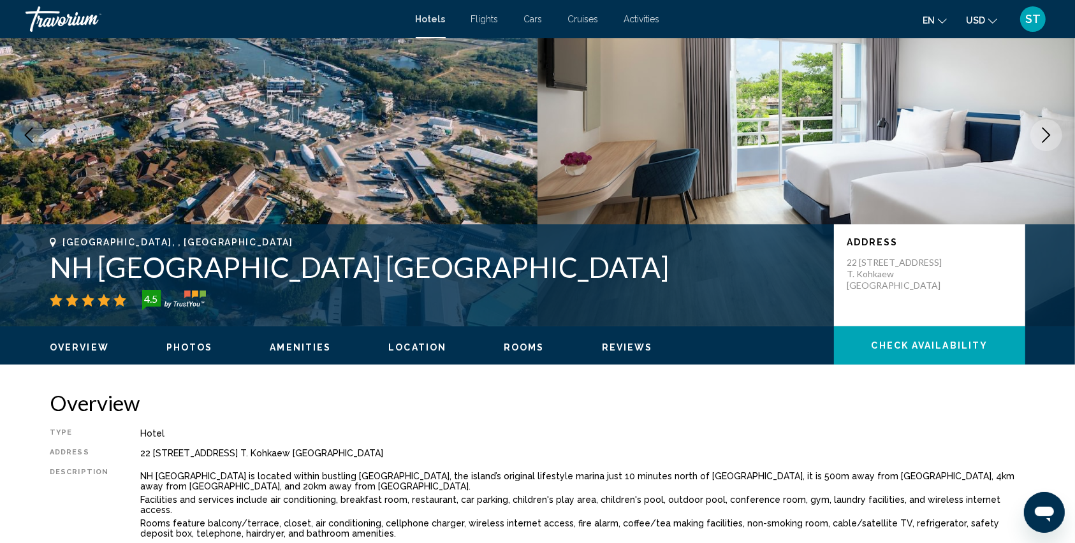
scroll to position [0, 0]
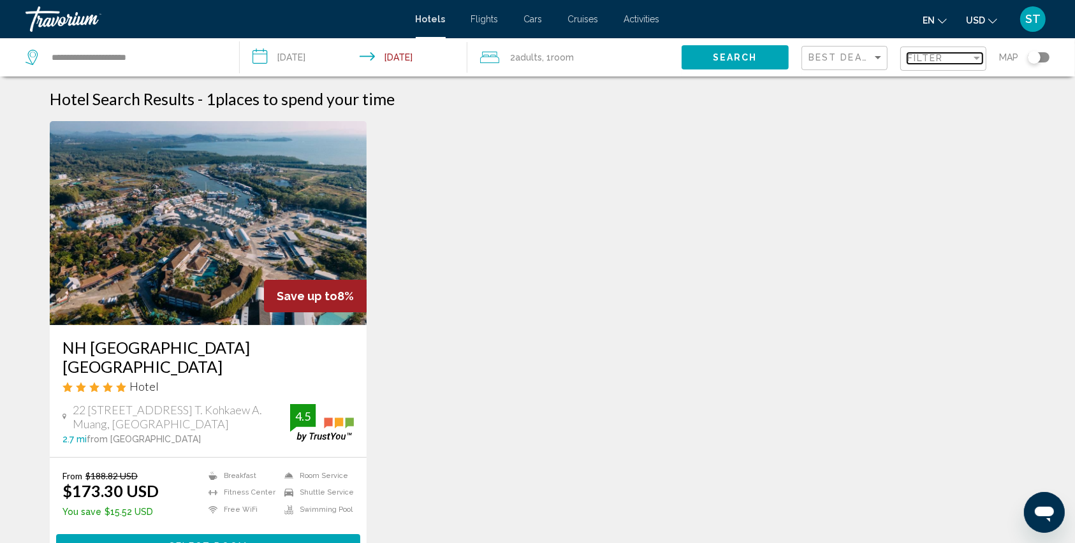
click at [918, 54] on span "Filter" at bounding box center [926, 58] width 36 height 10
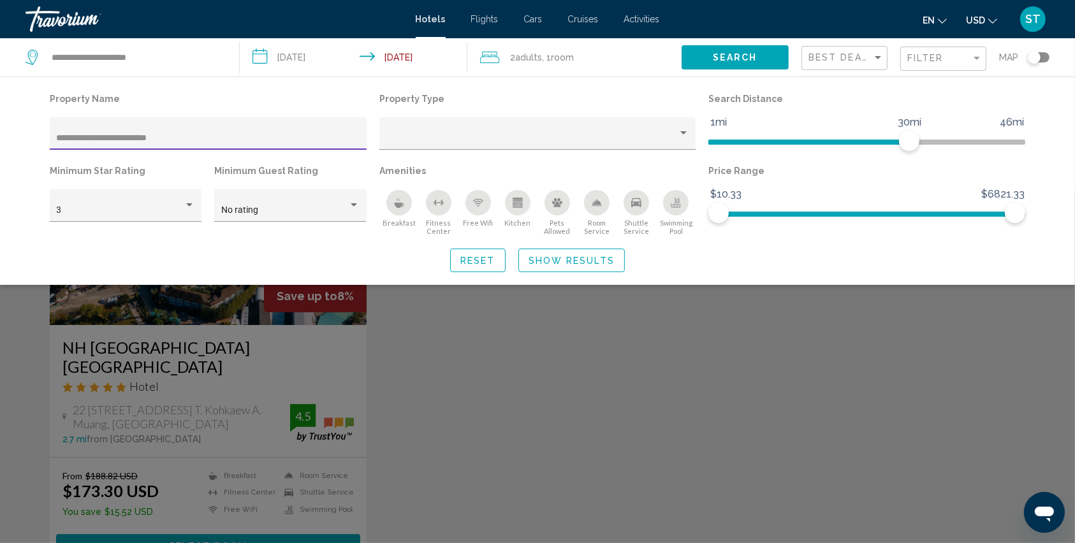
drag, startPoint x: 180, startPoint y: 138, endPoint x: 0, endPoint y: 147, distance: 180.0
click at [0, 147] on div "**********" at bounding box center [537, 181] width 1075 height 209
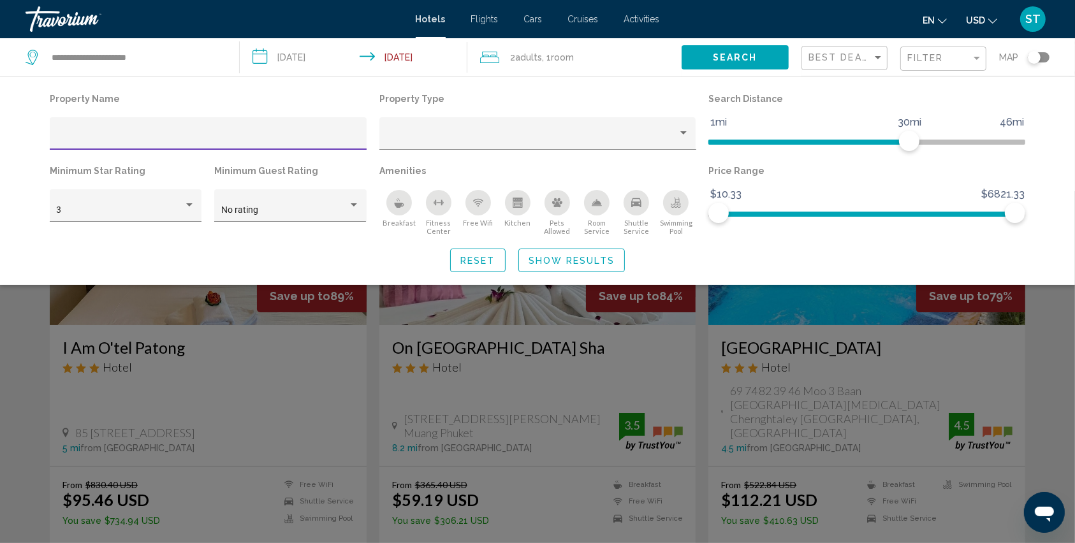
paste input "**********"
type input "**********"
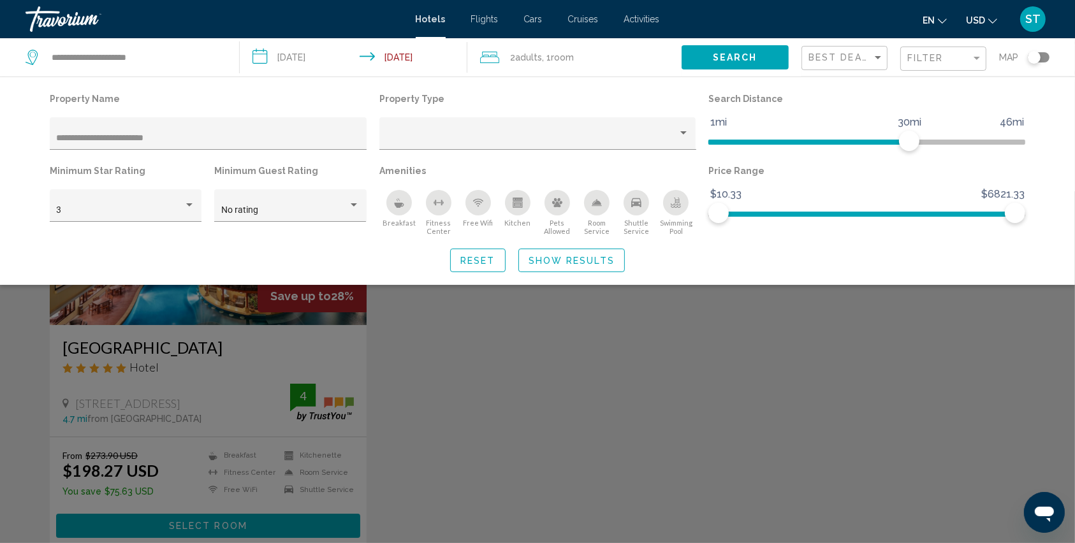
click at [161, 522] on div "Search widget" at bounding box center [537, 367] width 1075 height 352
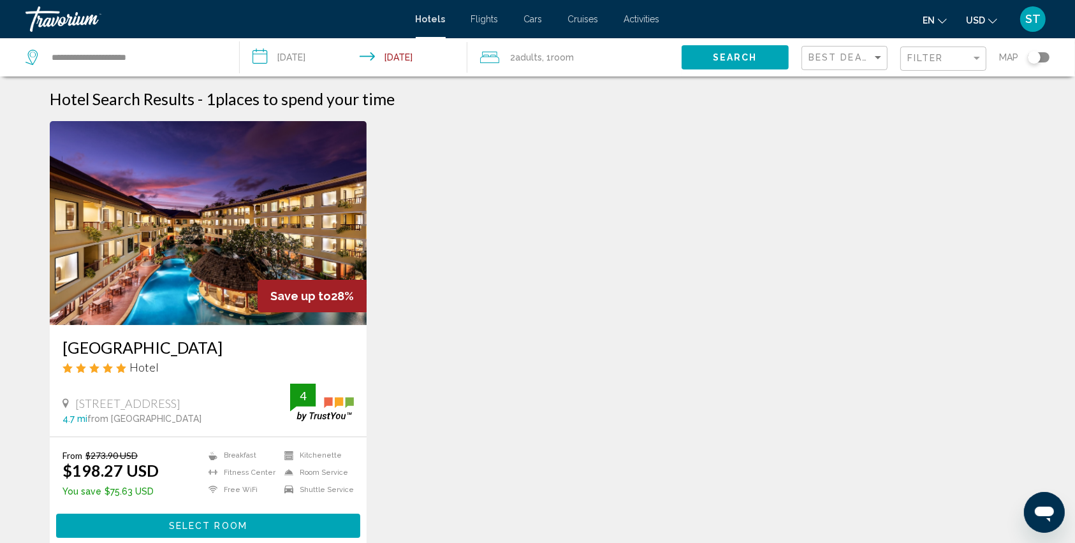
click at [216, 529] on span "Select Room" at bounding box center [208, 527] width 78 height 10
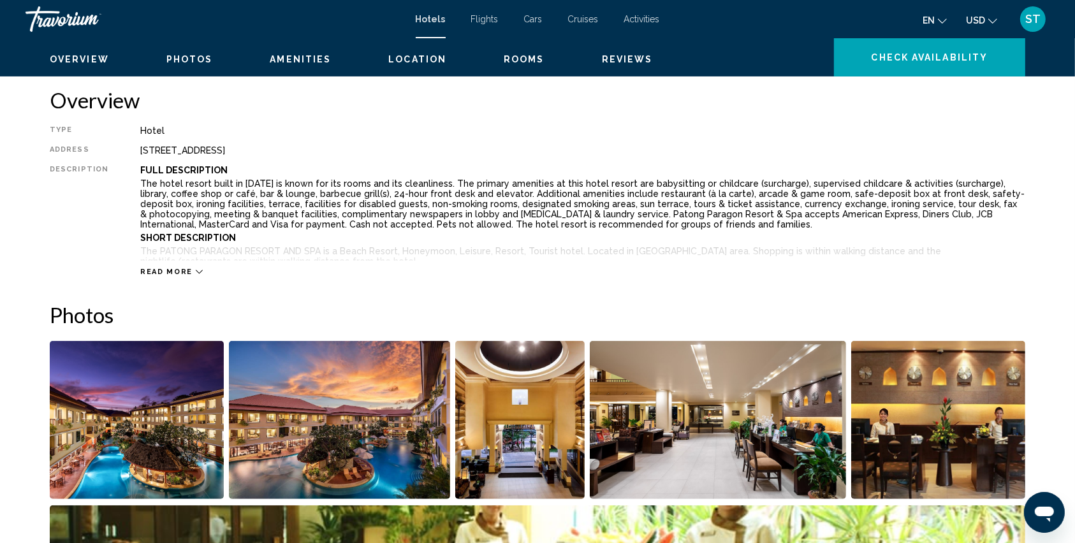
scroll to position [340, 0]
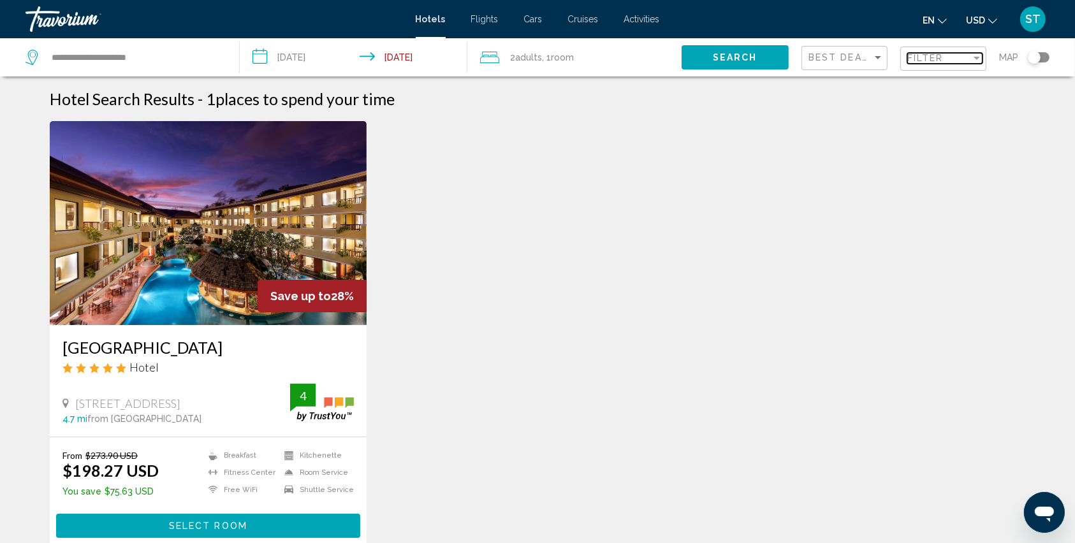
click at [926, 57] on span "Filter" at bounding box center [926, 58] width 36 height 10
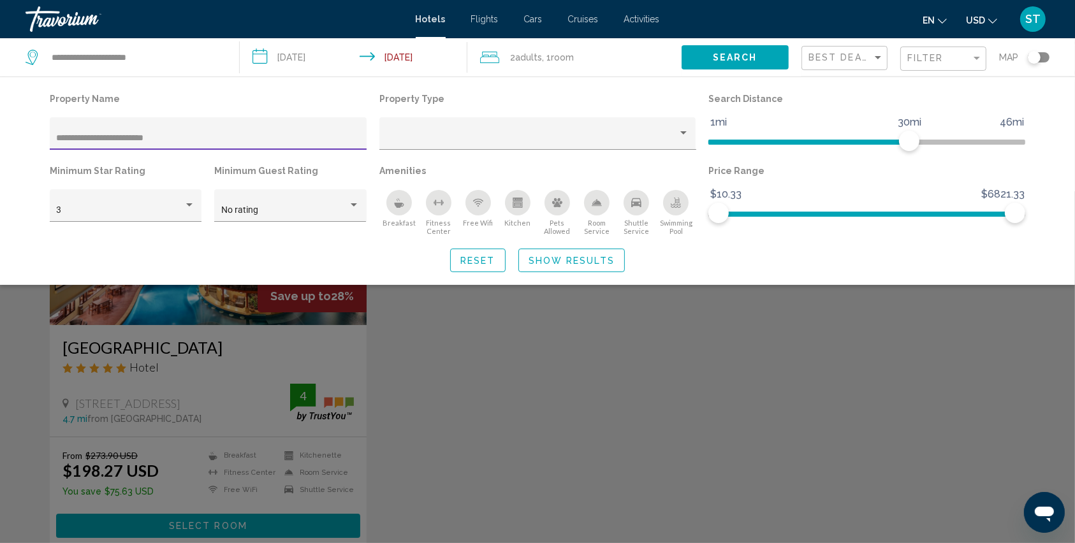
drag, startPoint x: 179, startPoint y: 138, endPoint x: 29, endPoint y: 123, distance: 151.2
click at [29, 123] on div "**********" at bounding box center [537, 181] width 1027 height 182
type input "**********"
click at [567, 258] on span "Show Results" at bounding box center [572, 261] width 86 height 10
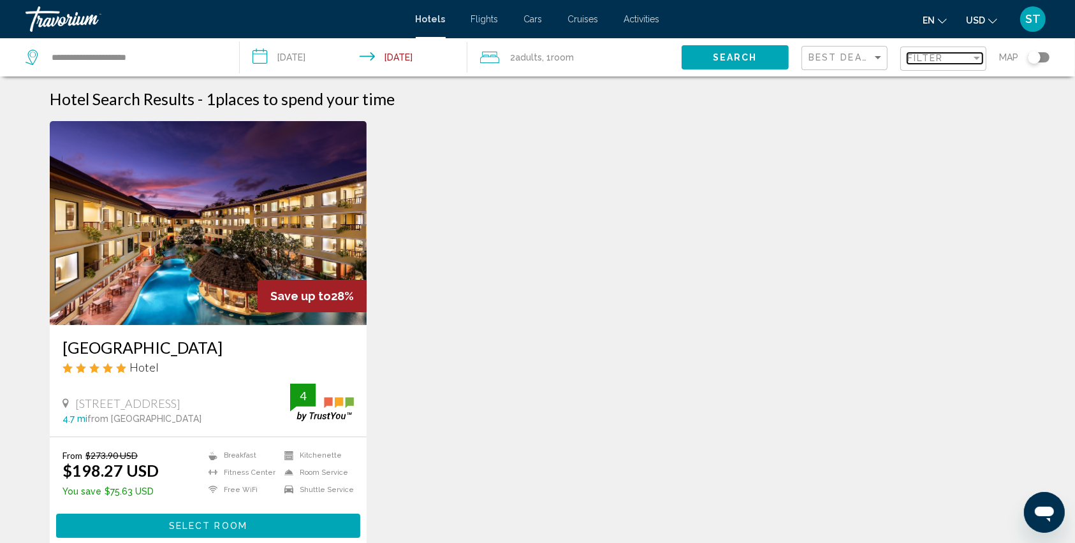
click at [950, 57] on div "Filter" at bounding box center [940, 58] width 64 height 10
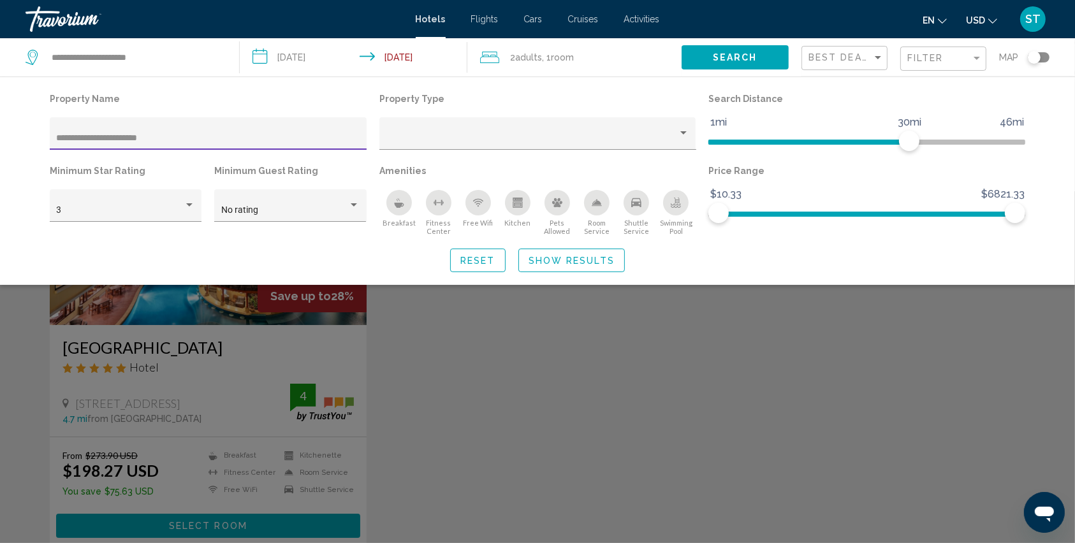
drag, startPoint x: 169, startPoint y: 138, endPoint x: 0, endPoint y: 112, distance: 170.9
click at [0, 112] on div "**********" at bounding box center [537, 181] width 1075 height 209
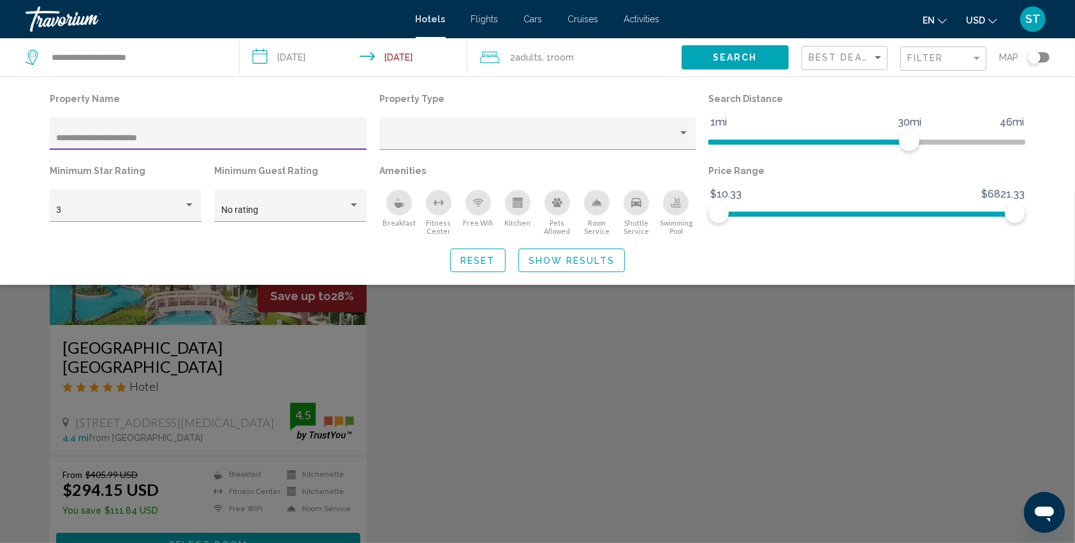
click at [202, 522] on div "Search widget" at bounding box center [537, 367] width 1075 height 352
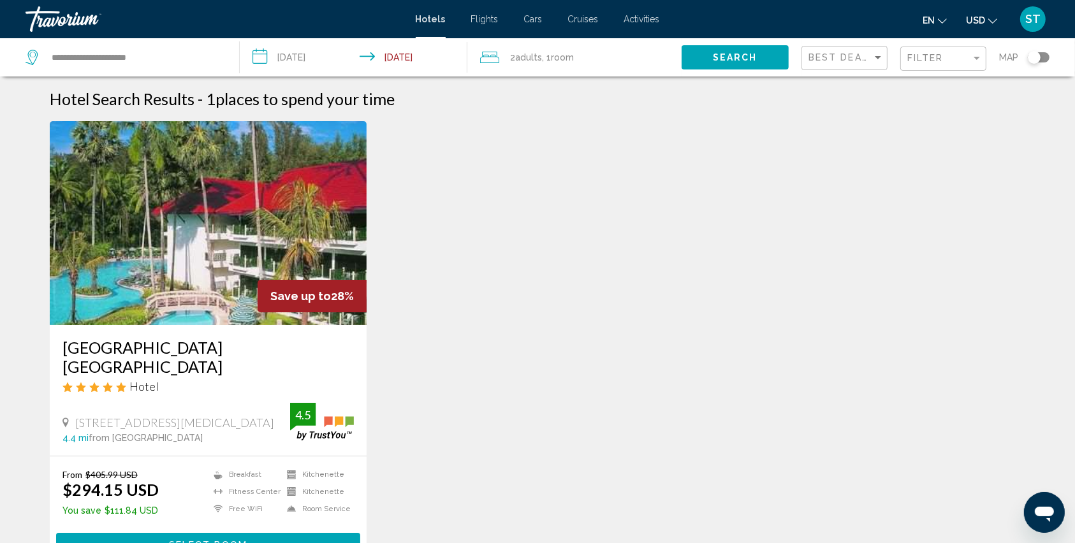
click at [228, 541] on span "Select Room" at bounding box center [208, 546] width 78 height 10
click at [934, 61] on span "Filter" at bounding box center [926, 58] width 36 height 10
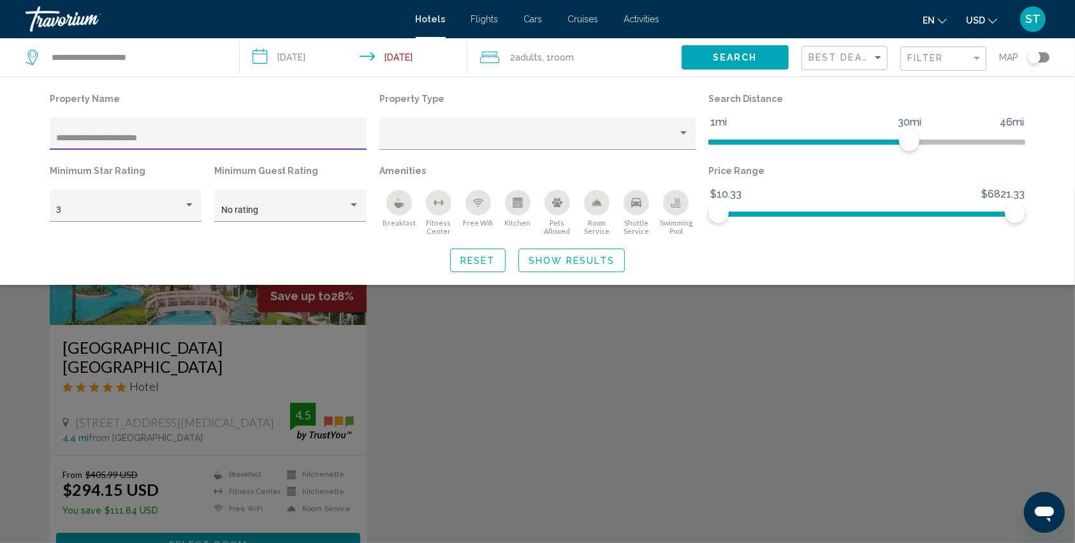
drag, startPoint x: 165, startPoint y: 141, endPoint x: 50, endPoint y: 140, distance: 114.8
click at [50, 140] on div "**********" at bounding box center [208, 133] width 317 height 33
type input "*"
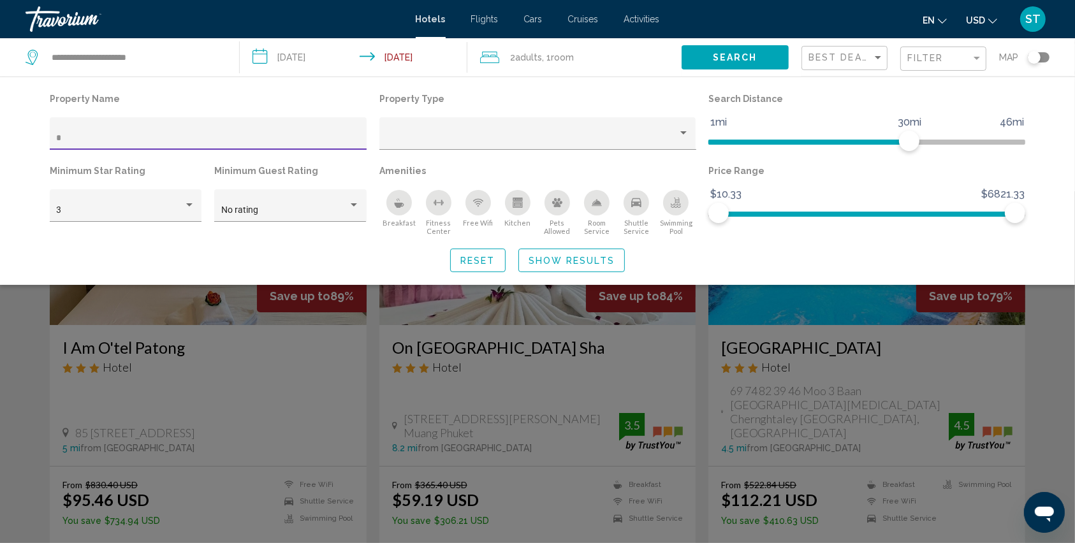
drag, startPoint x: 75, startPoint y: 140, endPoint x: 55, endPoint y: 145, distance: 20.3
click at [55, 145] on div "*" at bounding box center [208, 133] width 317 height 33
type input "**********"
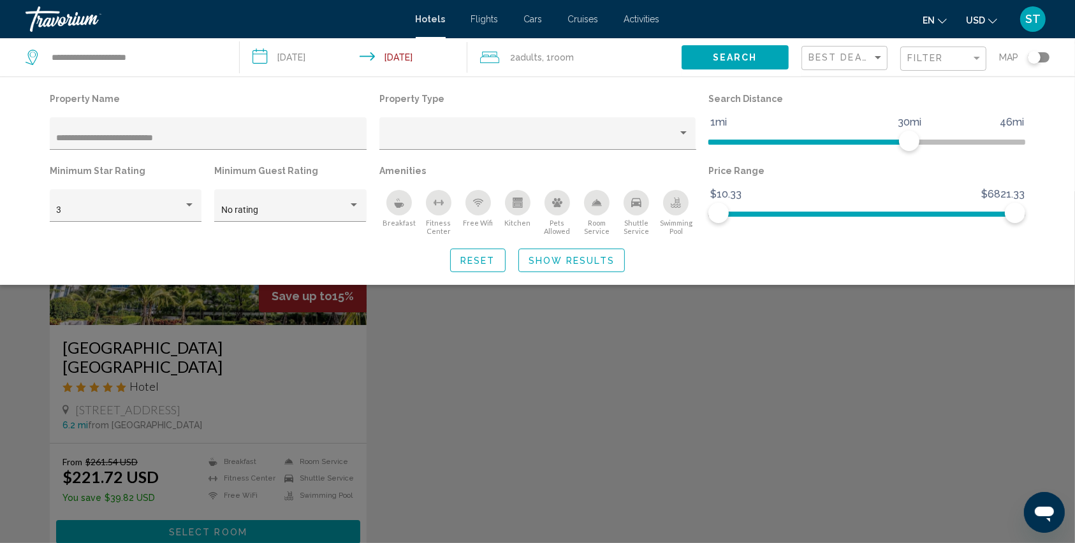
click at [182, 524] on div "Search widget" at bounding box center [537, 367] width 1075 height 352
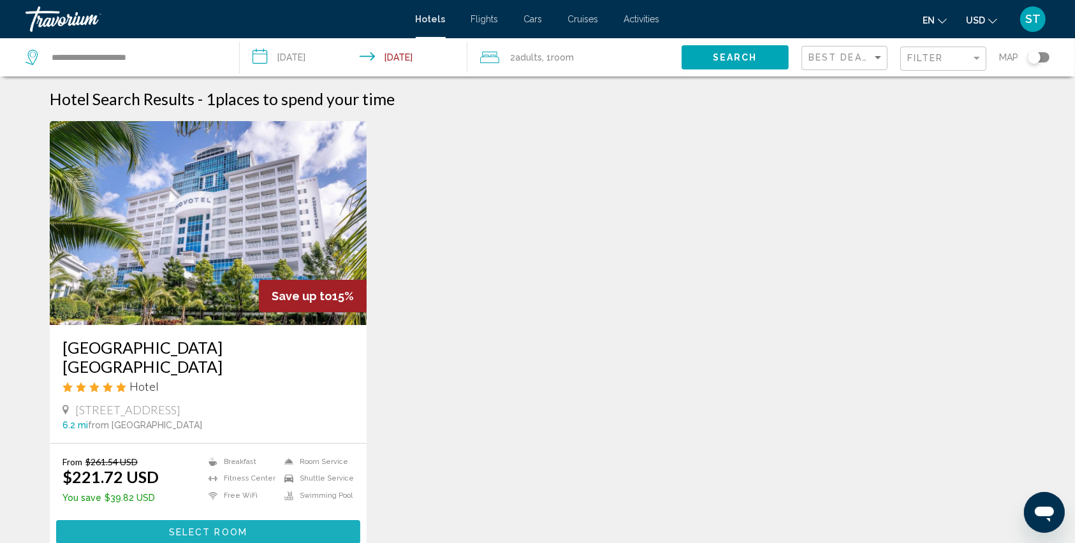
click at [221, 527] on span "Select Room" at bounding box center [208, 532] width 78 height 10
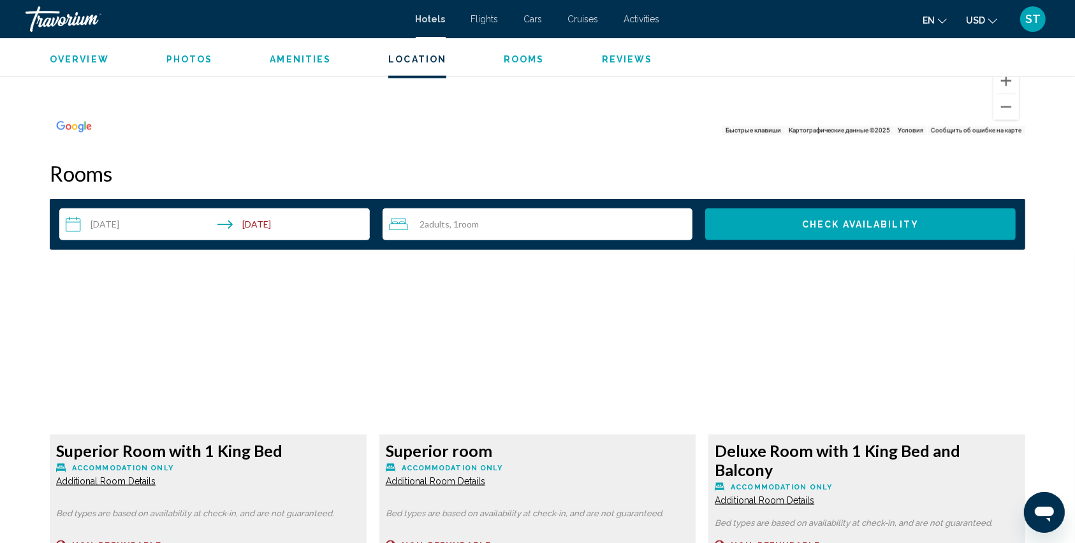
scroll to position [1700, 0]
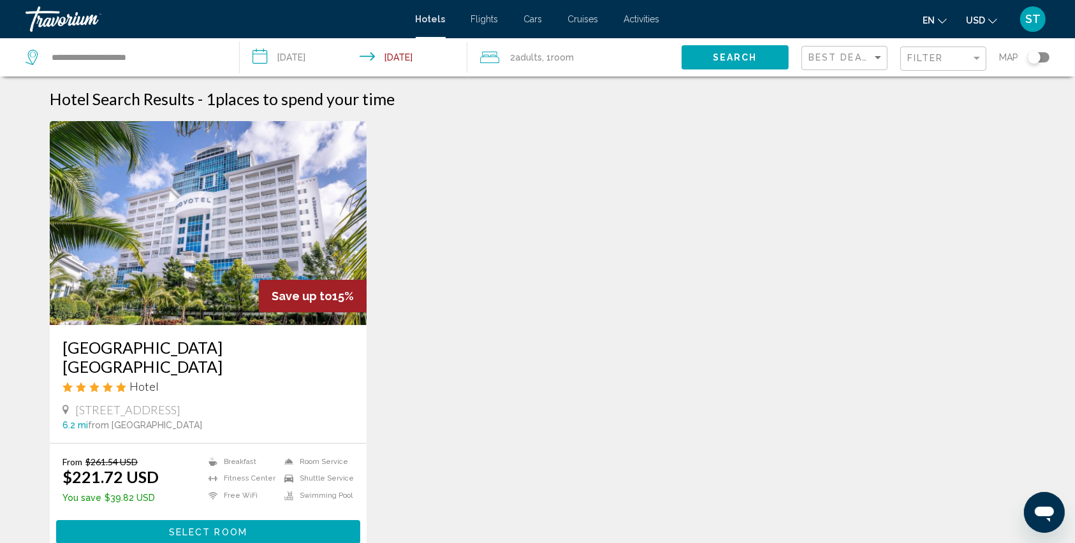
click at [941, 64] on div "Filter" at bounding box center [945, 59] width 75 height 24
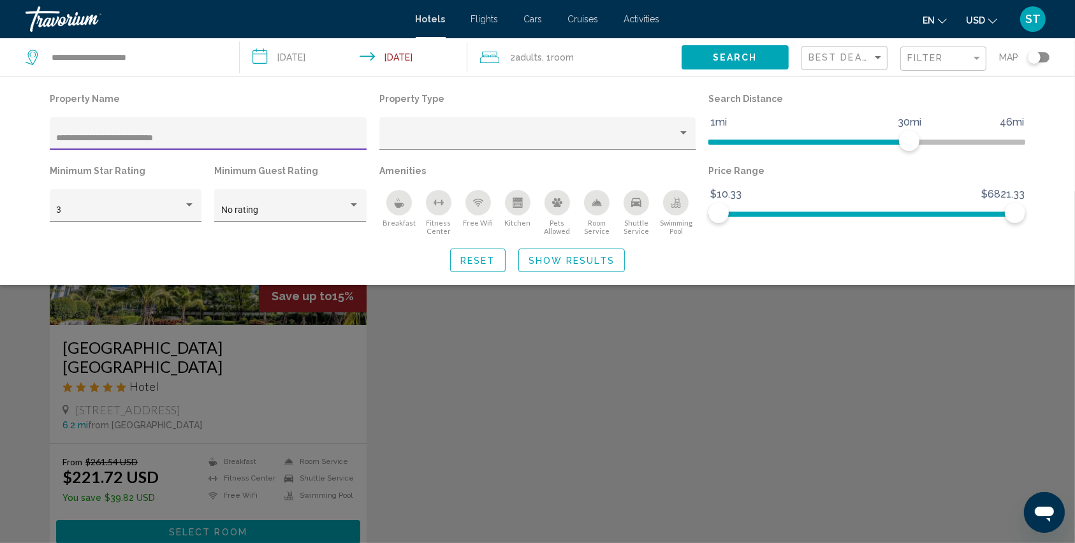
drag, startPoint x: 192, startPoint y: 140, endPoint x: 44, endPoint y: 148, distance: 148.2
click at [44, 148] on div "**********" at bounding box center [208, 126] width 330 height 72
type input "**********"
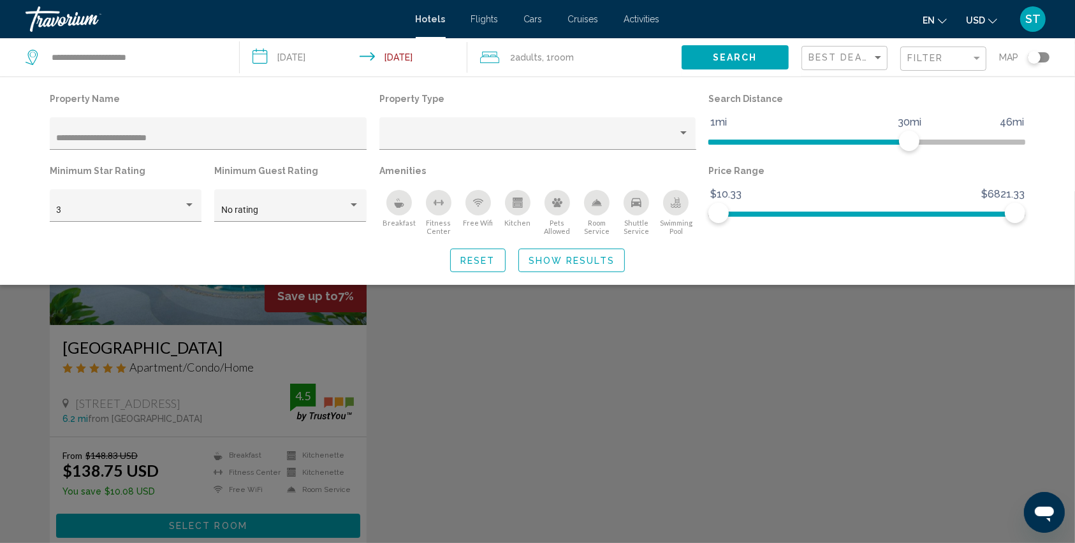
click at [150, 529] on div "Search widget" at bounding box center [537, 367] width 1075 height 352
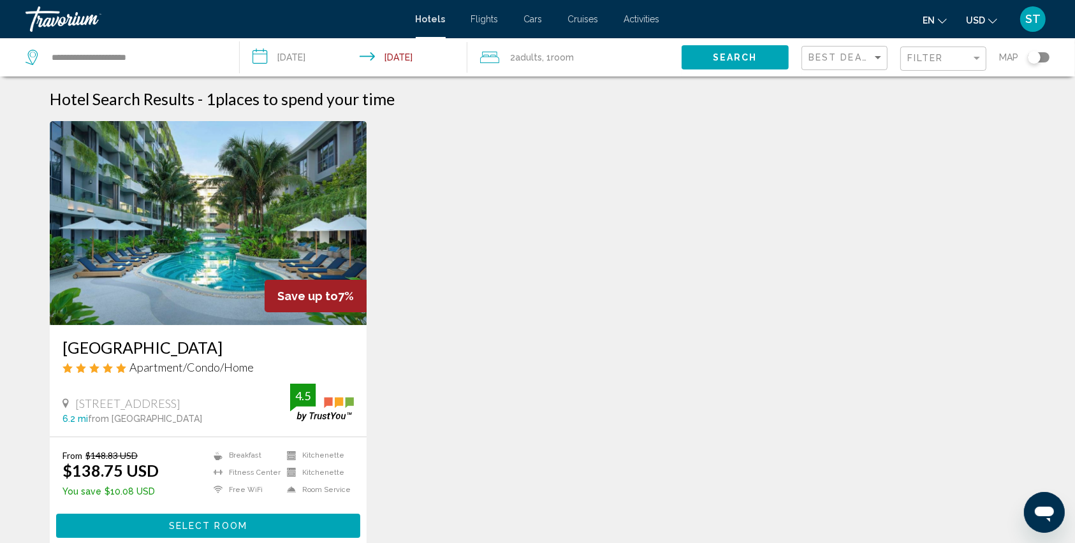
click at [152, 526] on button "Select Room" at bounding box center [208, 526] width 304 height 24
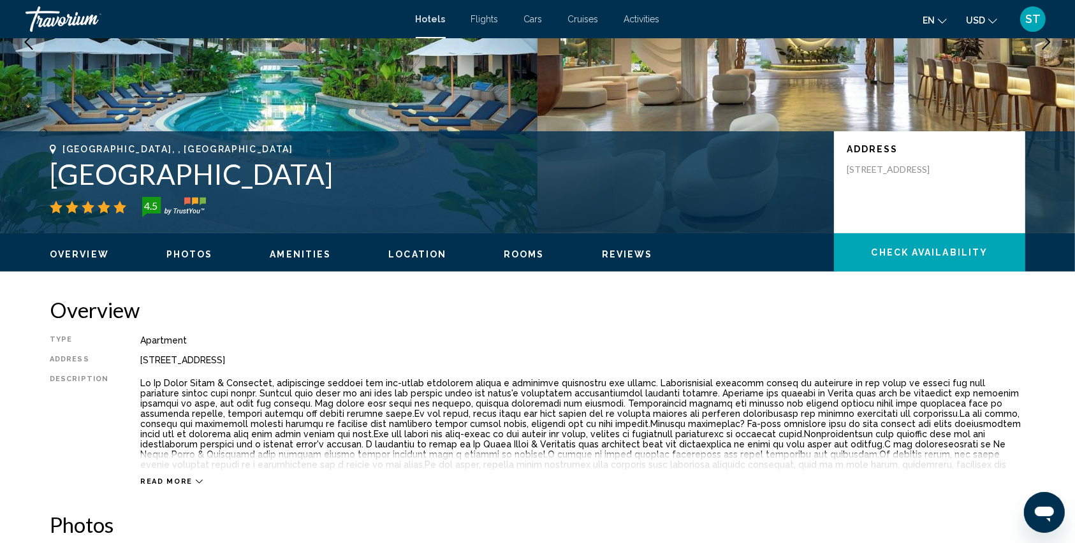
scroll to position [88, 0]
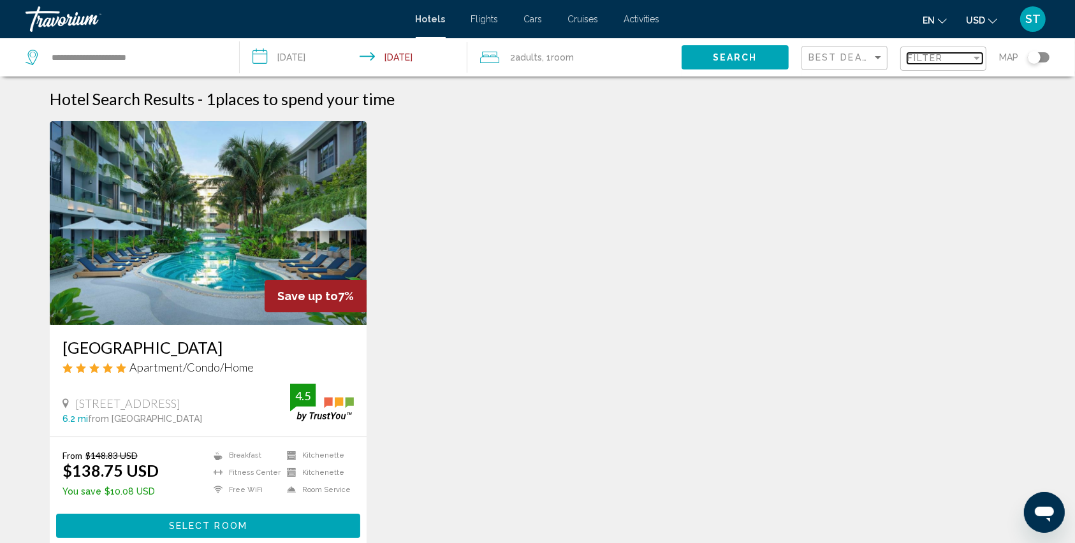
click at [915, 54] on span "Filter" at bounding box center [926, 58] width 36 height 10
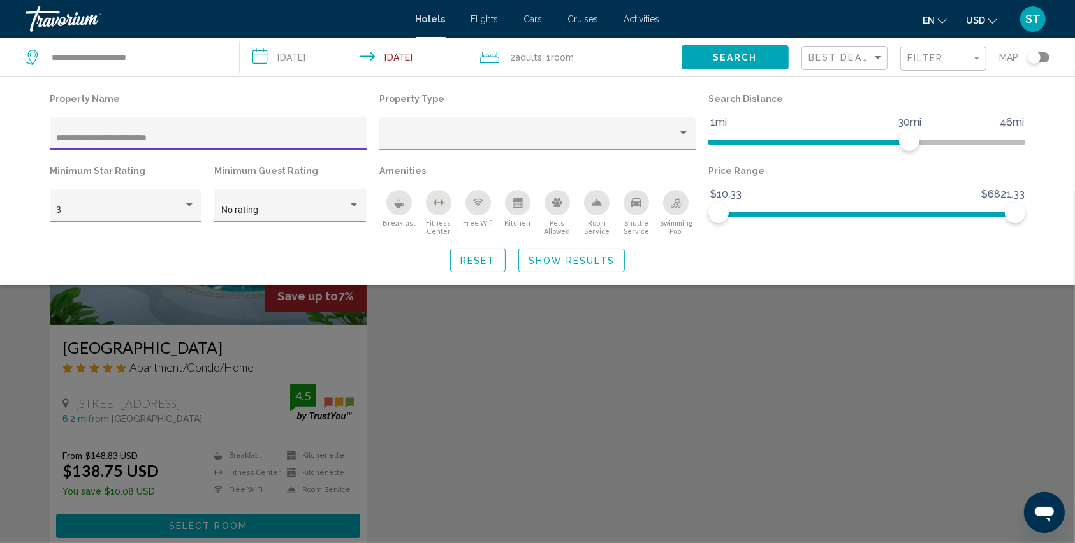
drag, startPoint x: 179, startPoint y: 138, endPoint x: 31, endPoint y: 130, distance: 148.8
click at [31, 130] on div "**********" at bounding box center [537, 181] width 1027 height 182
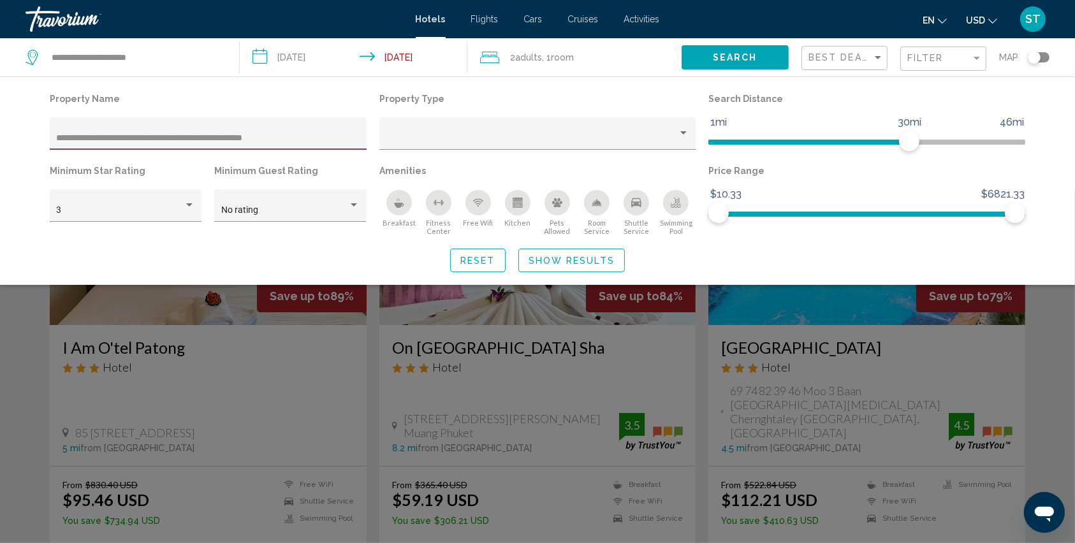
type input "**********"
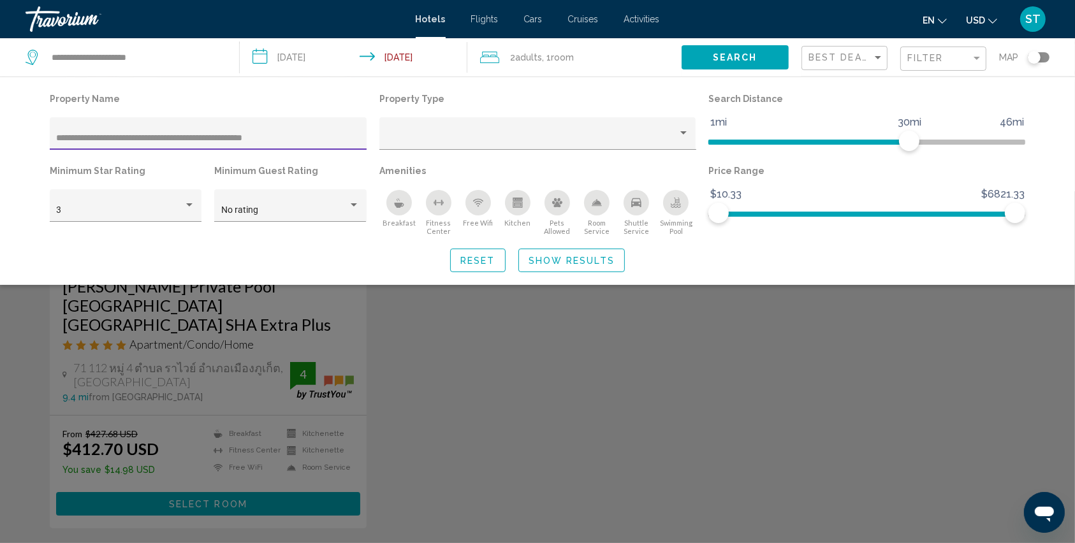
scroll to position [170, 0]
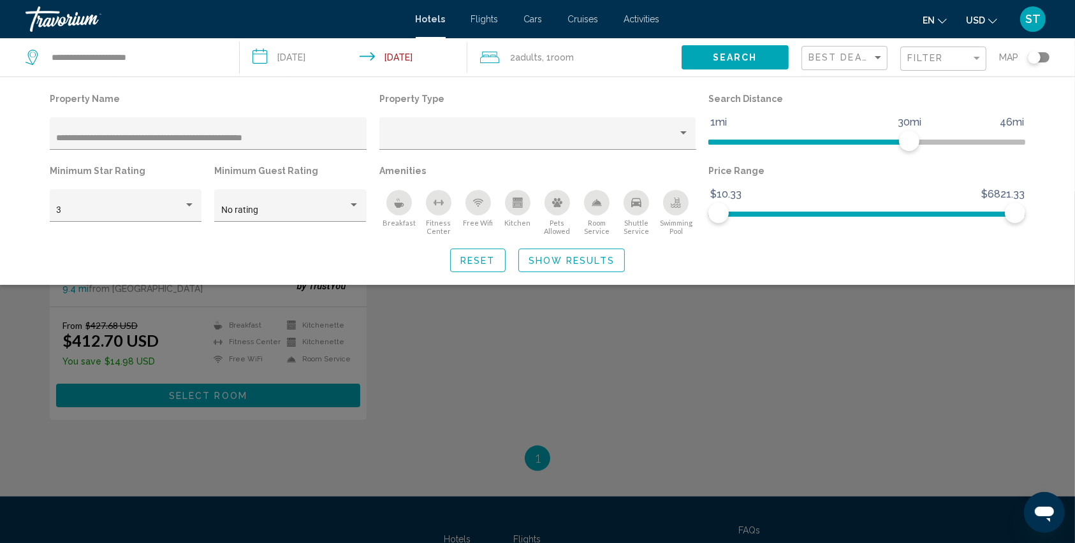
click at [151, 376] on div "Search widget" at bounding box center [537, 367] width 1075 height 352
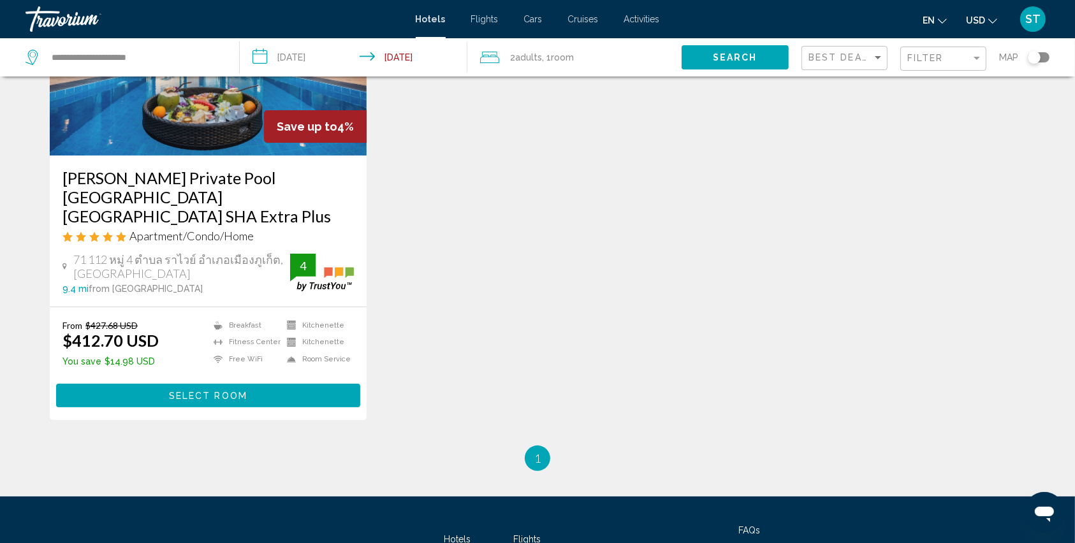
click at [151, 384] on button "Select Room" at bounding box center [208, 396] width 304 height 24
